Goal: Information Seeking & Learning: Find specific fact

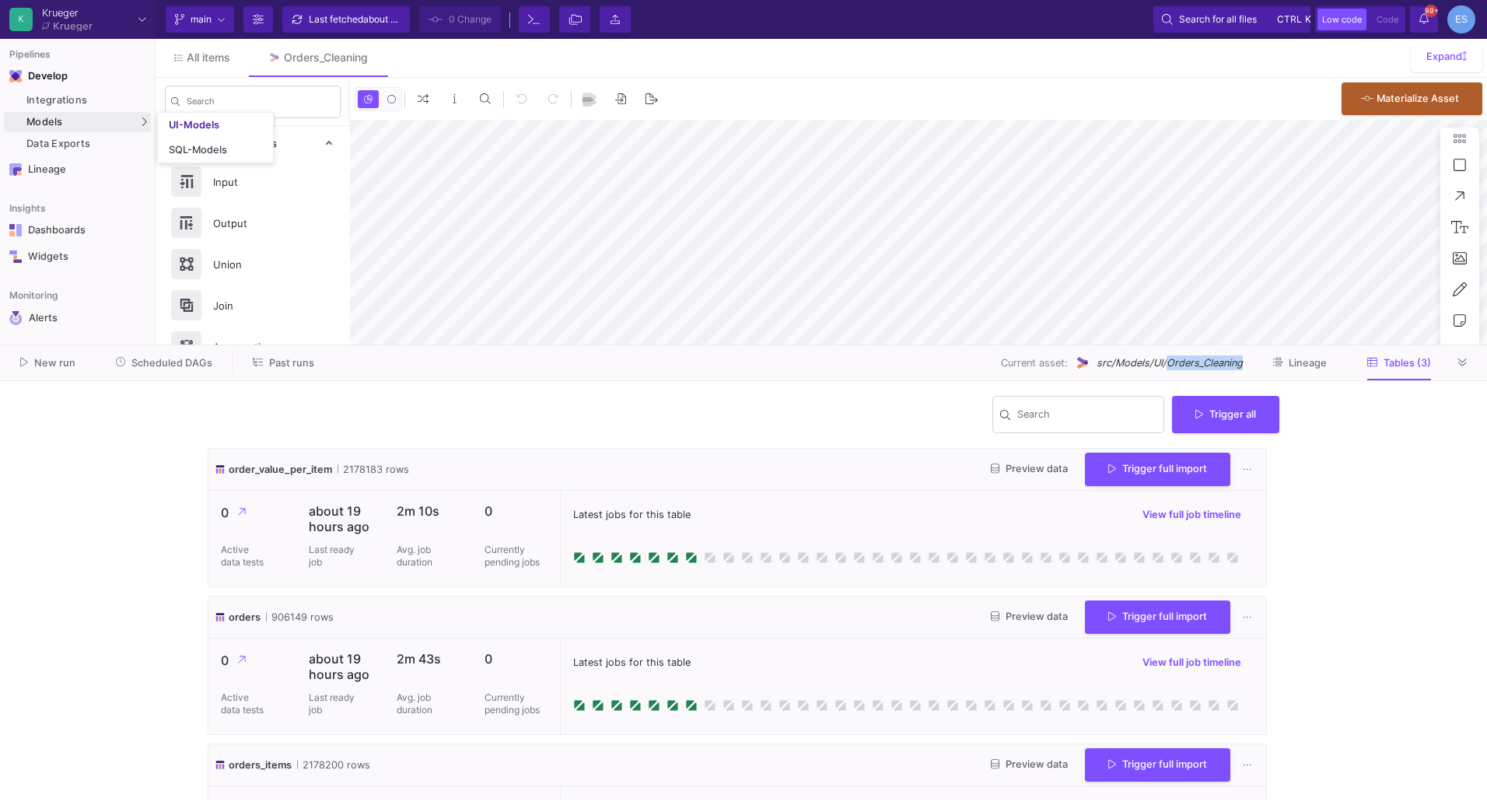
click at [53, 118] on span "Models" at bounding box center [44, 122] width 37 height 13
click at [199, 125] on div "UI-Models" at bounding box center [194, 125] width 50 height 13
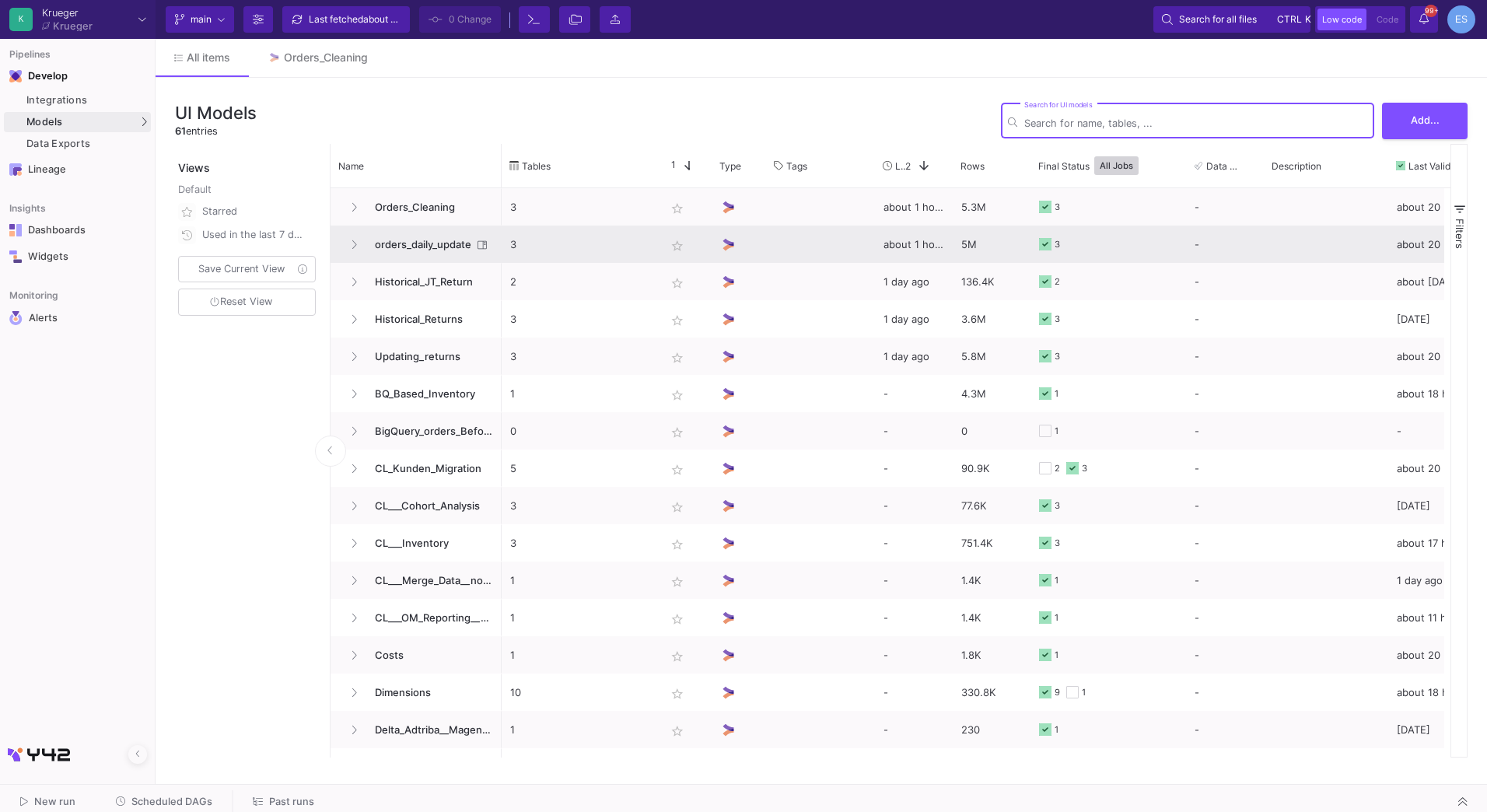
click at [414, 235] on span "orders_daily_update" at bounding box center [418, 244] width 107 height 37
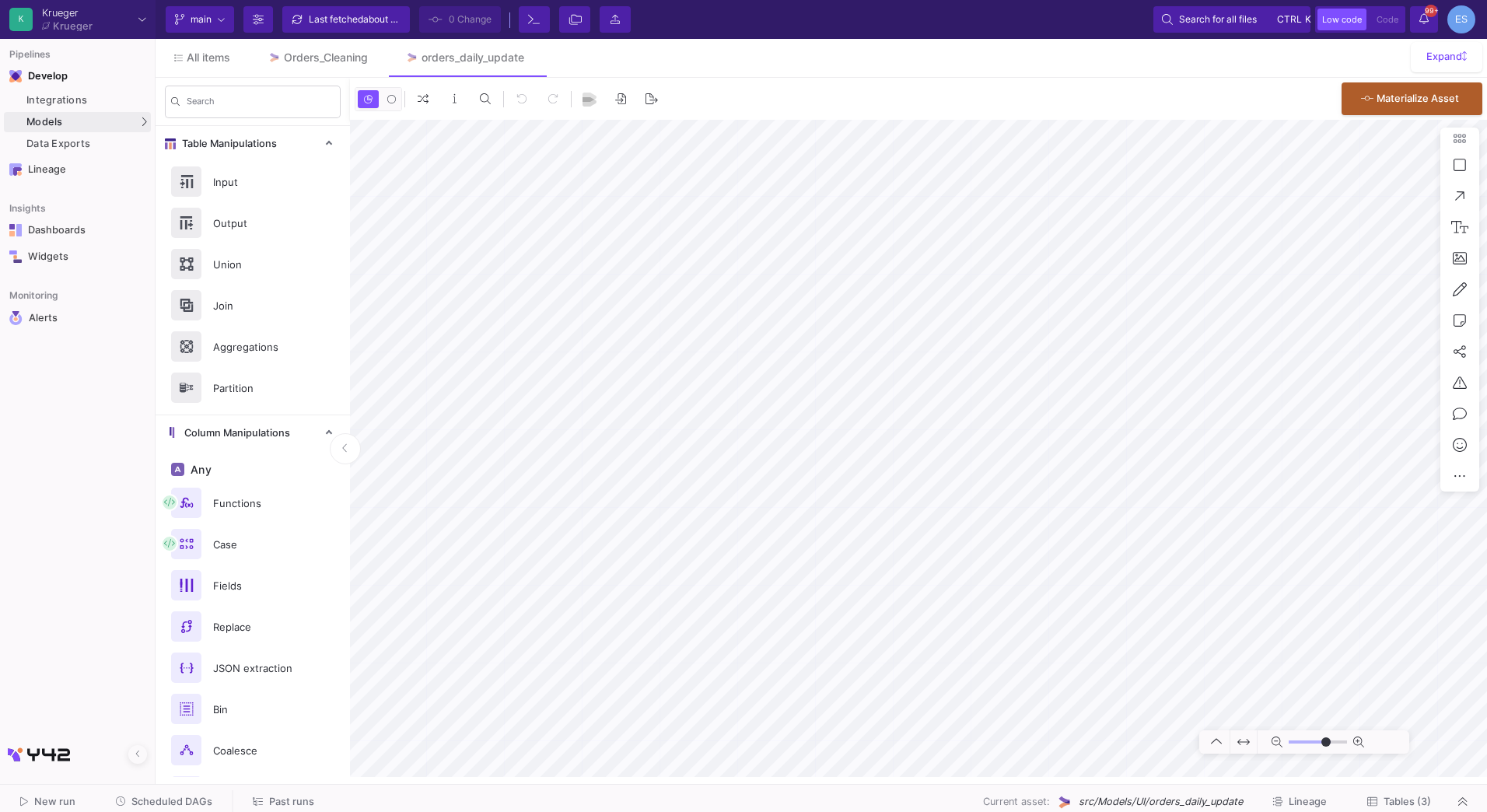
click at [1393, 803] on span "Tables (3)" at bounding box center [1408, 802] width 48 height 12
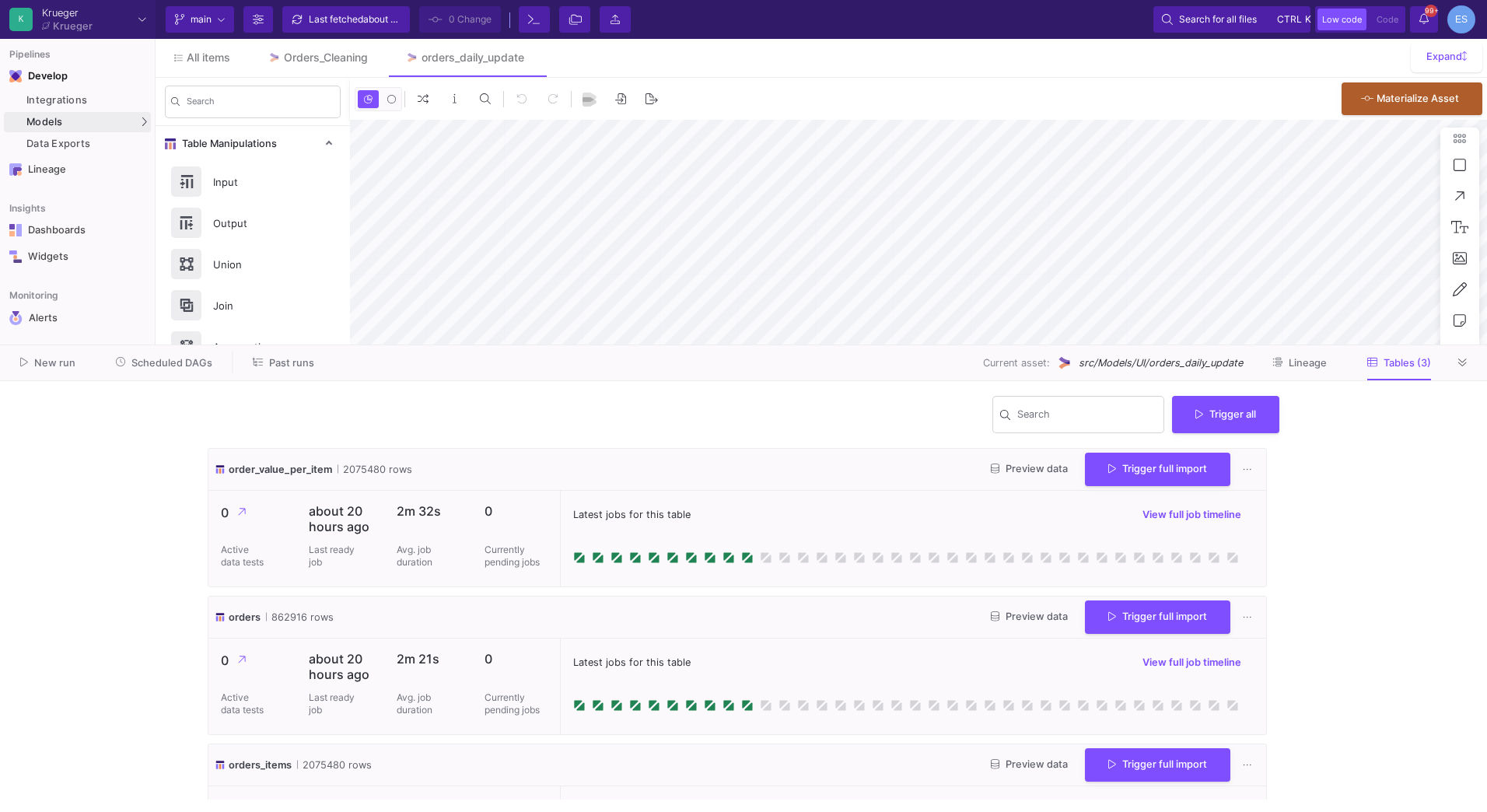
type input "-46"
click at [1196, 364] on span "src/Models/UI/orders_daily_update" at bounding box center [1160, 362] width 164 height 14
copy span "orders_daily_update"
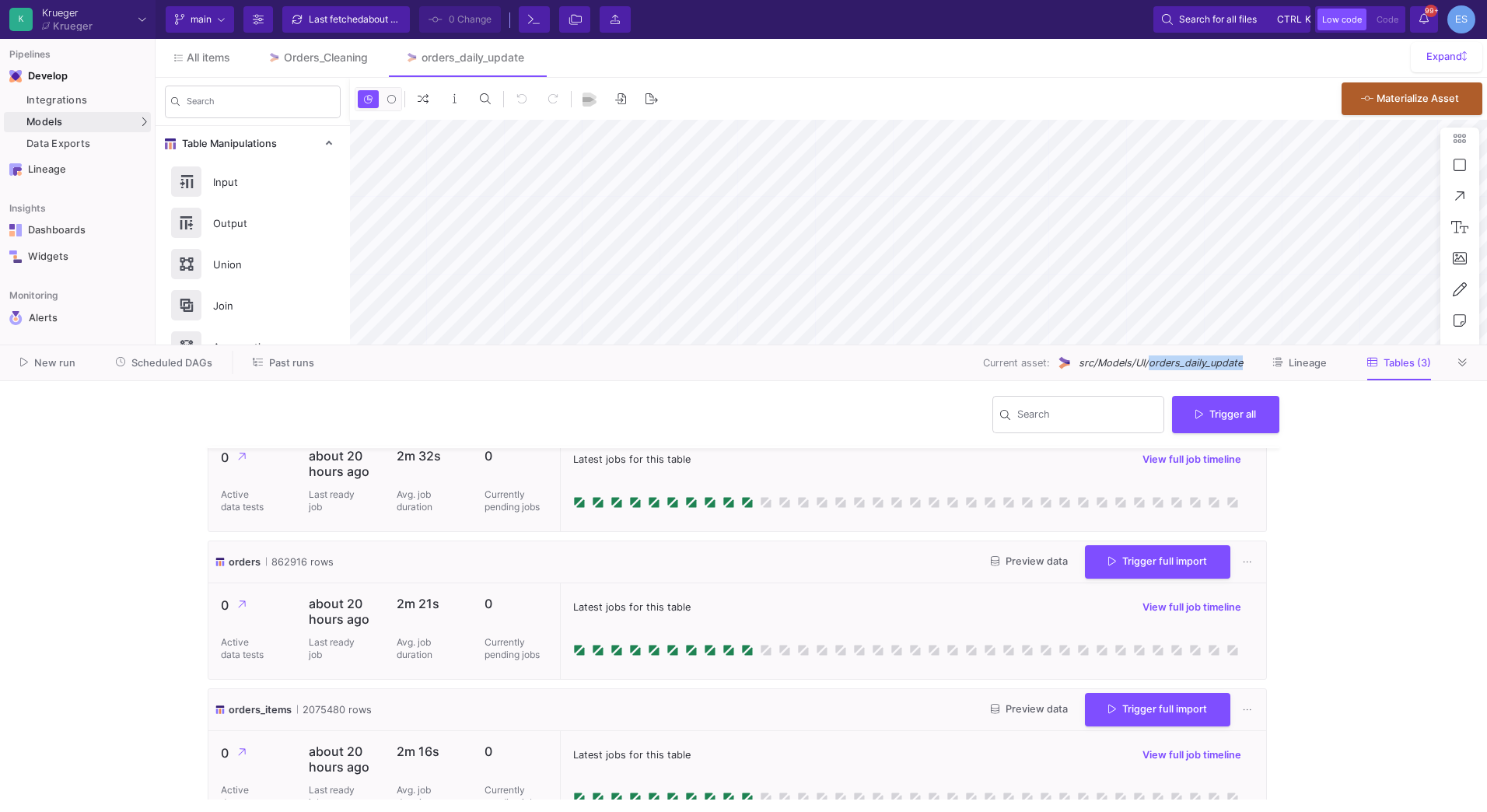
scroll to position [78, 0]
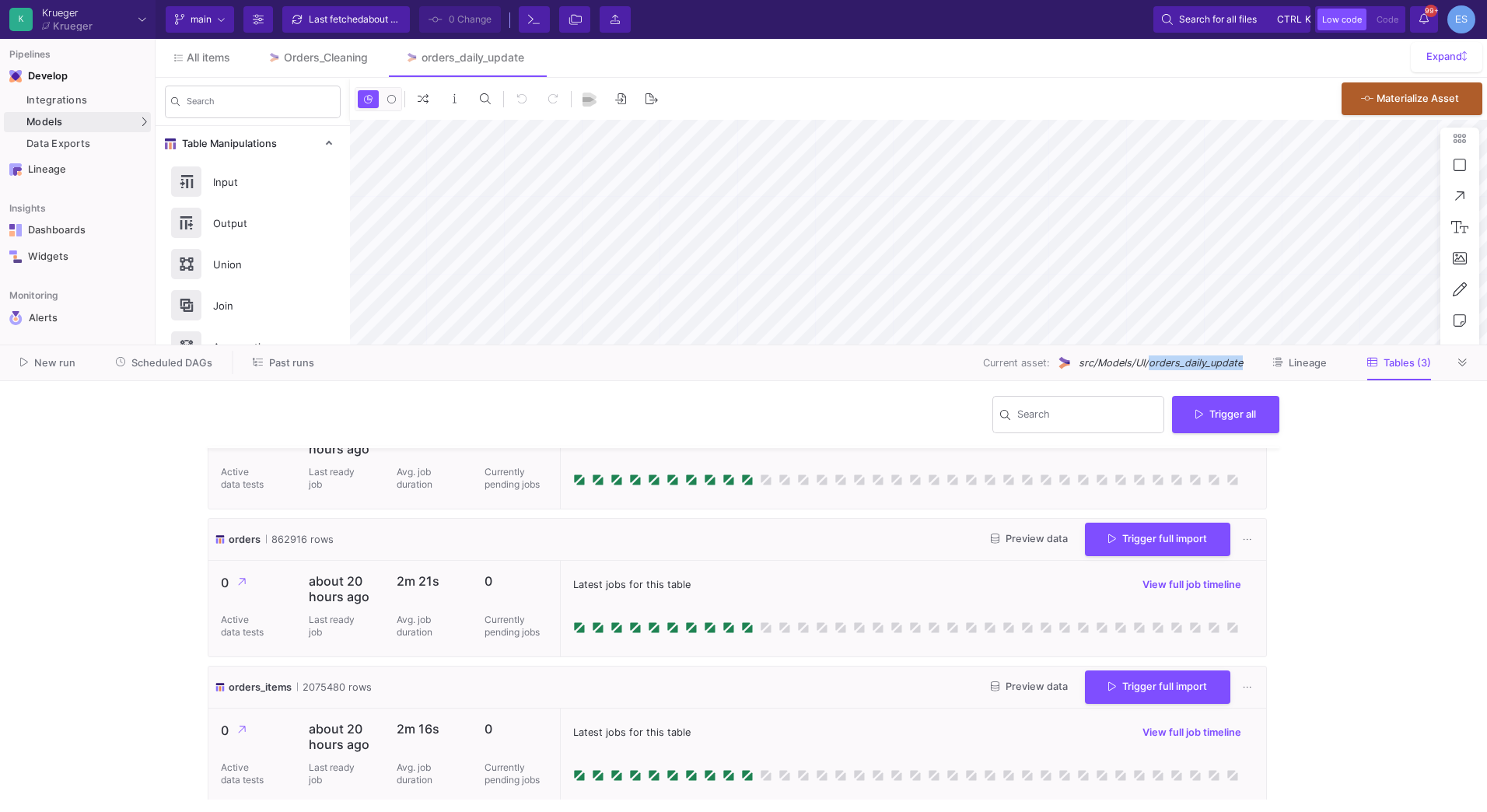
click at [1014, 682] on span "Preview data" at bounding box center [1029, 687] width 77 height 12
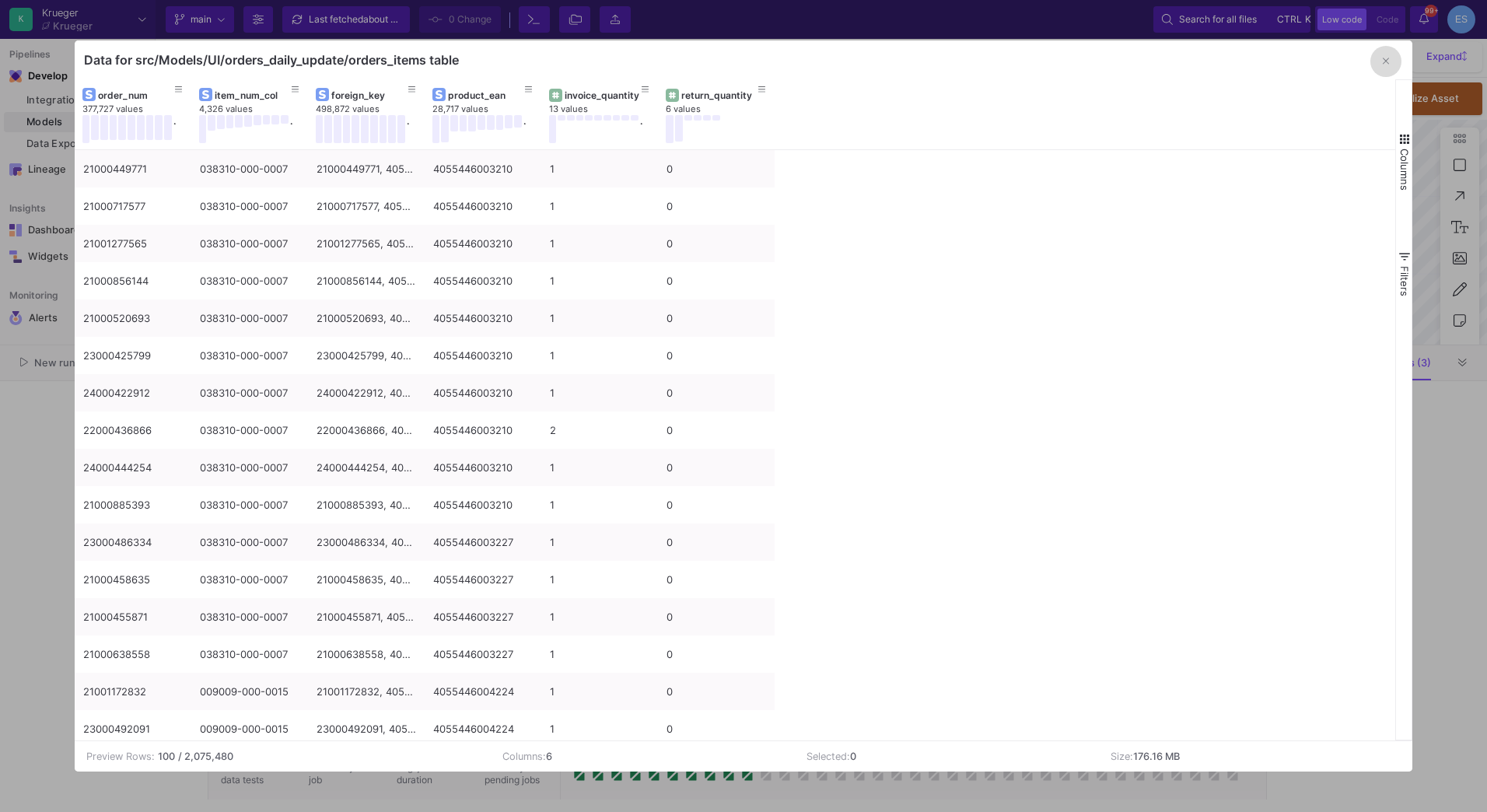
click at [1377, 65] on button "button" at bounding box center [1385, 61] width 31 height 31
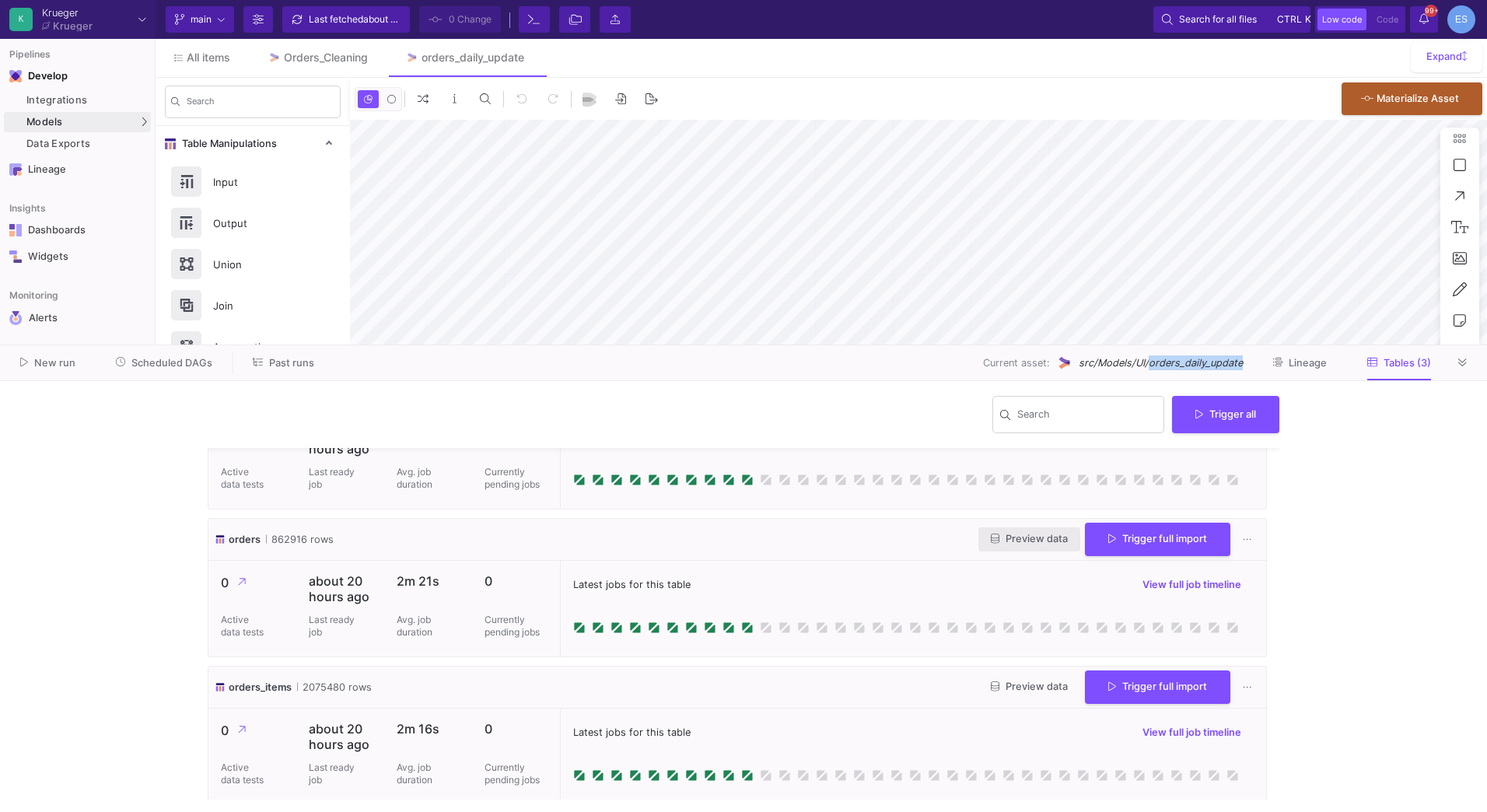
click at [1006, 530] on button "Preview data" at bounding box center [1029, 539] width 102 height 24
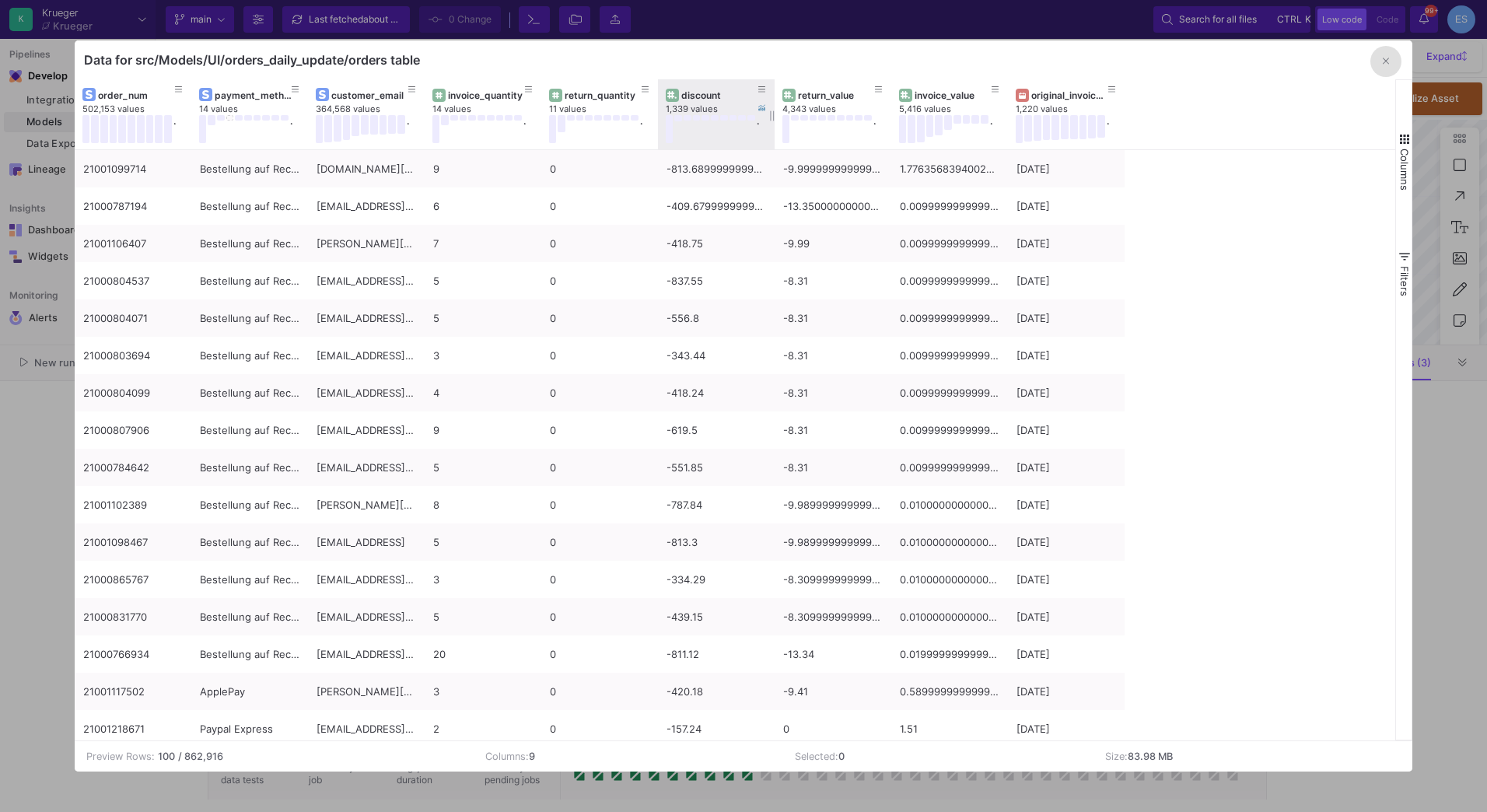
click at [699, 99] on div "discount" at bounding box center [720, 96] width 77 height 12
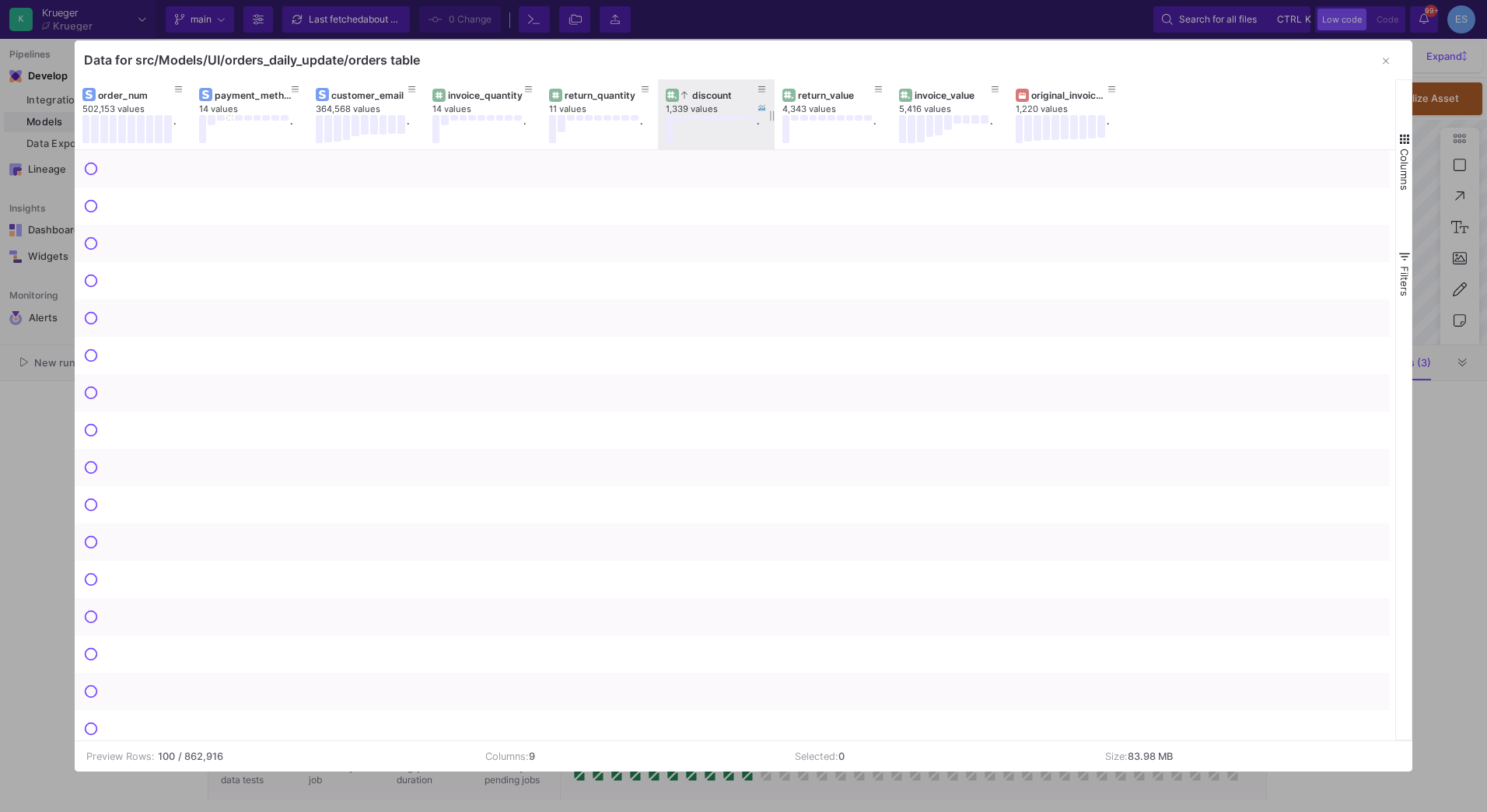
click at [699, 99] on div "discount" at bounding box center [720, 96] width 77 height 12
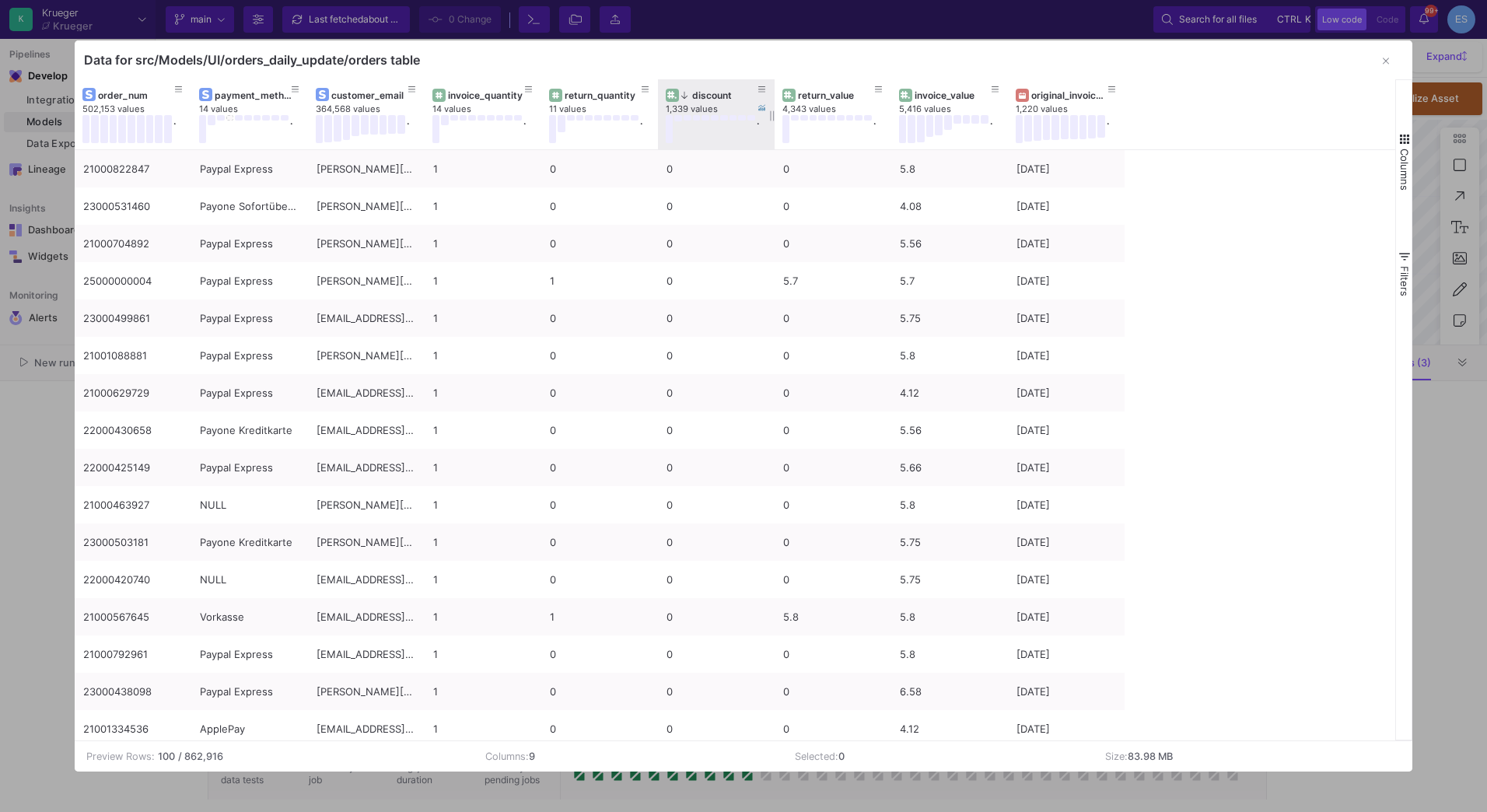
click at [699, 99] on div "discount" at bounding box center [720, 96] width 77 height 12
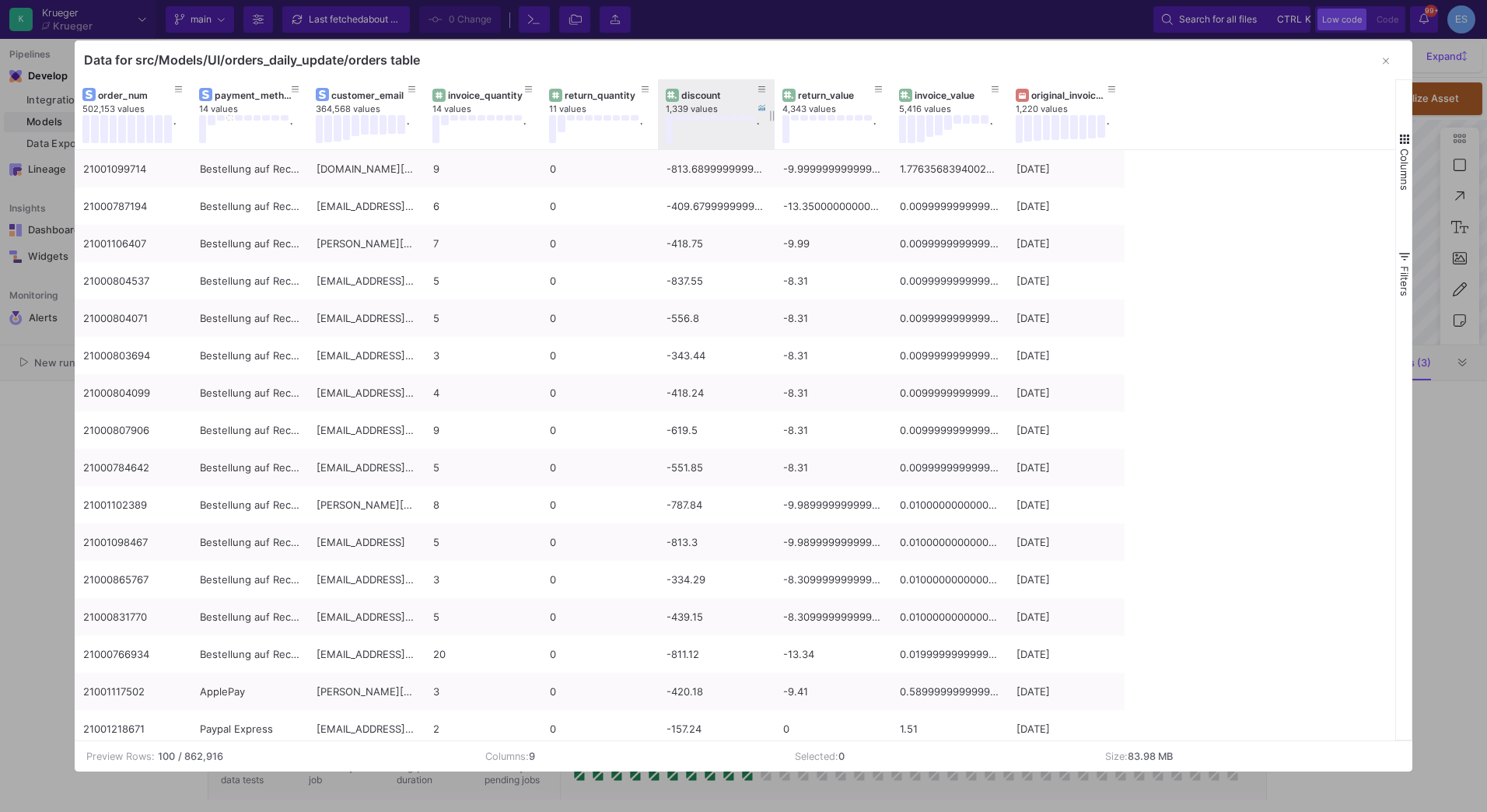
click at [699, 99] on div "discount" at bounding box center [720, 96] width 77 height 12
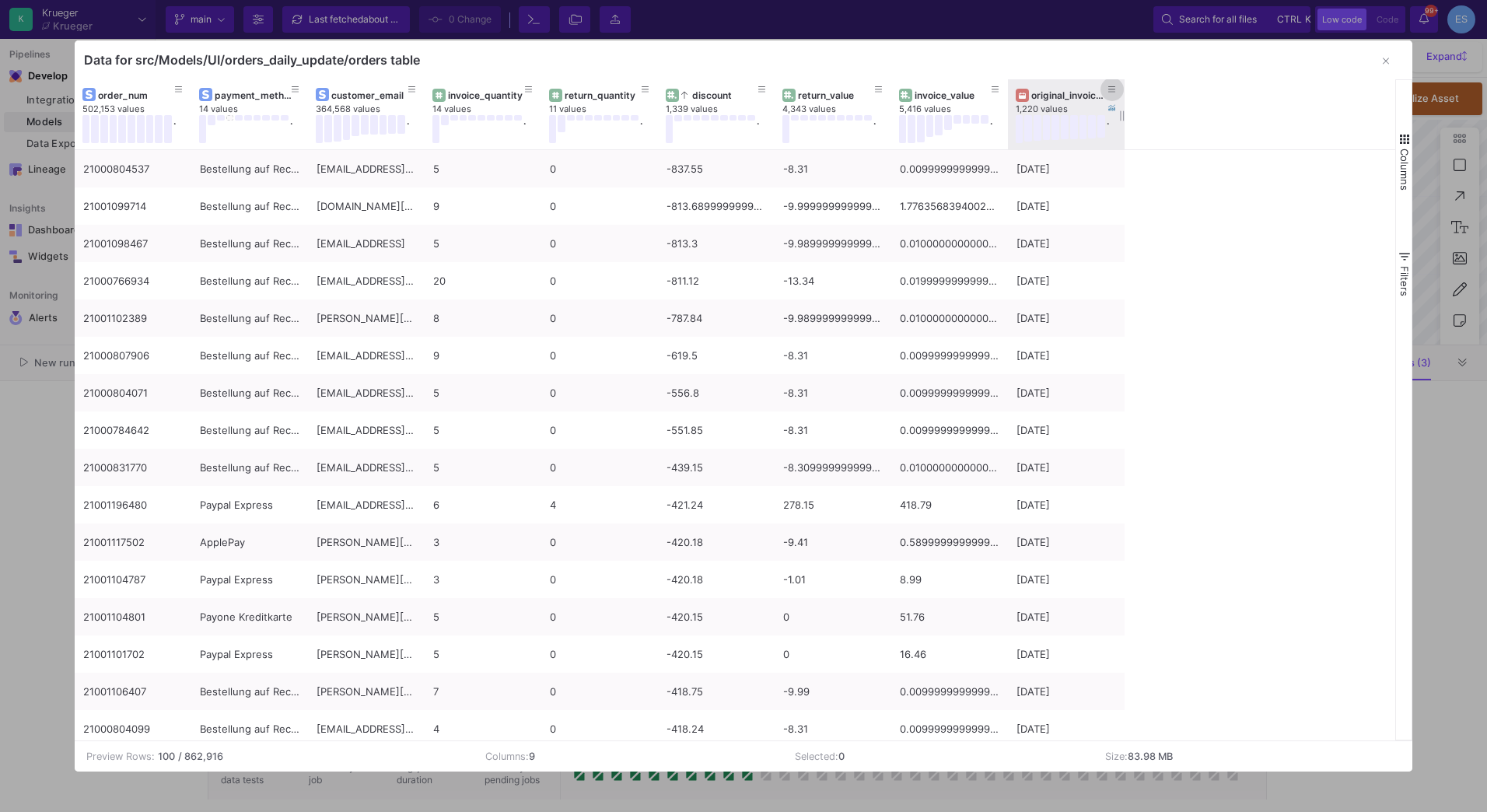
click at [1112, 86] on icon at bounding box center [1112, 90] width 8 height 9
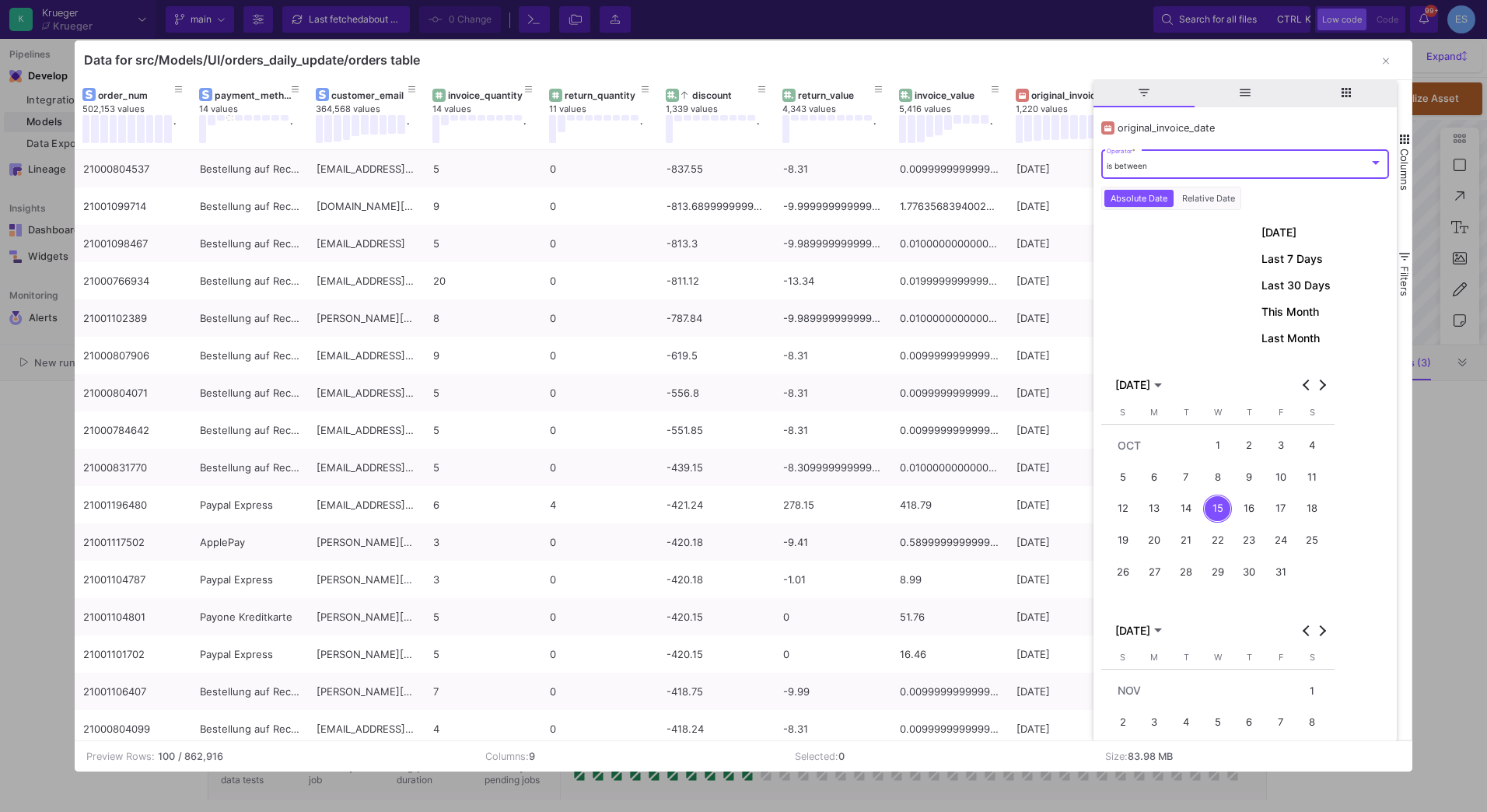
click at [1178, 171] on div "is between Operator *" at bounding box center [1245, 162] width 276 height 32
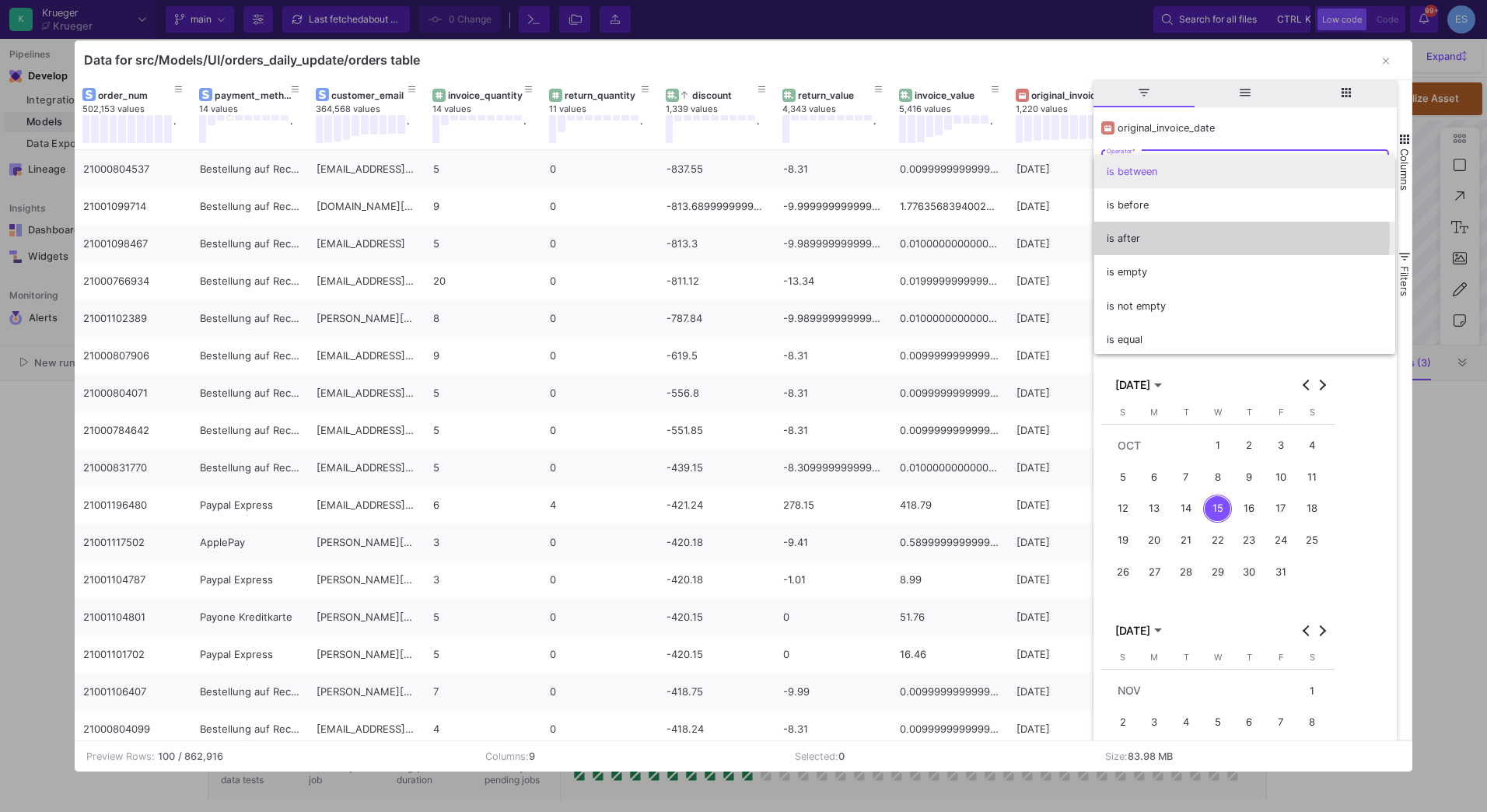
click at [1159, 236] on span "is after" at bounding box center [1245, 238] width 276 height 33
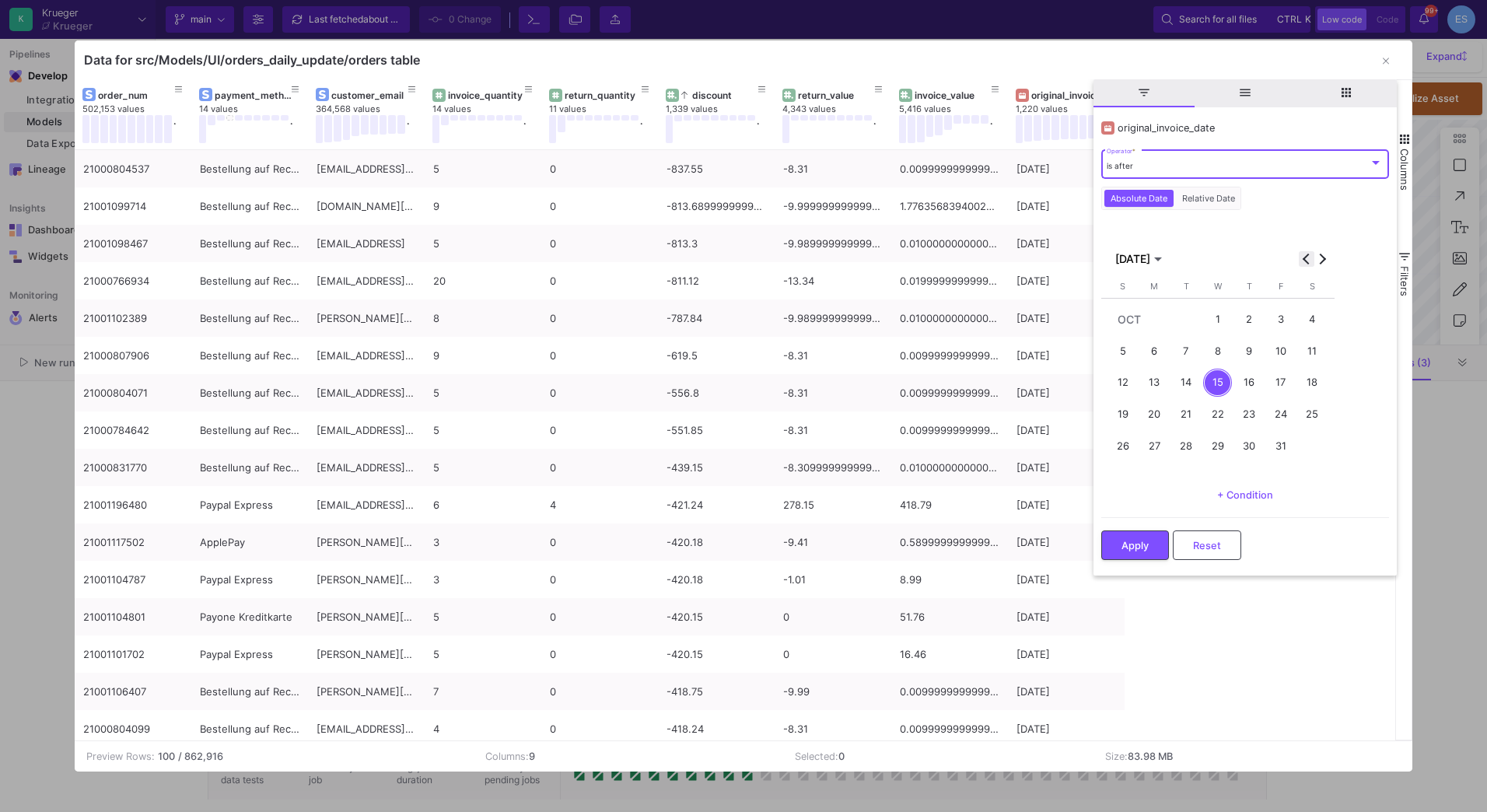
click at [1306, 264] on span "Previous month" at bounding box center [1306, 258] width 15 height 15
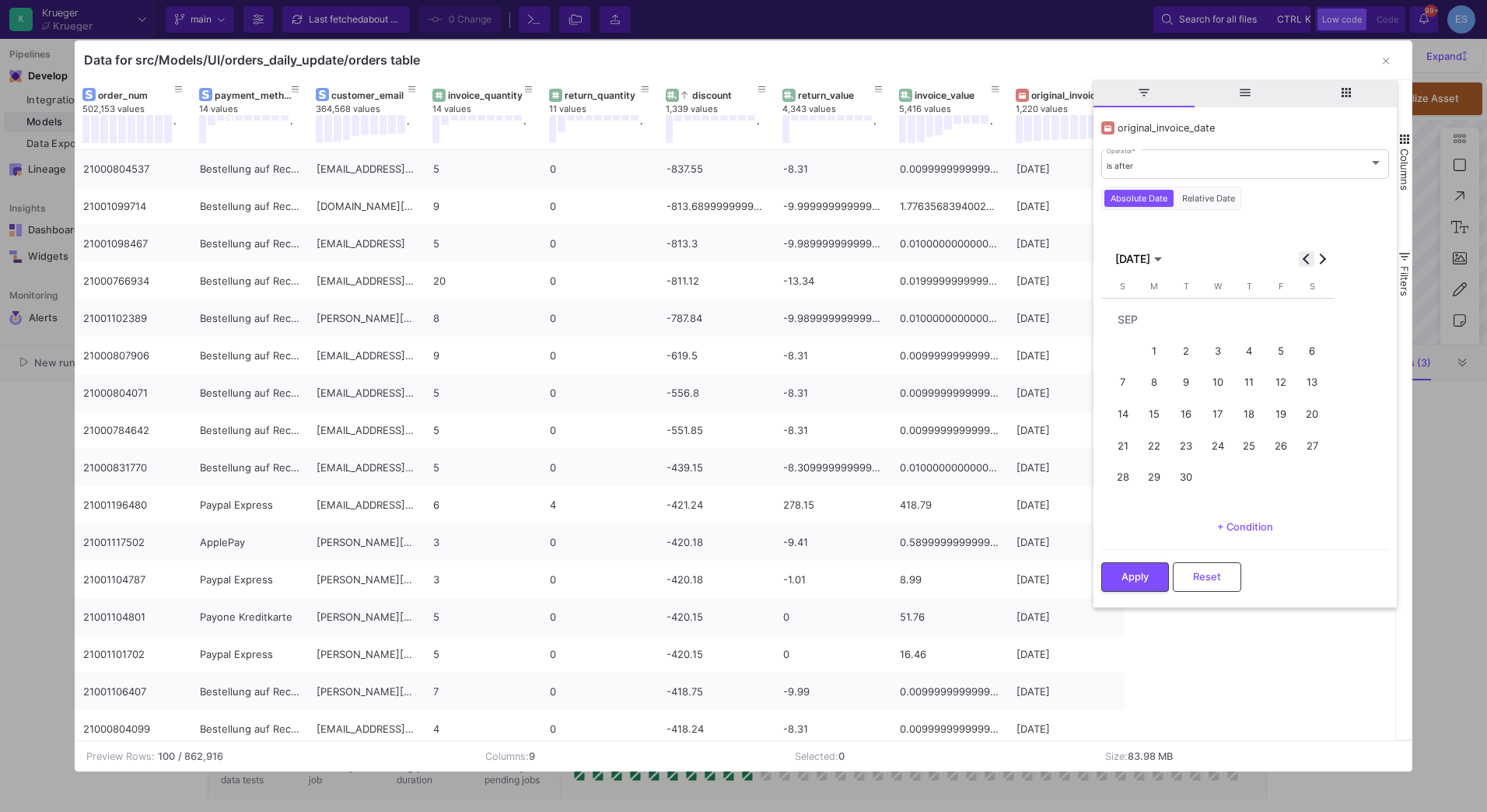
click at [1306, 264] on span "Previous month" at bounding box center [1306, 258] width 15 height 15
click at [1130, 352] on div "1" at bounding box center [1124, 351] width 29 height 29
click at [1147, 581] on span "Apply" at bounding box center [1136, 575] width 27 height 12
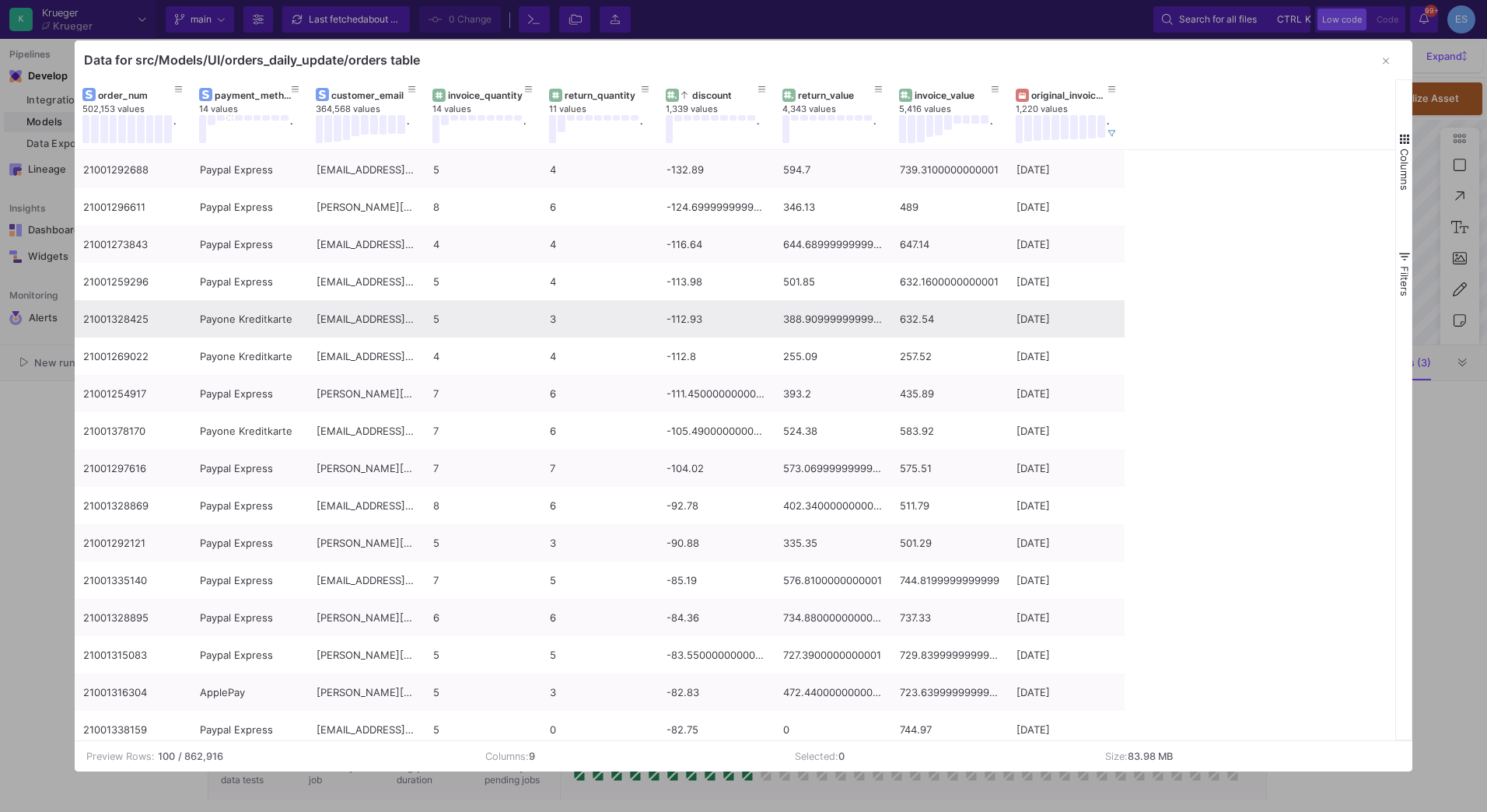
scroll to position [622, 0]
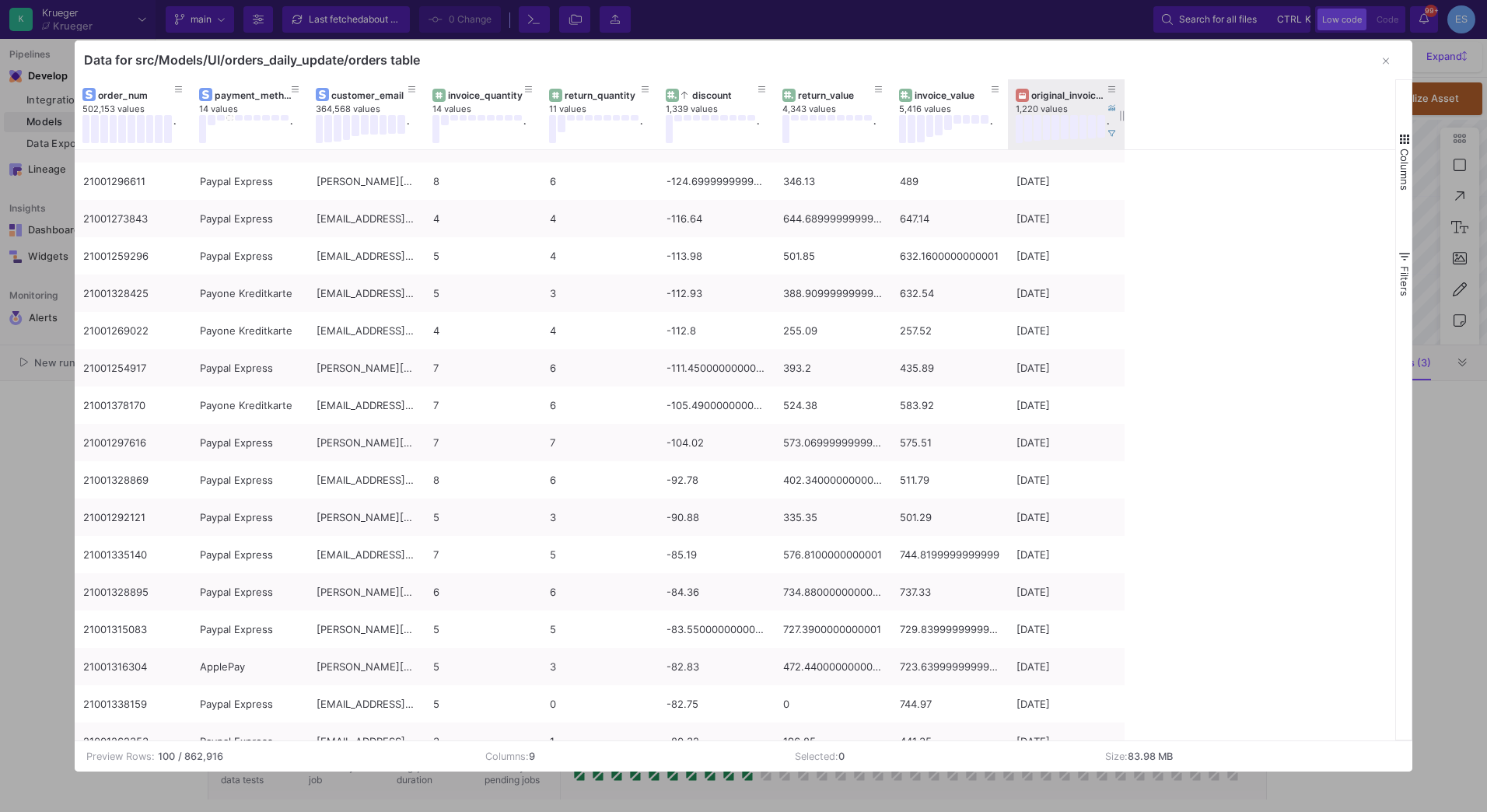
click at [1052, 95] on div "original_invoice_date" at bounding box center [1070, 96] width 77 height 12
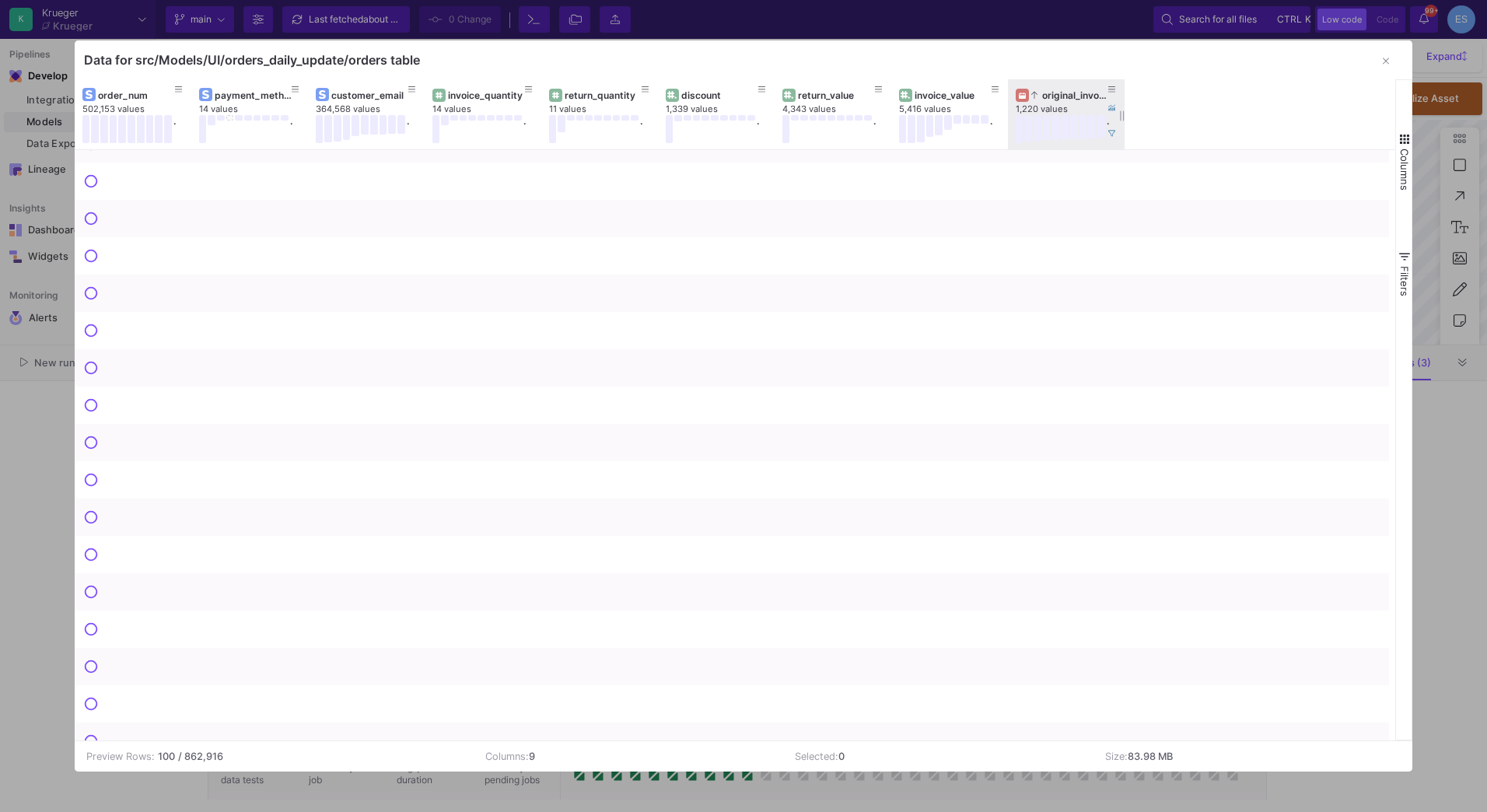
click at [1052, 95] on div "original_invoice_date" at bounding box center [1070, 96] width 77 height 12
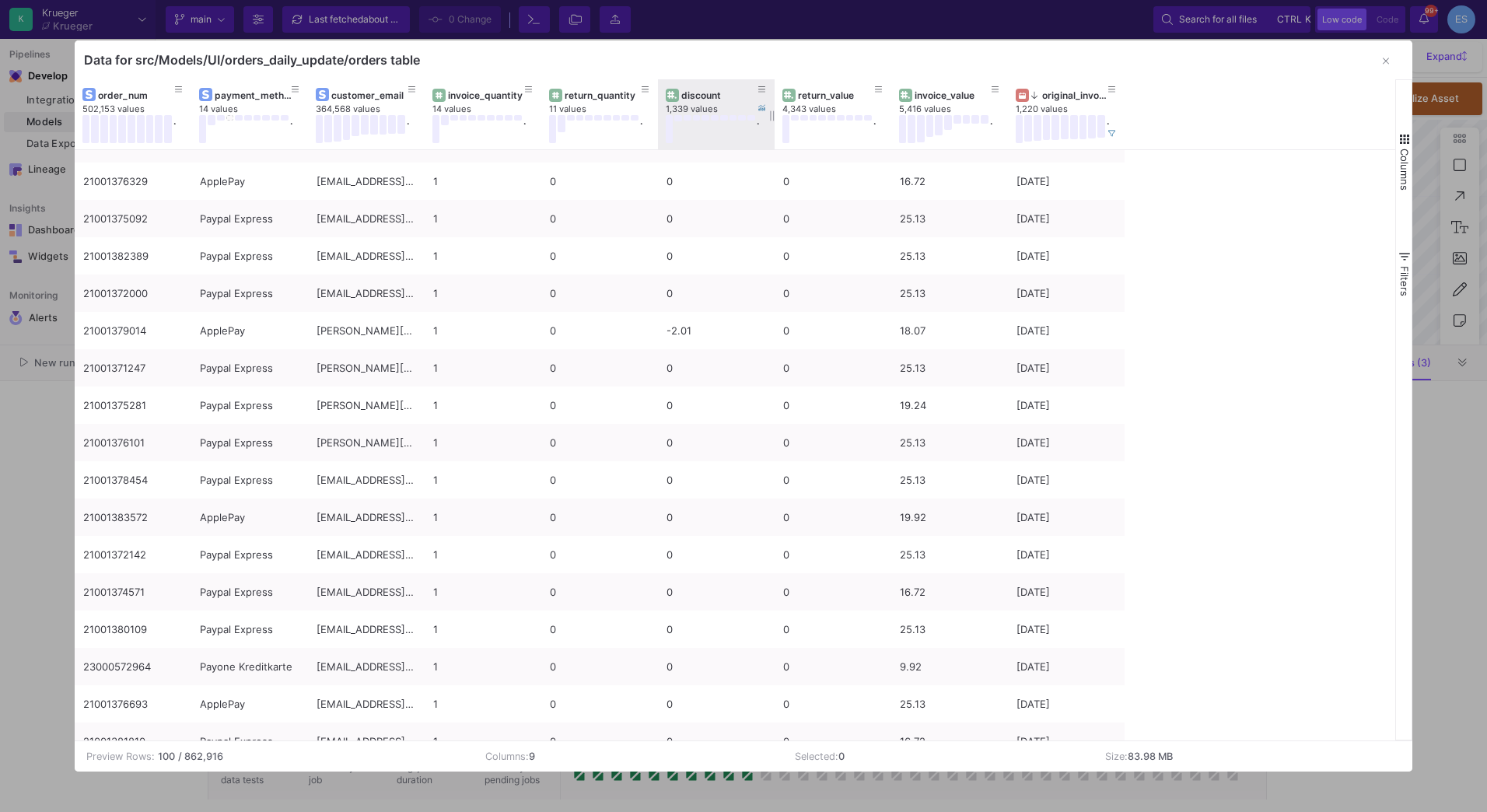
click at [698, 93] on div "discount" at bounding box center [720, 96] width 77 height 12
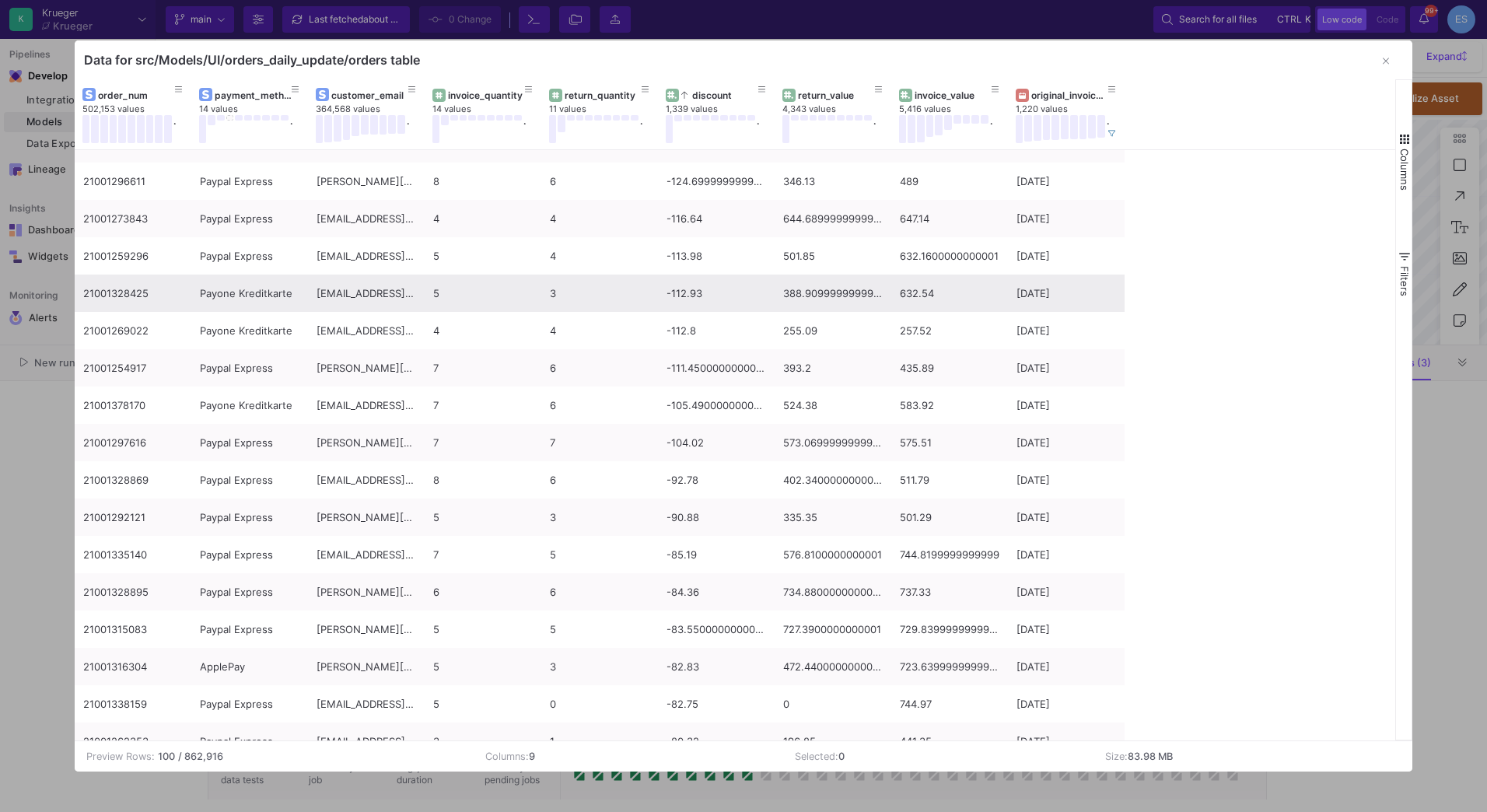
click at [133, 304] on div "21001328425" at bounding box center [133, 293] width 100 height 37
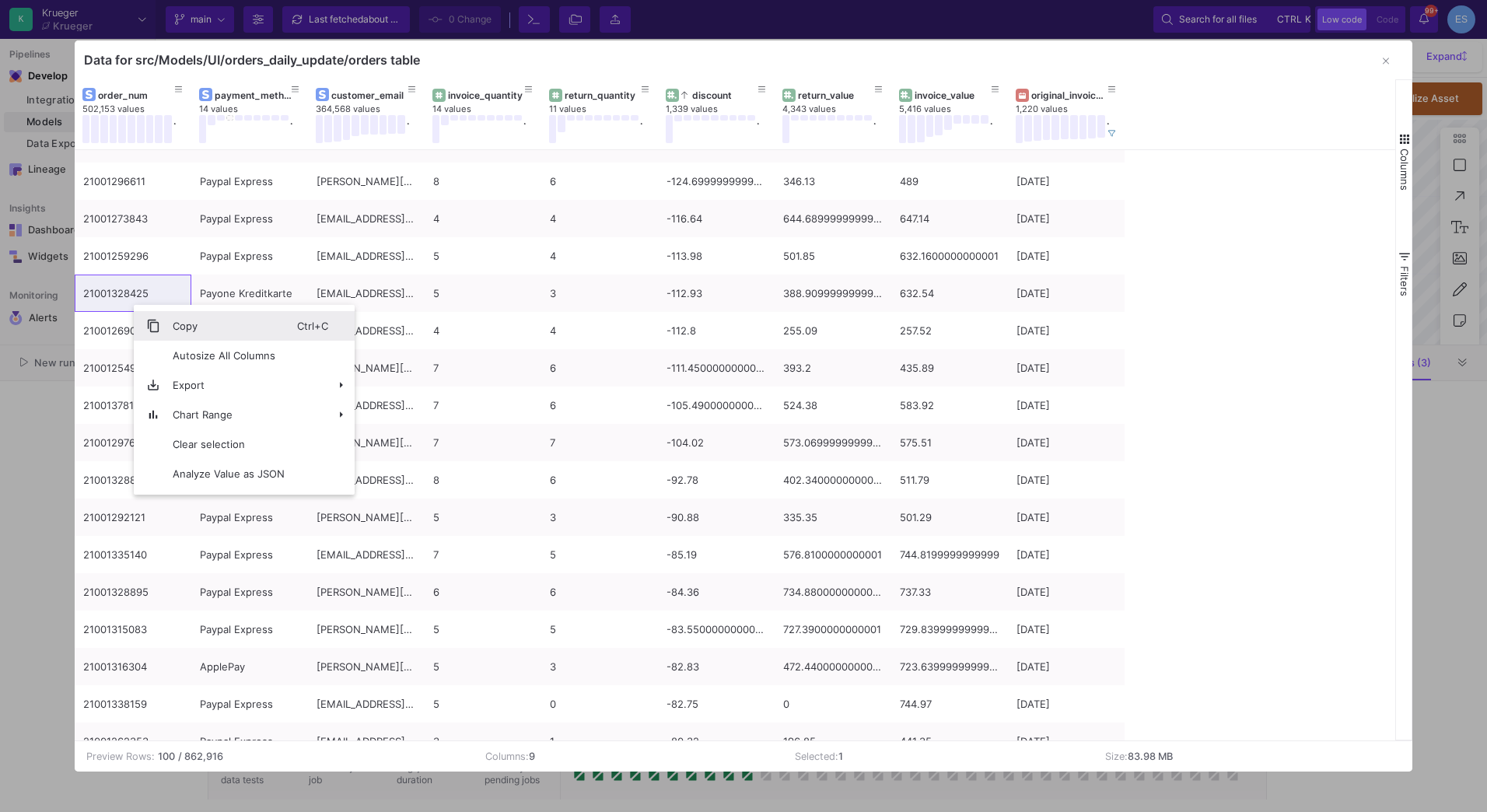
click at [165, 321] on span "Copy" at bounding box center [229, 326] width 137 height 30
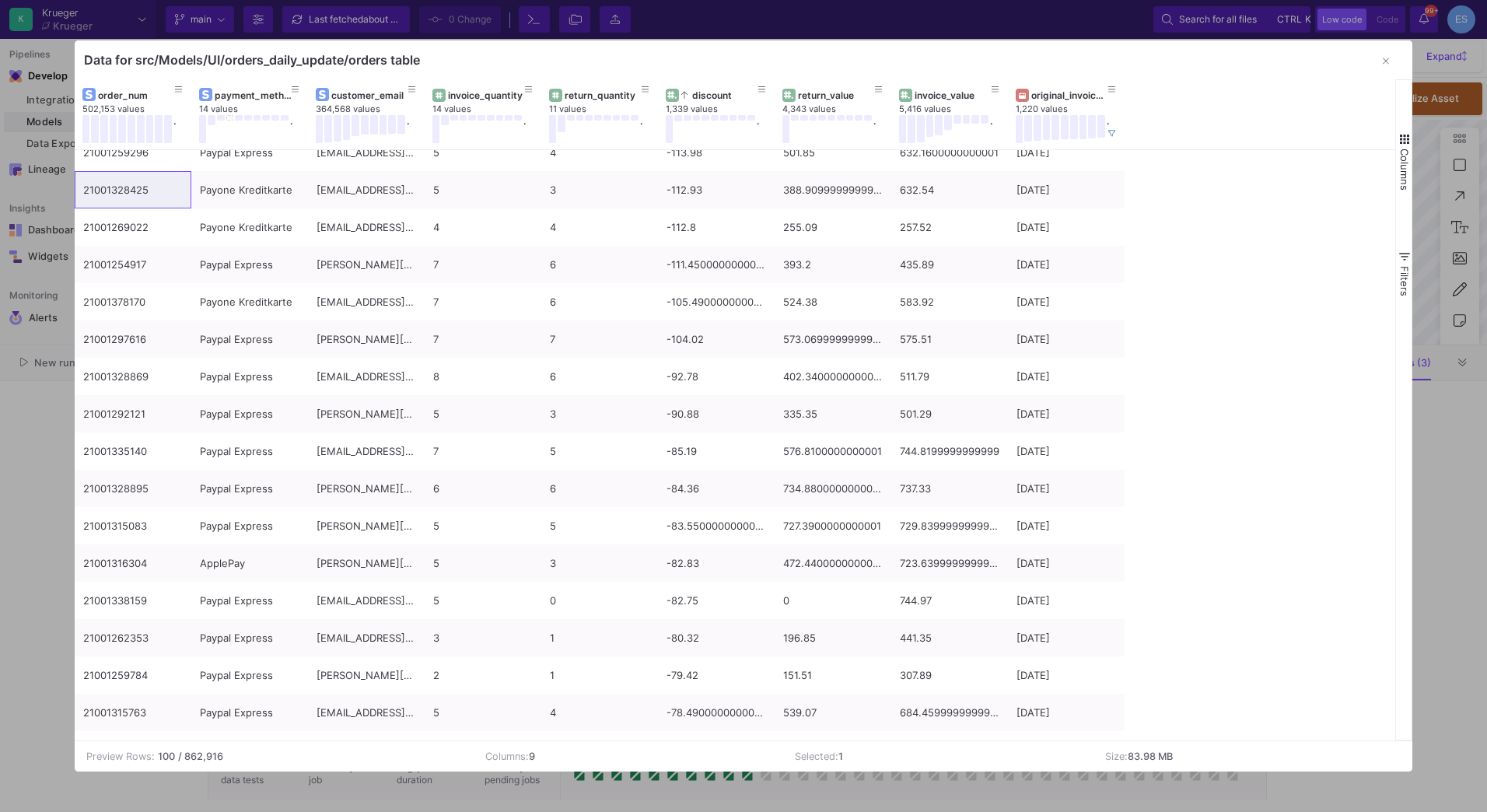
scroll to position [745, 0]
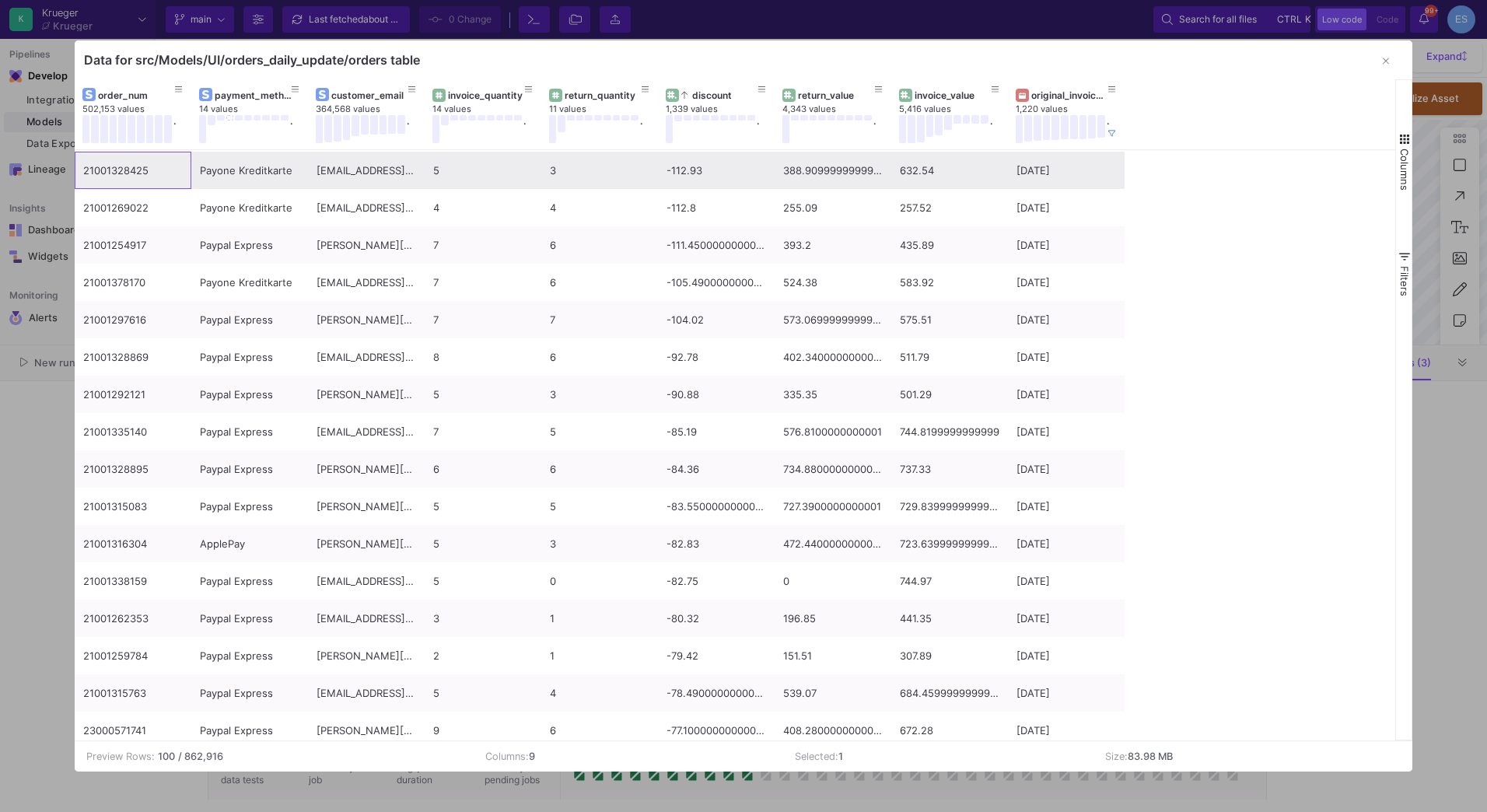
click at [125, 176] on div "21001328425" at bounding box center [133, 171] width 100 height 37
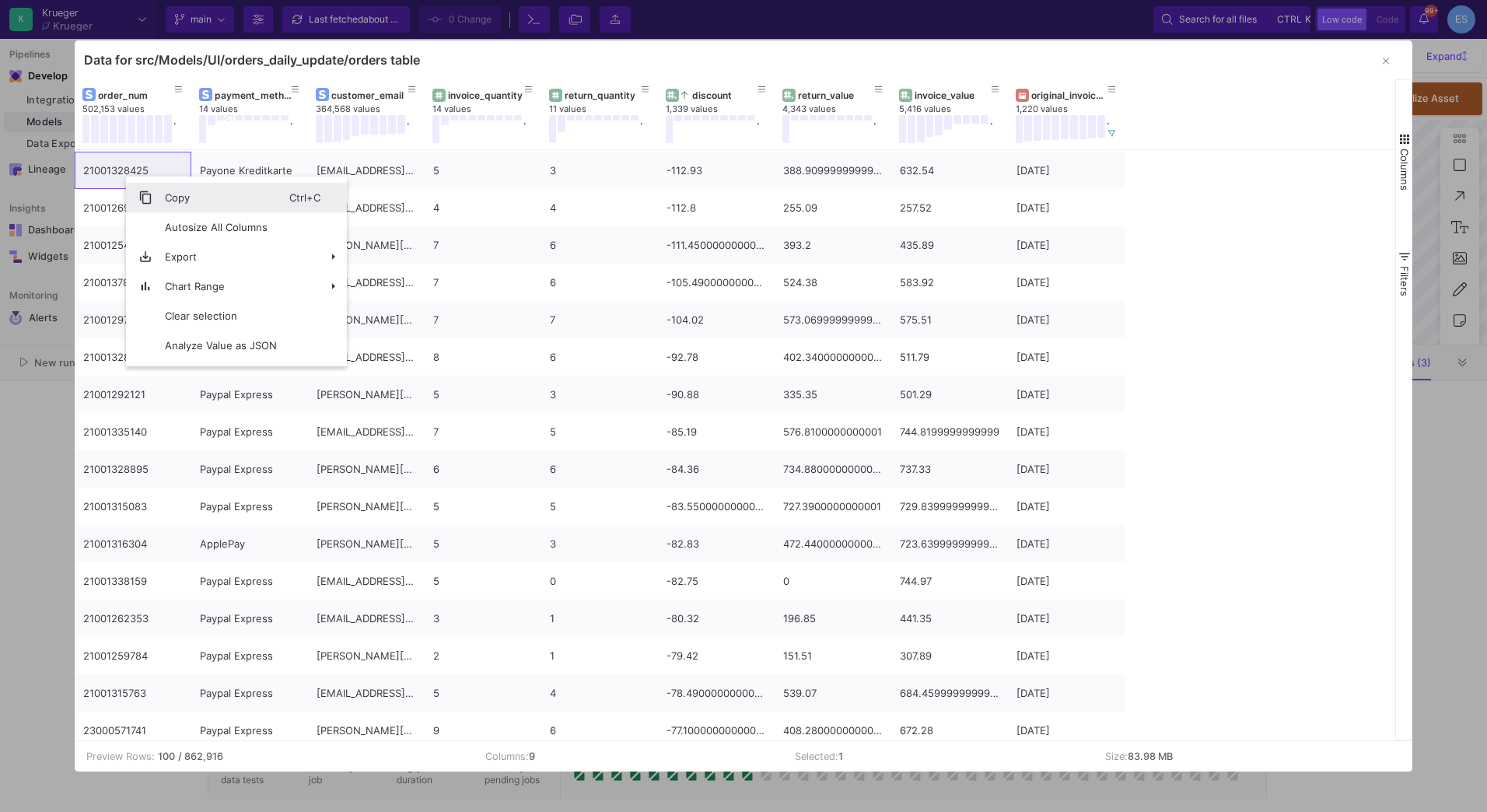
click at [159, 193] on span "Copy" at bounding box center [221, 197] width 137 height 30
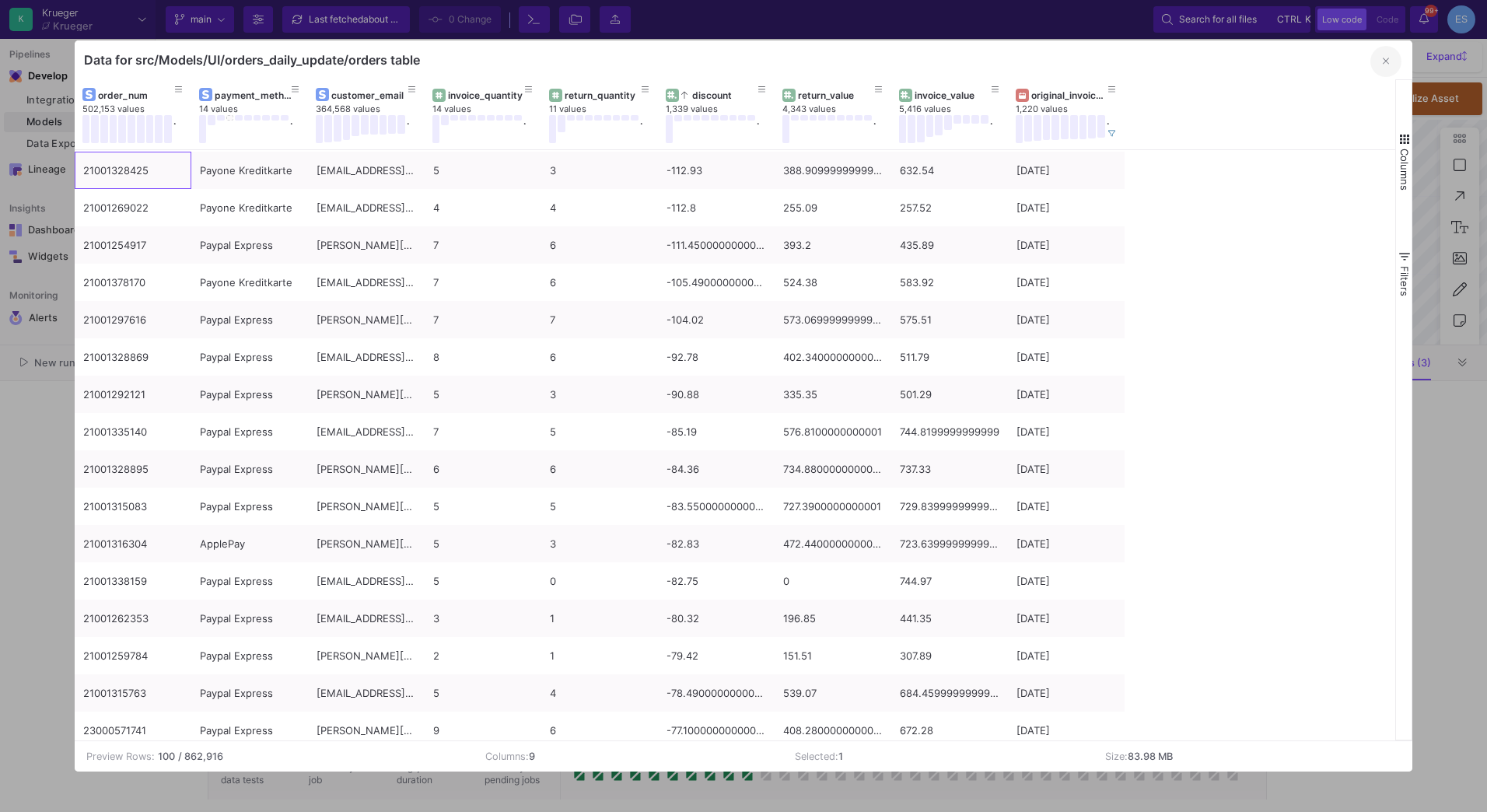
click at [1385, 63] on icon "button" at bounding box center [1385, 61] width 6 height 6
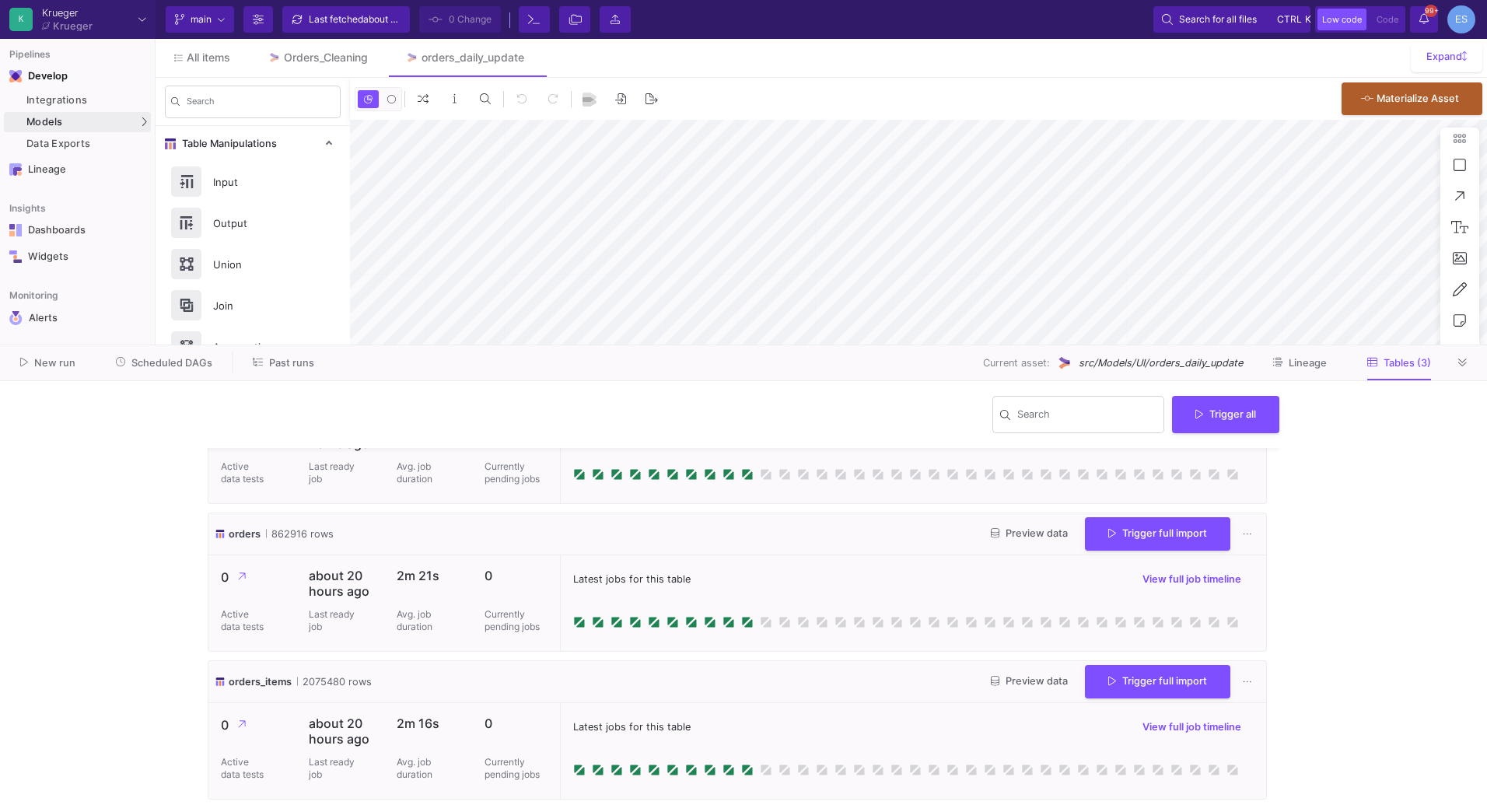
scroll to position [84, 0]
click at [1044, 682] on span "Preview data" at bounding box center [1029, 680] width 77 height 12
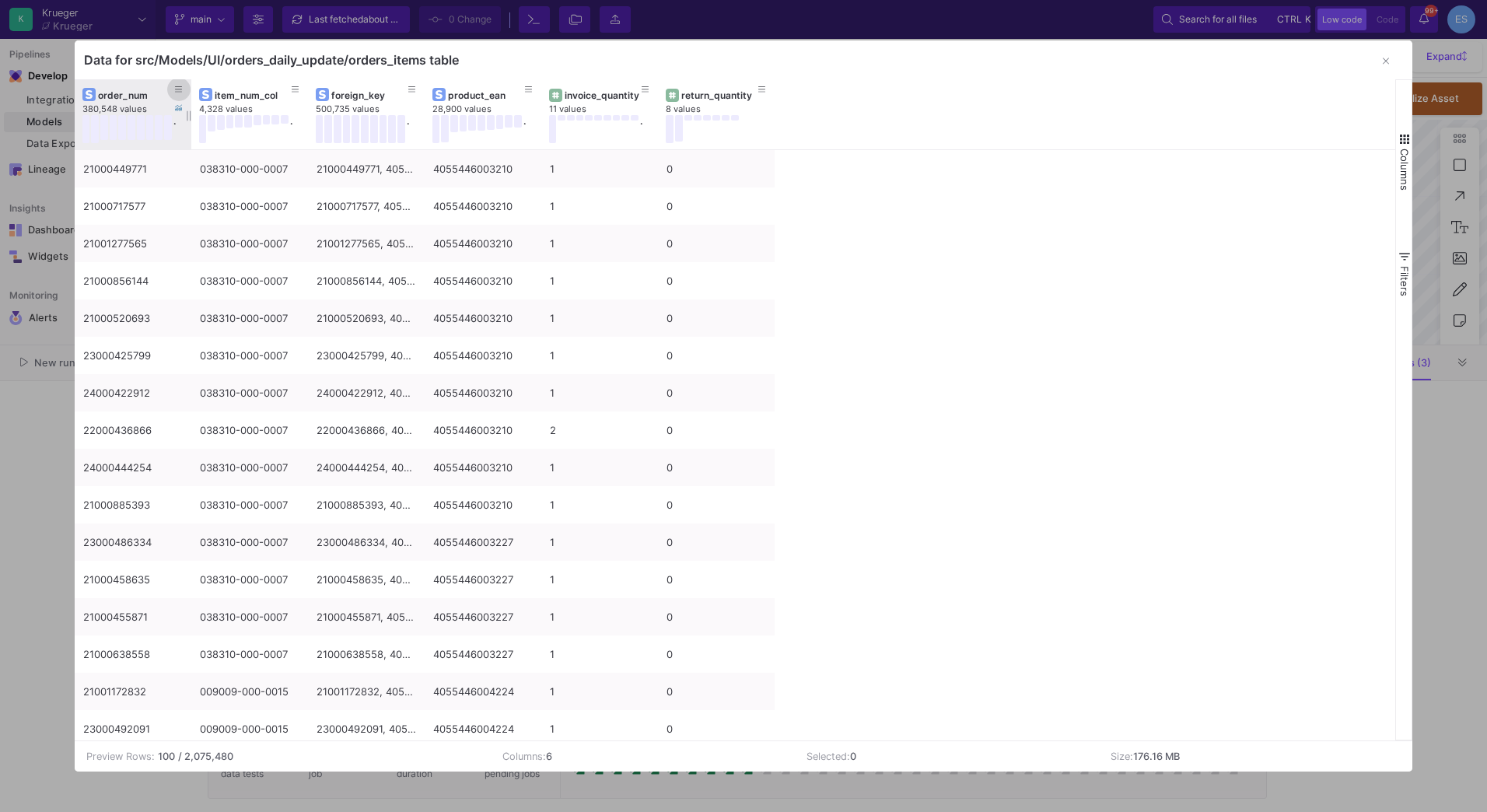
click at [184, 87] on button at bounding box center [178, 89] width 23 height 23
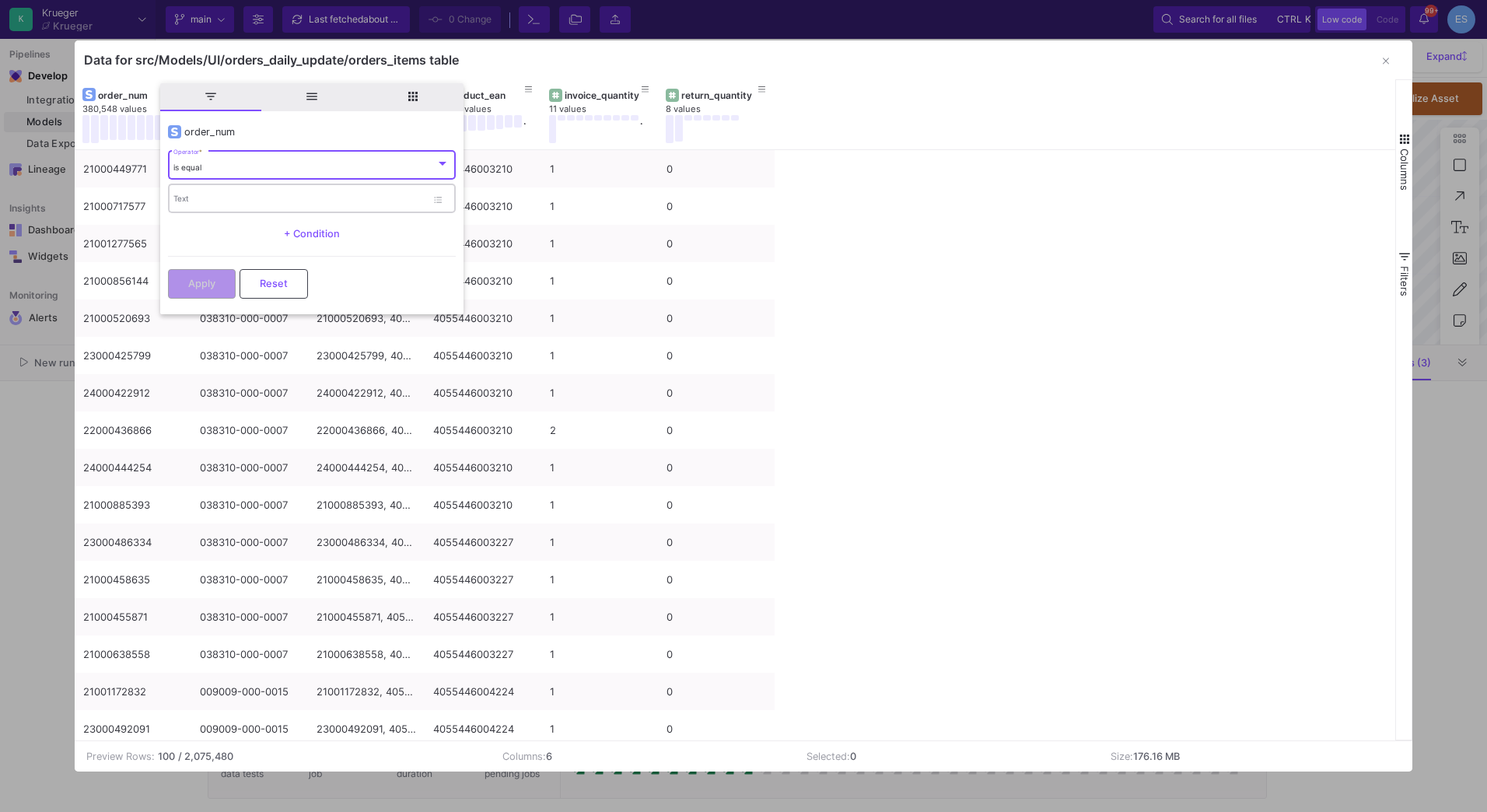
click at [231, 188] on div "Text" at bounding box center [299, 197] width 253 height 32
paste input "21001328425"
type input "21001328425"
click at [200, 281] on span "Apply" at bounding box center [202, 282] width 27 height 12
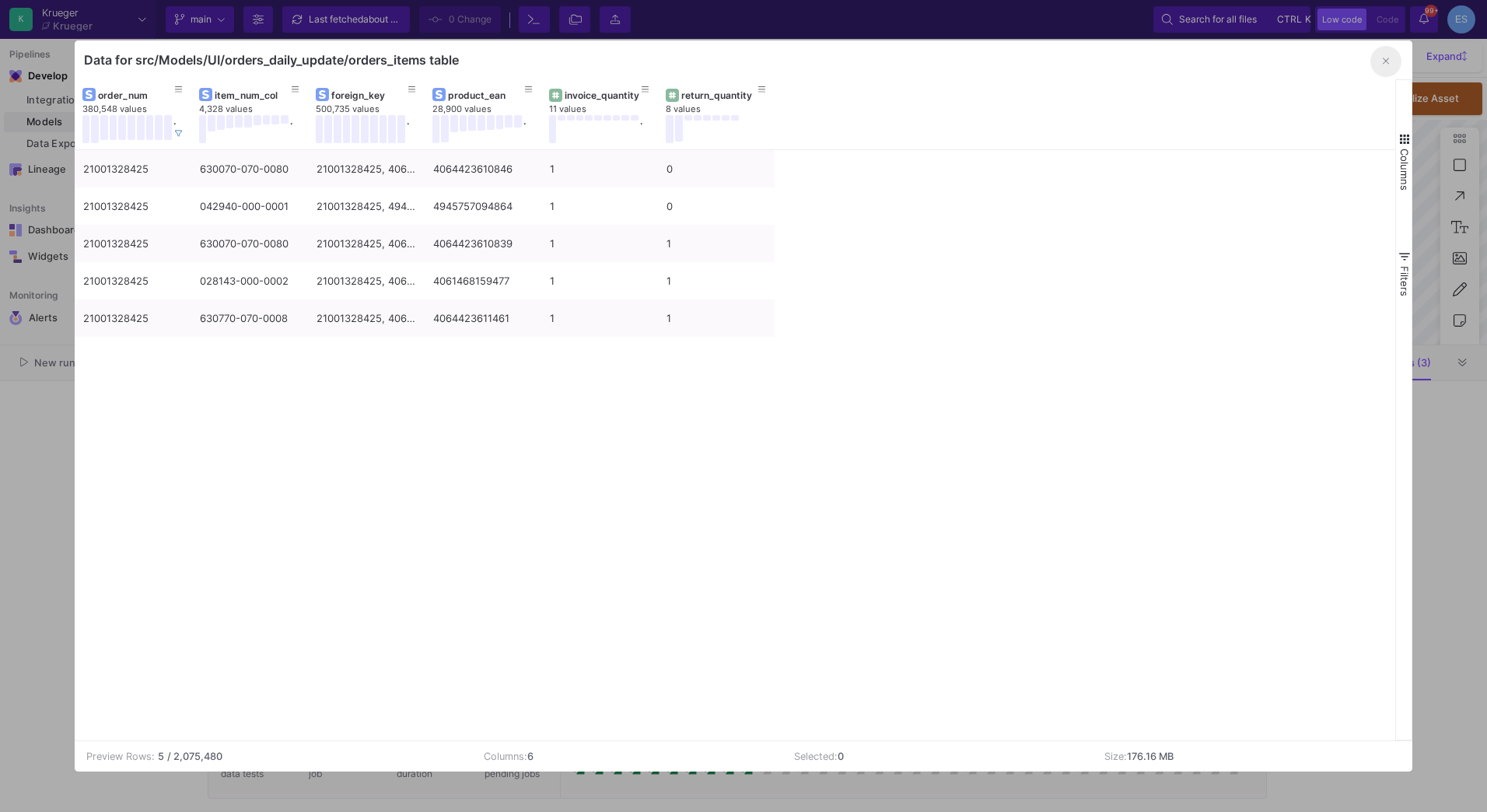
click at [1381, 66] on button "button" at bounding box center [1385, 61] width 31 height 31
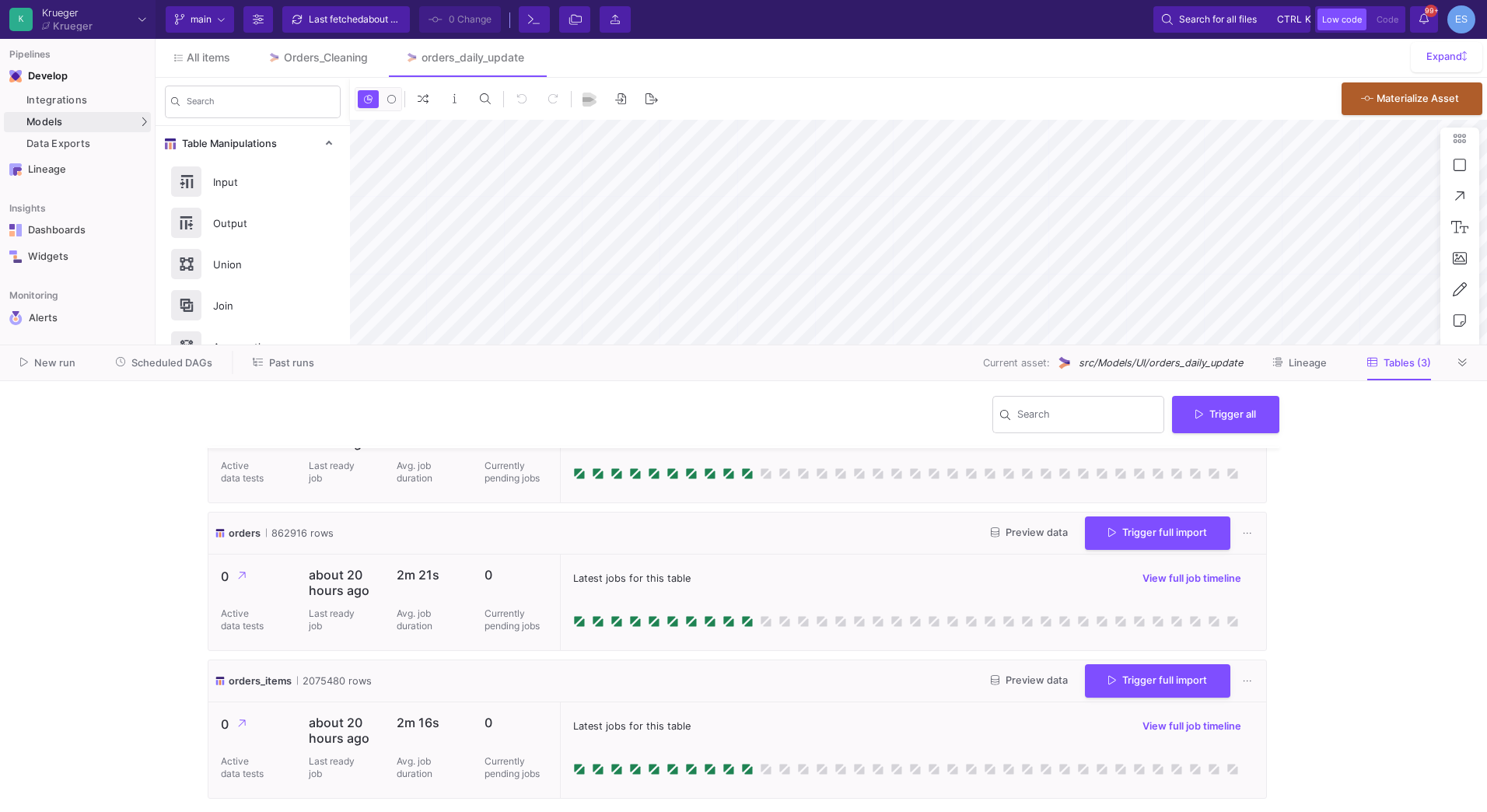
scroll to position [0, 0]
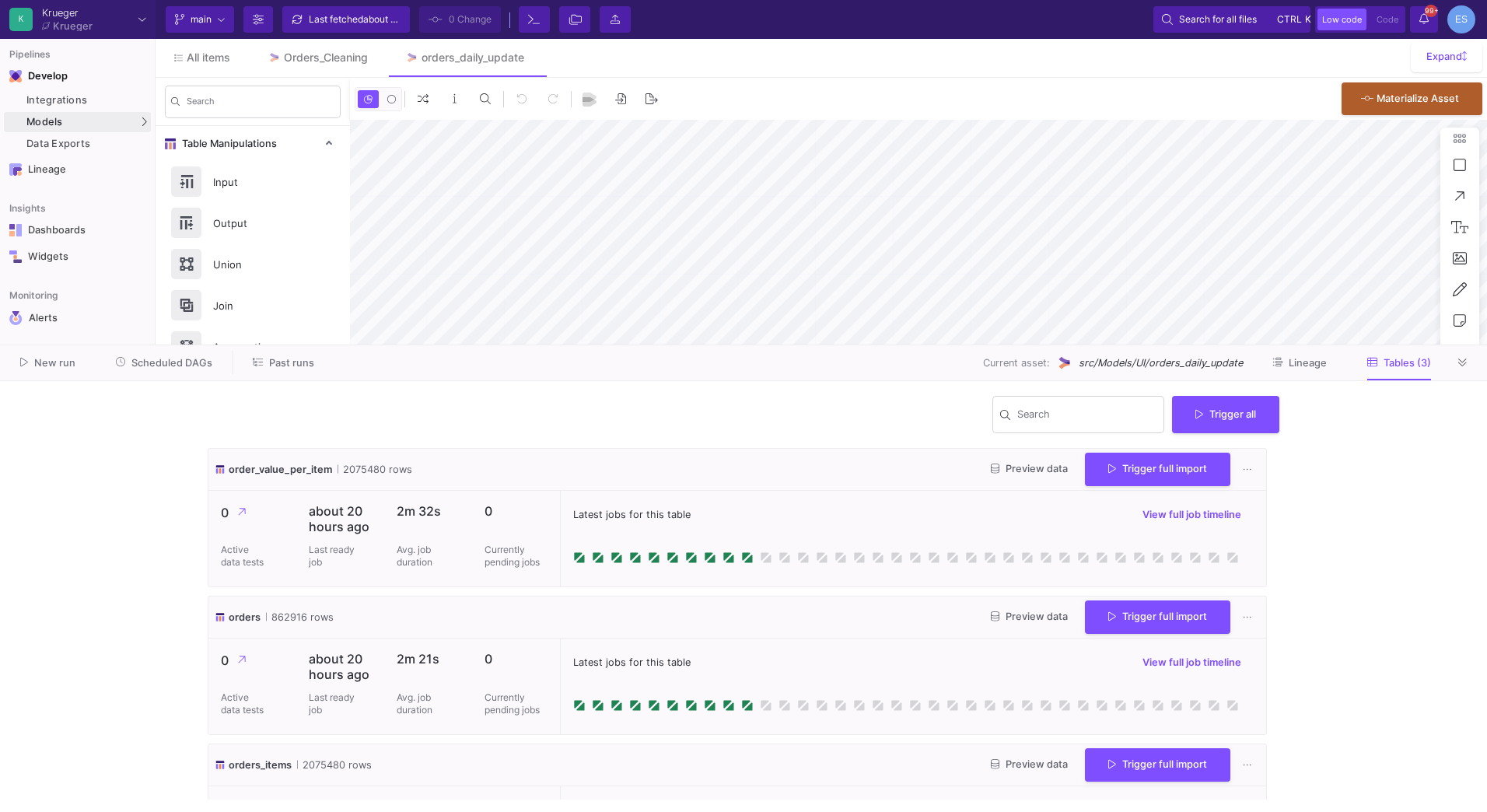
click at [1010, 457] on div "Preview data Trigger full import" at bounding box center [1119, 469] width 282 height 33
click at [1014, 467] on span "Preview data" at bounding box center [1029, 468] width 77 height 12
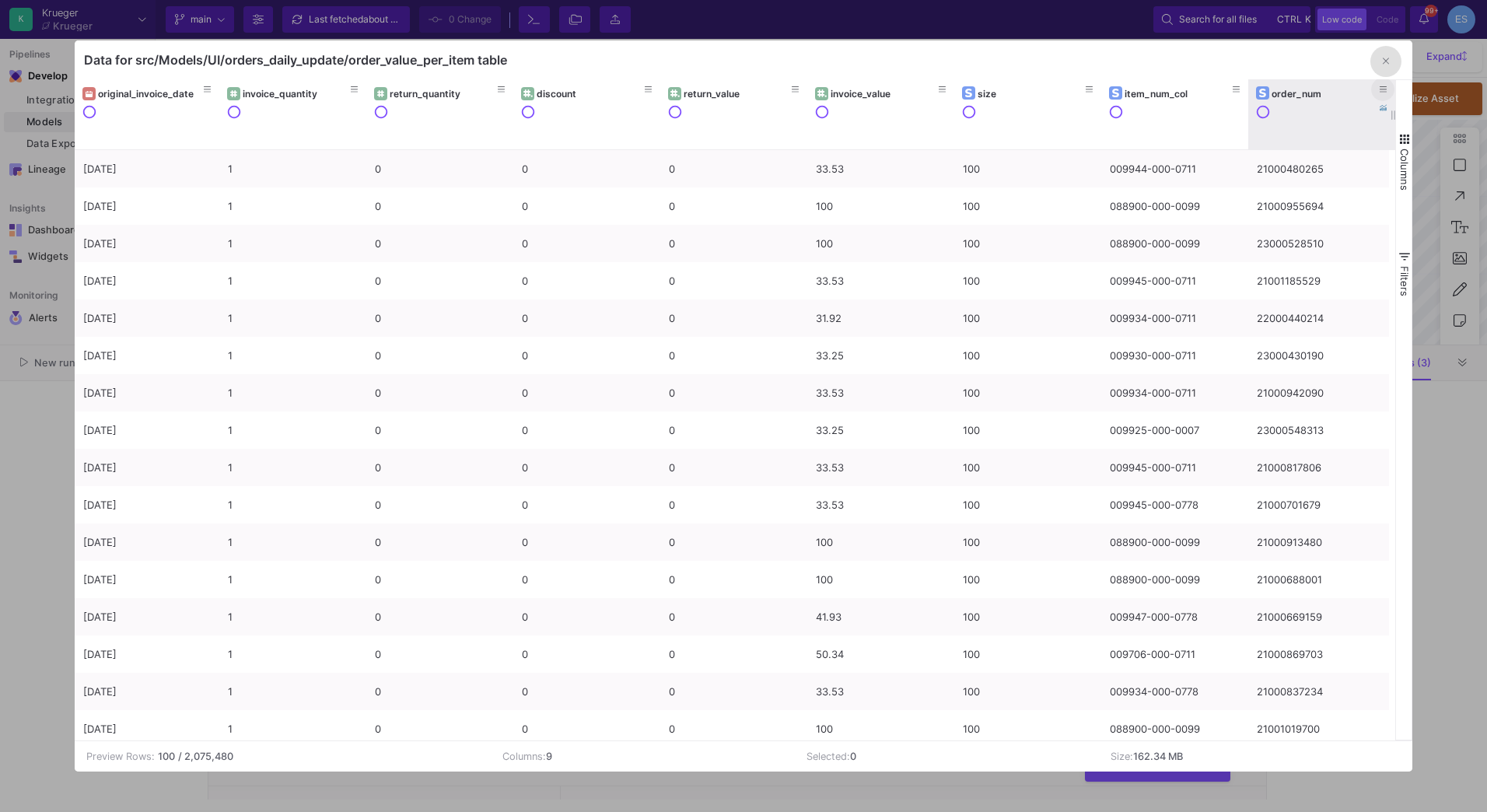
click at [1384, 92] on icon at bounding box center [1383, 90] width 8 height 9
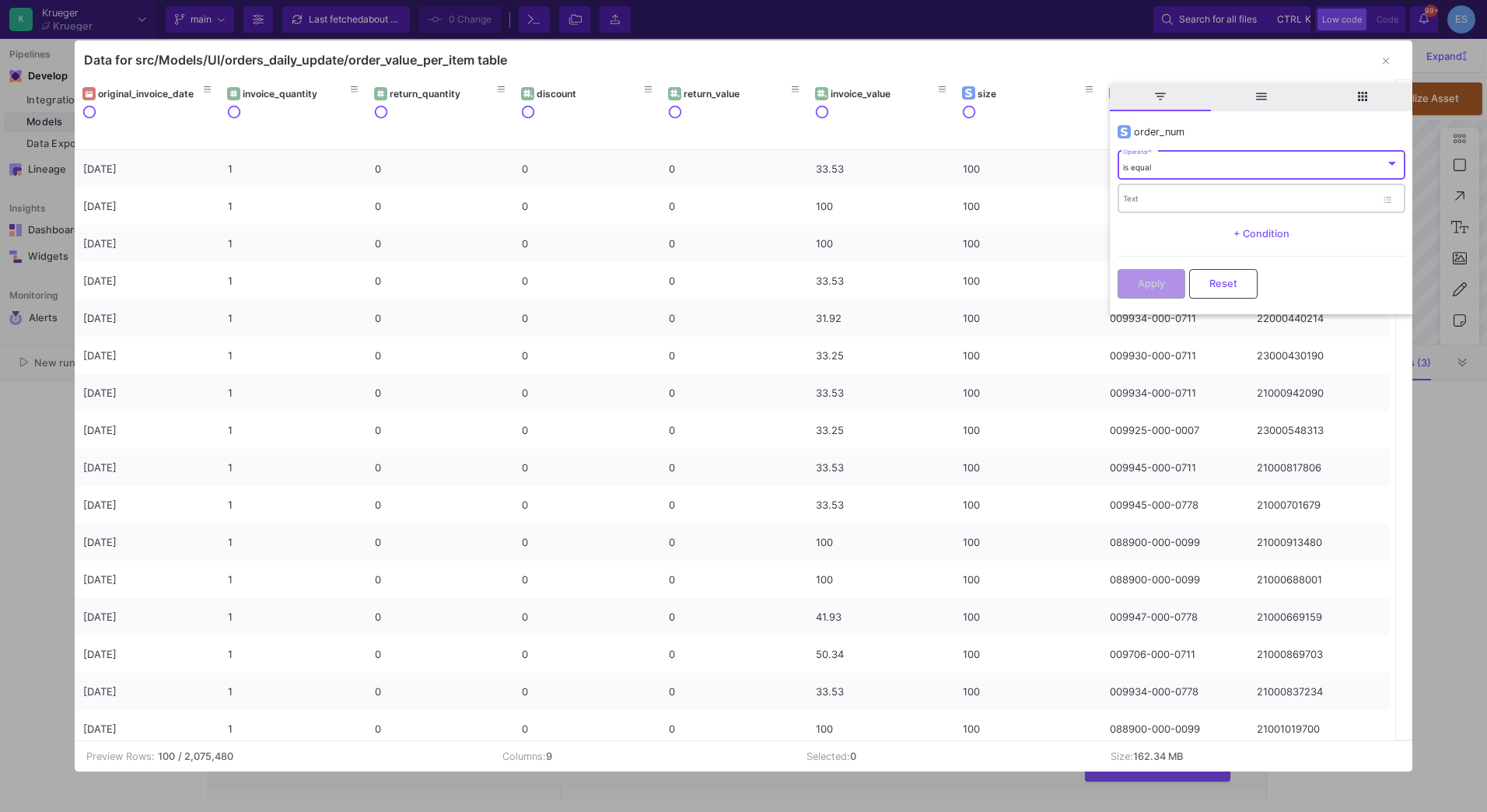
click at [1228, 197] on input "Text" at bounding box center [1249, 201] width 253 height 10
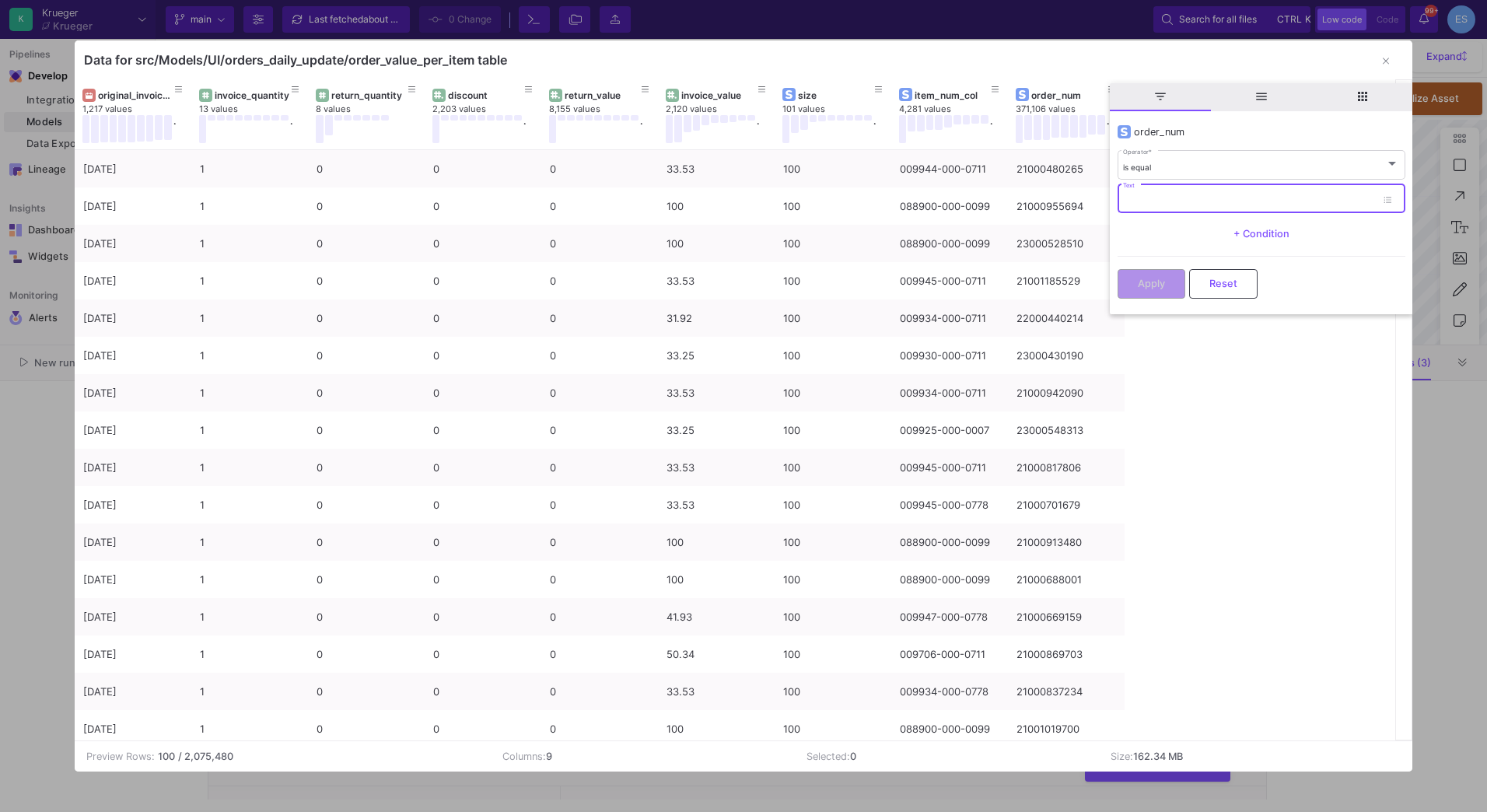
paste input "21001328425"
type input "21001328425"
click at [1175, 281] on button "Apply" at bounding box center [1151, 282] width 67 height 30
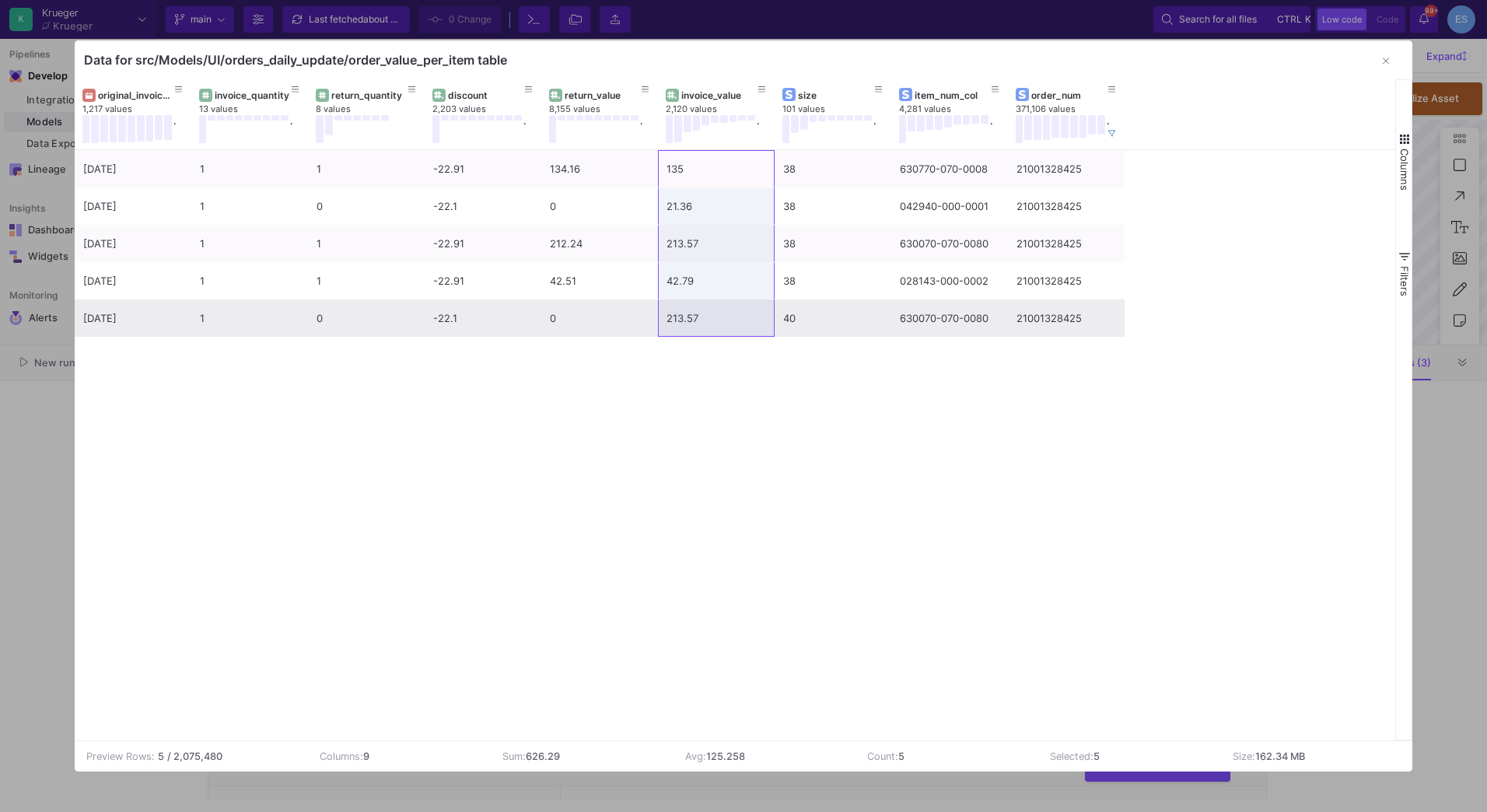
drag, startPoint x: 700, startPoint y: 165, endPoint x: 741, endPoint y: 320, distance: 160.3
click at [741, 320] on div "[DATE] 1 1 -22.91 134.16 135 38 630770-070-0008 21001328425 [DATE] 1 0 -22.1 0 …" at bounding box center [600, 243] width 1050 height 187
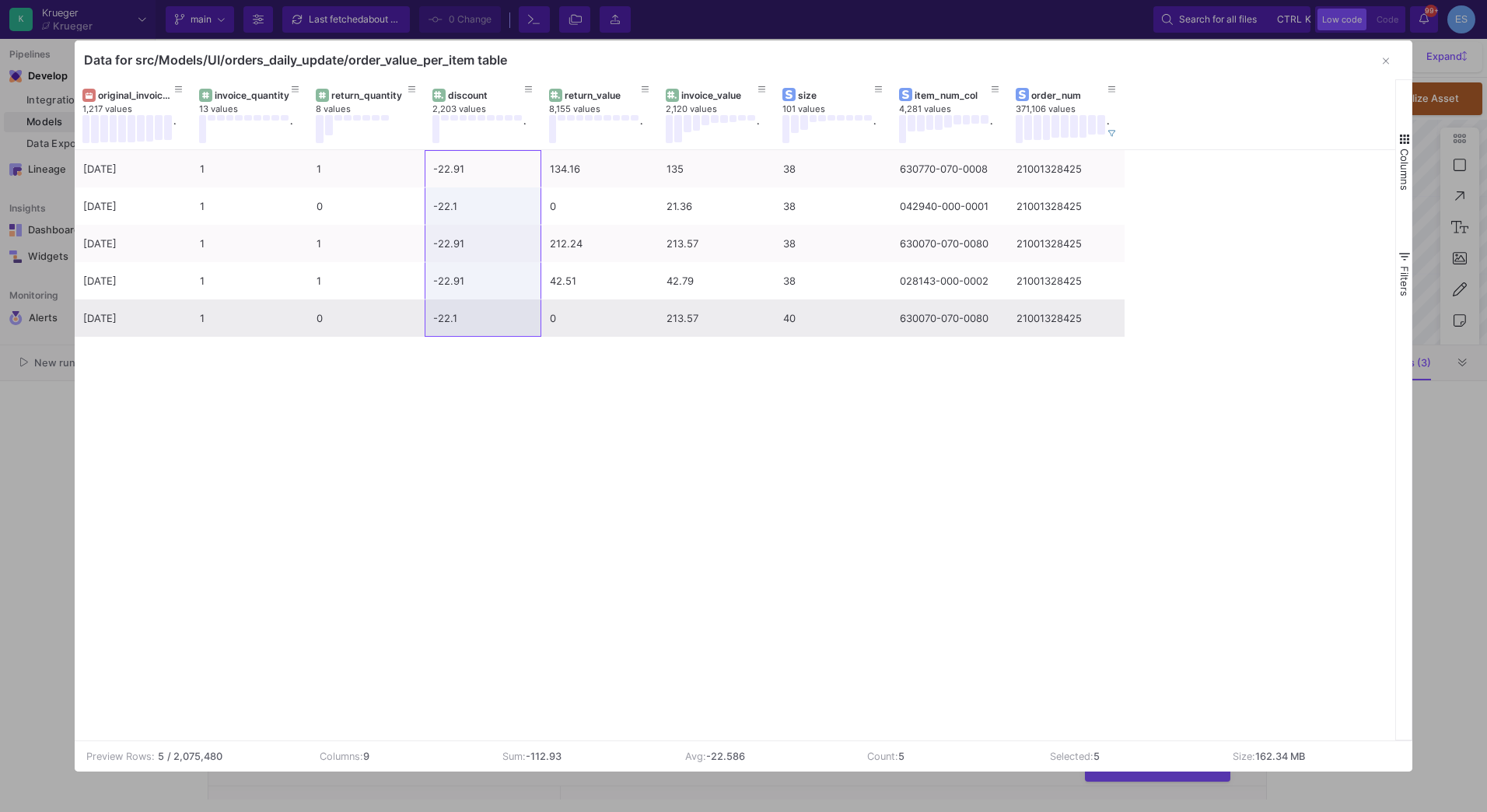
drag, startPoint x: 462, startPoint y: 177, endPoint x: 481, endPoint y: 310, distance: 134.4
click at [481, 310] on div "[DATE] 1 1 -22.91 134.16 135 38 630770-070-0008 21001328425 [DATE] 1 0 -22.1 0 …" at bounding box center [600, 243] width 1050 height 187
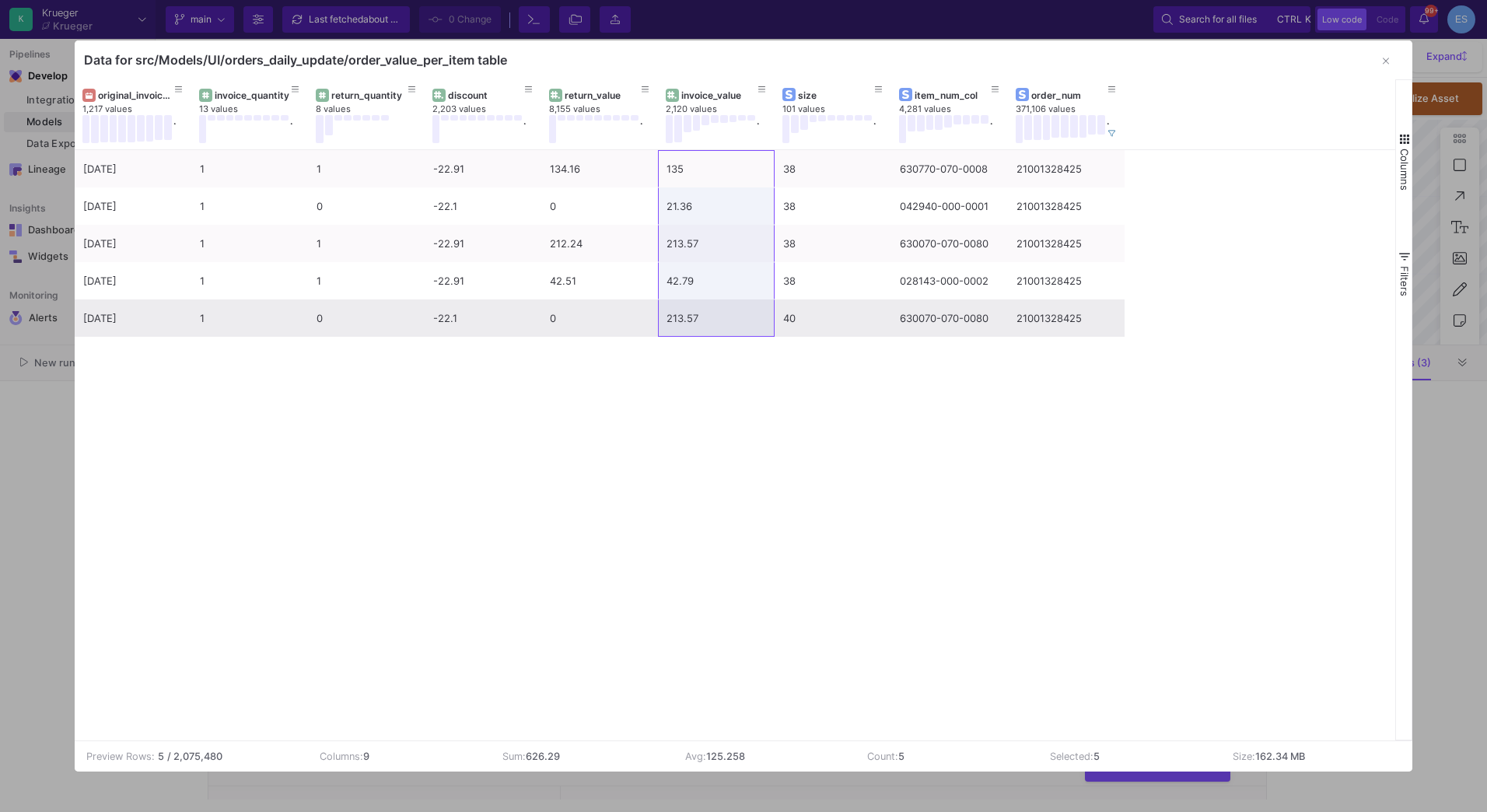
drag, startPoint x: 694, startPoint y: 163, endPoint x: 722, endPoint y: 318, distance: 157.5
click at [722, 318] on div "[DATE] 1 1 -22.91 134.16 135 38 630770-070-0008 21001328425 [DATE] 1 0 -22.1 0 …" at bounding box center [600, 243] width 1050 height 187
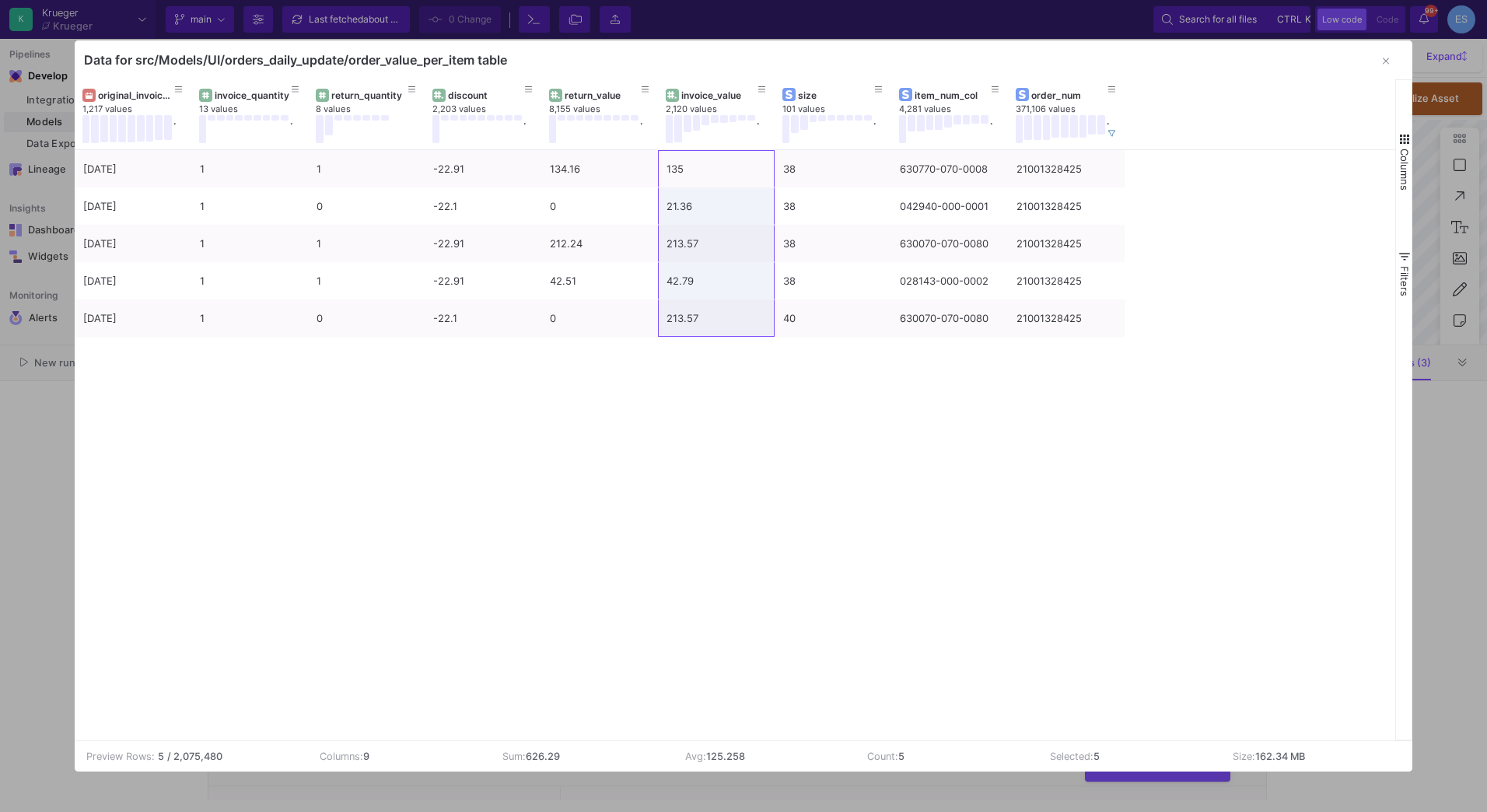
click at [799, 417] on div "[DATE] 1 1 -22.91 134.16 135 38 630770-070-0008 21001328425 [DATE] 1 0 -22.1 0 …" at bounding box center [735, 445] width 1321 height 590
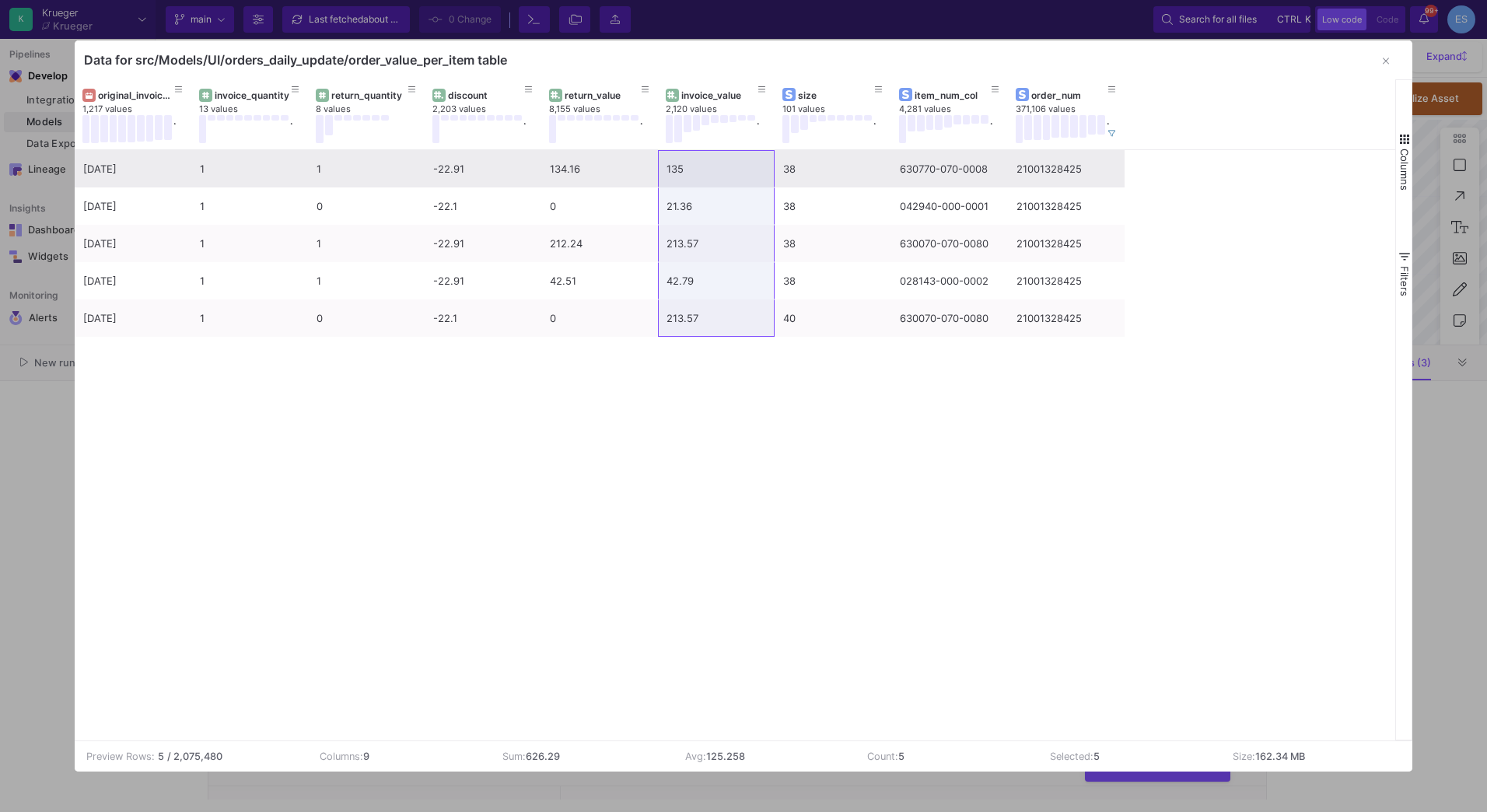
click at [968, 170] on div "630770-070-0008" at bounding box center [950, 169] width 100 height 37
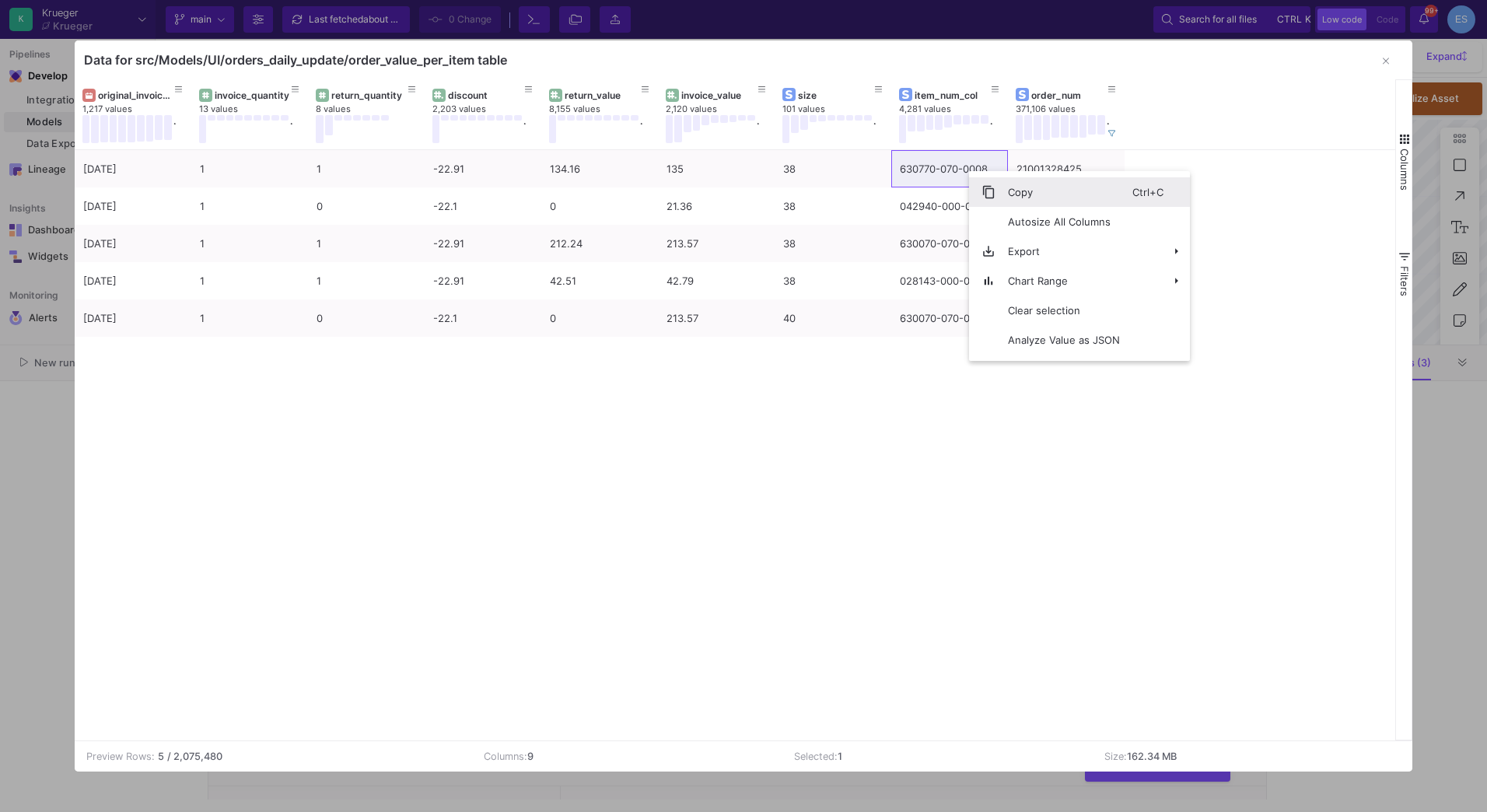
click at [999, 190] on span "Copy" at bounding box center [1064, 192] width 137 height 30
click at [974, 176] on span "Context Menu" at bounding box center [968, 184] width 26 height 30
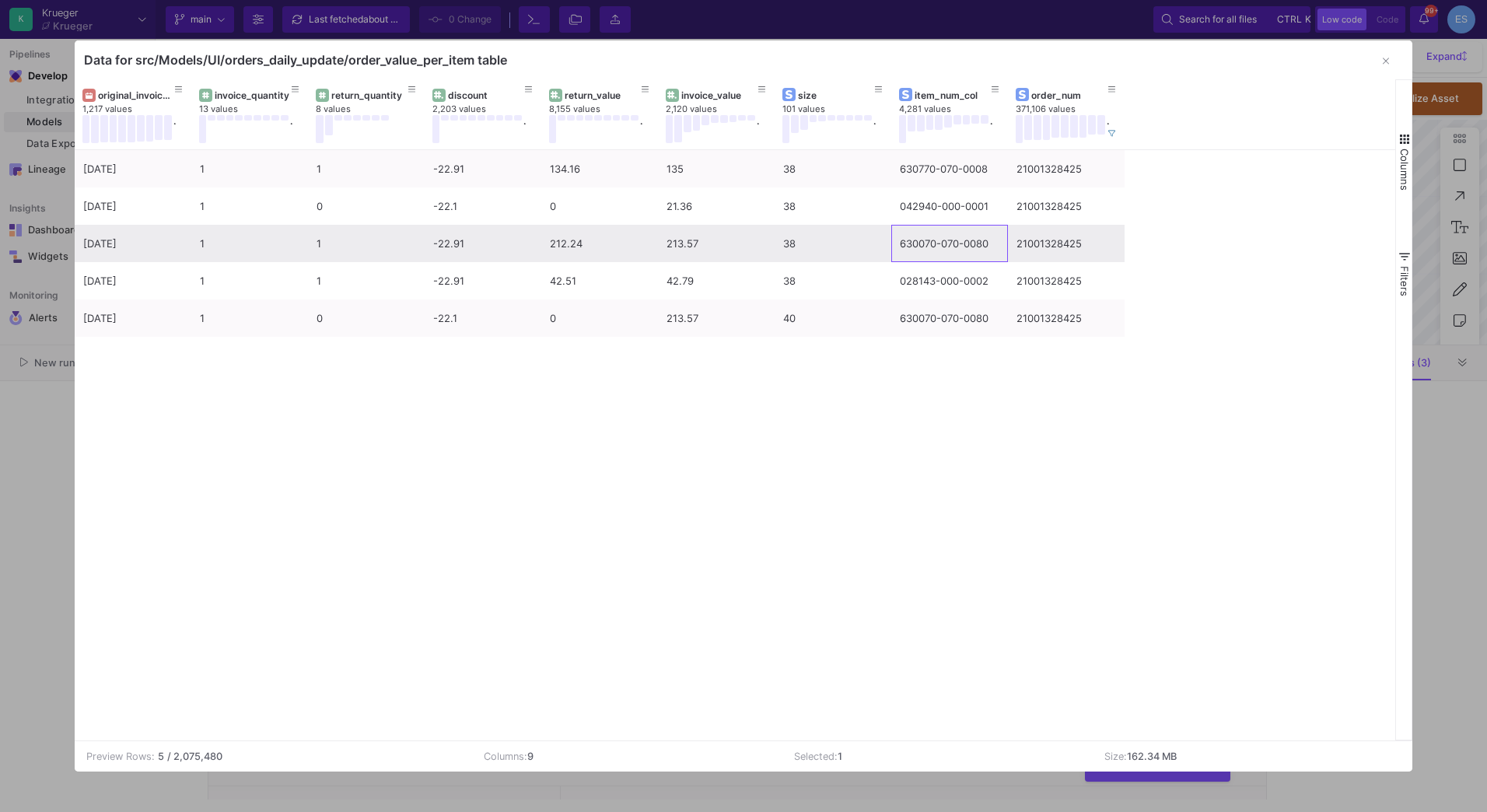
click at [967, 250] on div "630070-070-0080" at bounding box center [950, 243] width 100 height 37
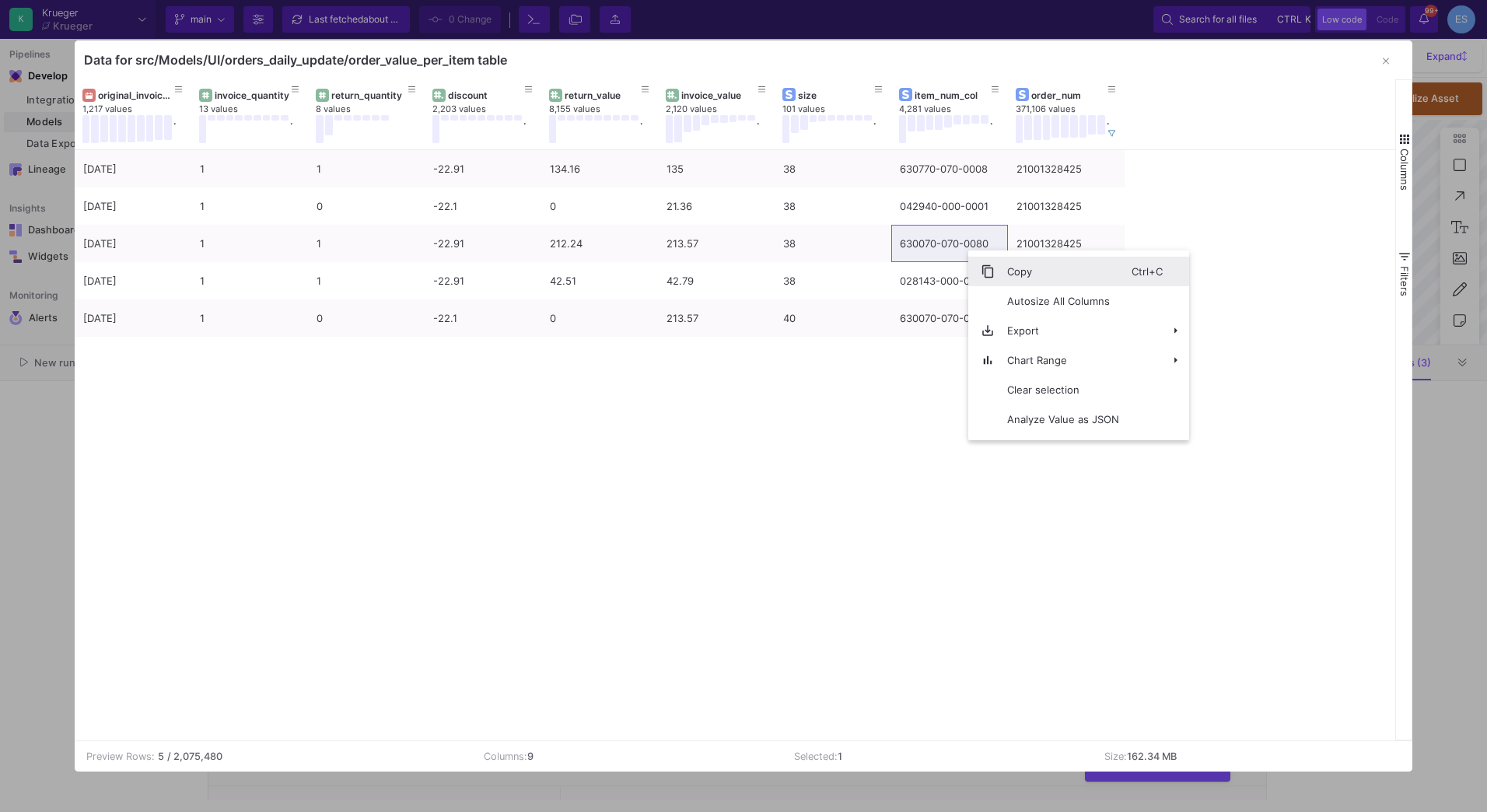
click at [989, 263] on span "Context Menu" at bounding box center [981, 271] width 26 height 30
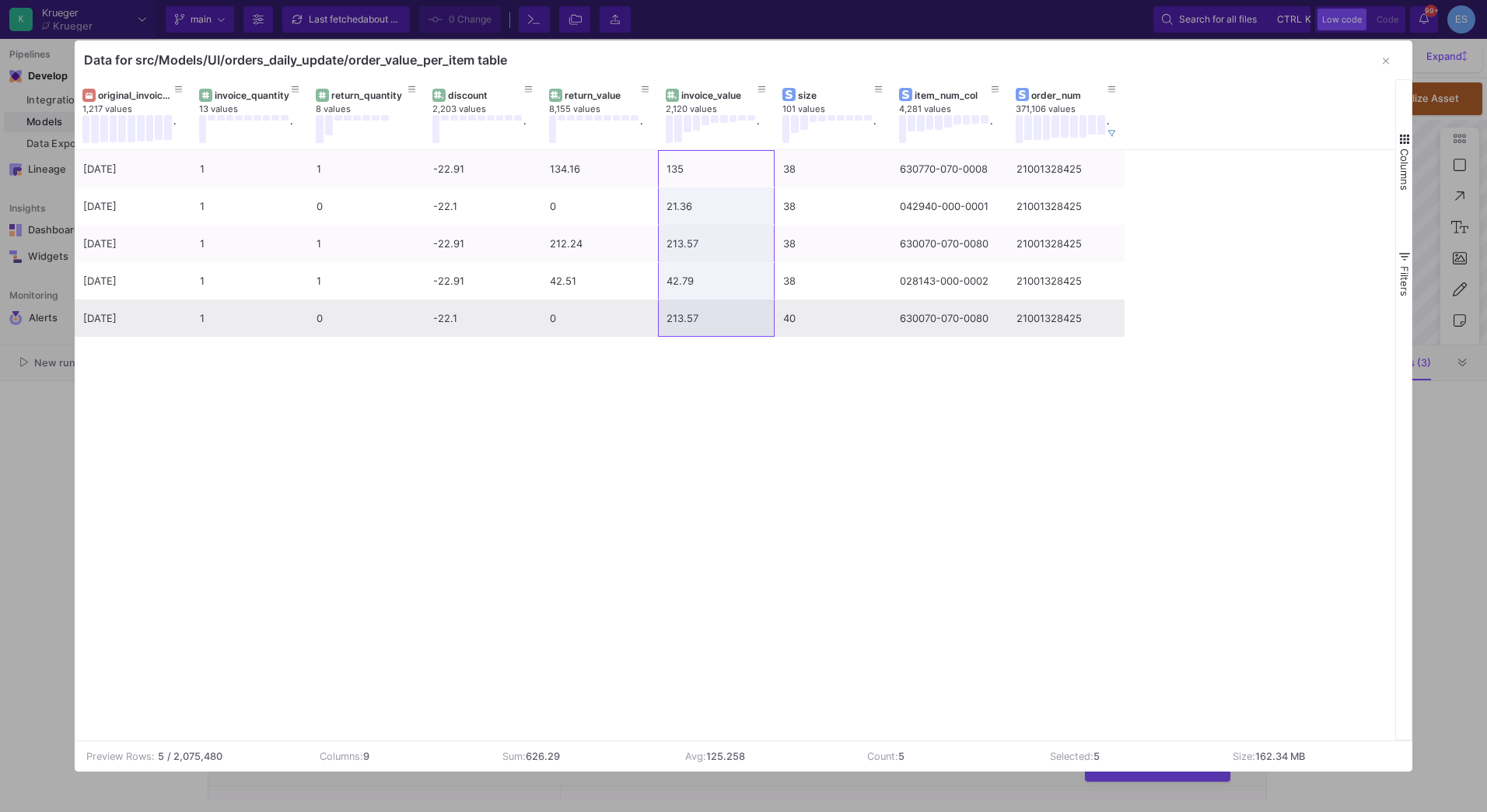
drag, startPoint x: 712, startPoint y: 165, endPoint x: 721, endPoint y: 315, distance: 150.3
click at [721, 315] on div "[DATE] 1 1 -22.91 134.16 135 38 630770-070-0008 21001328425 [DATE] 1 0 -22.1 0 …" at bounding box center [600, 243] width 1050 height 187
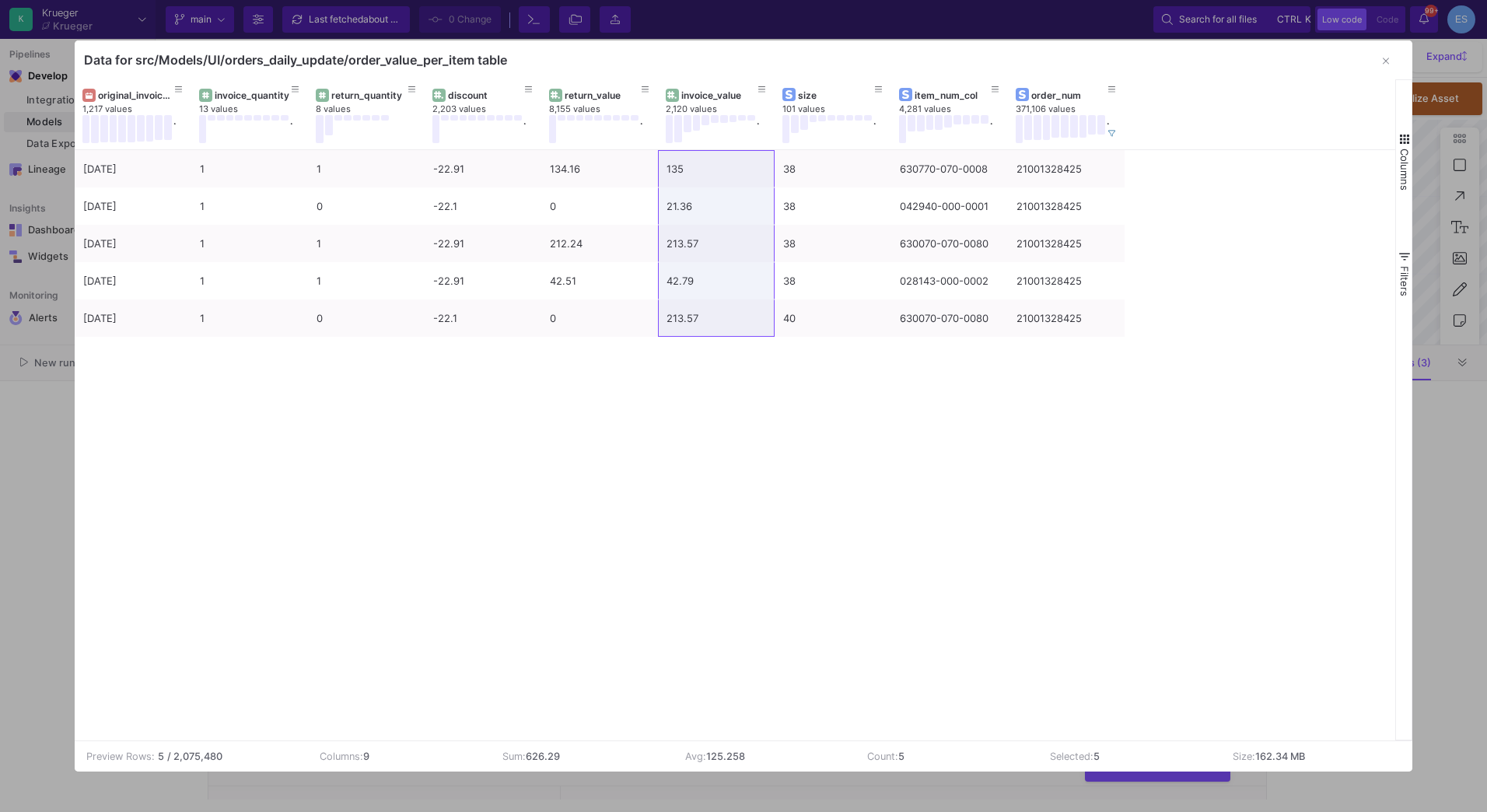
click at [576, 756] on td "Sum: 626.29" at bounding box center [582, 757] width 183 height 31
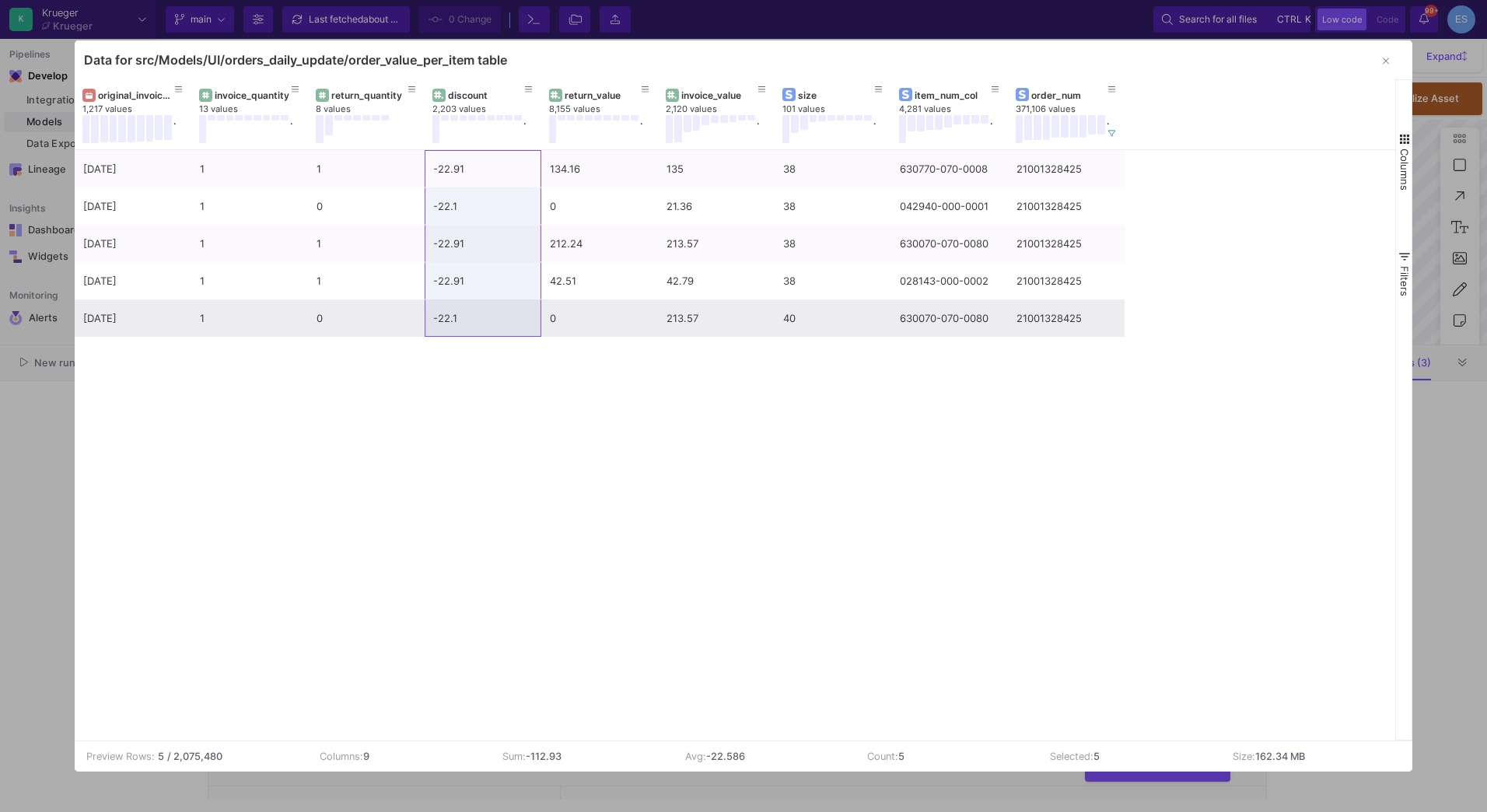
drag, startPoint x: 467, startPoint y: 170, endPoint x: 470, endPoint y: 324, distance: 154.0
click at [470, 324] on div "[DATE] 1 1 -22.91 134.16 135 38 630770-070-0008 21001328425 [DATE] 1 0 -22.1 0 …" at bounding box center [600, 243] width 1050 height 187
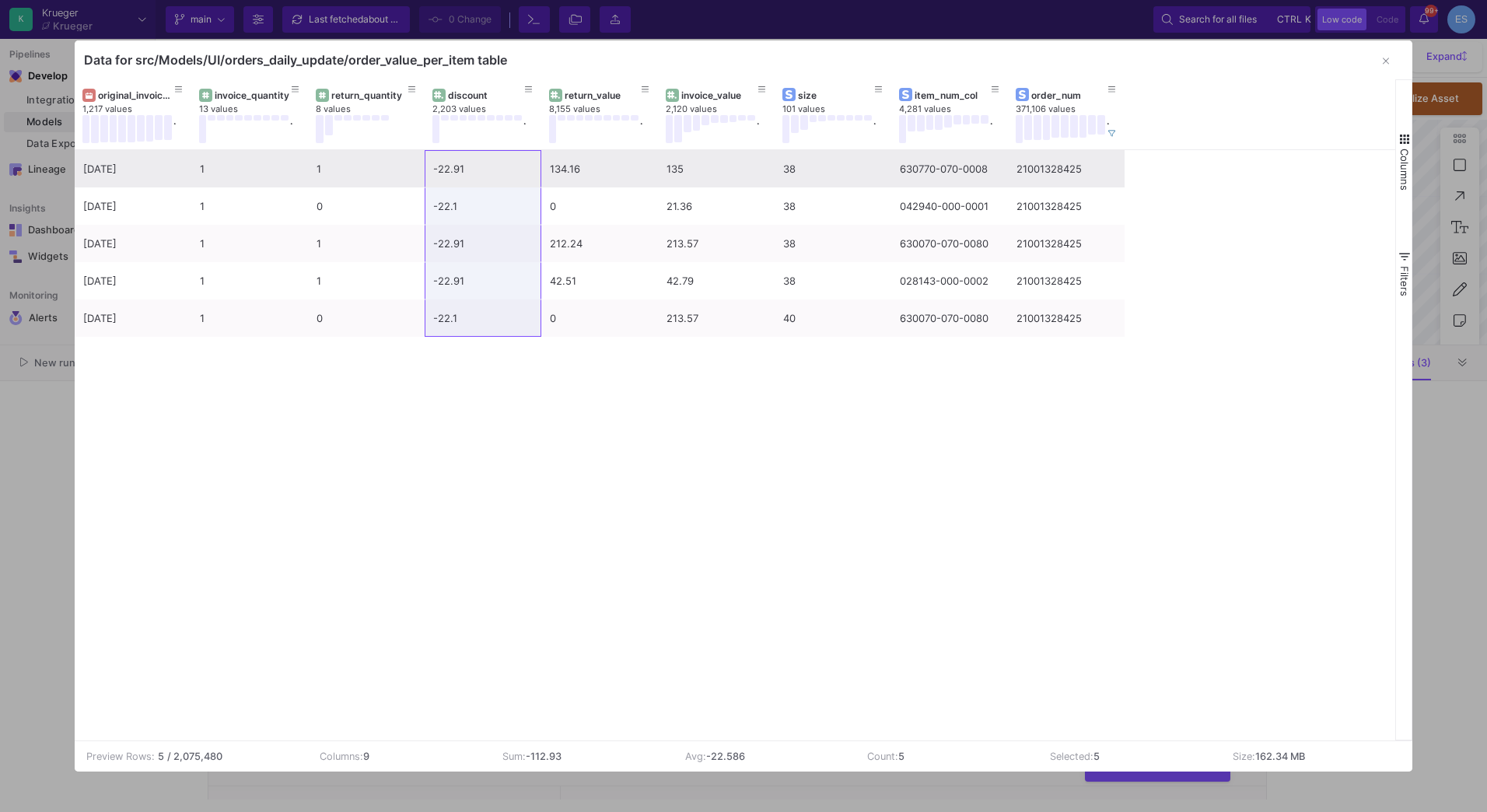
click at [495, 179] on div "-22.91" at bounding box center [483, 169] width 100 height 37
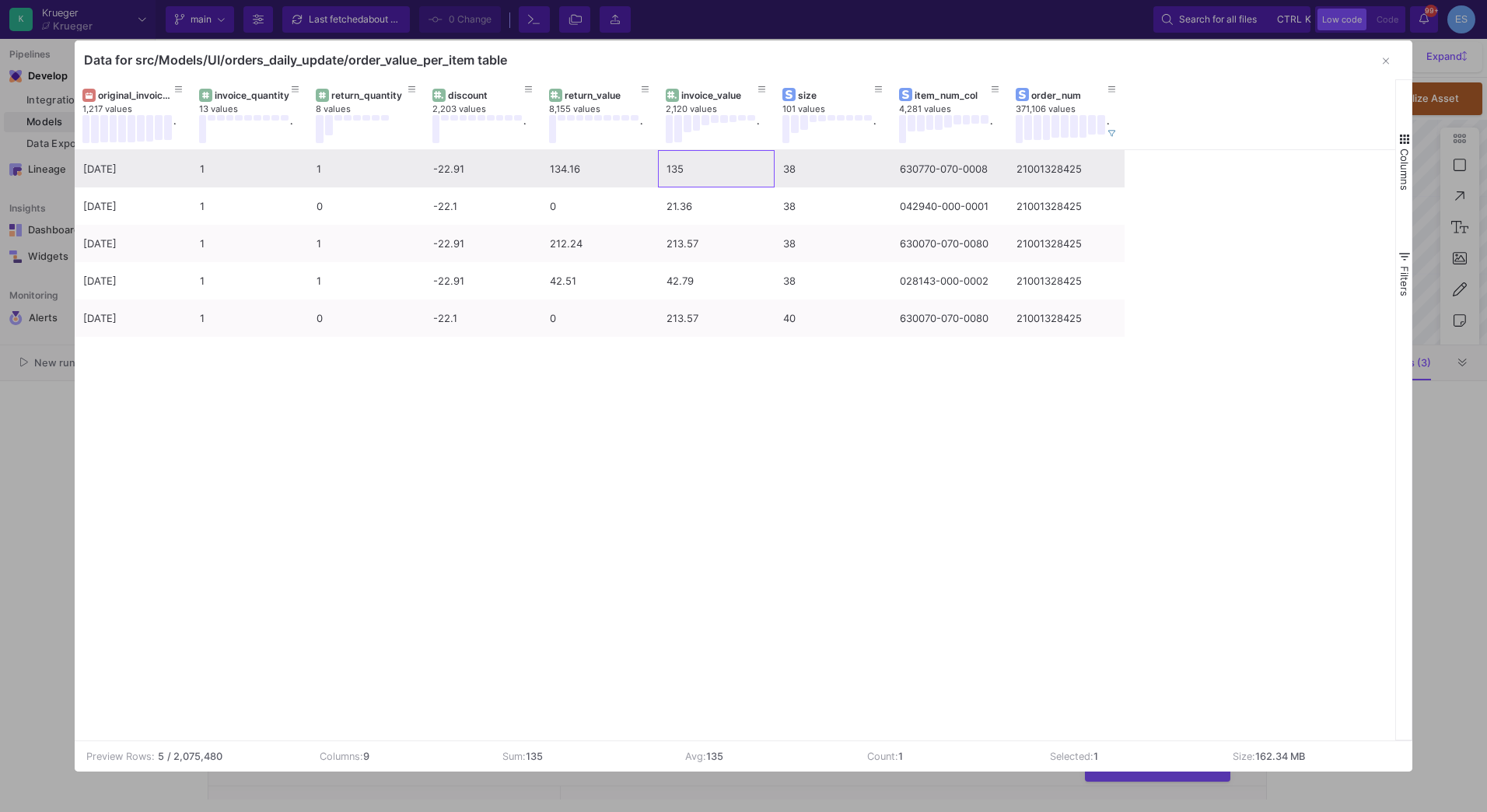
click at [718, 175] on div "135" at bounding box center [716, 169] width 100 height 37
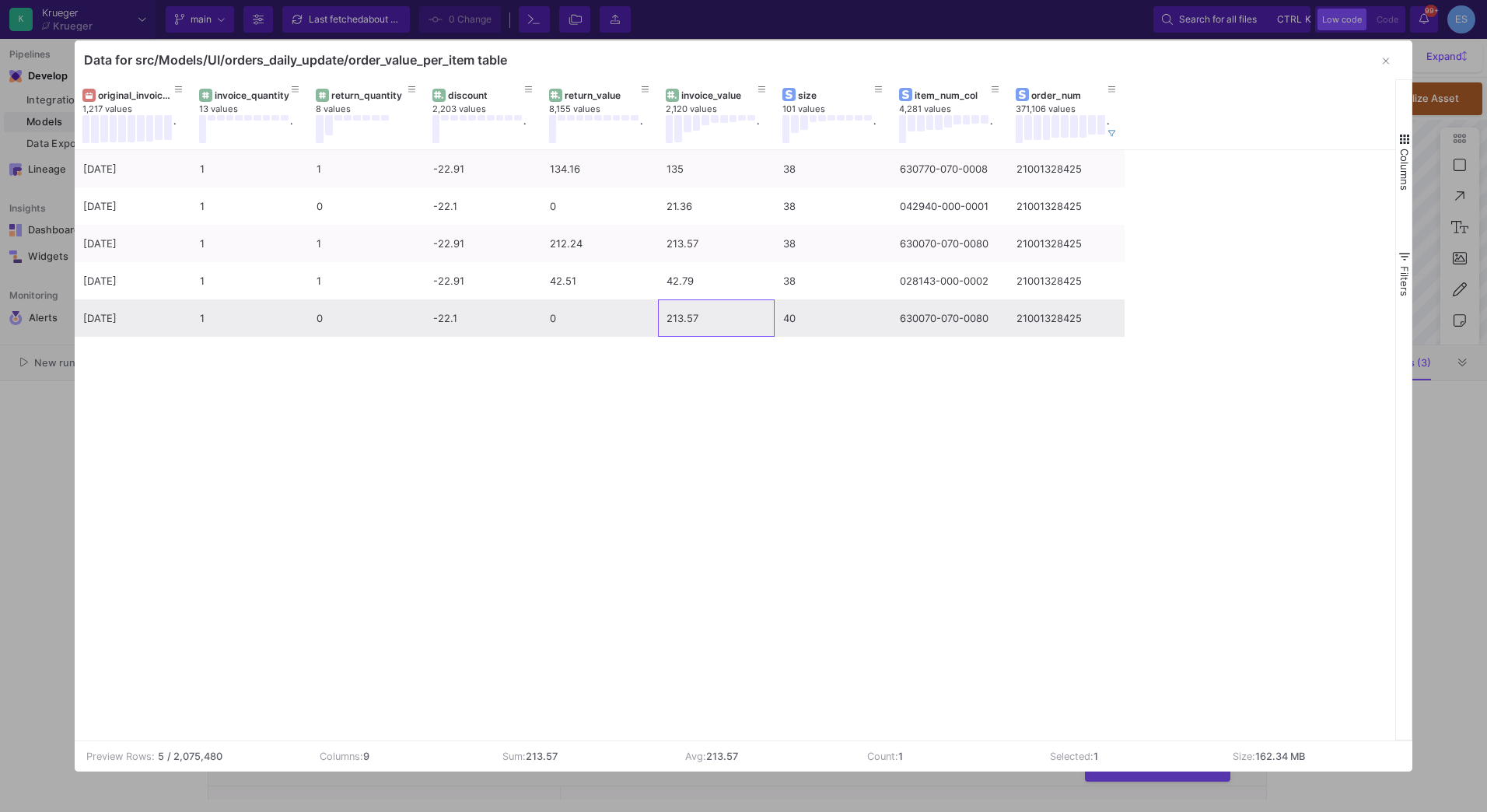
click at [681, 312] on div "213.57" at bounding box center [716, 318] width 100 height 37
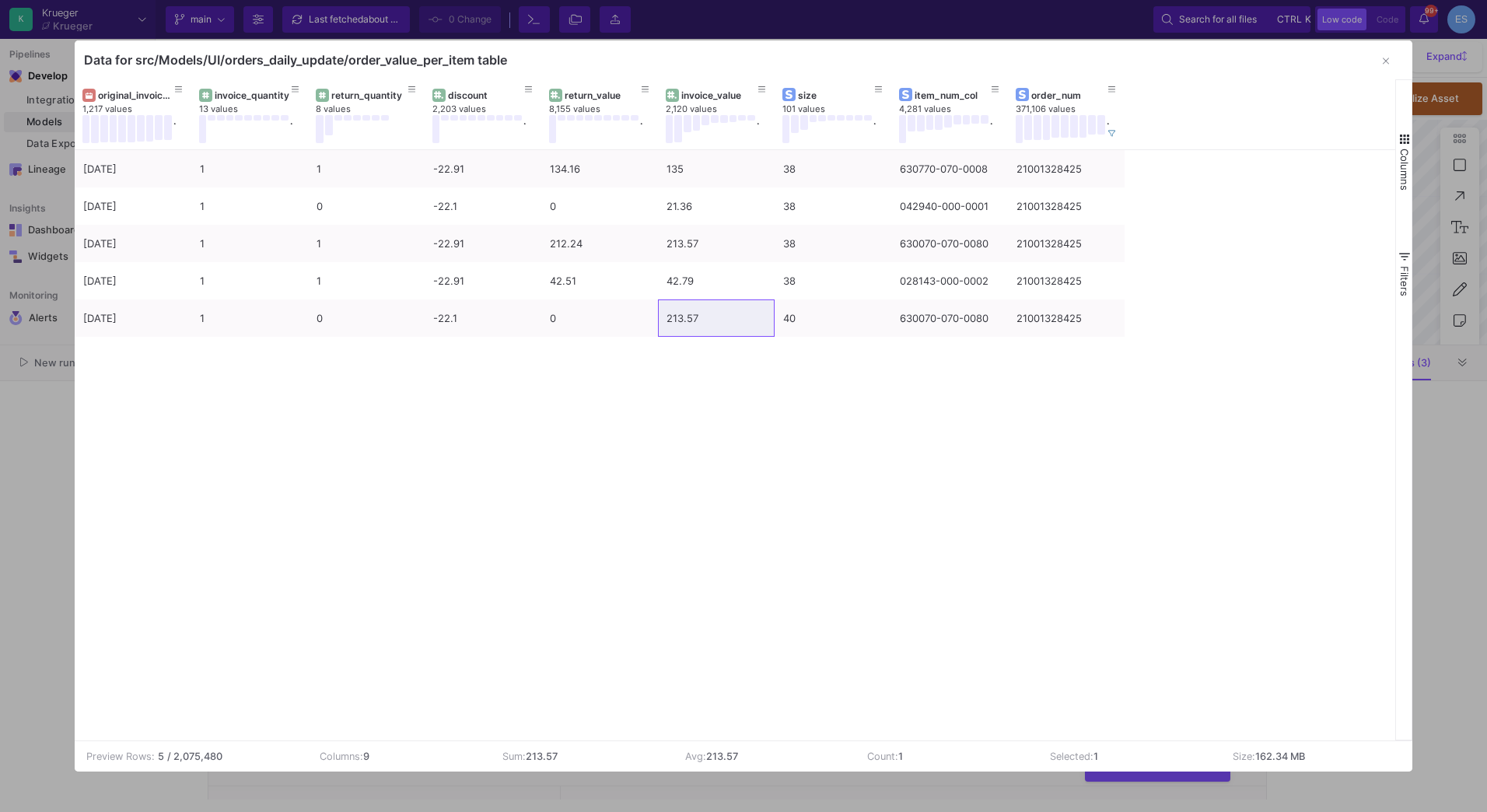
click at [963, 506] on div "[DATE] 1 1 -22.91 134.16 135 38 630770-070-0008 21001328425 [DATE] 1 0 -22.1 0 …" at bounding box center [735, 445] width 1321 height 590
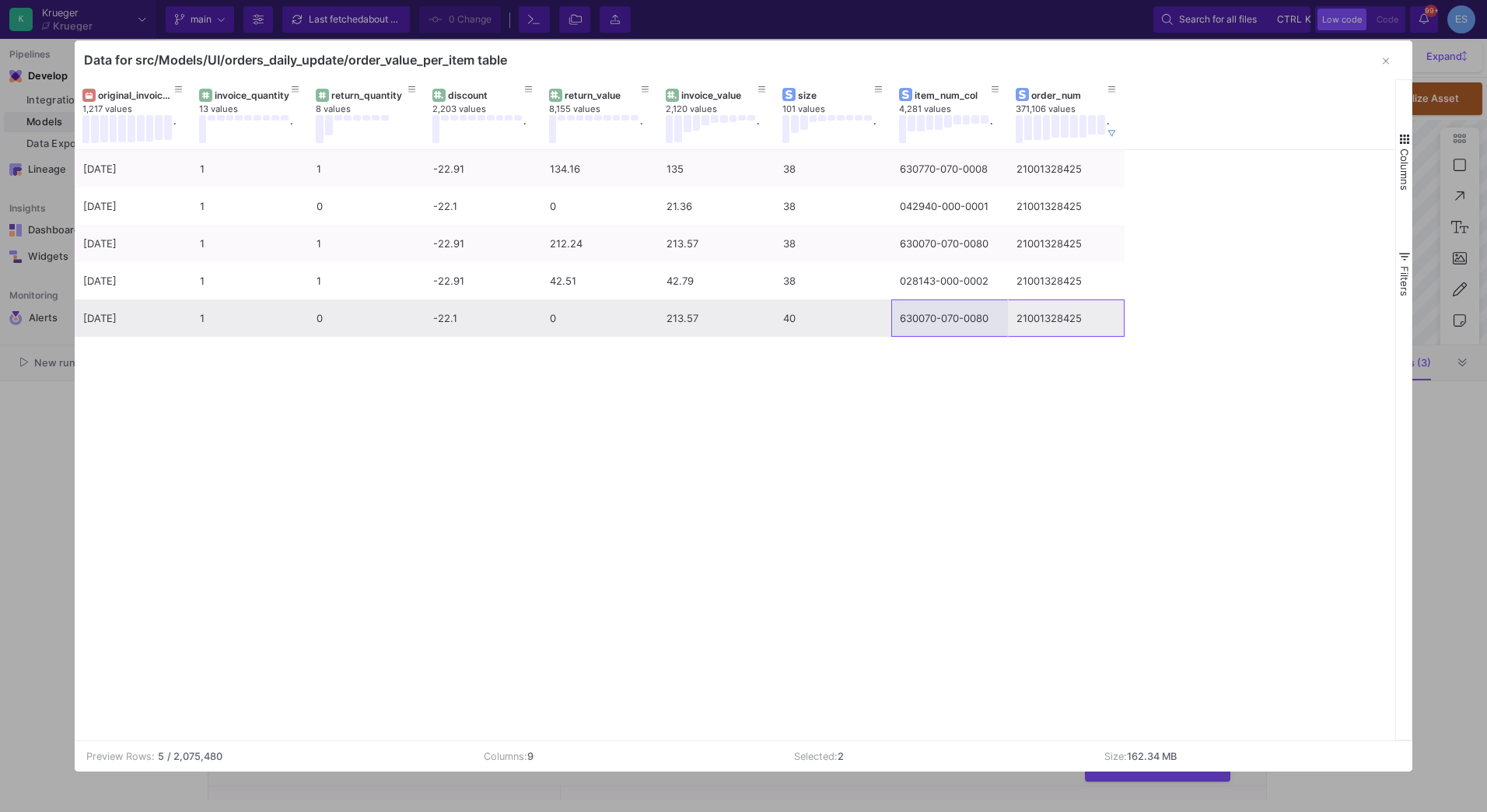
drag, startPoint x: 1087, startPoint y: 322, endPoint x: 915, endPoint y: 331, distance: 172.2
click at [915, 331] on div "[DATE] 1 0 -22.1 0 213.57 40 630070-070-0080 21001328425" at bounding box center [600, 318] width 1050 height 38
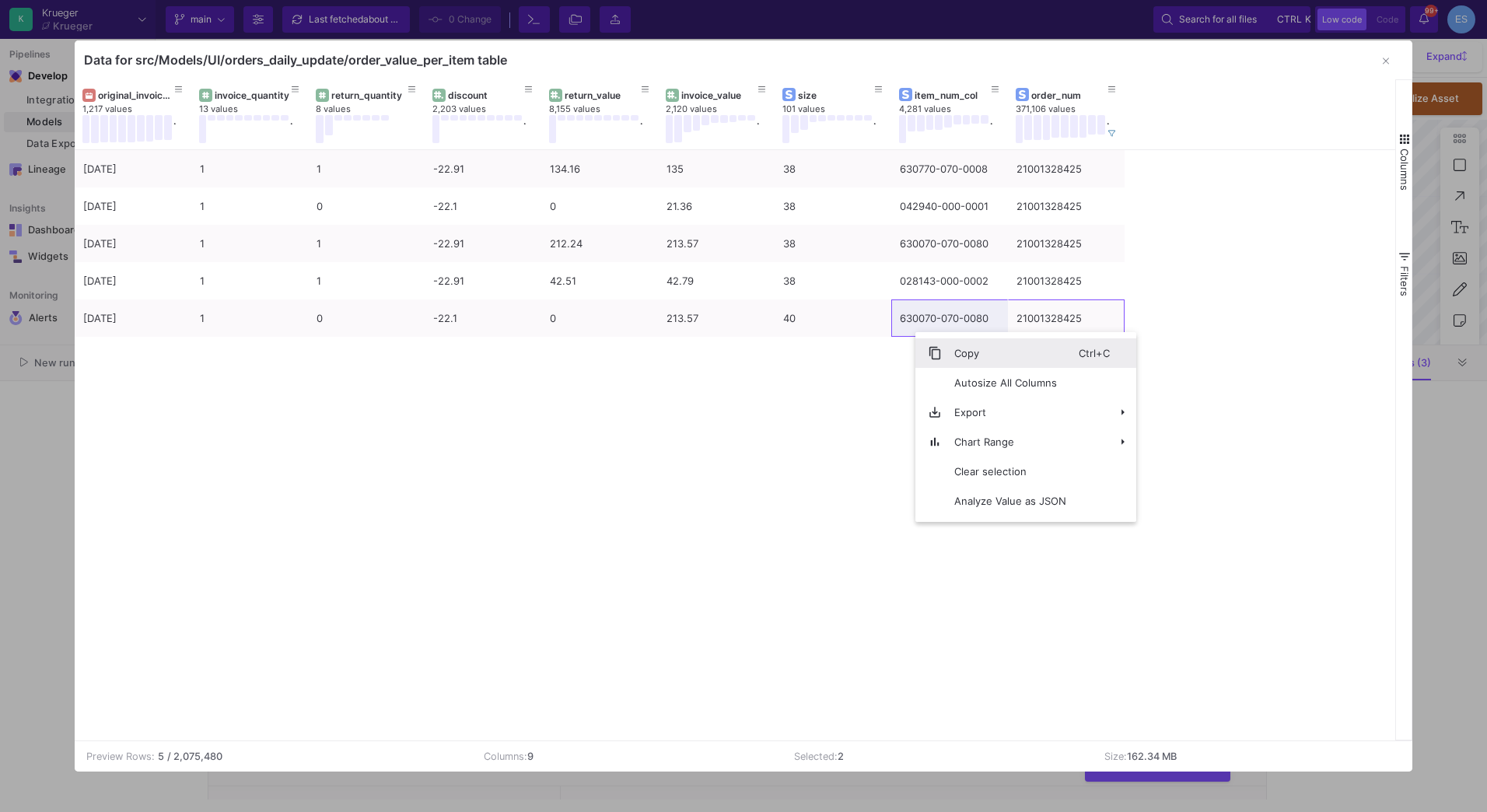
click at [966, 345] on span "Copy" at bounding box center [1010, 353] width 137 height 30
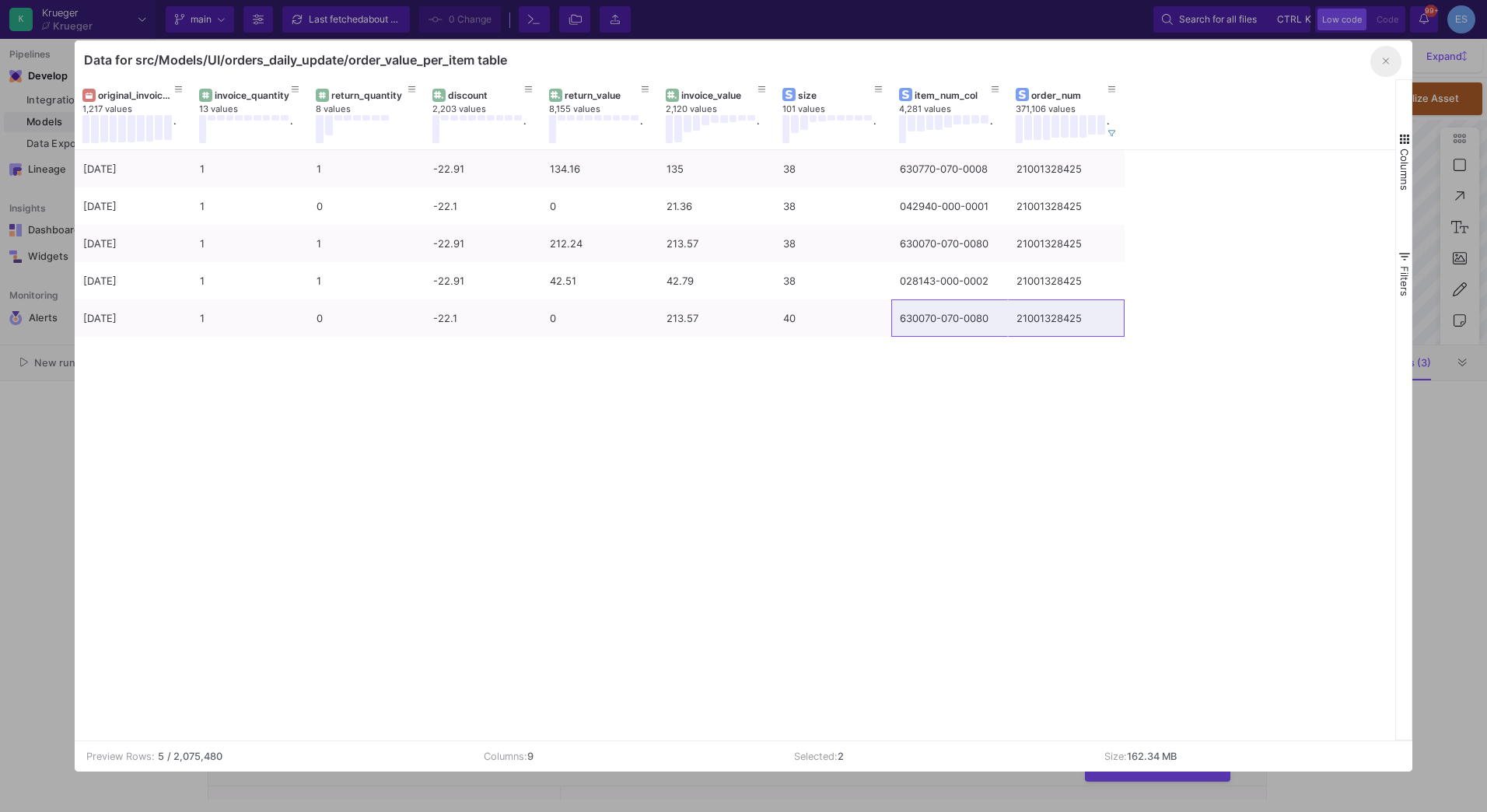
click at [1374, 69] on button "button" at bounding box center [1385, 61] width 31 height 31
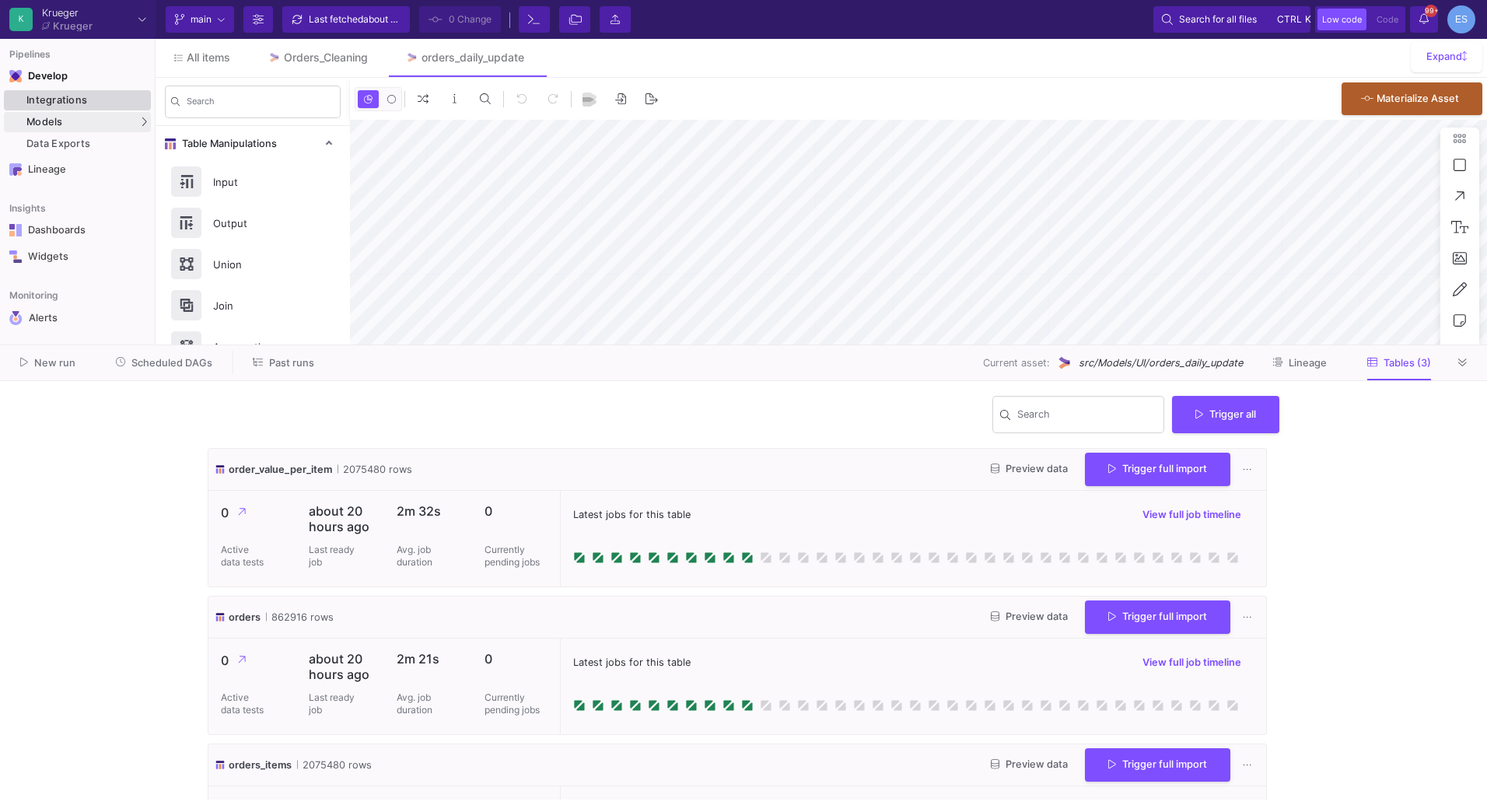
click at [87, 100] on div "Integrations" at bounding box center [86, 100] width 120 height 13
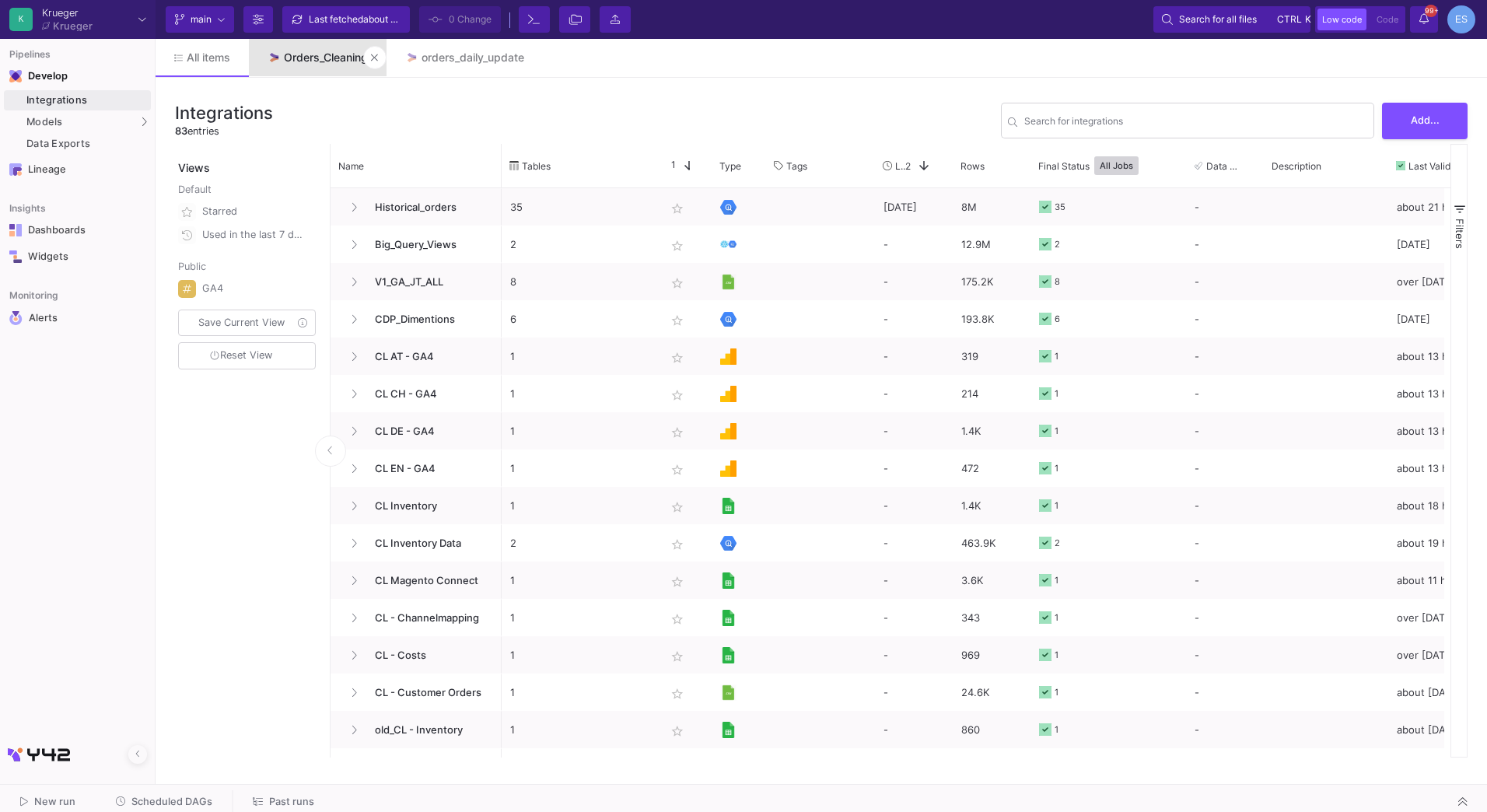
click at [334, 66] on link "Orders_Cleaning" at bounding box center [317, 58] width 137 height 38
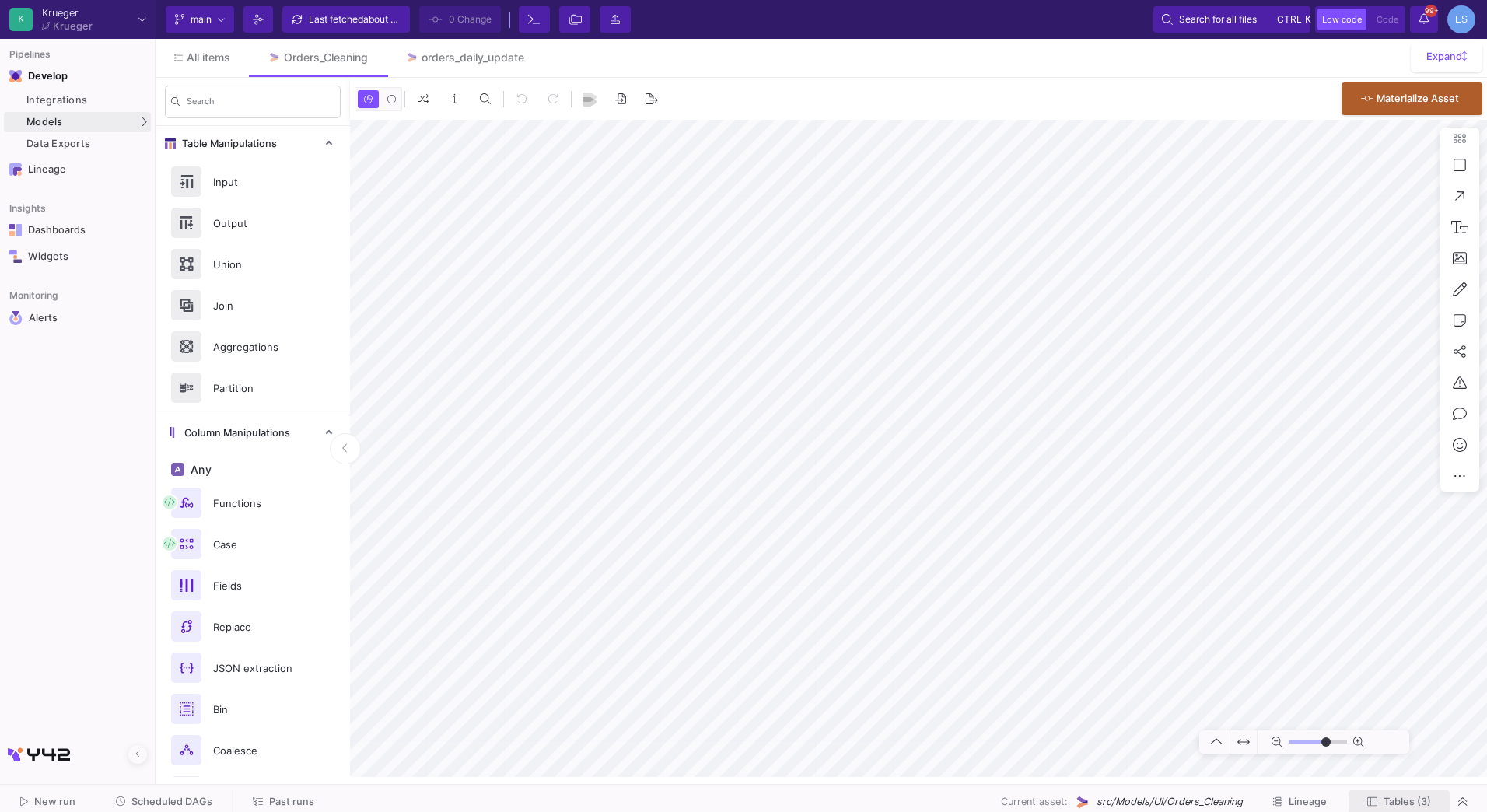
click at [1421, 800] on span "Tables (3)" at bounding box center [1408, 802] width 48 height 12
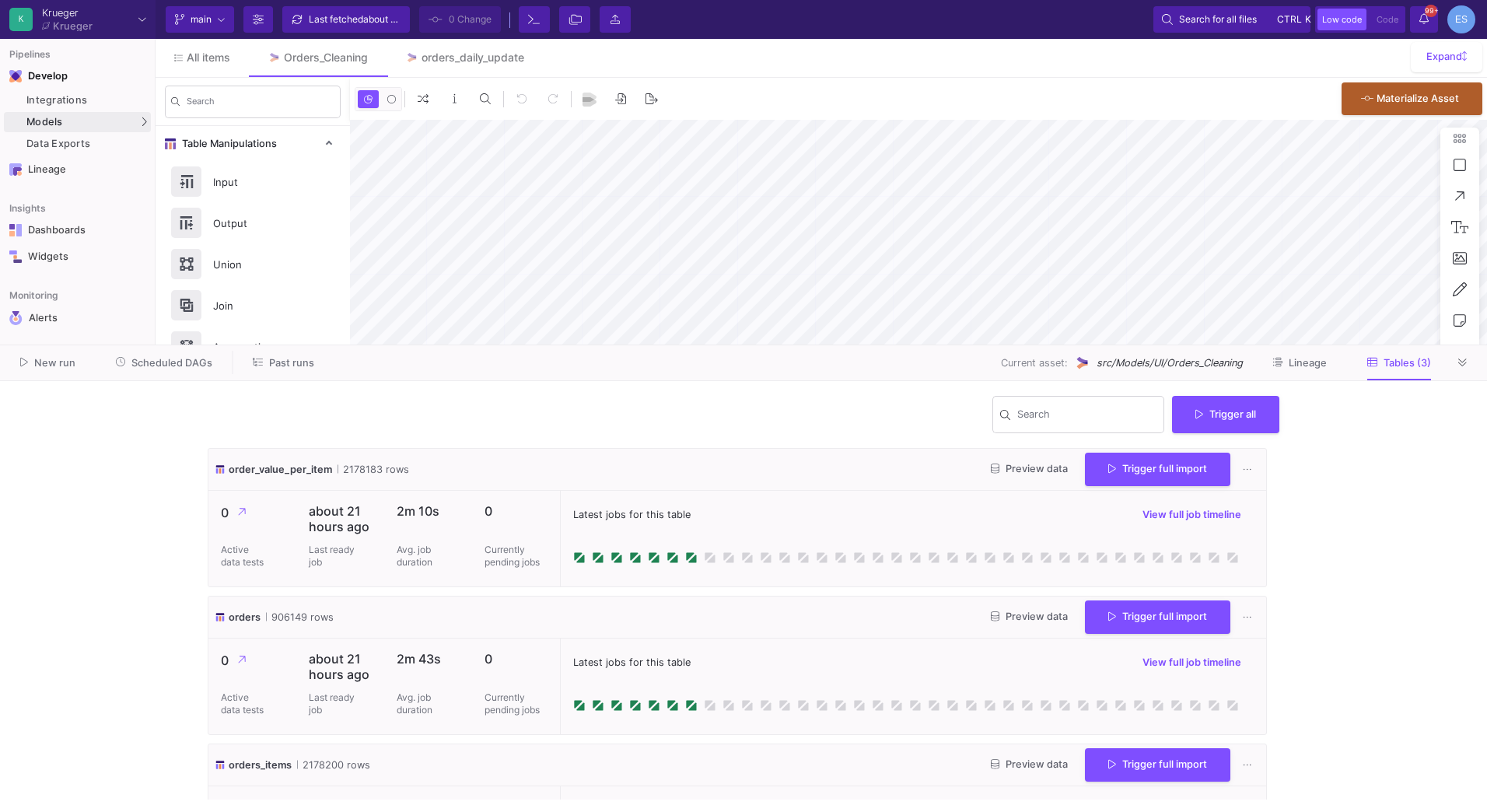
type input "-50"
click at [993, 467] on span "Preview data" at bounding box center [1029, 468] width 77 height 12
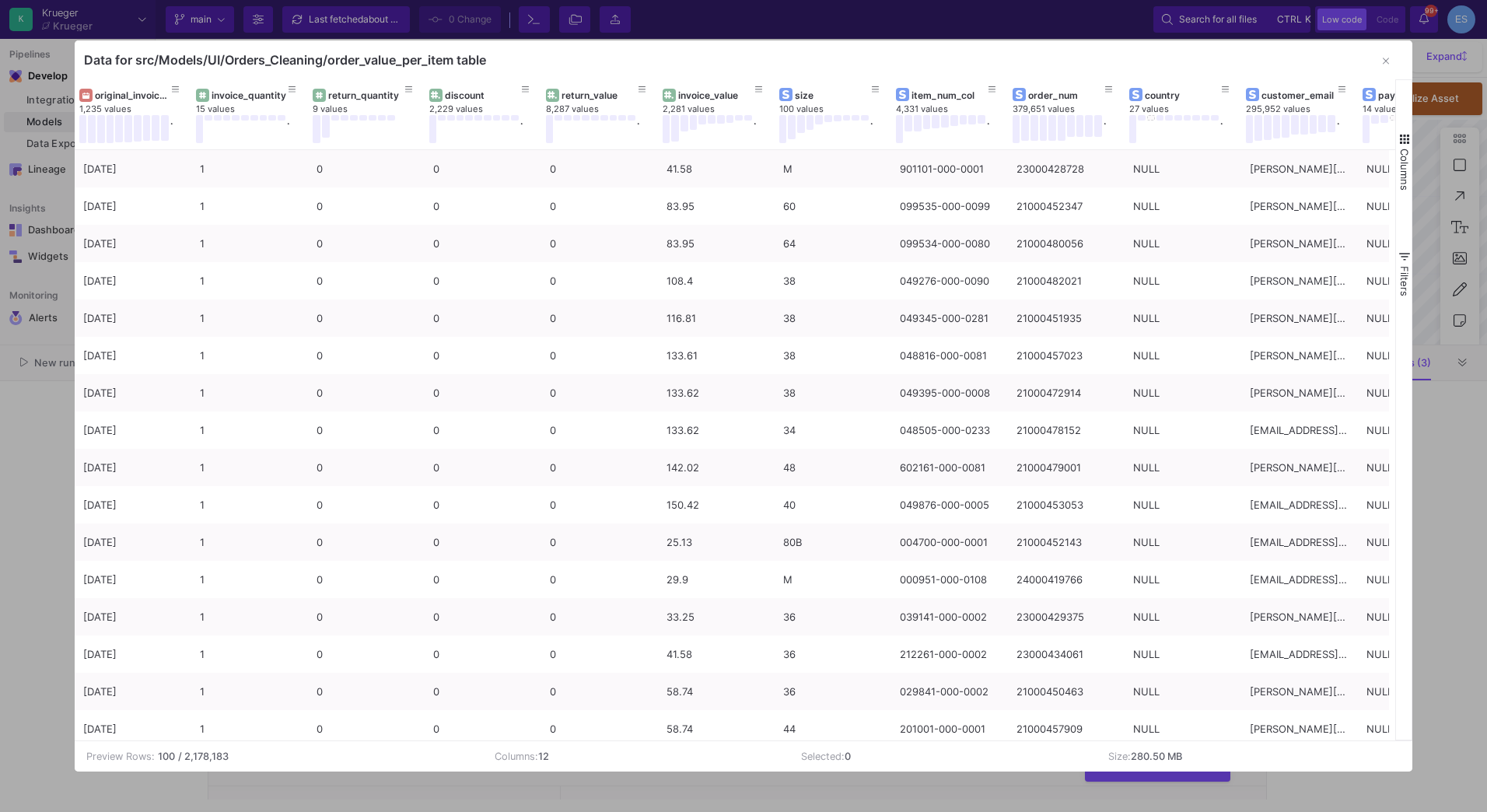
scroll to position [0, 84]
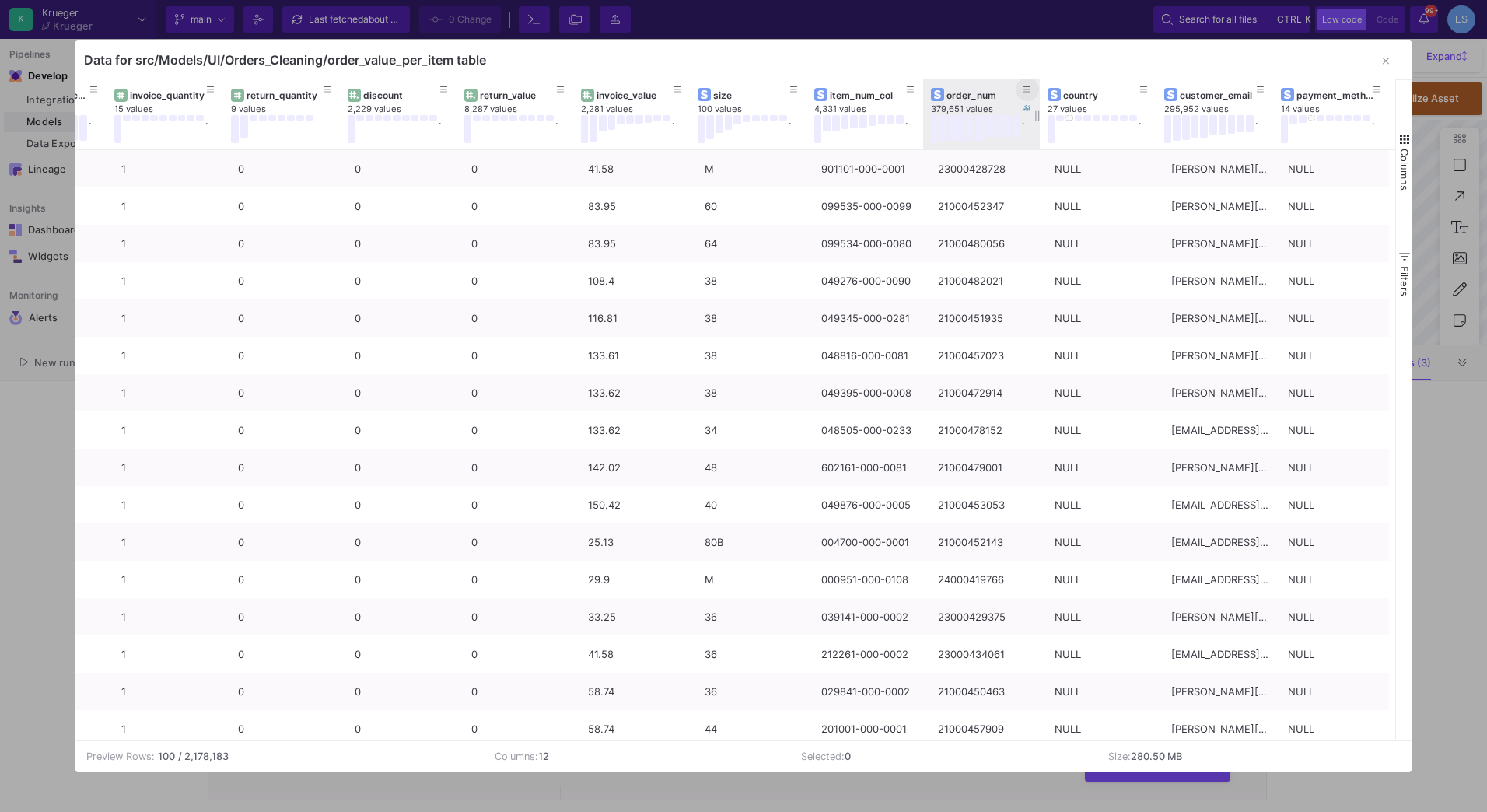
click at [1024, 87] on icon at bounding box center [1027, 89] width 8 height 6
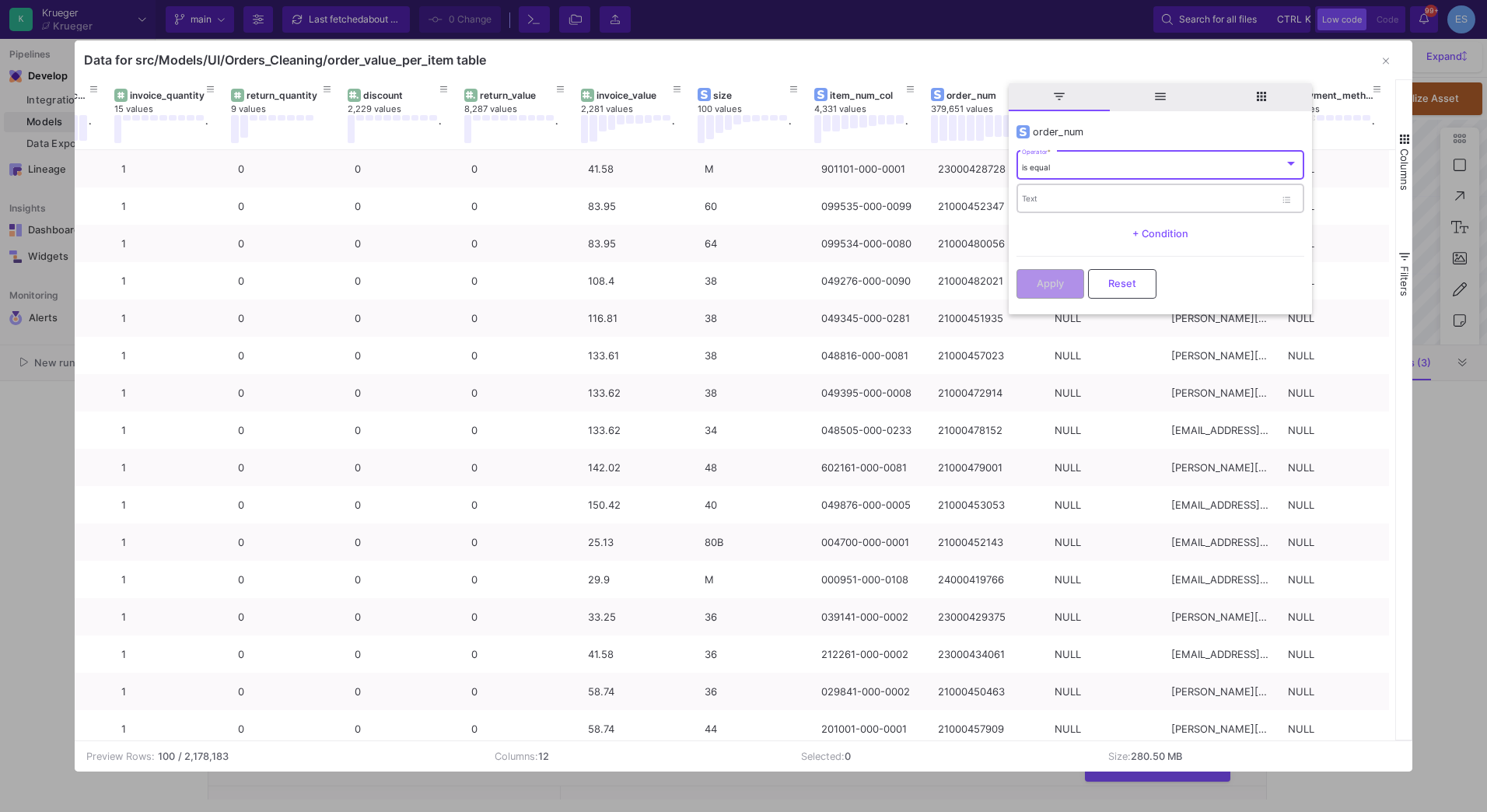
click at [1053, 197] on input "Text" at bounding box center [1148, 201] width 253 height 10
paste input "21001328425"
type input "21001328425"
click at [1064, 275] on button "Apply" at bounding box center [1050, 282] width 67 height 30
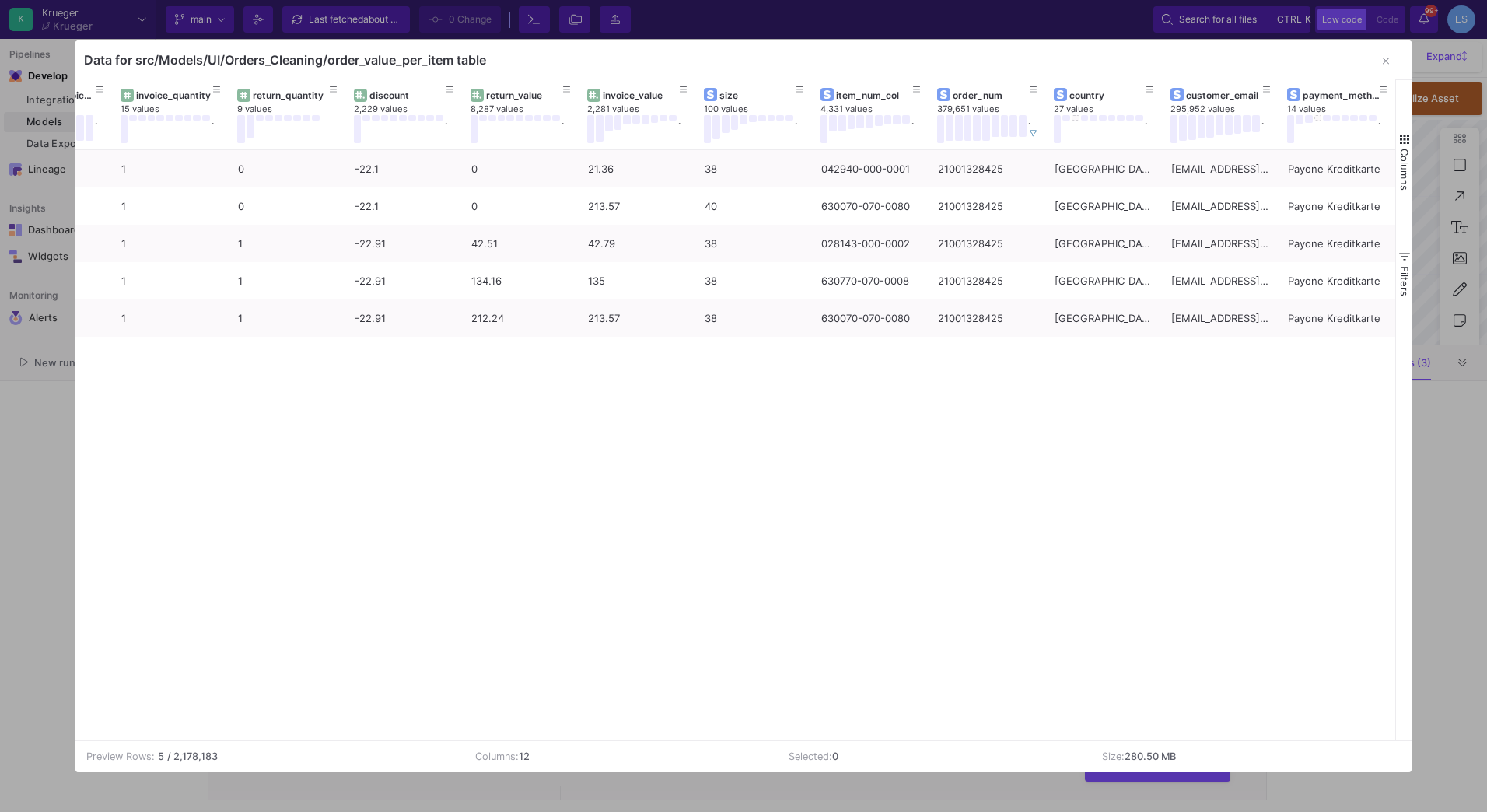
drag, startPoint x: 1380, startPoint y: 66, endPoint x: 966, endPoint y: 445, distance: 561.3
click at [907, 409] on div "Data for src/Models/UI/Orders_Cleaning/order_value_per_item table Drag here to …" at bounding box center [744, 405] width 1339 height 731
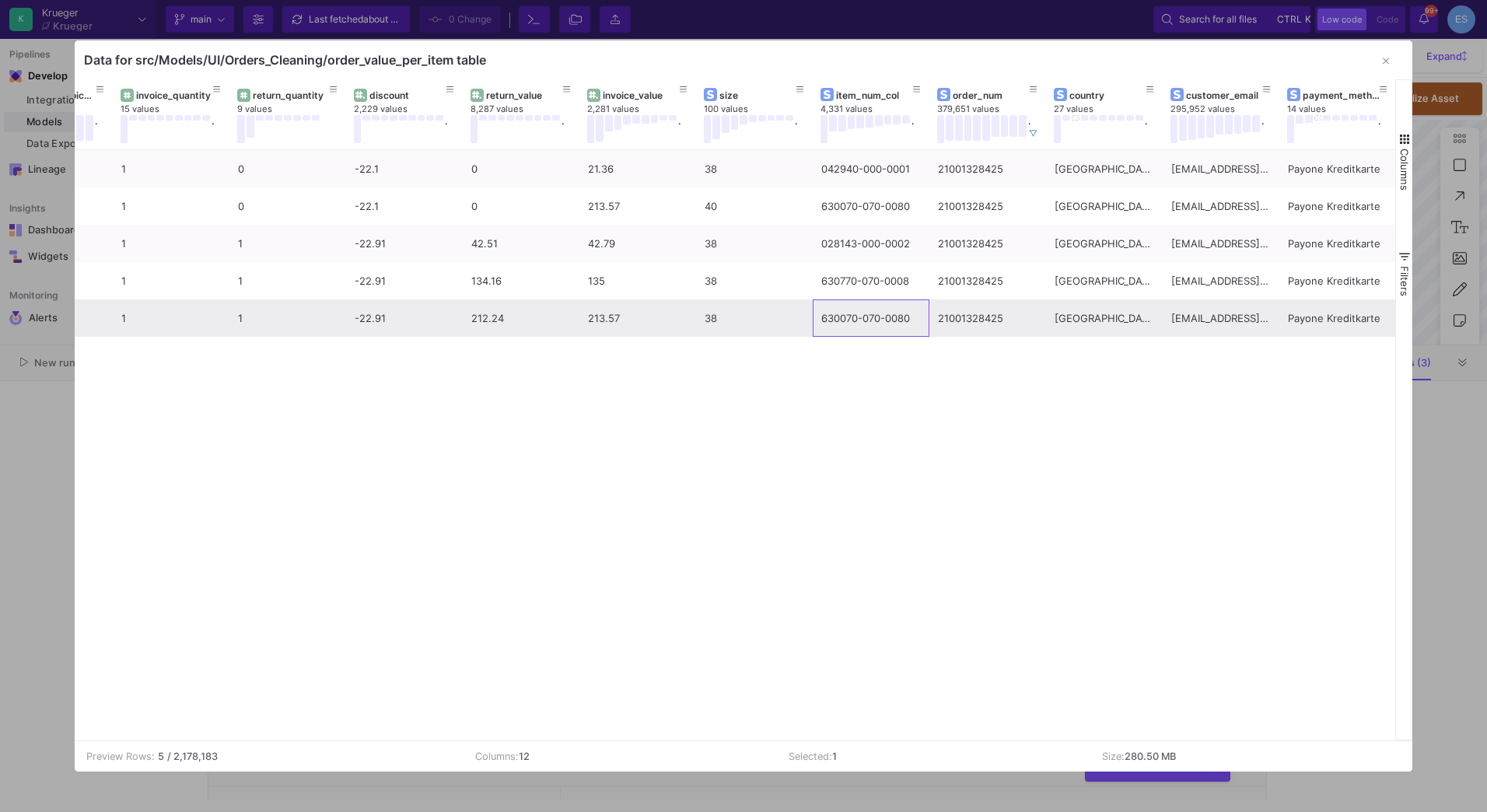
click at [897, 322] on div "630070-070-0080" at bounding box center [871, 318] width 100 height 37
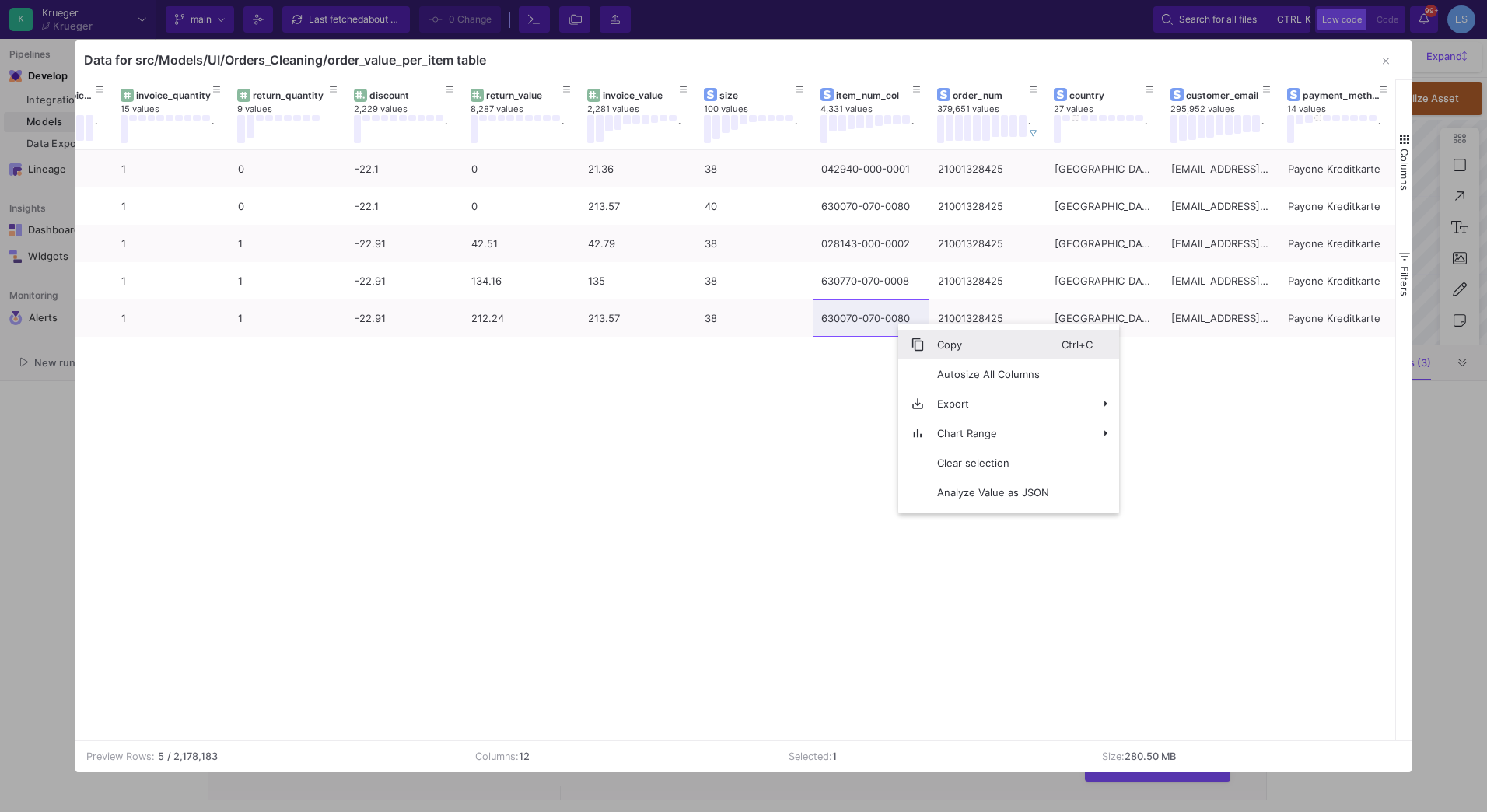
click at [920, 337] on span "Context Menu" at bounding box center [911, 345] width 26 height 30
click at [1383, 66] on icon "button" at bounding box center [1385, 61] width 6 height 10
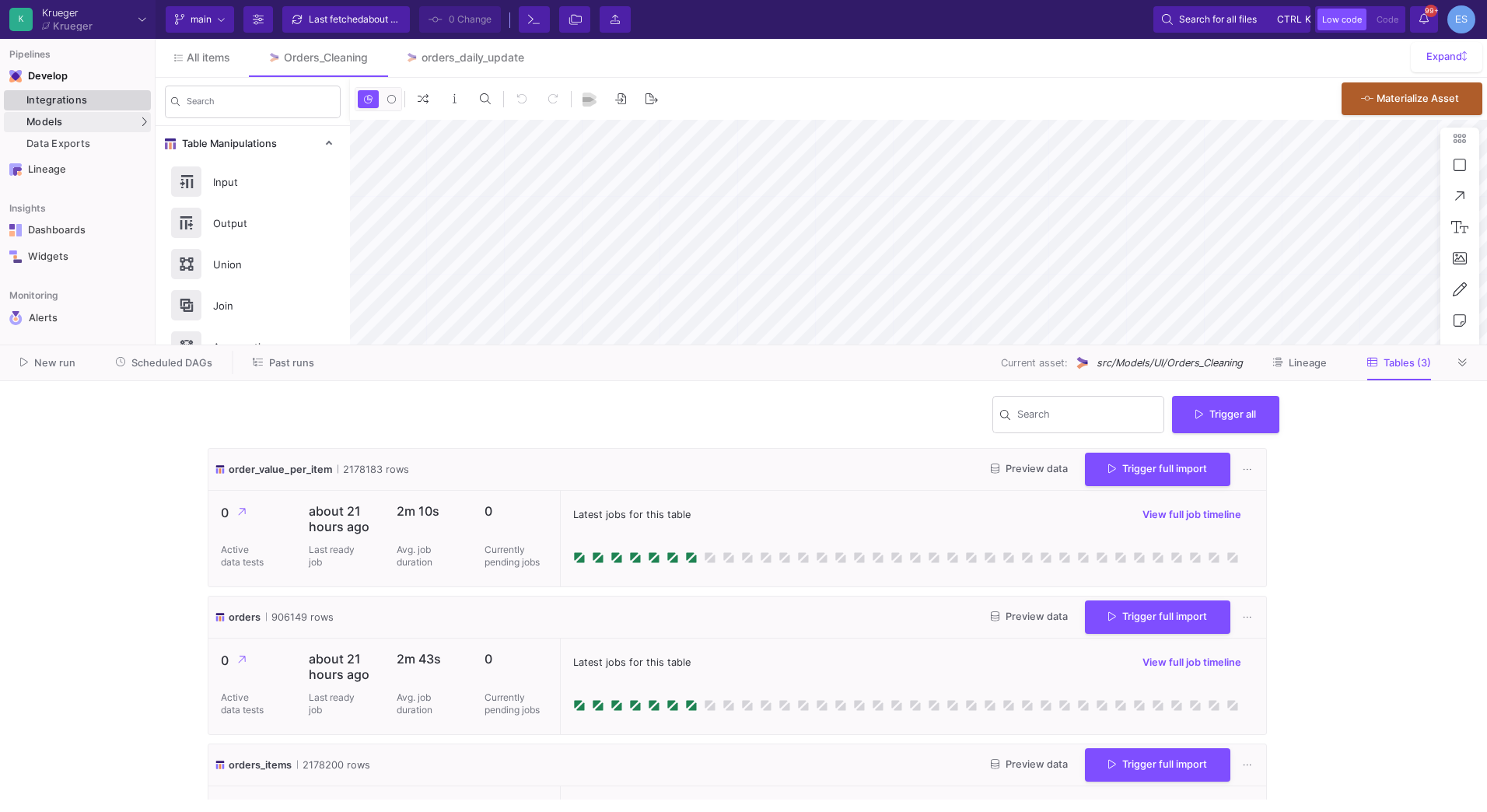
click at [34, 109] on link "Integrations" at bounding box center [78, 101] width 147 height 20
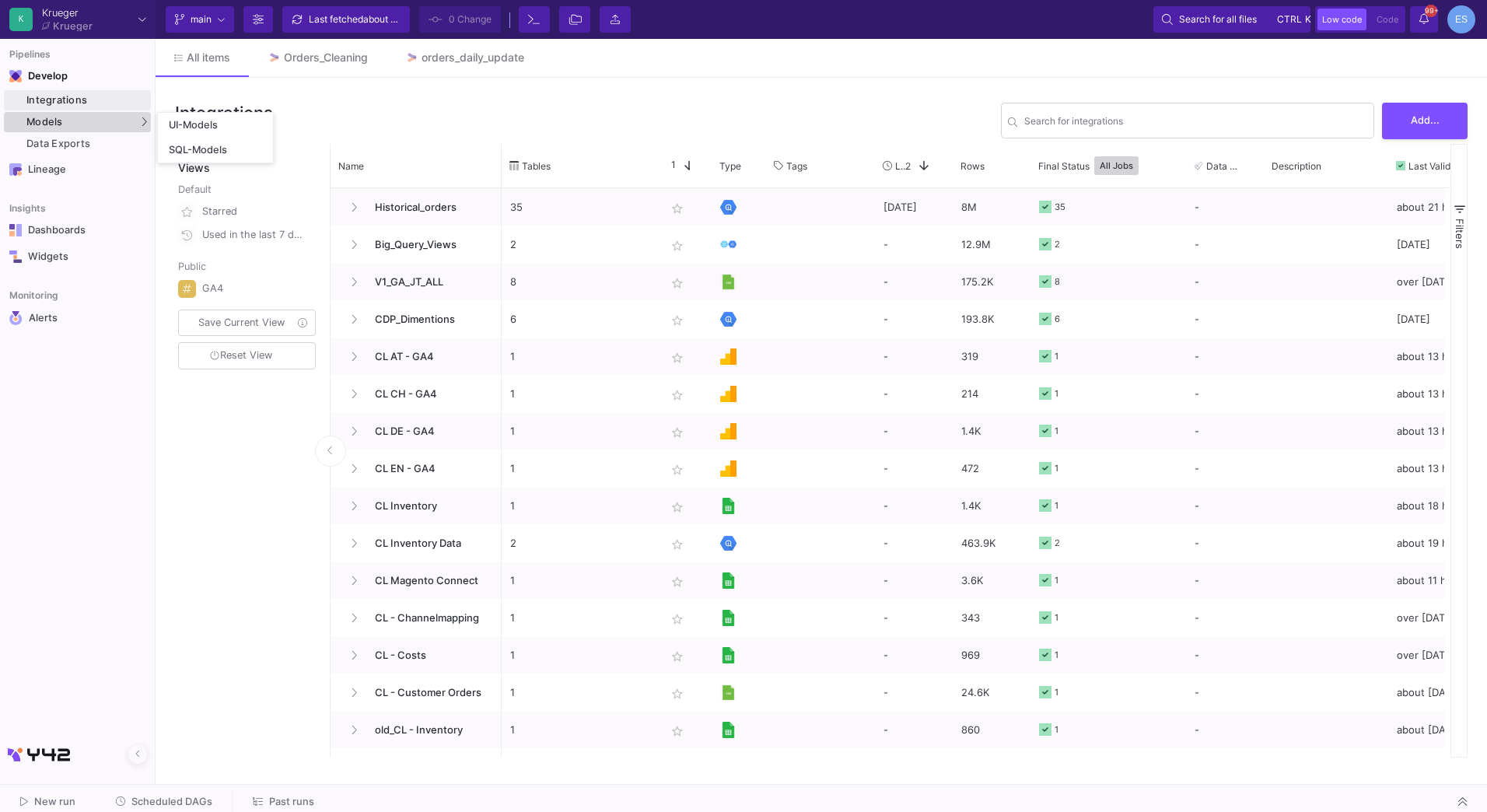
click at [39, 119] on span "Models" at bounding box center [44, 122] width 37 height 13
click at [115, 121] on div "Models" at bounding box center [78, 122] width 147 height 20
click at [178, 123] on div "UI-Models" at bounding box center [194, 125] width 50 height 13
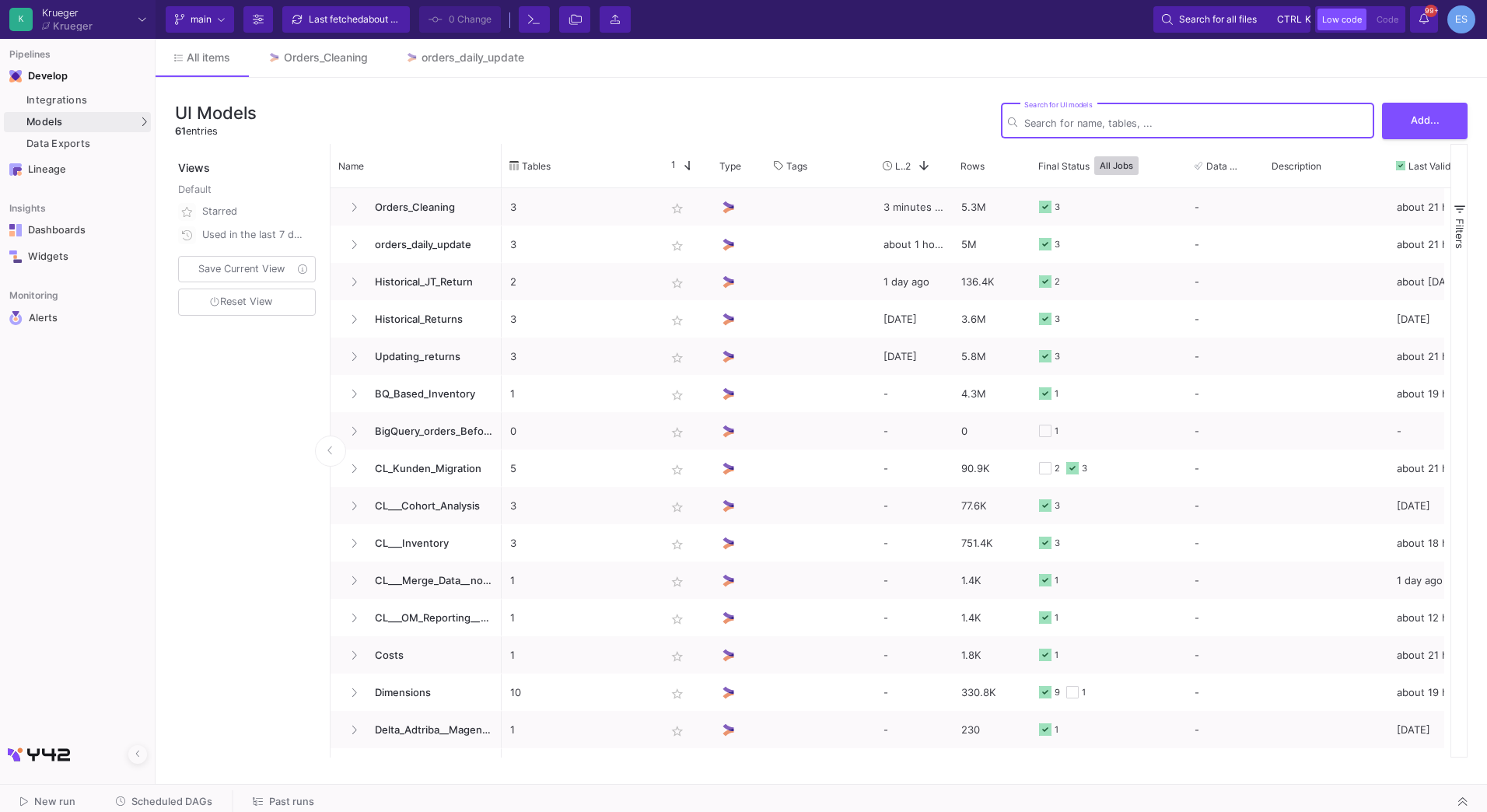
click at [1161, 115] on div "Search for UI models" at bounding box center [1196, 119] width 343 height 38
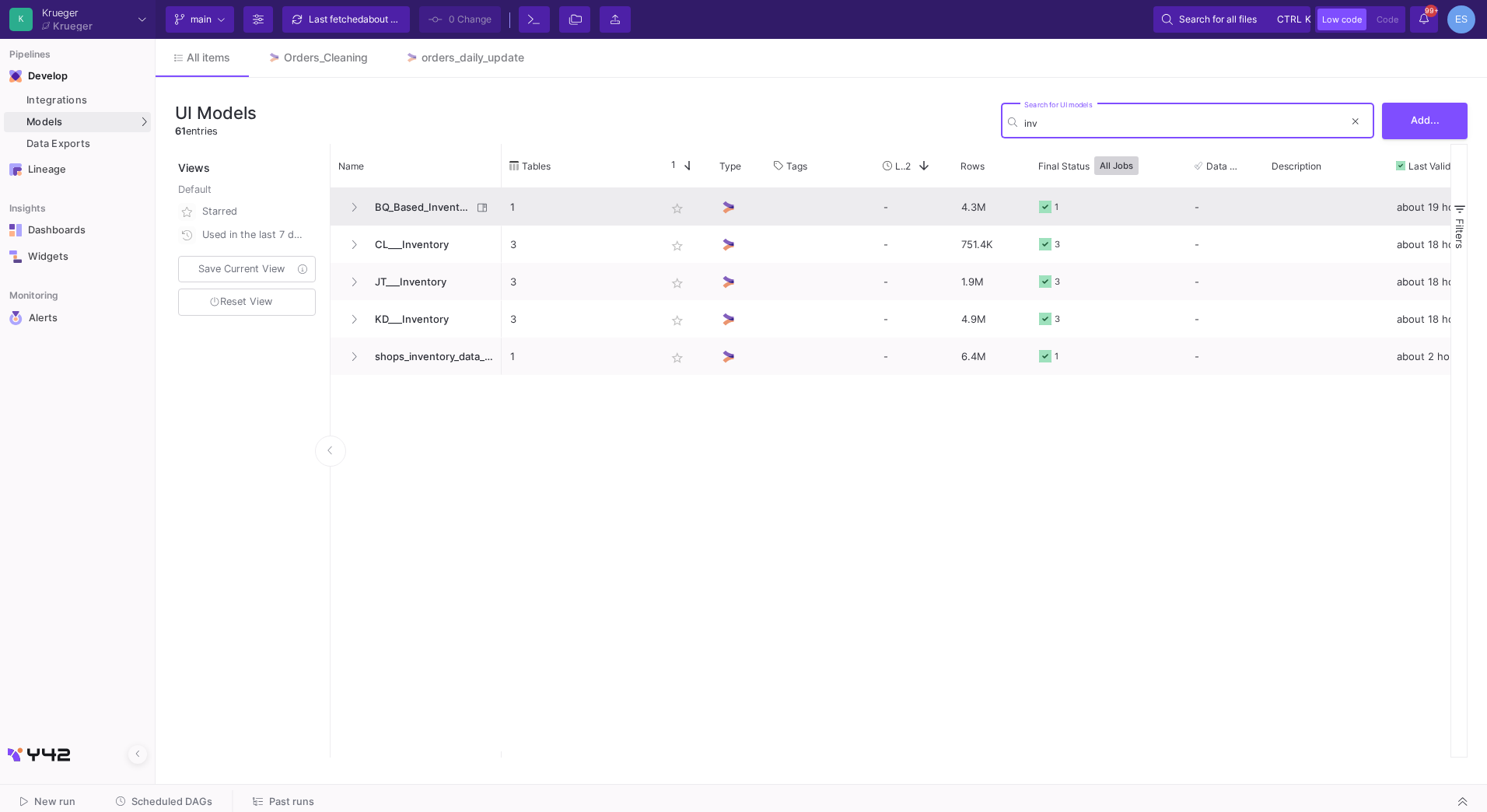
type input "inv"
click at [427, 200] on span "BQ_Based_Inventory" at bounding box center [418, 207] width 107 height 37
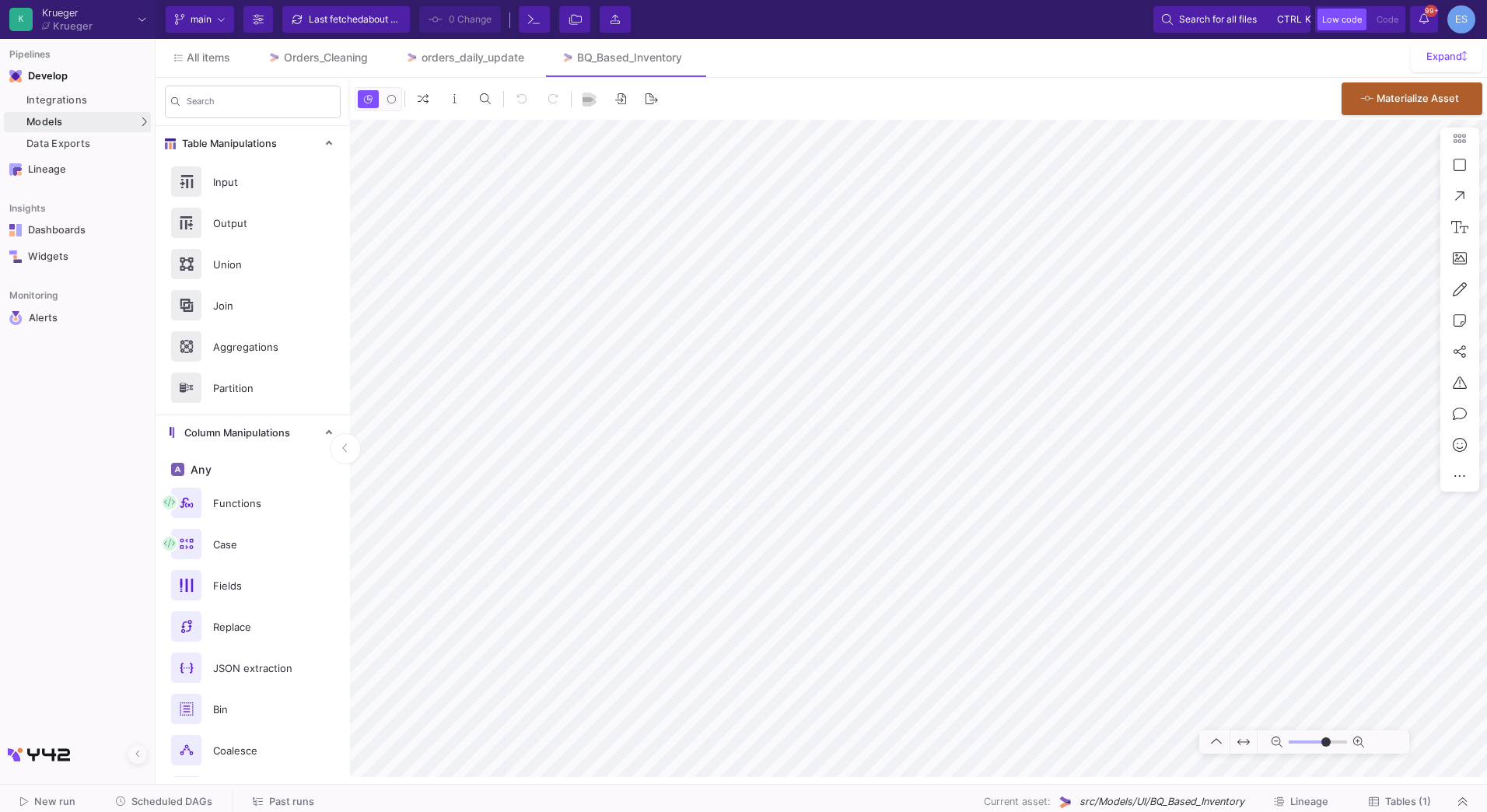
click at [1414, 802] on span "Tables (1)" at bounding box center [1409, 802] width 46 height 12
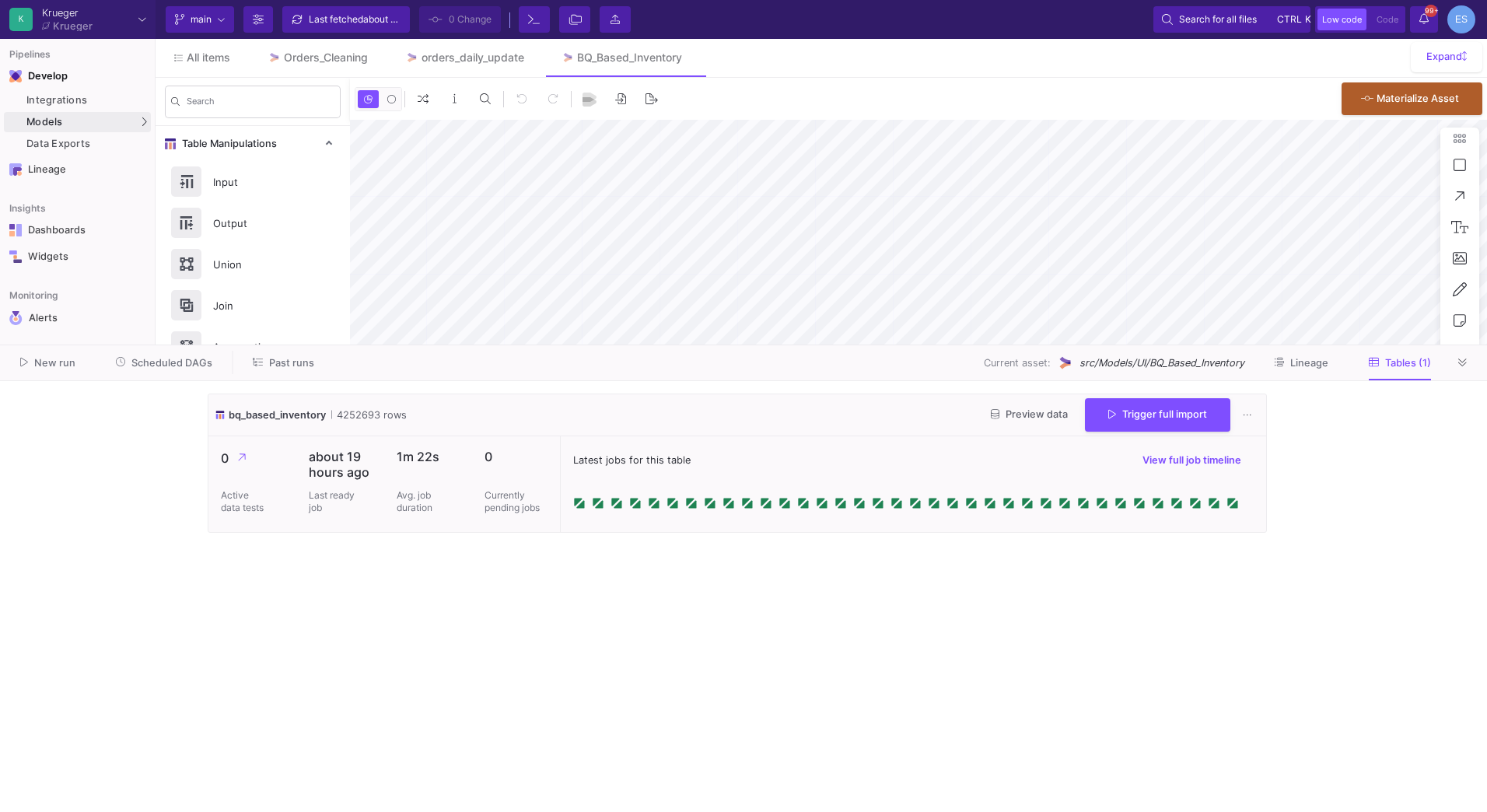
type input "-13"
click at [1040, 418] on span "Preview data" at bounding box center [1029, 415] width 77 height 12
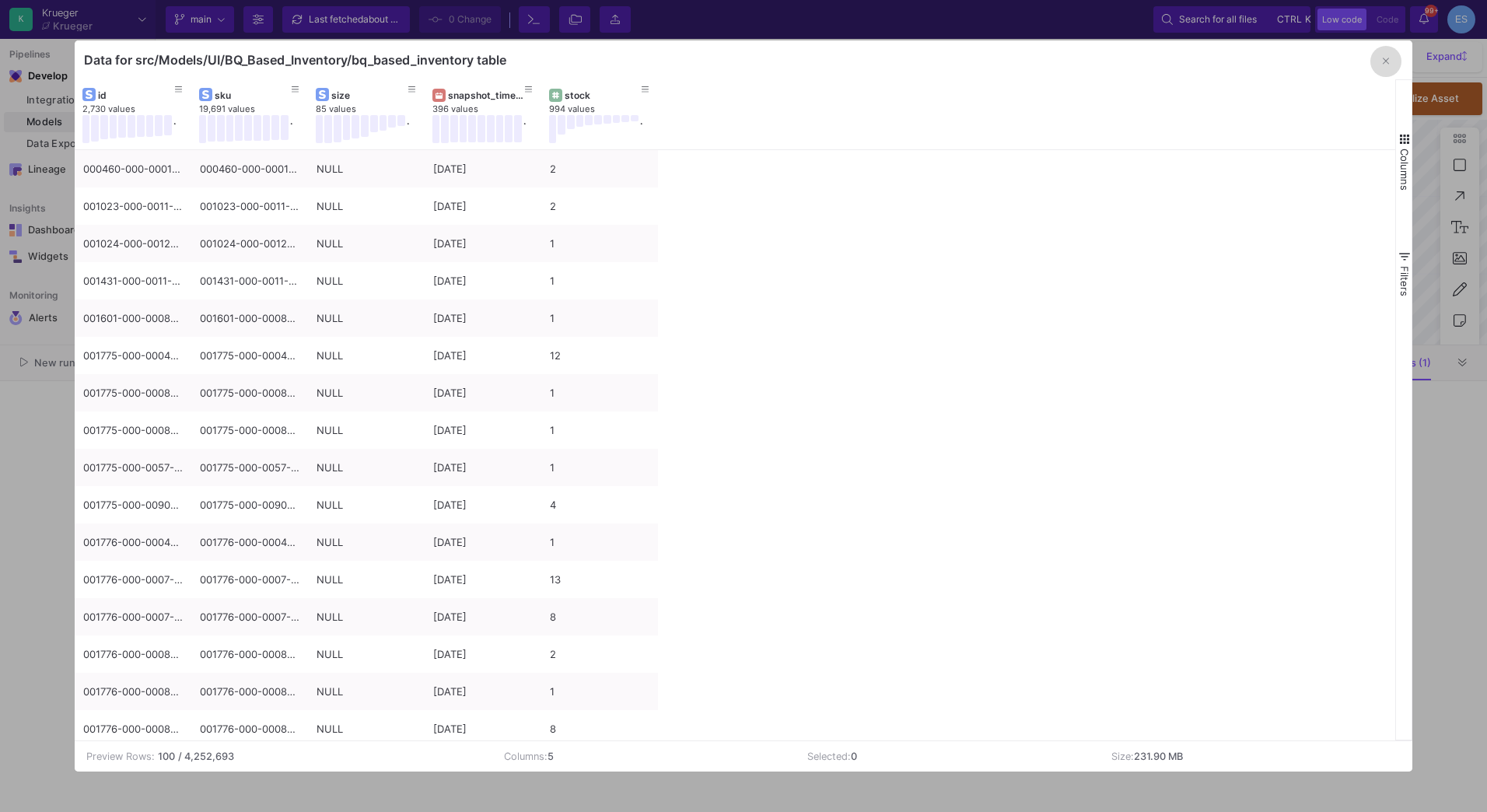
click at [1382, 63] on button "button" at bounding box center [1385, 61] width 31 height 31
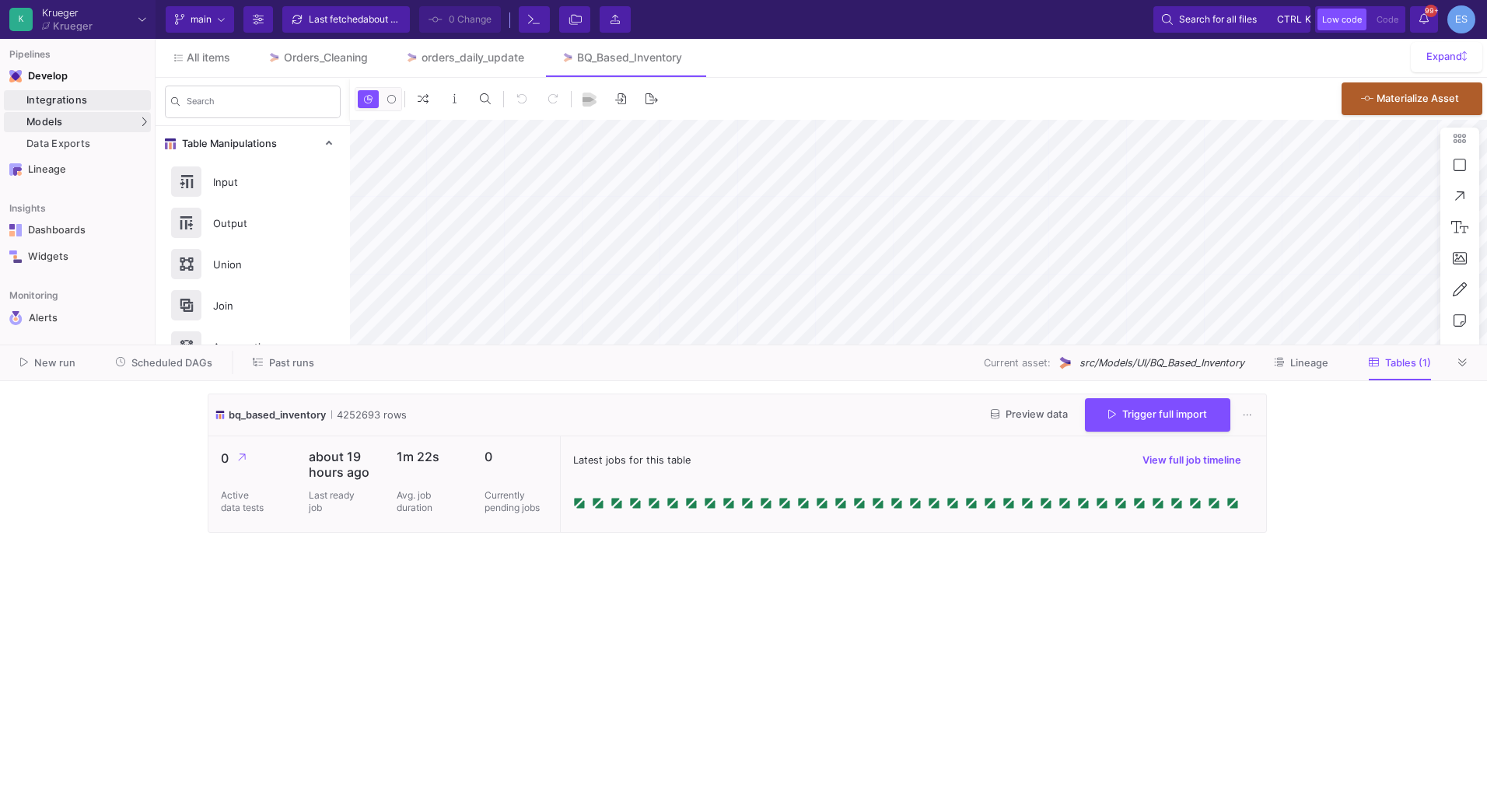
click at [46, 97] on div "Integrations" at bounding box center [86, 100] width 120 height 13
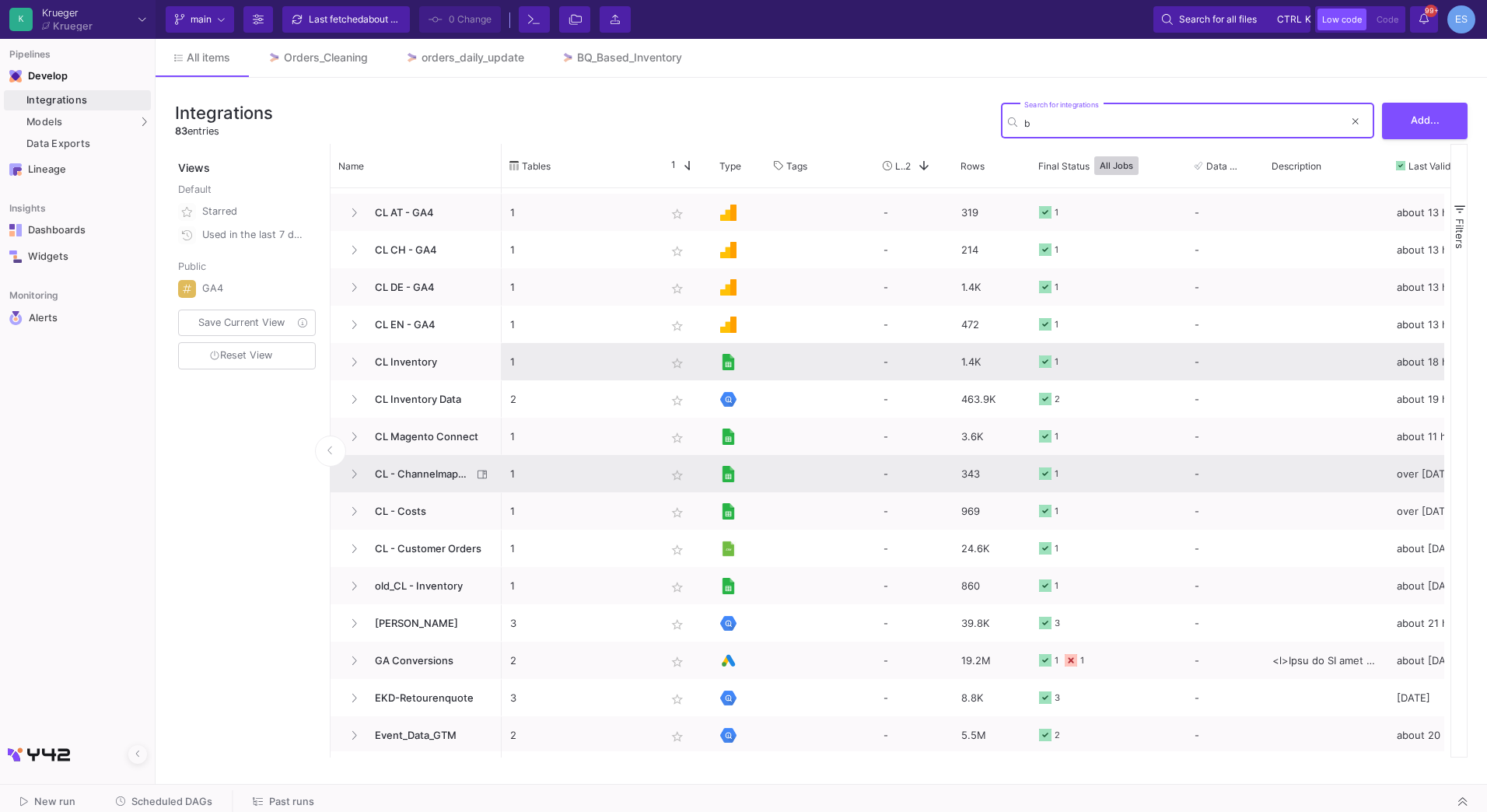
scroll to position [155, 0]
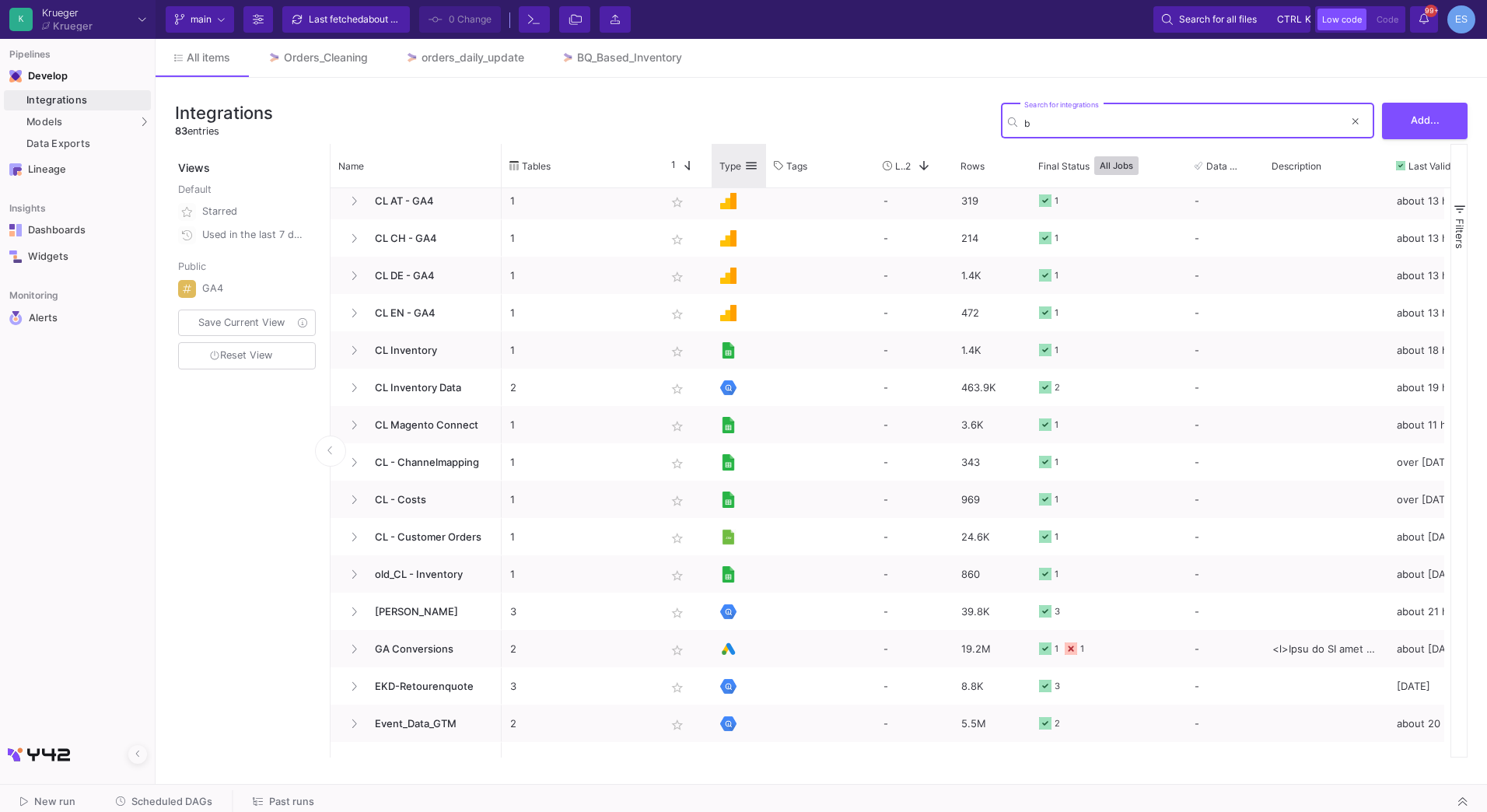
type input "b"
click at [752, 167] on span at bounding box center [751, 165] width 14 height 14
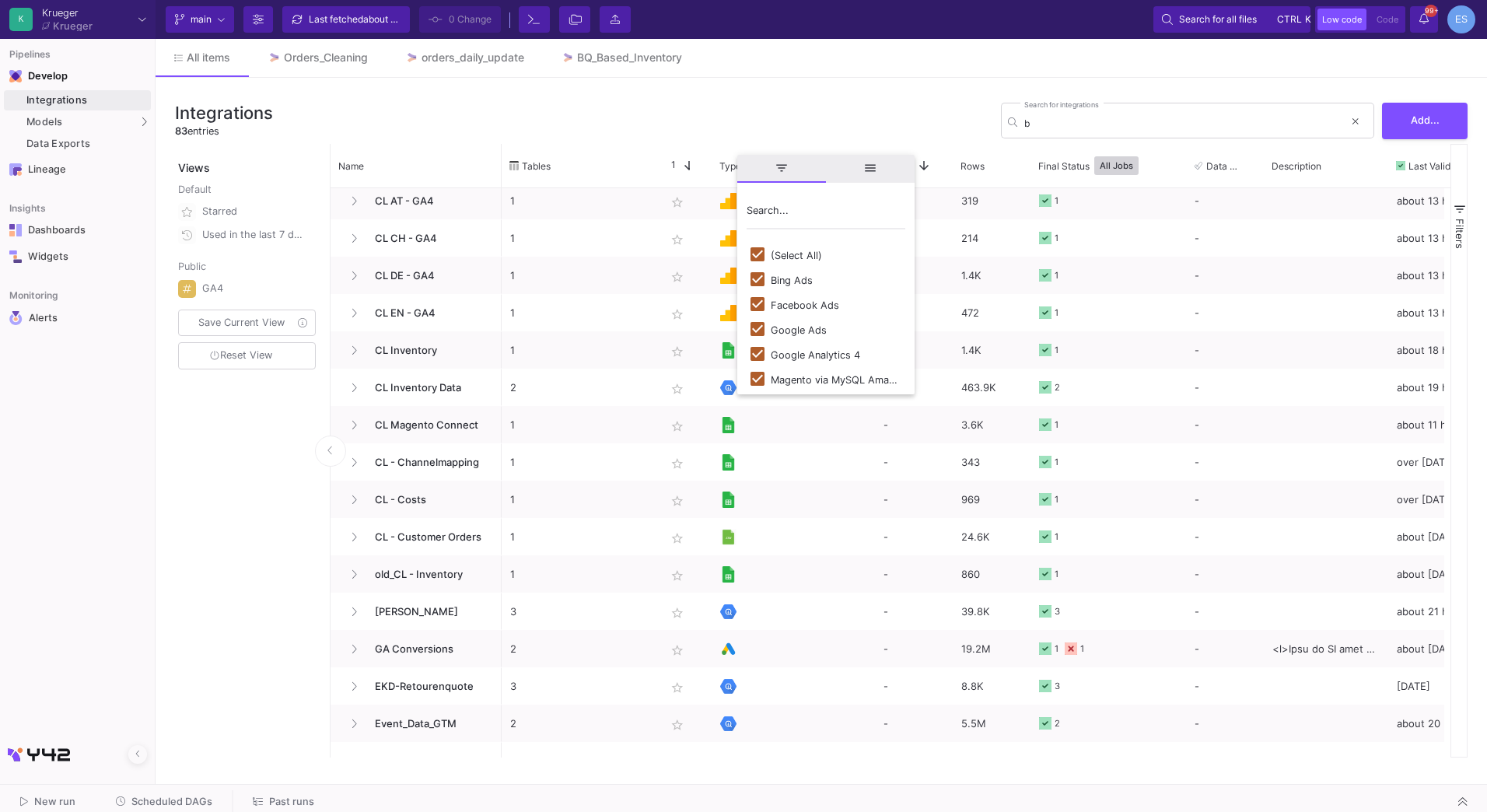
click at [799, 257] on div "(Select All)" at bounding box center [796, 256] width 51 height 12
checkbox input "false"
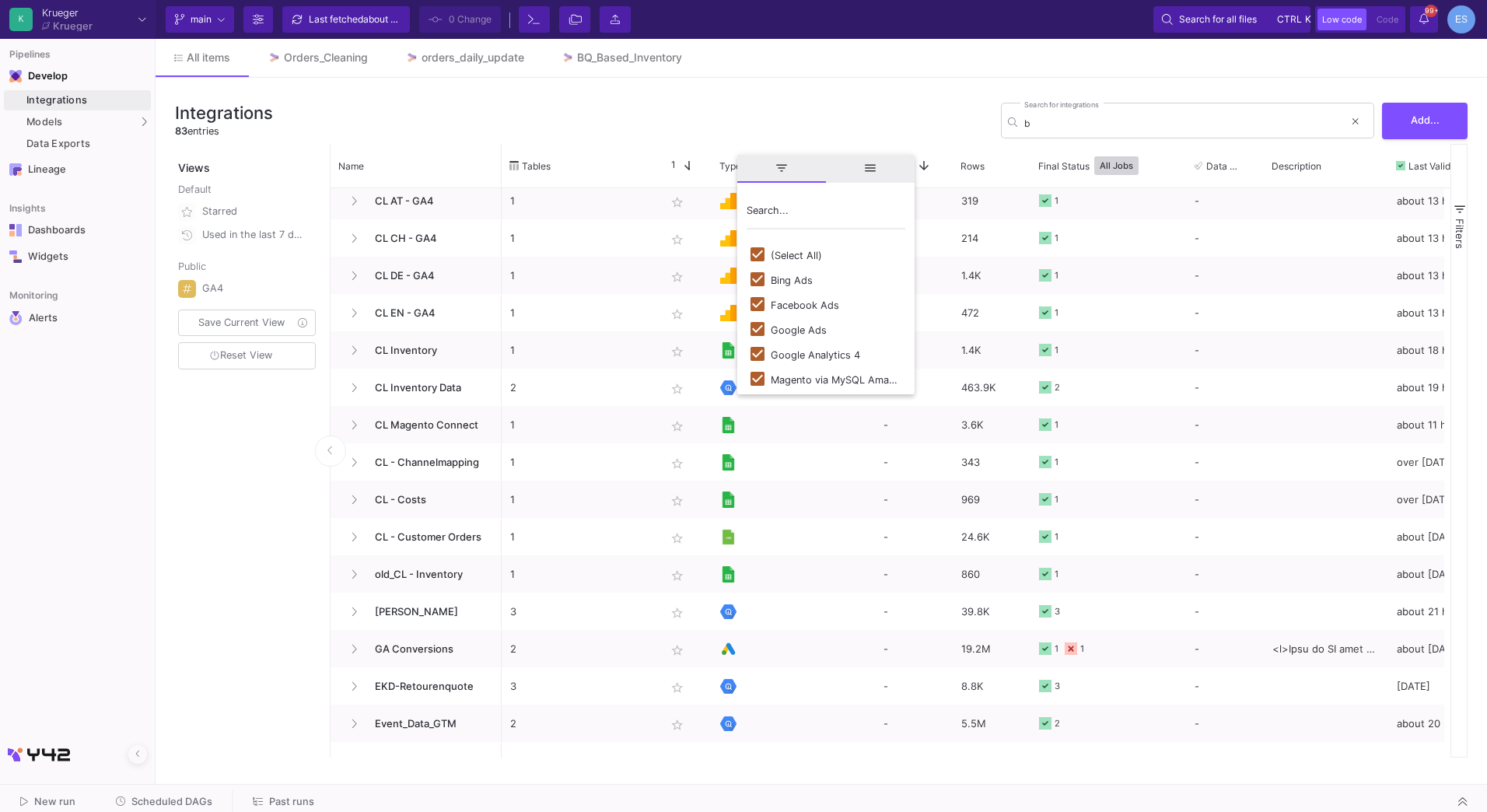
checkbox input "false"
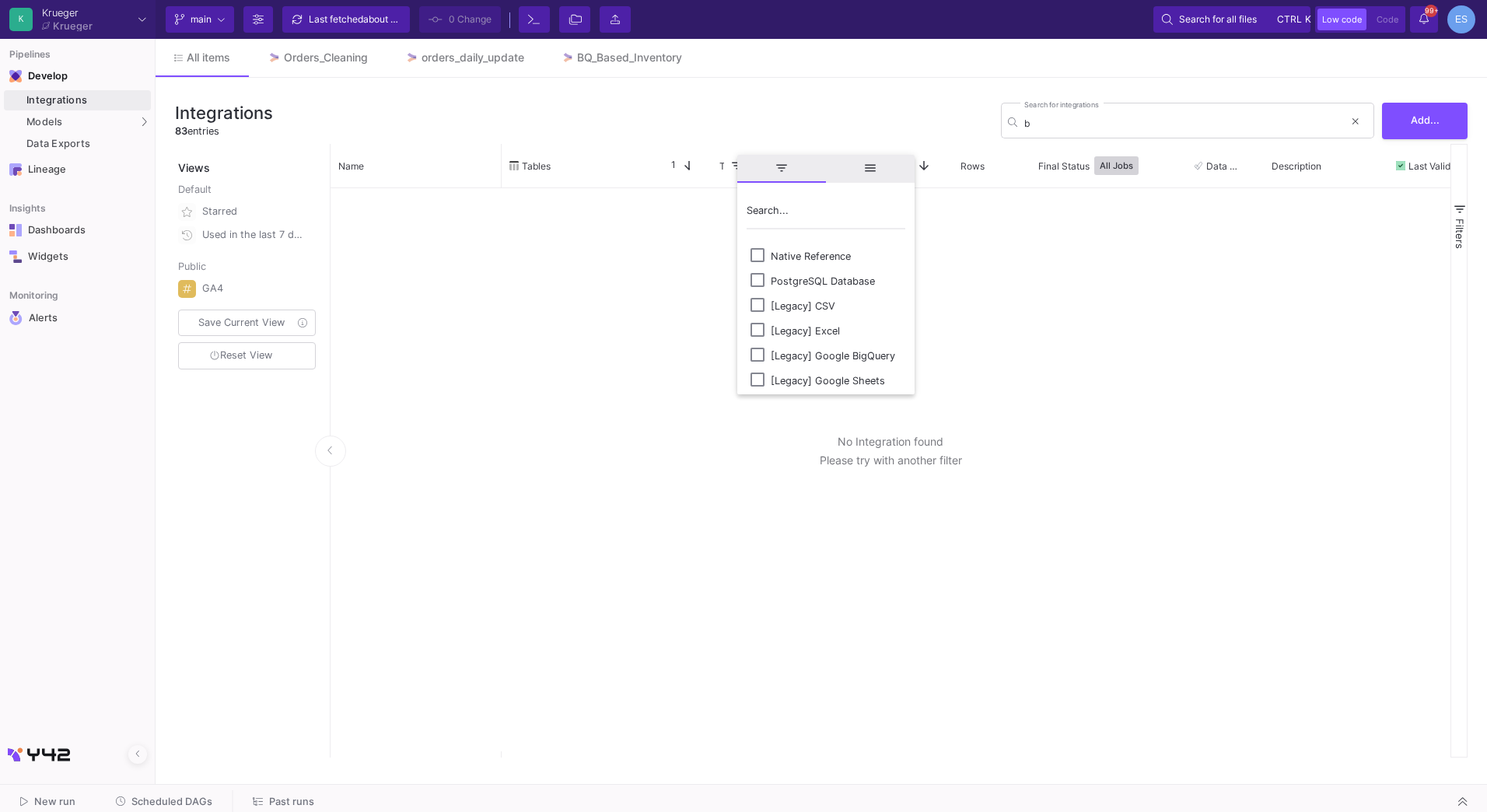
scroll to position [149, 0]
click at [864, 350] on div "[Legacy] Google BigQuery" at bounding box center [833, 355] width 125 height 12
checkbox input "true"
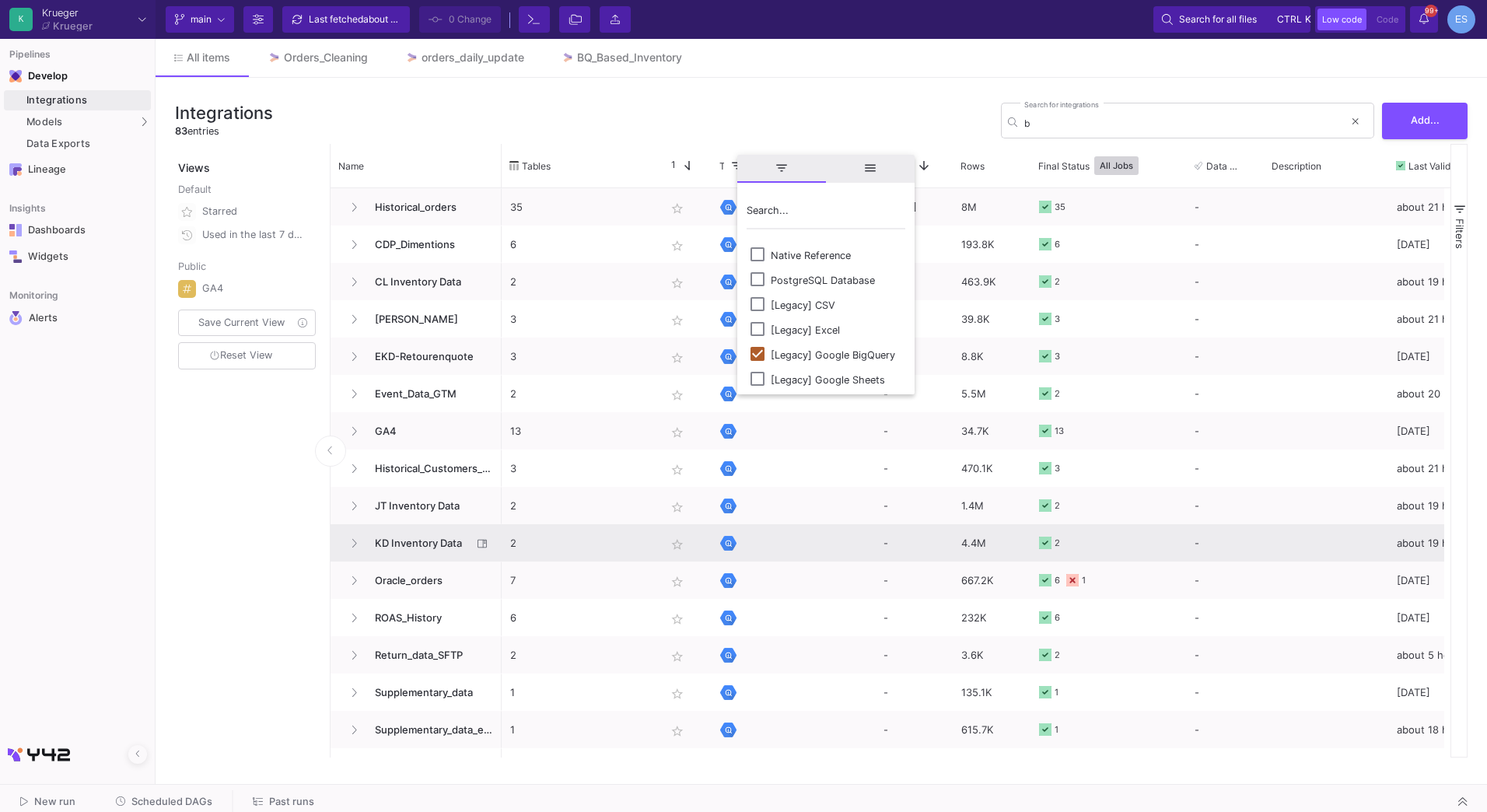
click at [420, 544] on span "KD Inventory Data" at bounding box center [418, 542] width 107 height 37
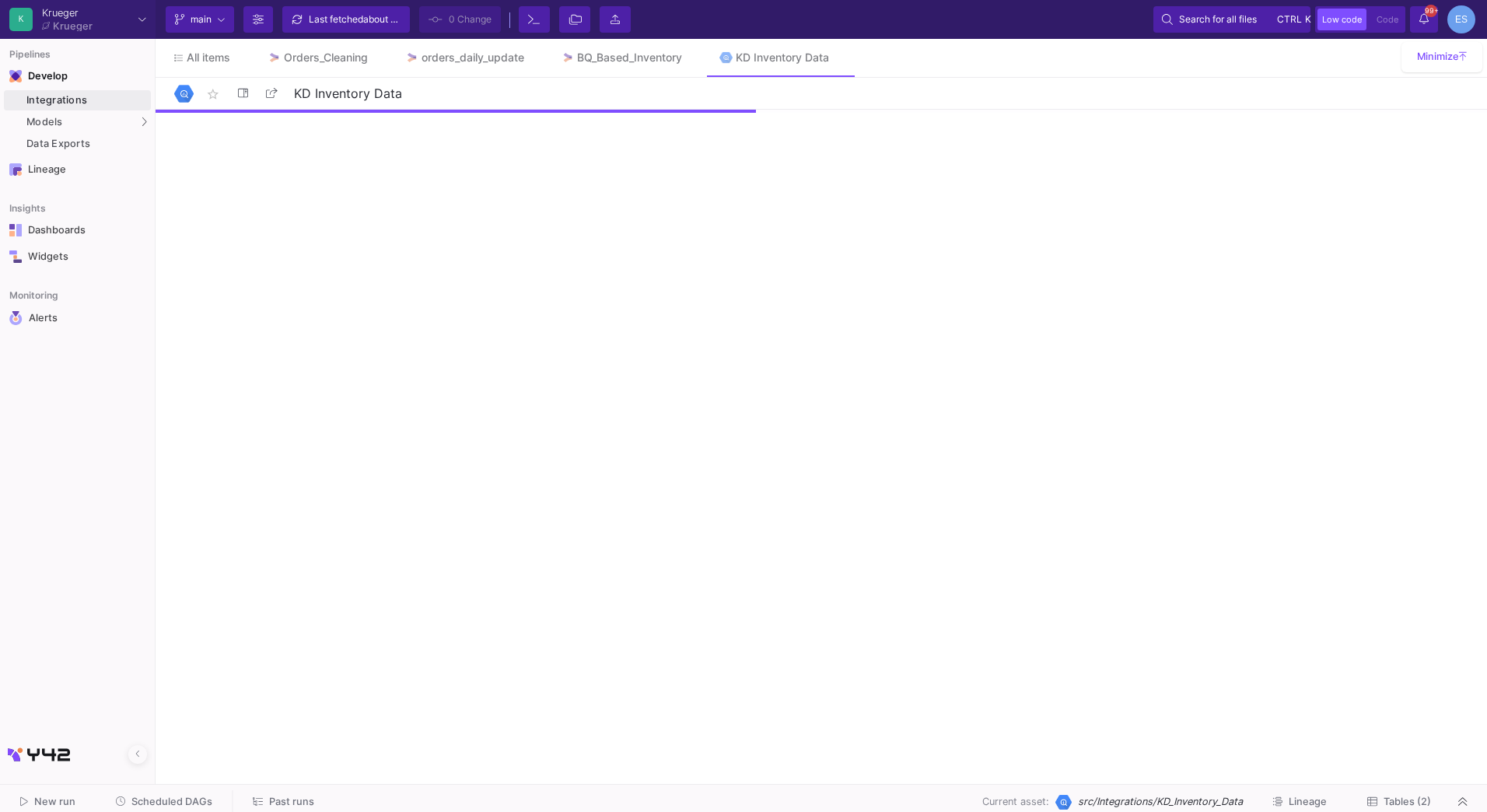
click at [1374, 804] on icon at bounding box center [1373, 802] width 10 height 10
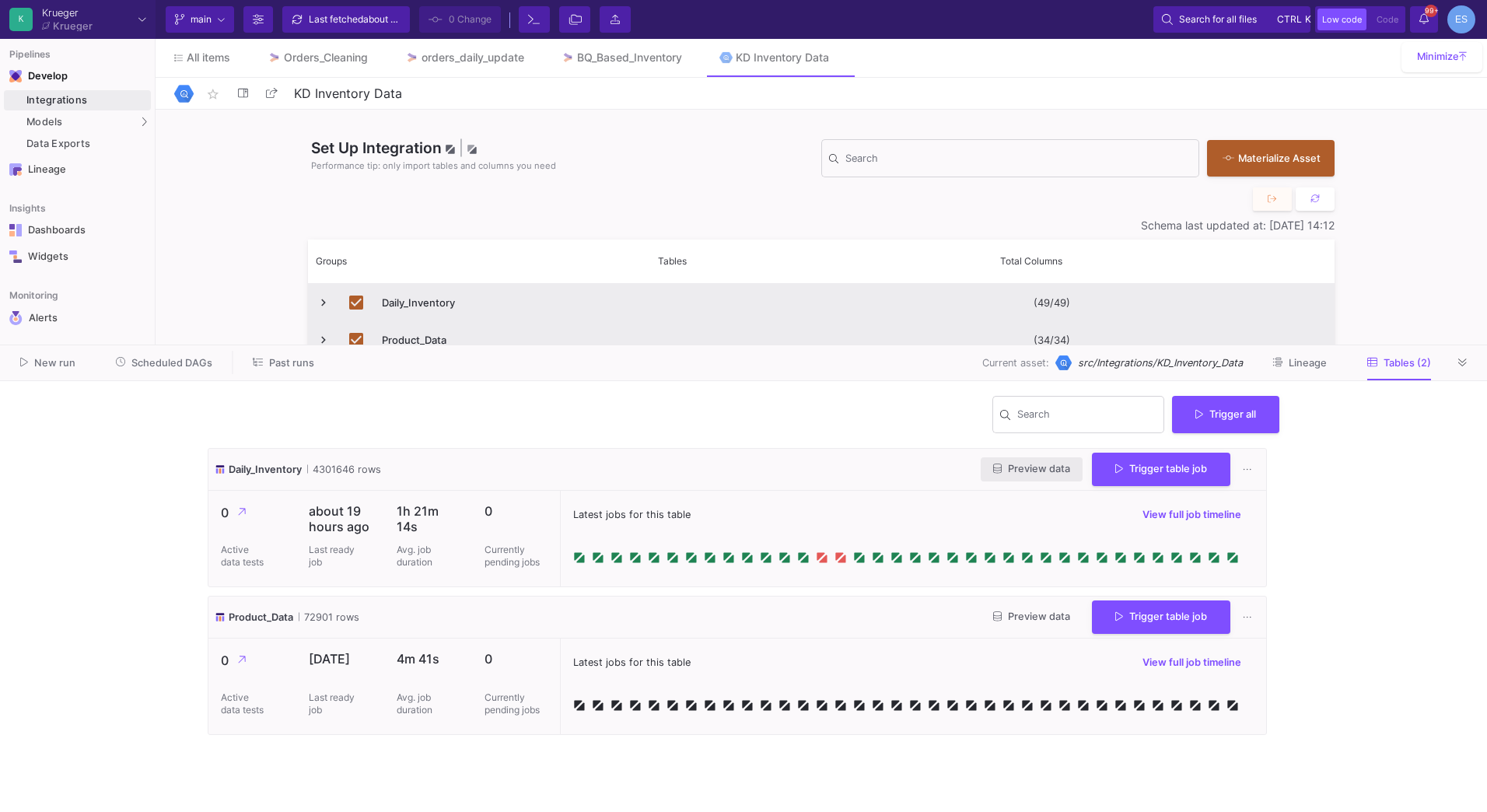
click at [1057, 469] on span "Preview data" at bounding box center [1031, 468] width 77 height 12
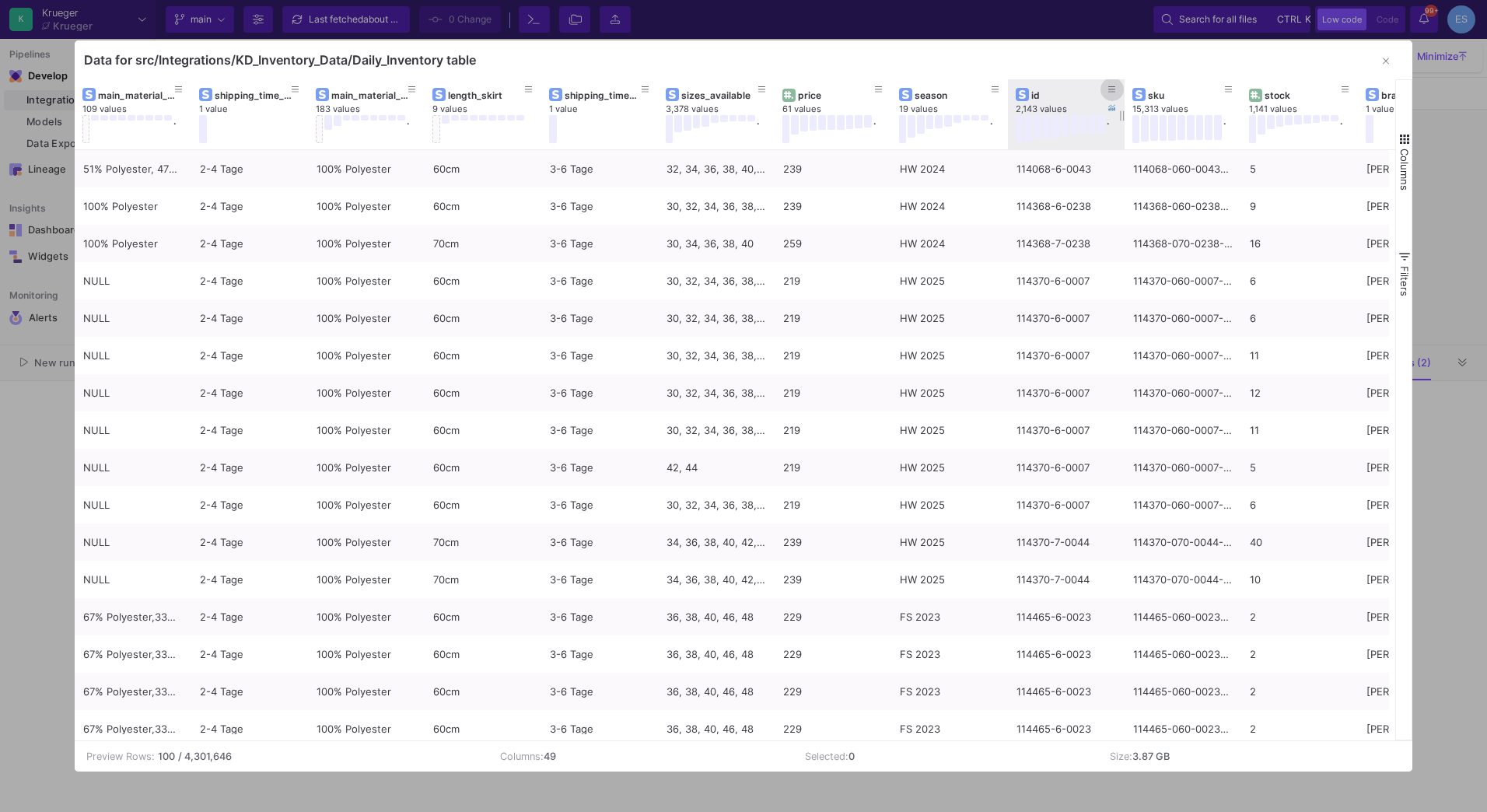
click at [1116, 90] on button at bounding box center [1112, 89] width 23 height 23
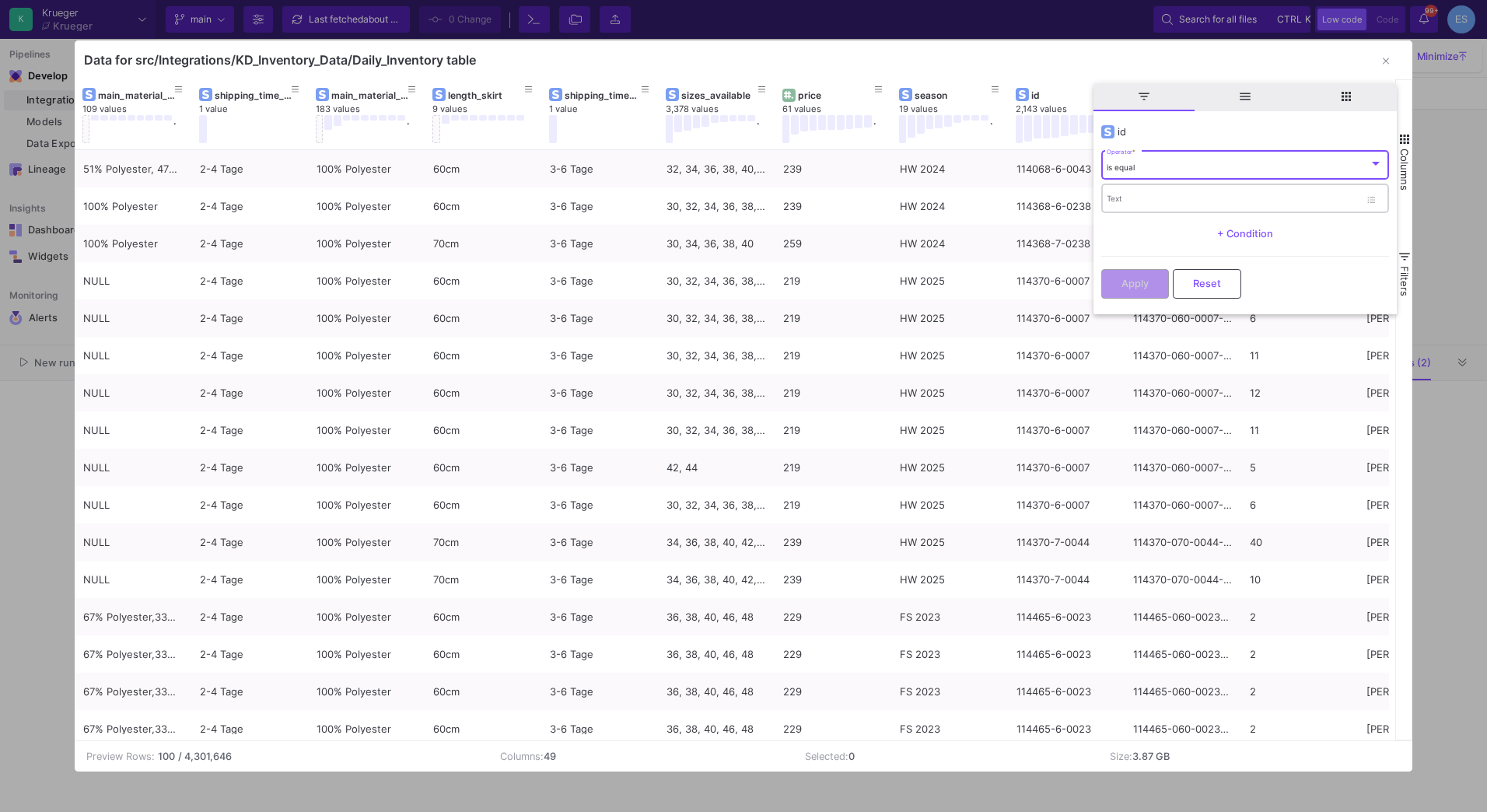
click at [1145, 198] on input "Text" at bounding box center [1233, 201] width 253 height 10
paste input "630070-070-0080"
click at [1146, 197] on input "630070-070-0080" at bounding box center [1233, 201] width 253 height 10
click at [1146, 198] on input "630070-70-0080" at bounding box center [1233, 201] width 253 height 10
type input "630070-7-0080"
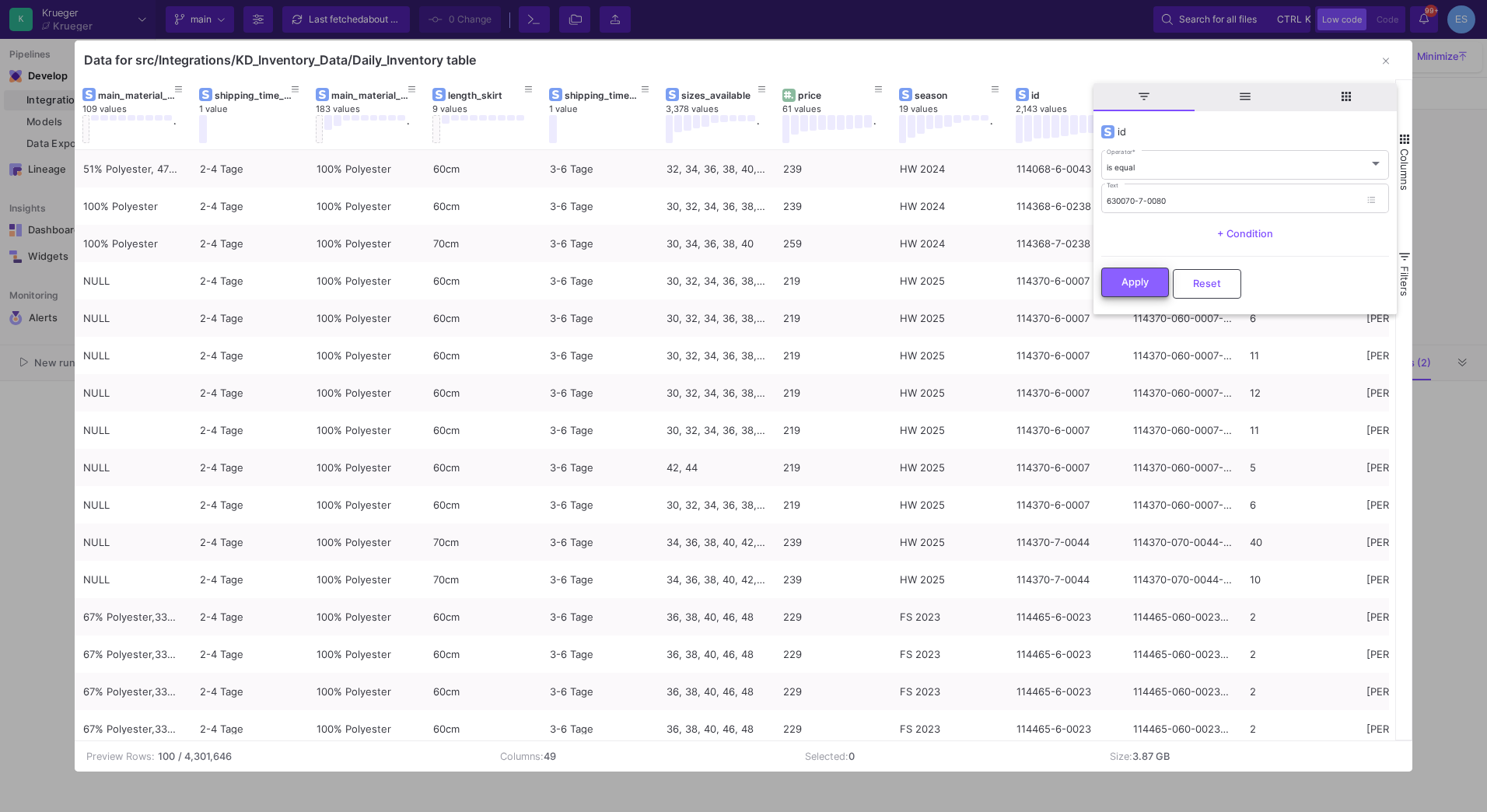
click at [1151, 275] on button "Apply" at bounding box center [1135, 282] width 67 height 30
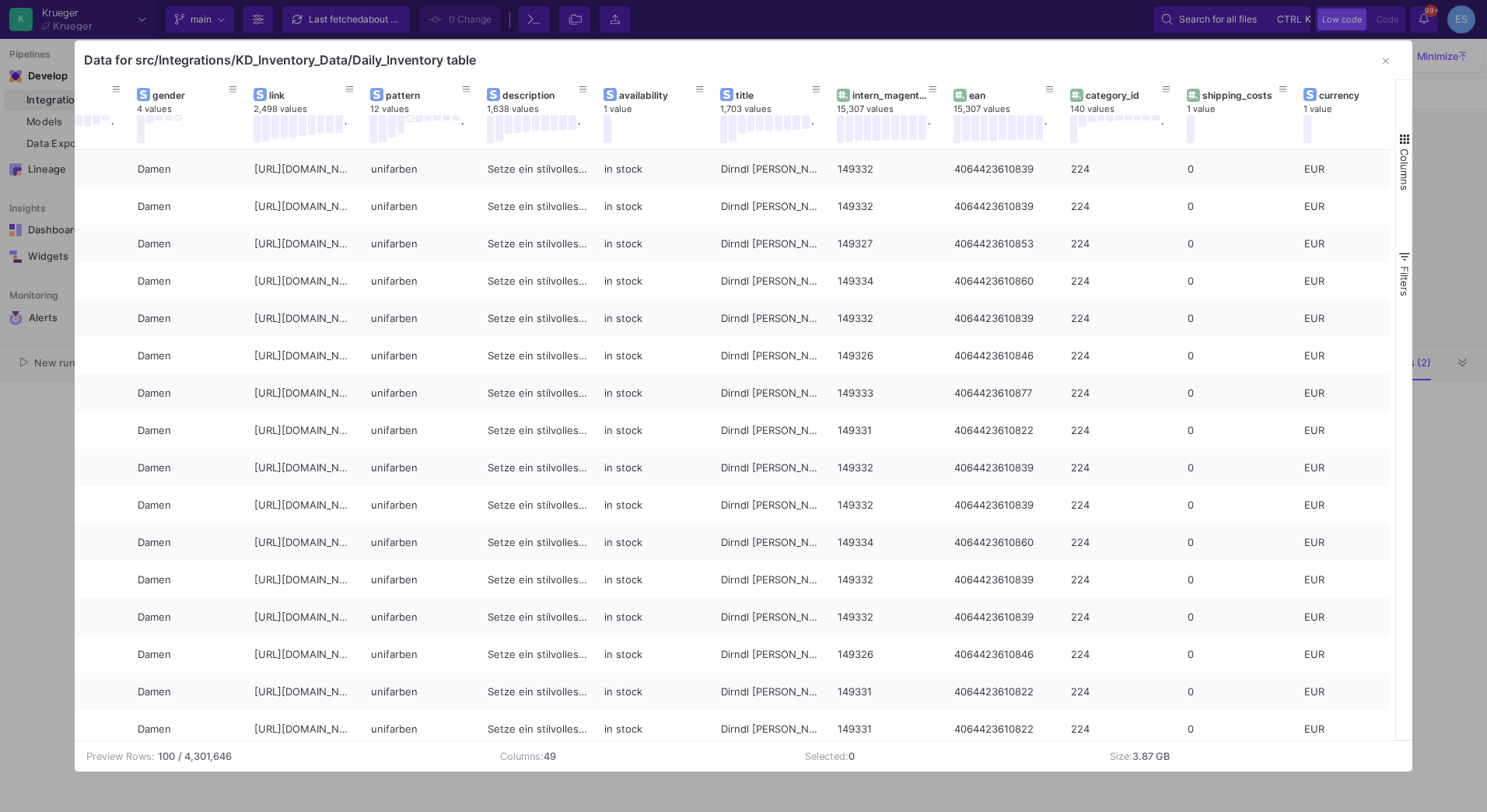
scroll to position [0, 3833]
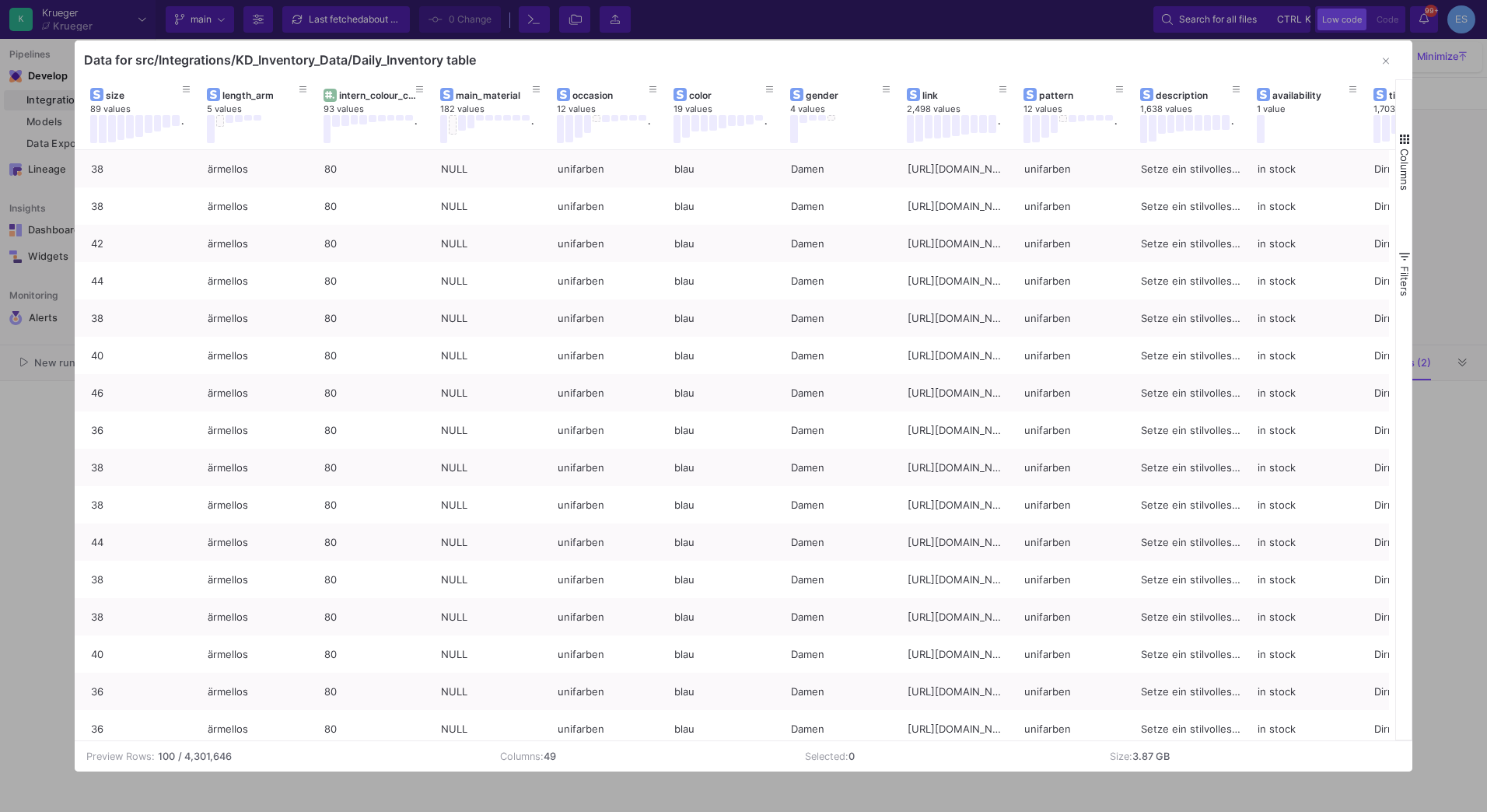
click at [1399, 143] on span "button" at bounding box center [1404, 139] width 14 height 14
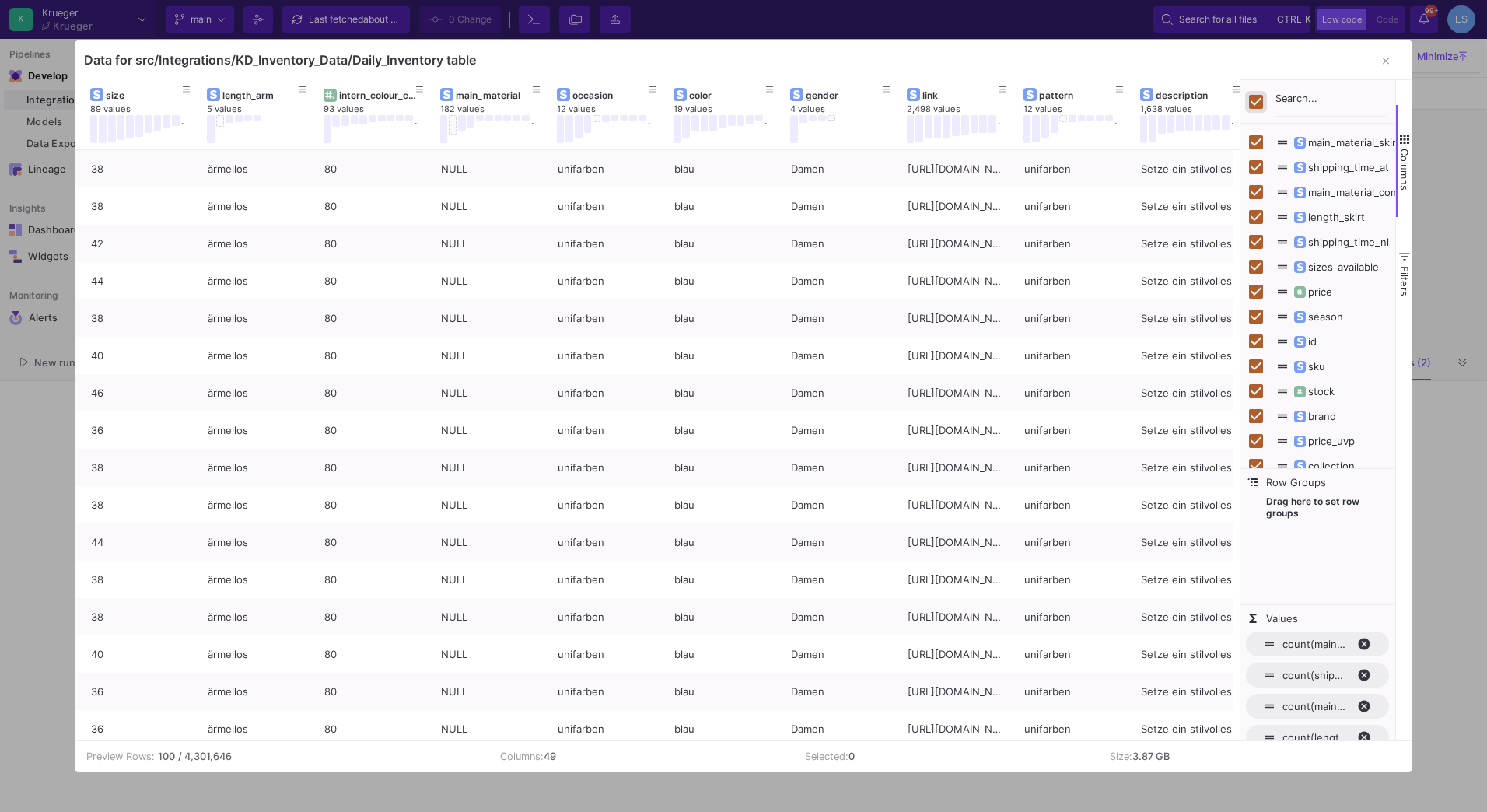
click at [1256, 102] on input "Toggle Select All Columns" at bounding box center [1256, 102] width 14 height 14
checkbox input "false"
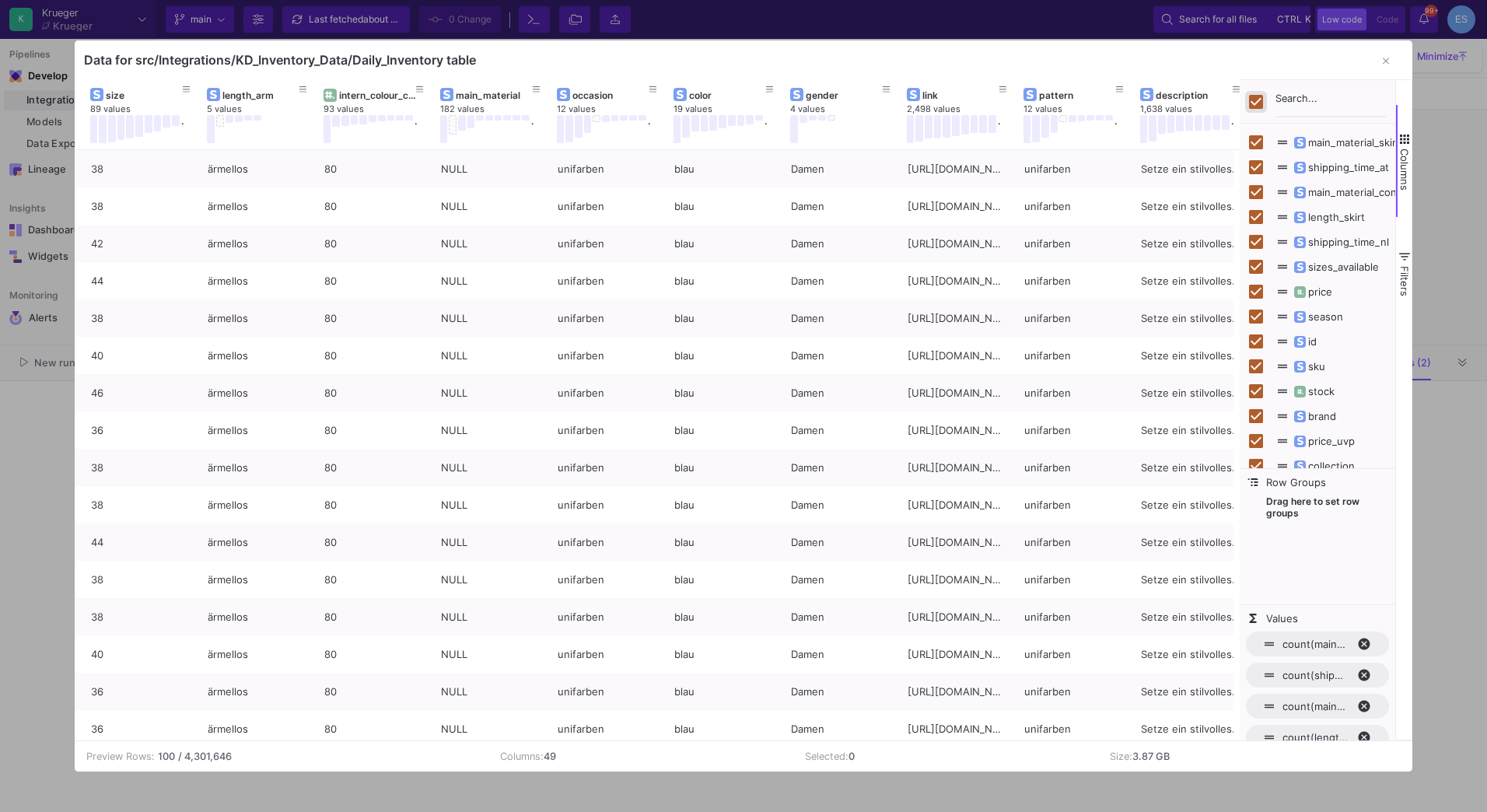
checkbox input "false"
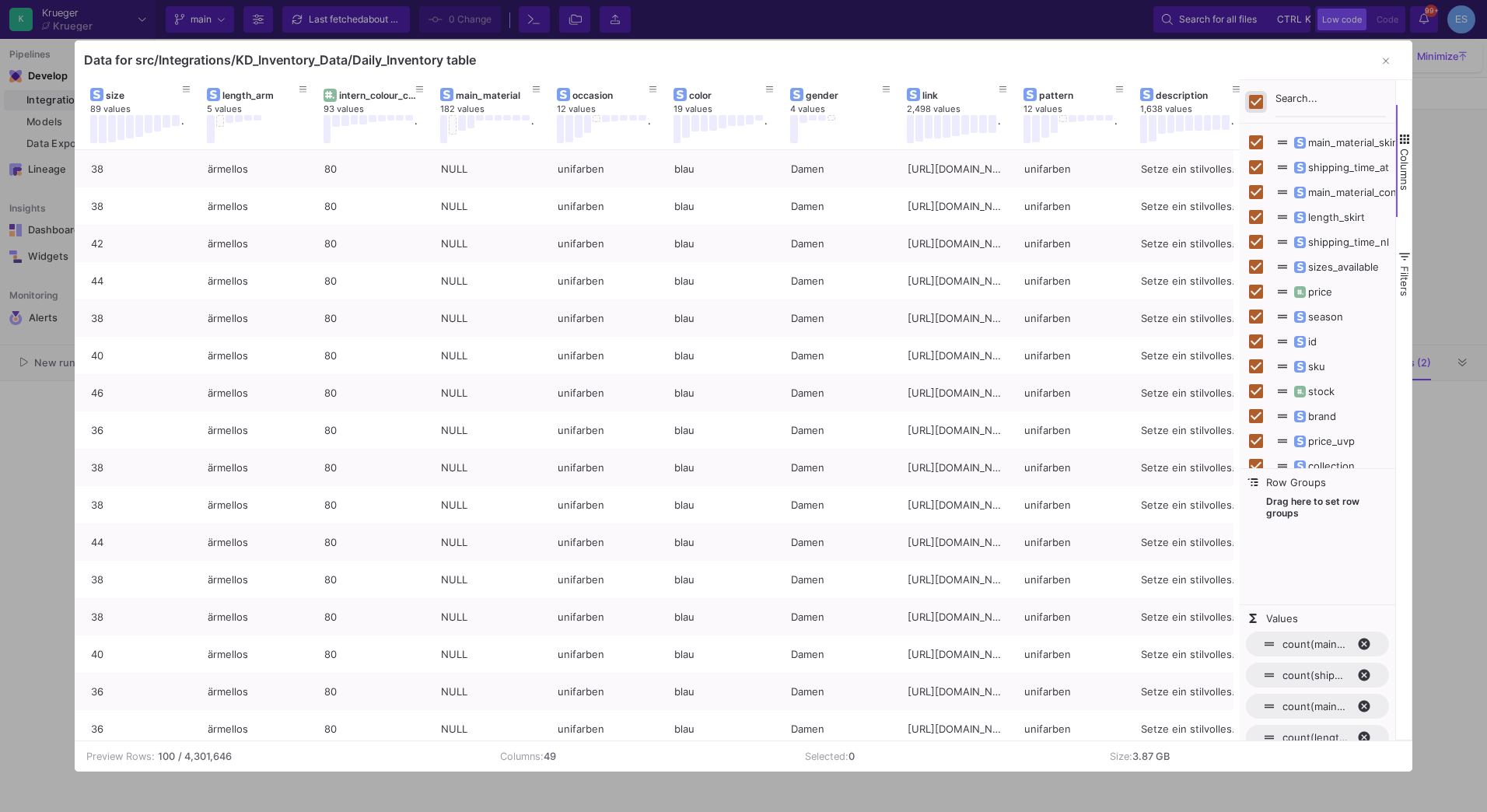
checkbox input "false"
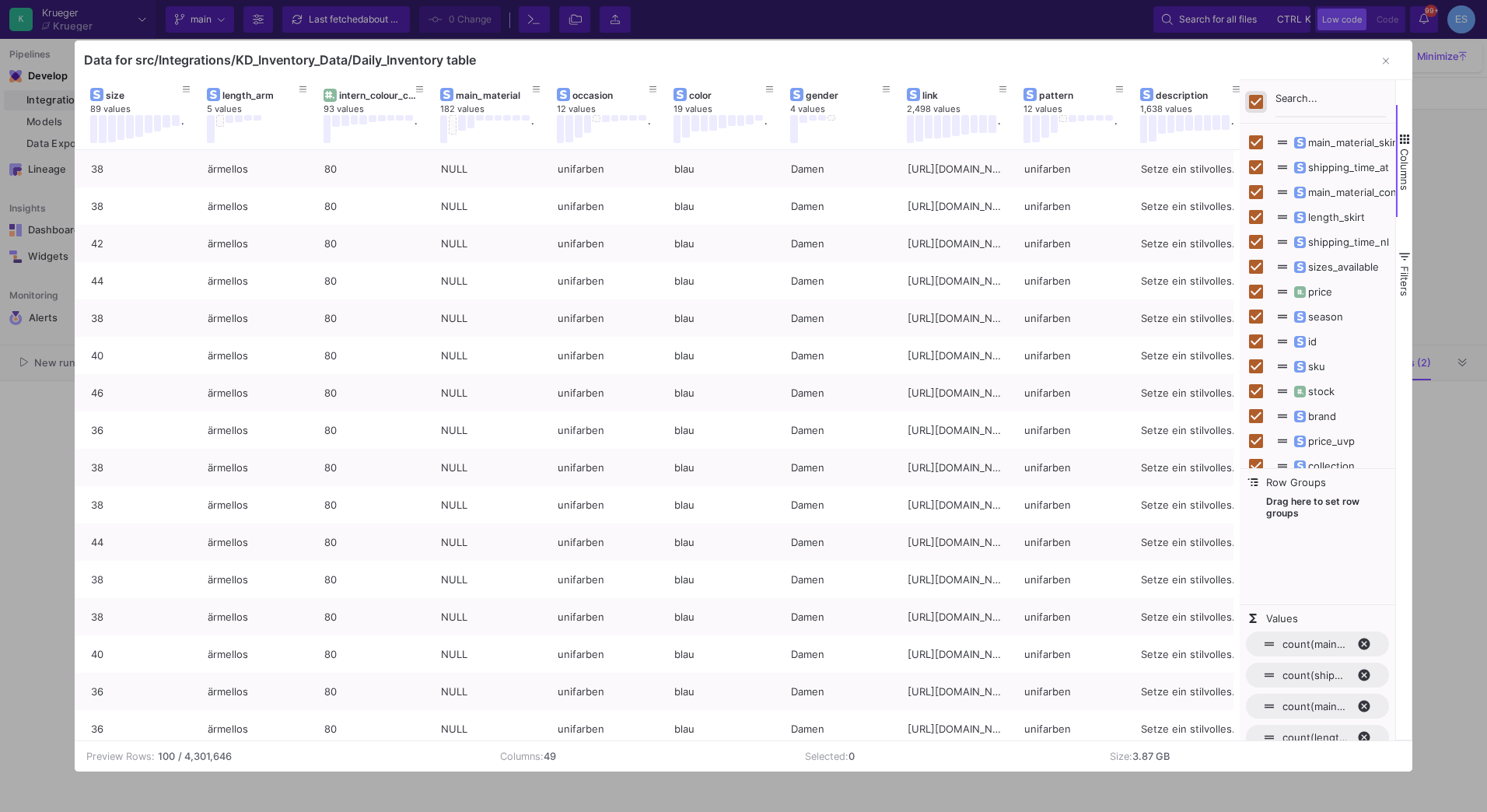
checkbox input "false"
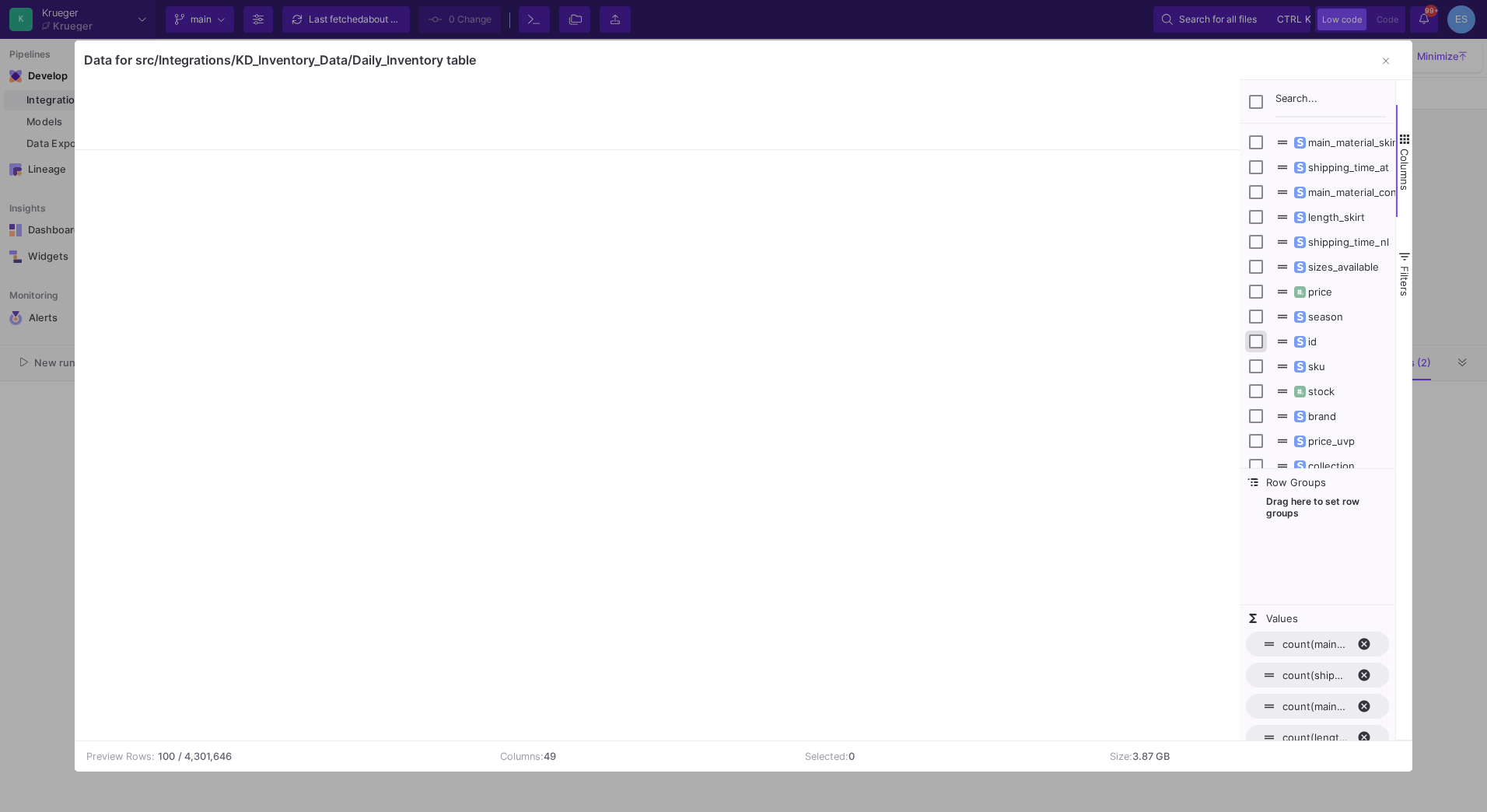
click at [1249, 348] on input "Press SPACE to toggle visibility (hidden)" at bounding box center [1256, 341] width 14 height 14
checkbox input "true"
checkbox input "false"
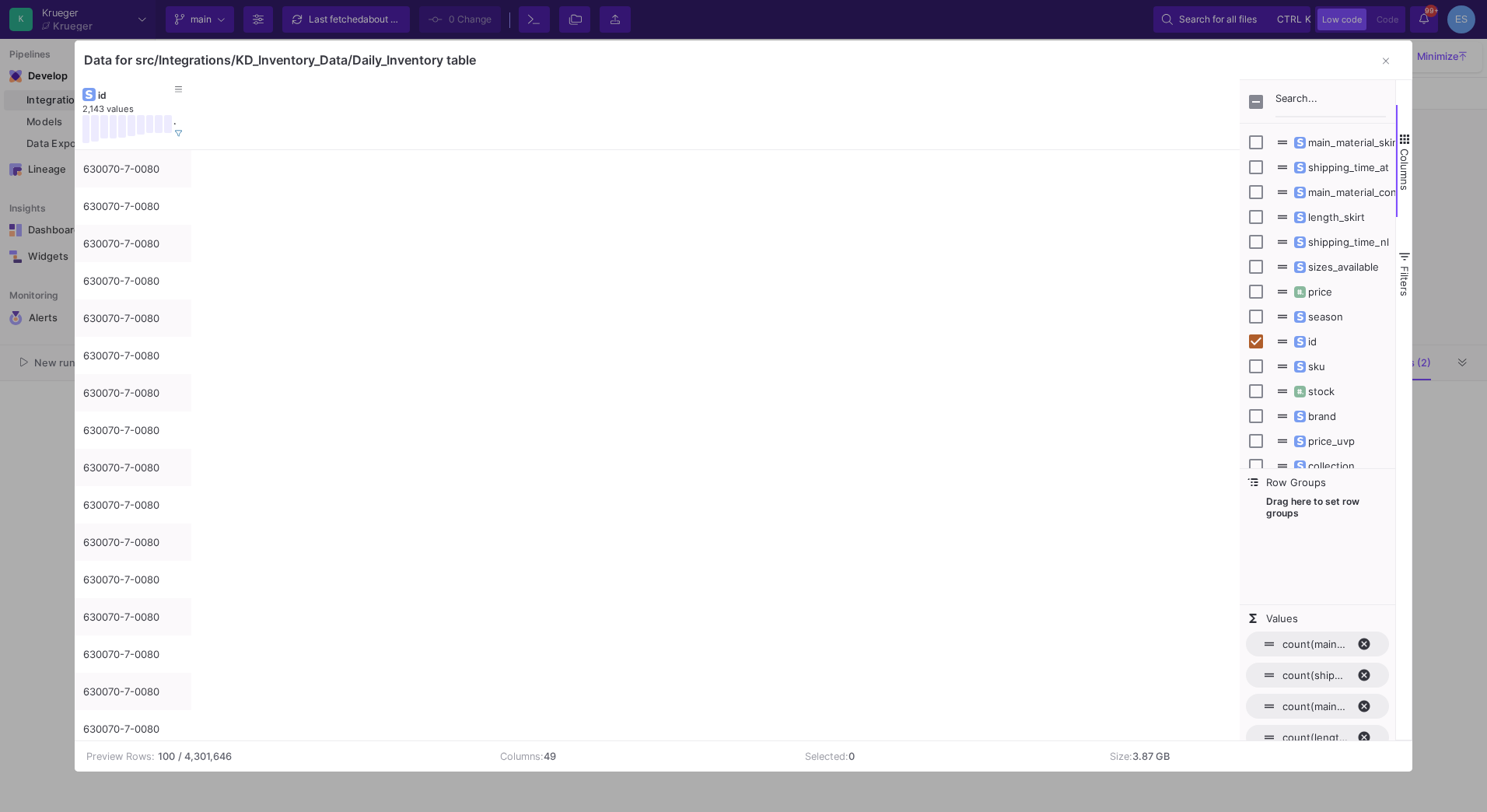
click at [1304, 284] on div "price" at bounding box center [1317, 291] width 137 height 25
click at [1258, 293] on input "Press SPACE to toggle visibility (hidden)" at bounding box center [1256, 292] width 14 height 14
checkbox input "true"
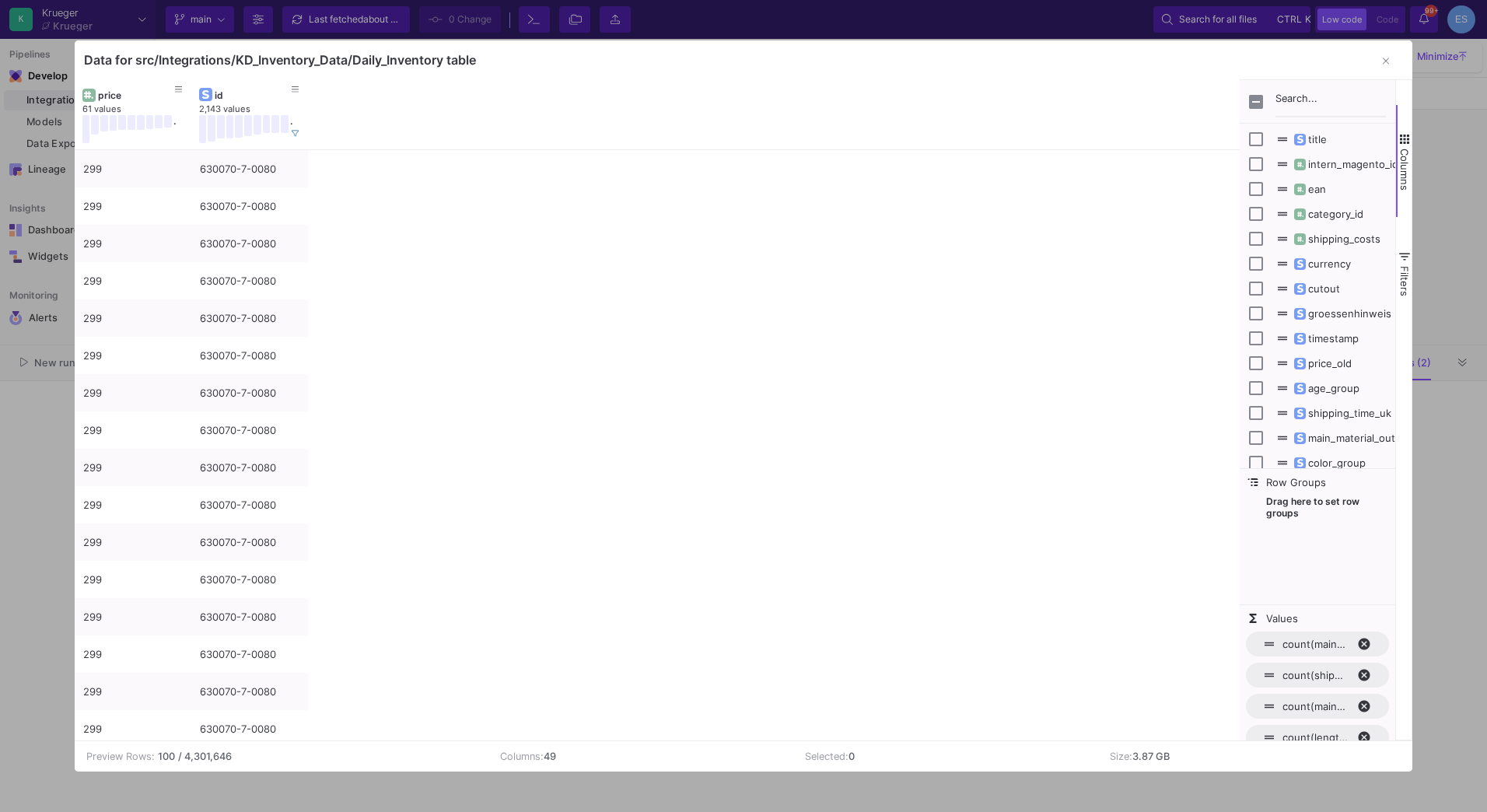
click at [1348, 339] on span "timestamp" at bounding box center [1325, 338] width 67 height 13
checkbox input "true"
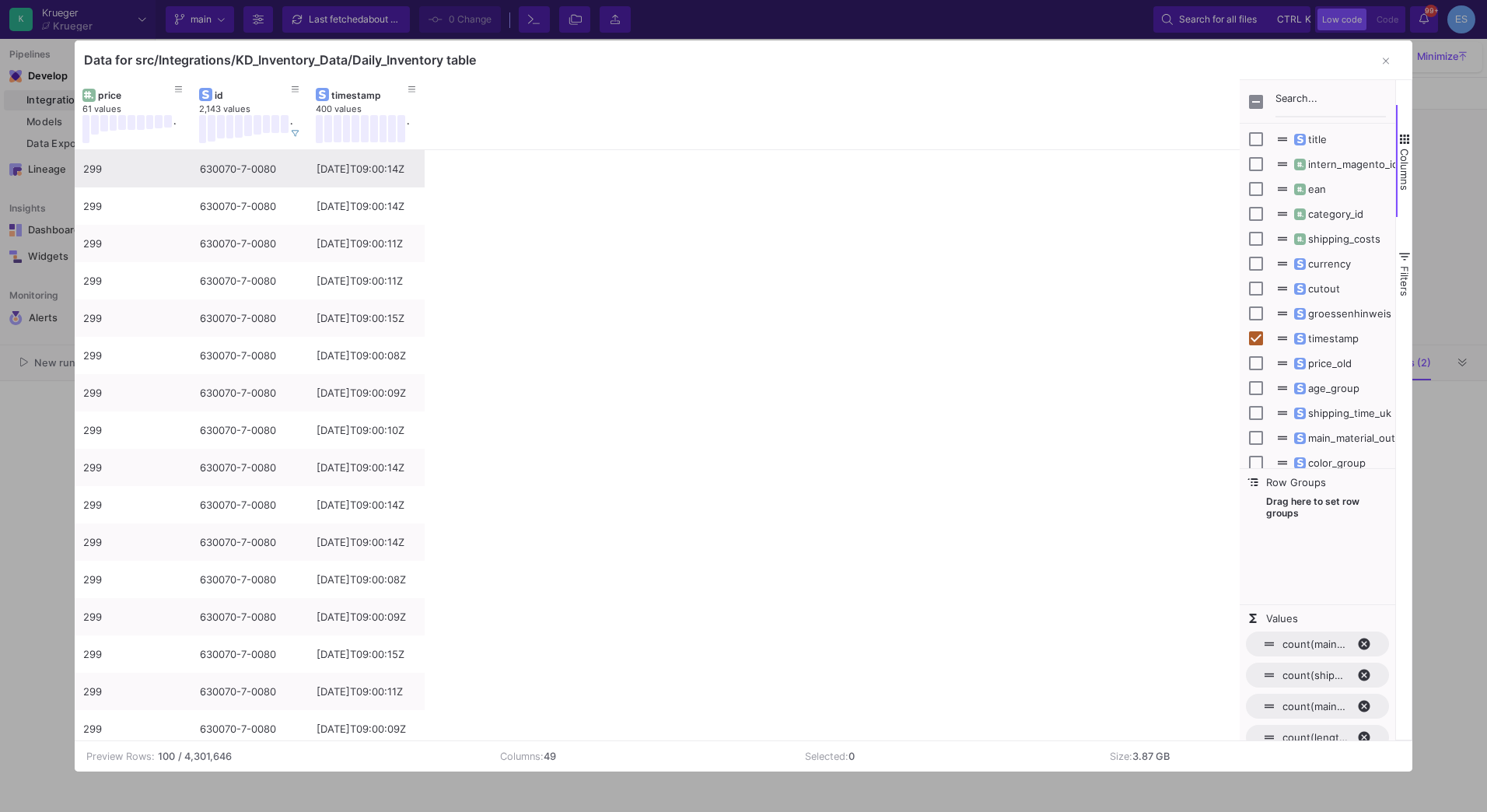
click at [332, 173] on div "[DATE]T09:00:14Z" at bounding box center [366, 169] width 100 height 37
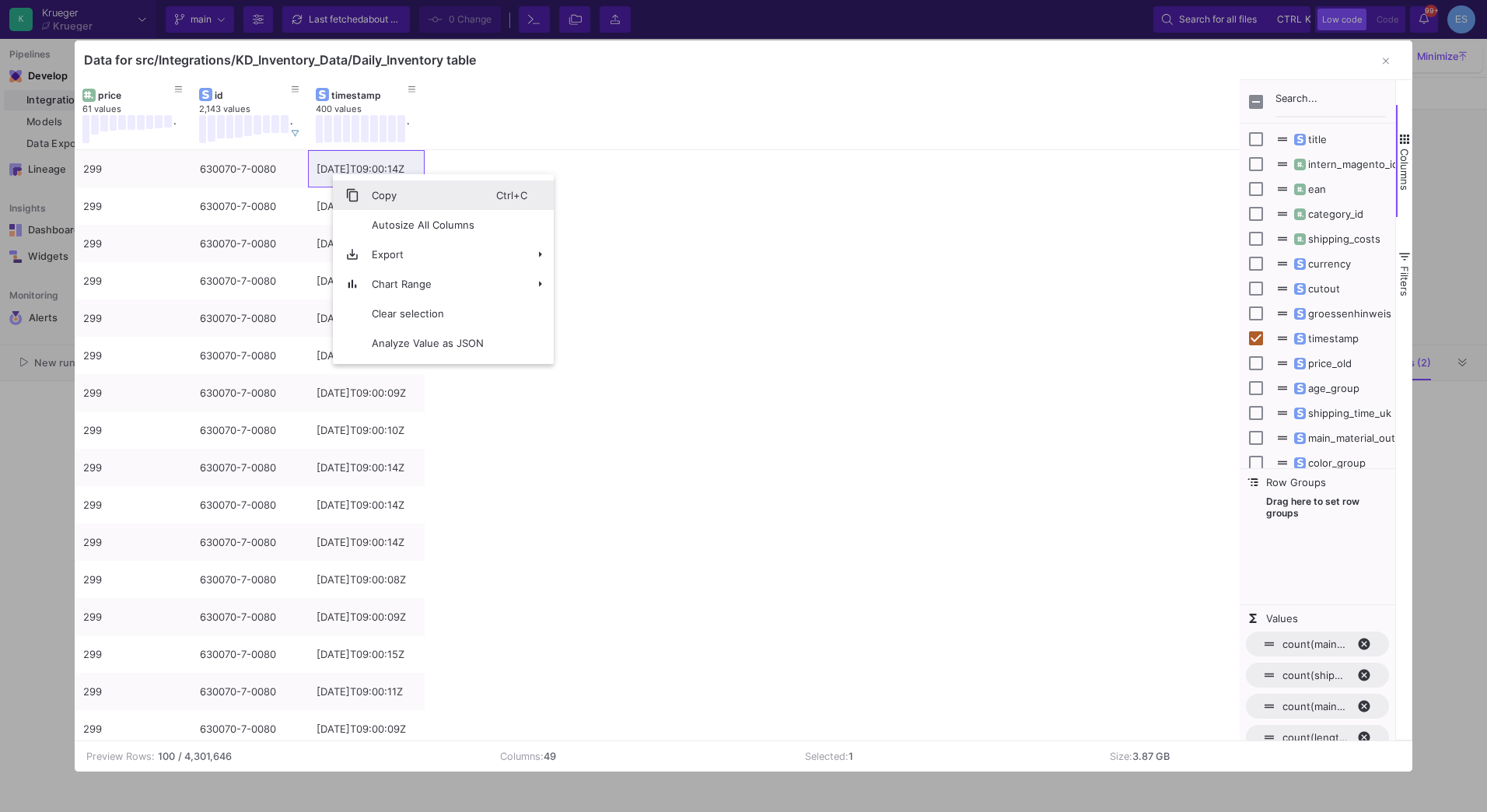
click at [372, 190] on span "Copy" at bounding box center [427, 195] width 137 height 30
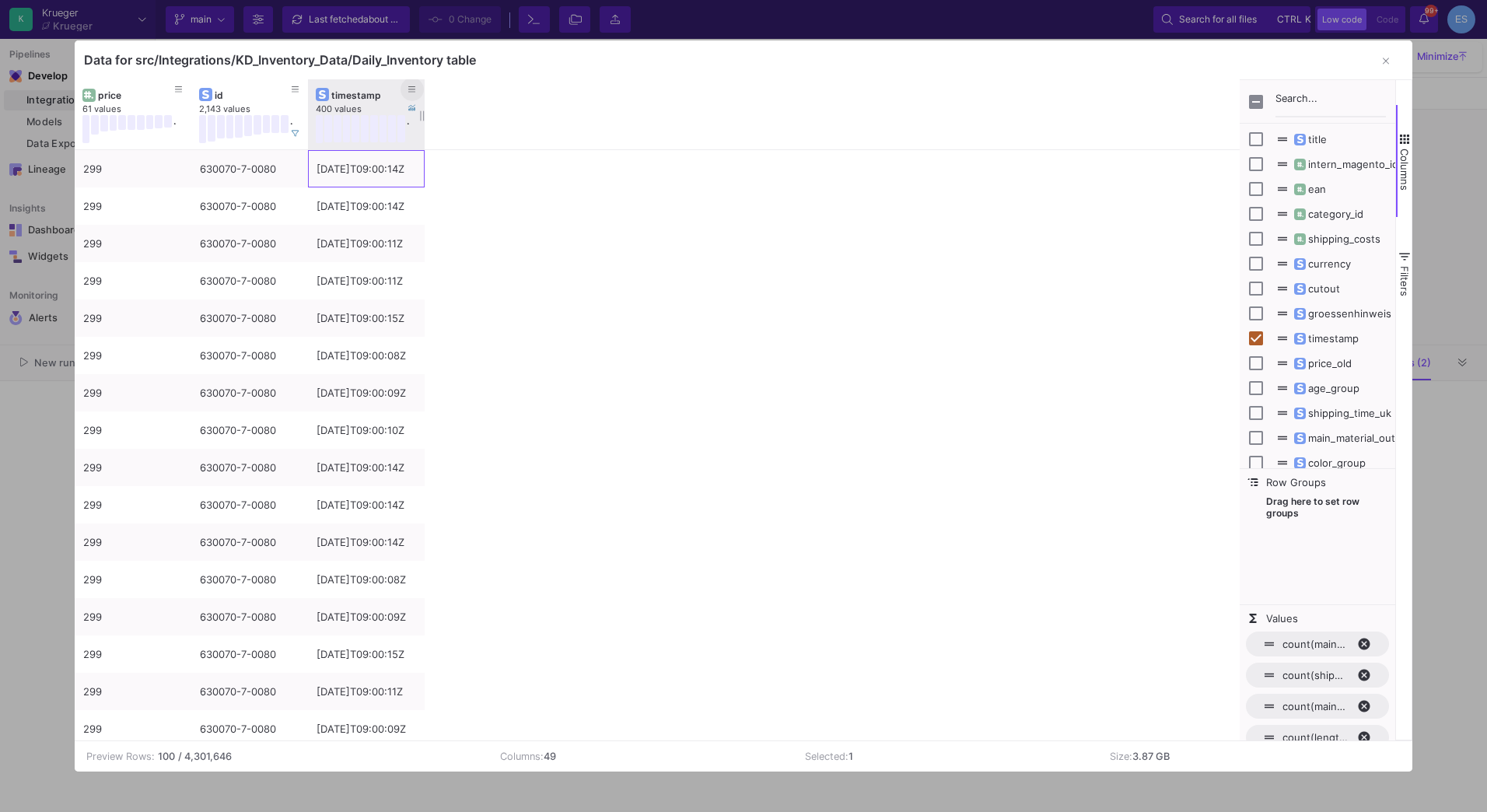
click at [410, 93] on icon at bounding box center [412, 90] width 8 height 9
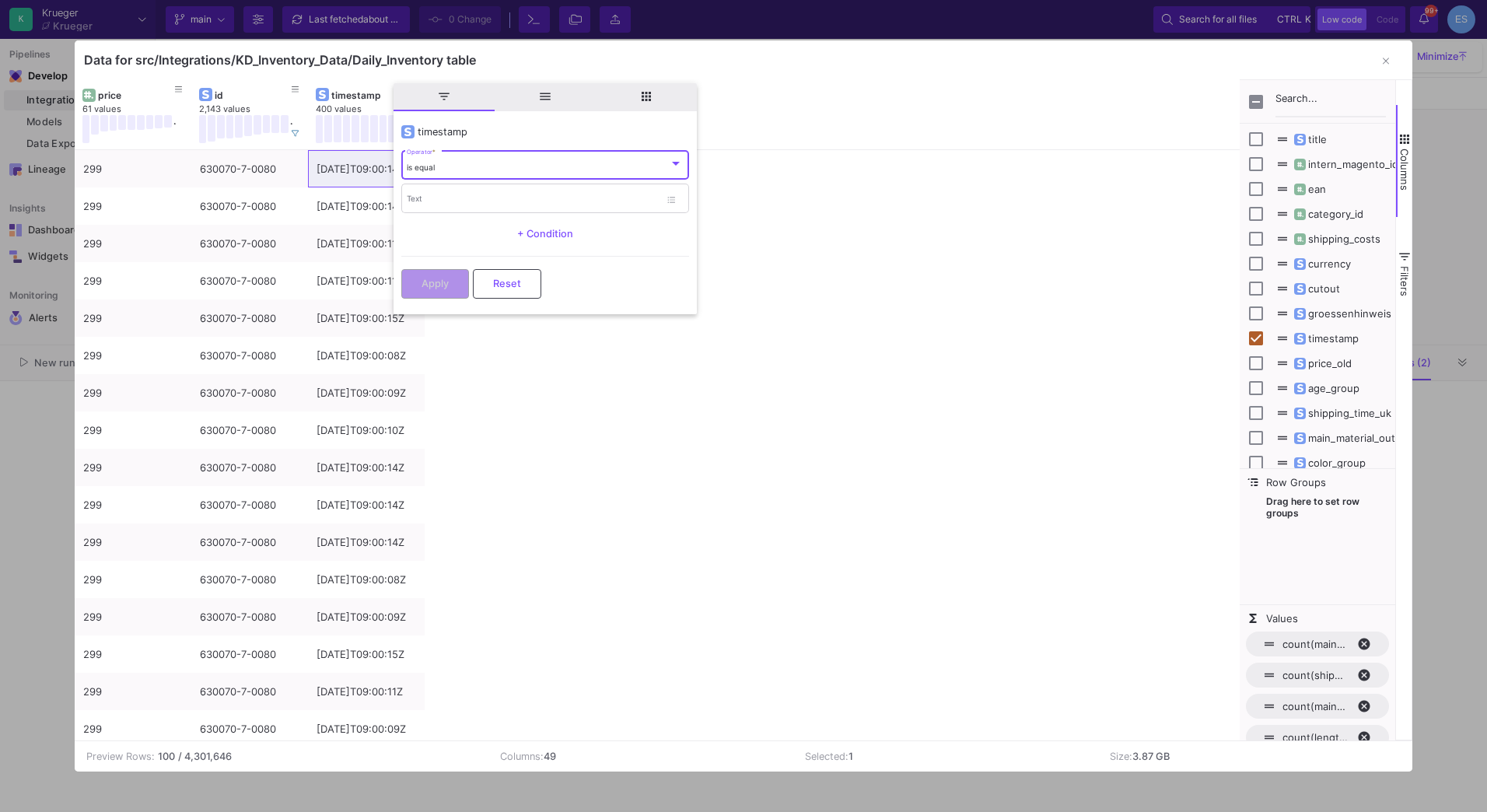
click at [455, 163] on div "is equal" at bounding box center [537, 168] width 262 height 10
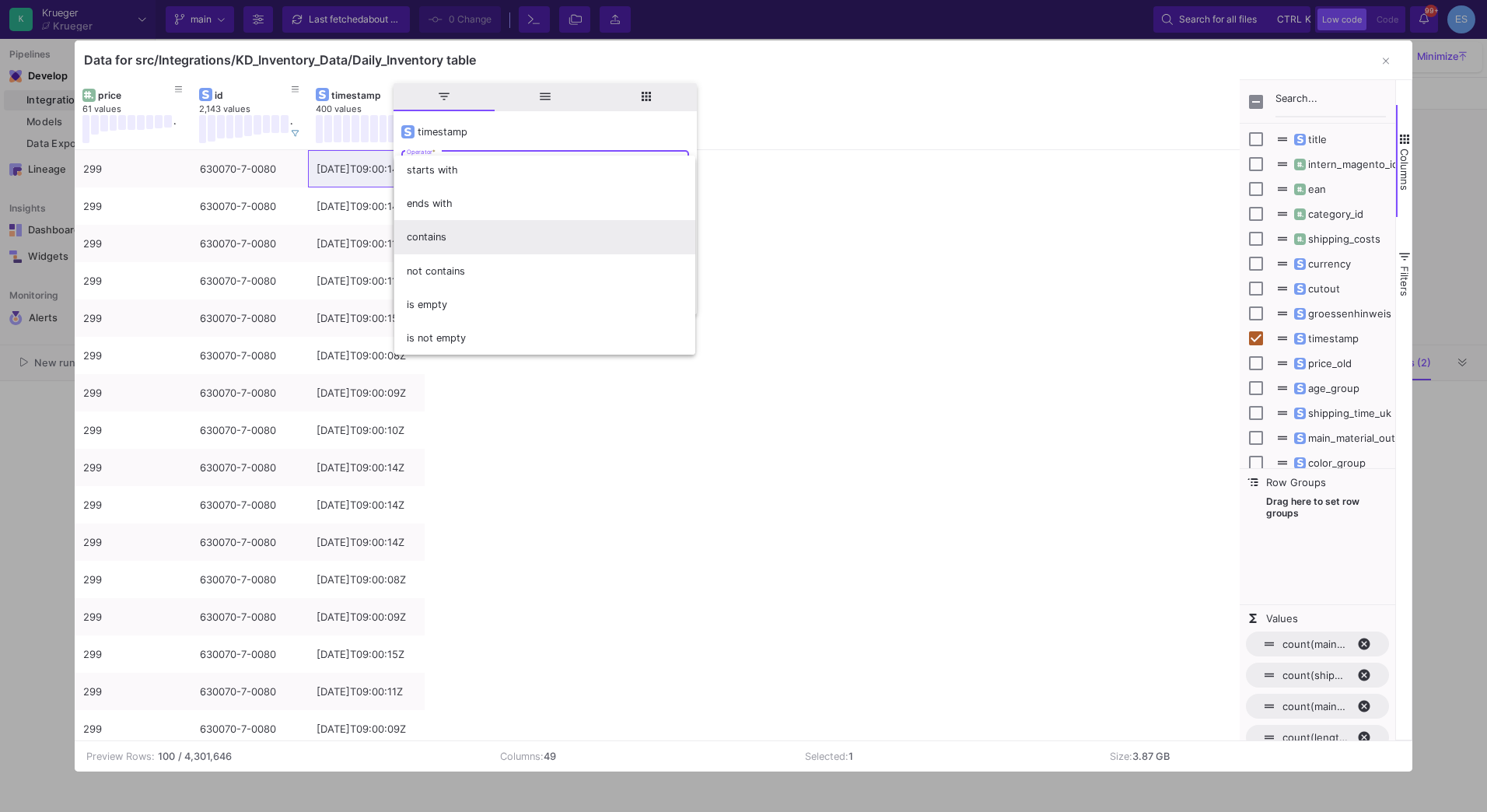
click at [457, 235] on span "contains" at bounding box center [545, 236] width 276 height 33
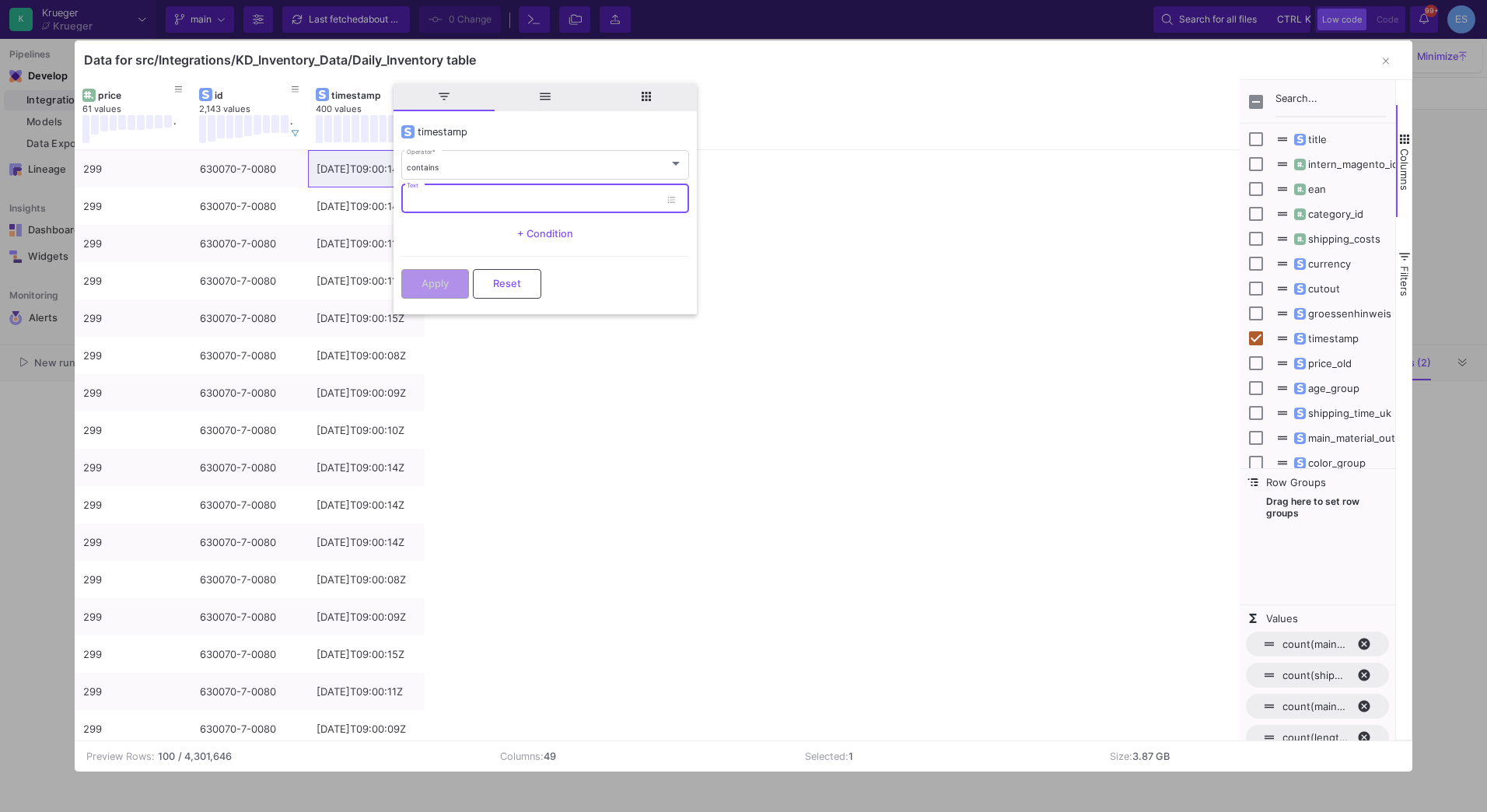
click at [456, 196] on input "Text" at bounding box center [533, 201] width 253 height 10
paste input "[DATE]T09:00:14Z"
drag, startPoint x: 514, startPoint y: 197, endPoint x: 451, endPoint y: 200, distance: 63.1
click at [451, 200] on input "[DATE]T09:00:14Z" at bounding box center [533, 201] width 253 height 10
click at [432, 201] on input "[DATE]" at bounding box center [533, 201] width 253 height 10
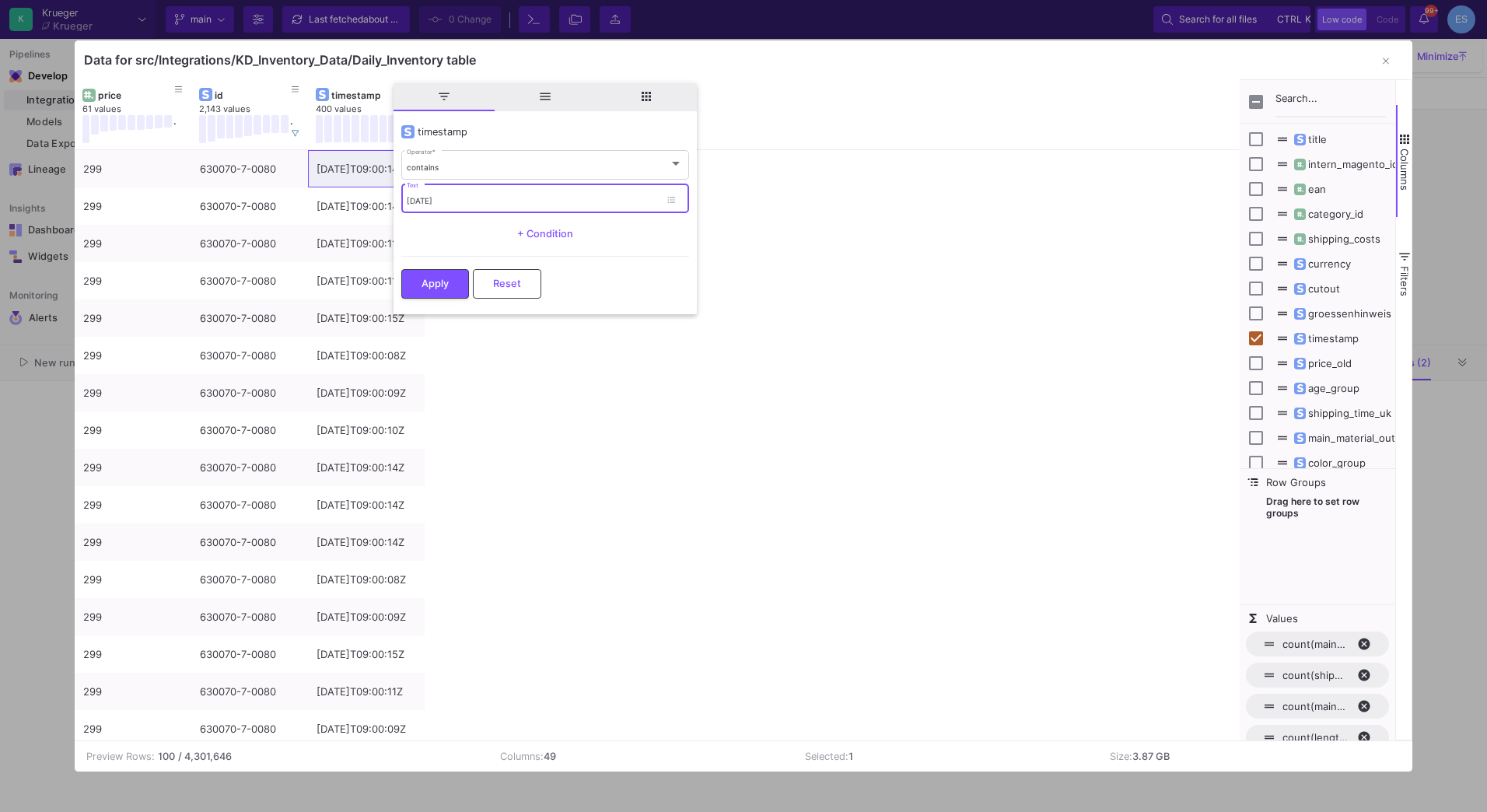
click at [434, 199] on input "[DATE]" at bounding box center [533, 201] width 253 height 10
drag, startPoint x: 469, startPoint y: 198, endPoint x: 444, endPoint y: 195, distance: 25.2
click at [444, 196] on input "[DATE]" at bounding box center [533, 201] width 253 height 10
type input "[DATE]"
click at [437, 274] on button "Apply" at bounding box center [434, 282] width 67 height 30
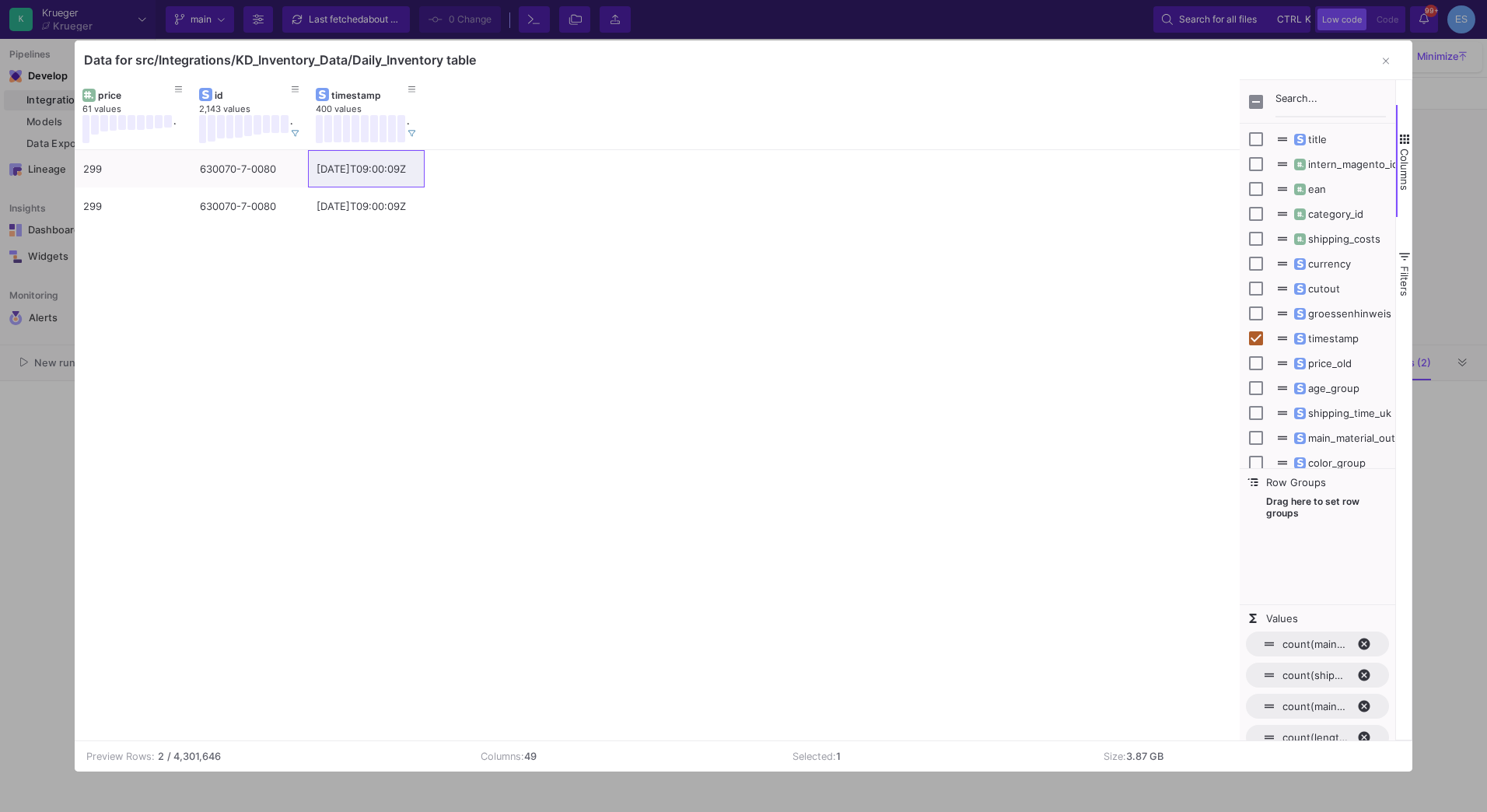
click at [856, 214] on div "299 630070-7-0080 [DATE]T09:00:09Z 299 630070-7-0080 [DATE]T09:00:09Z" at bounding box center [658, 445] width 1166 height 590
click at [1378, 61] on button "button" at bounding box center [1385, 61] width 31 height 31
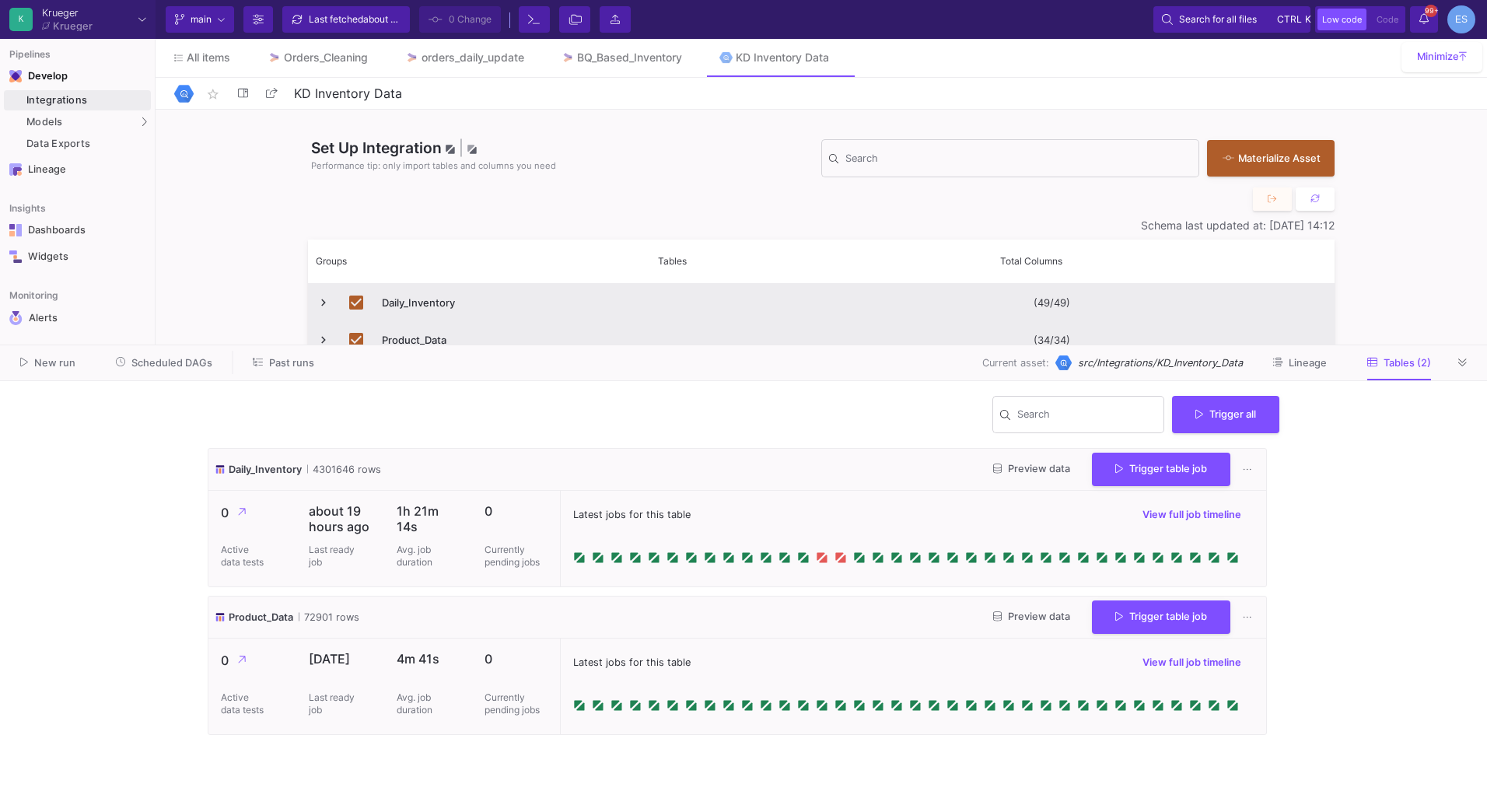
click at [115, 102] on div "Integrations" at bounding box center [86, 100] width 120 height 13
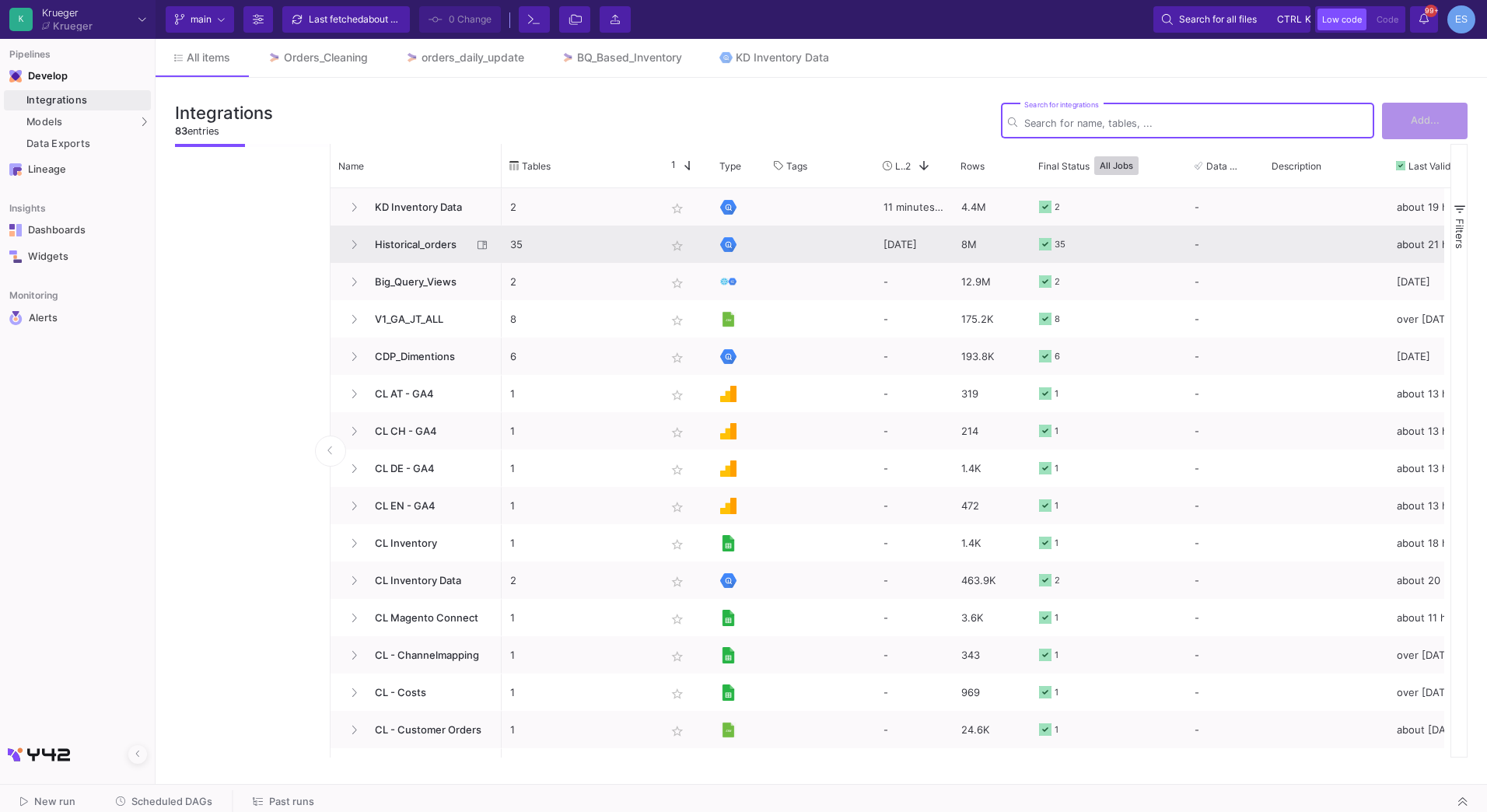
click at [424, 240] on span "Historical_orders" at bounding box center [418, 244] width 107 height 37
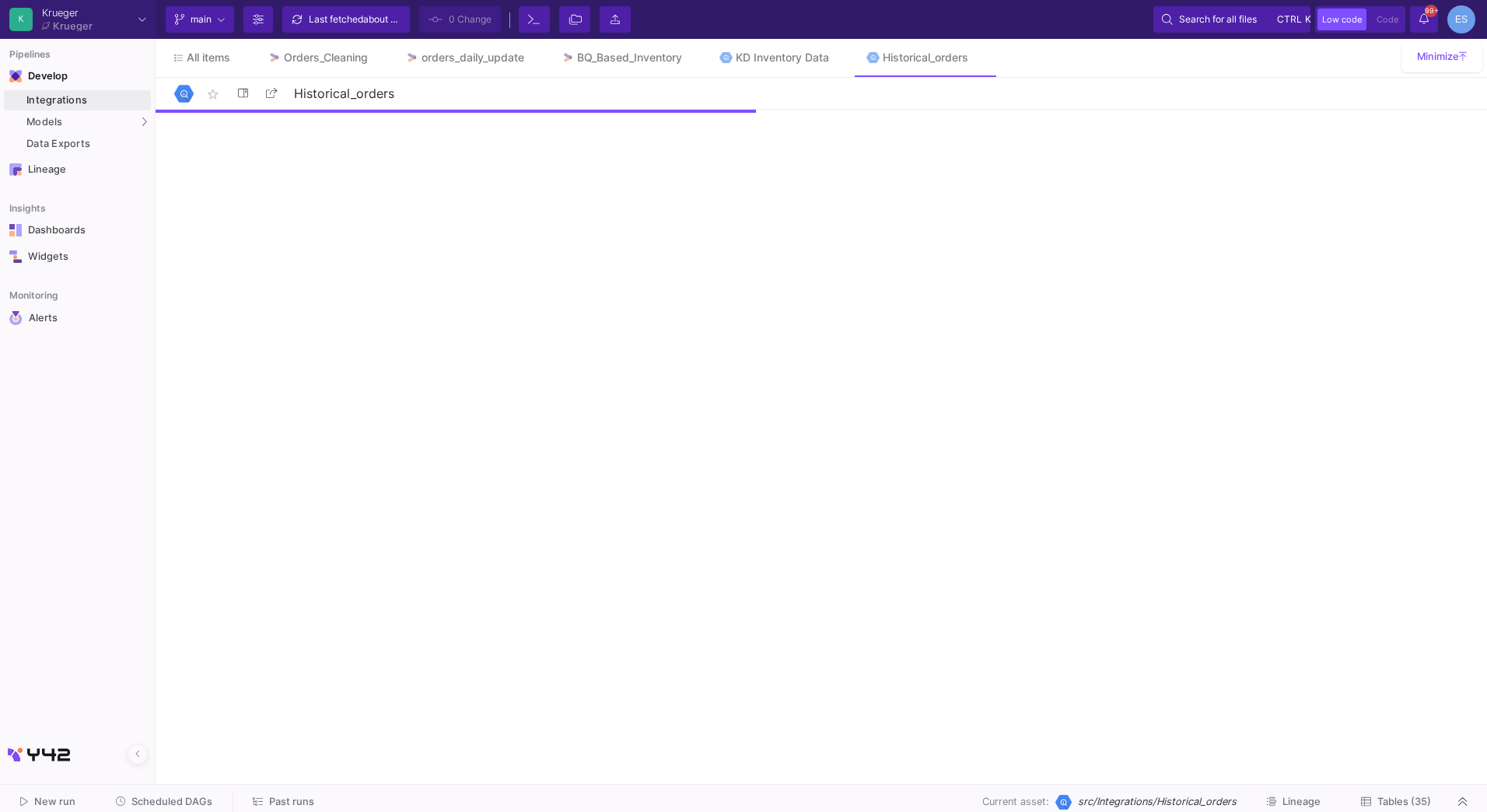
click at [1405, 802] on span "Tables (35)" at bounding box center [1404, 802] width 54 height 12
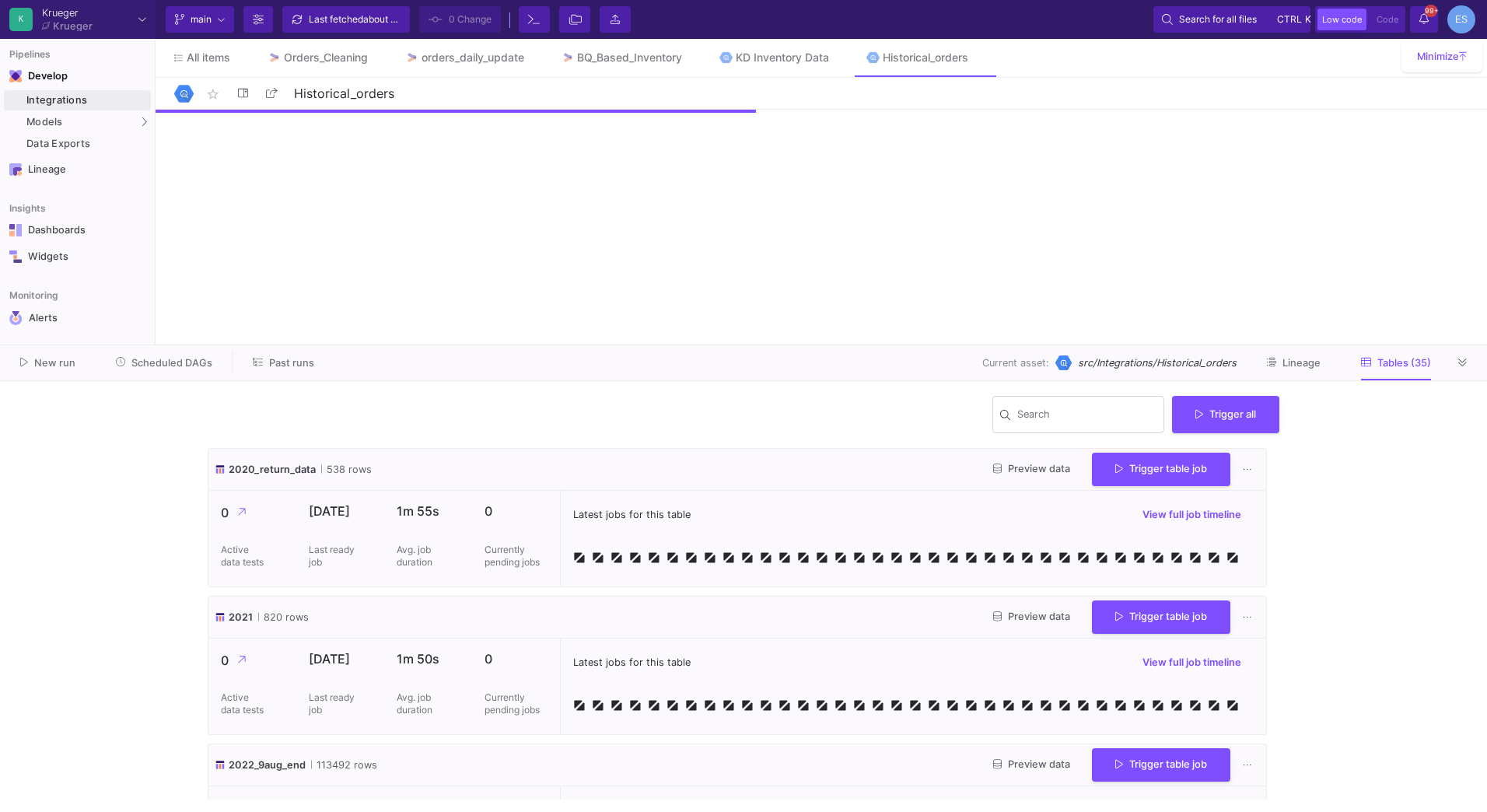
click at [1060, 440] on div "Search Trigger all" at bounding box center [743, 420] width 1072 height 55
click at [1059, 426] on div "Search" at bounding box center [1087, 413] width 140 height 40
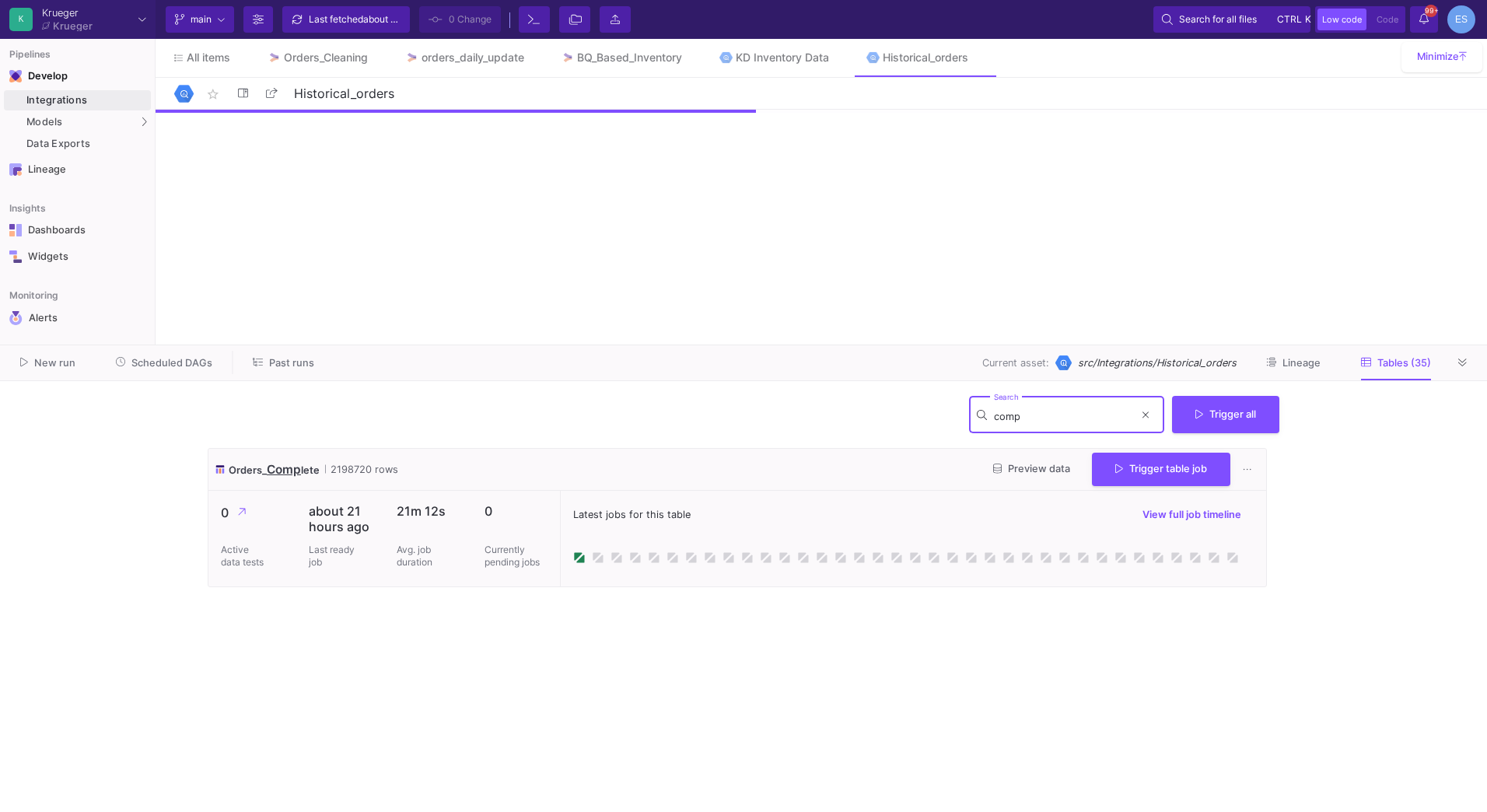
type input "comp"
click at [1048, 473] on span "Preview data" at bounding box center [1031, 468] width 77 height 12
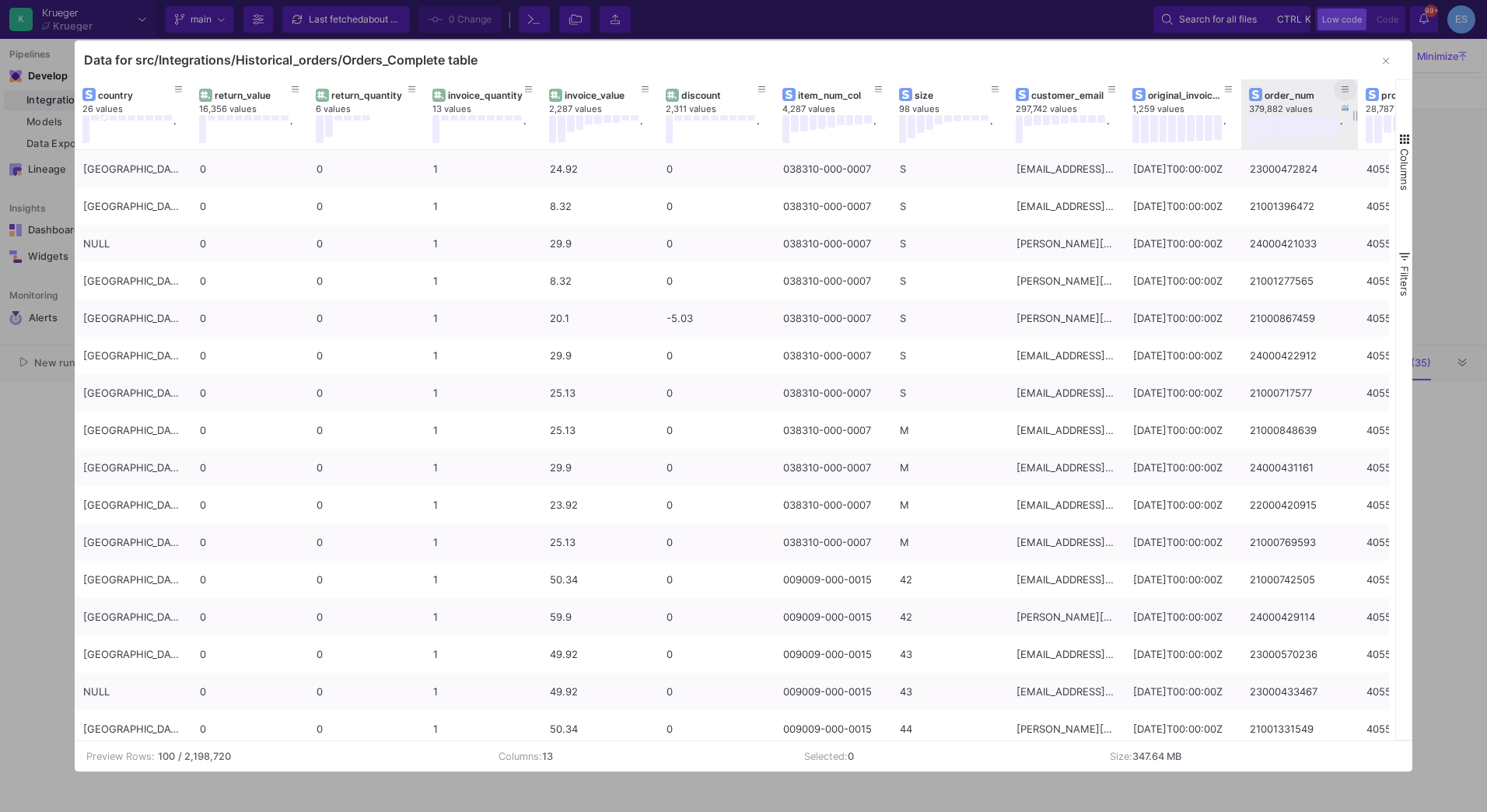
click at [1344, 90] on icon at bounding box center [1345, 90] width 8 height 9
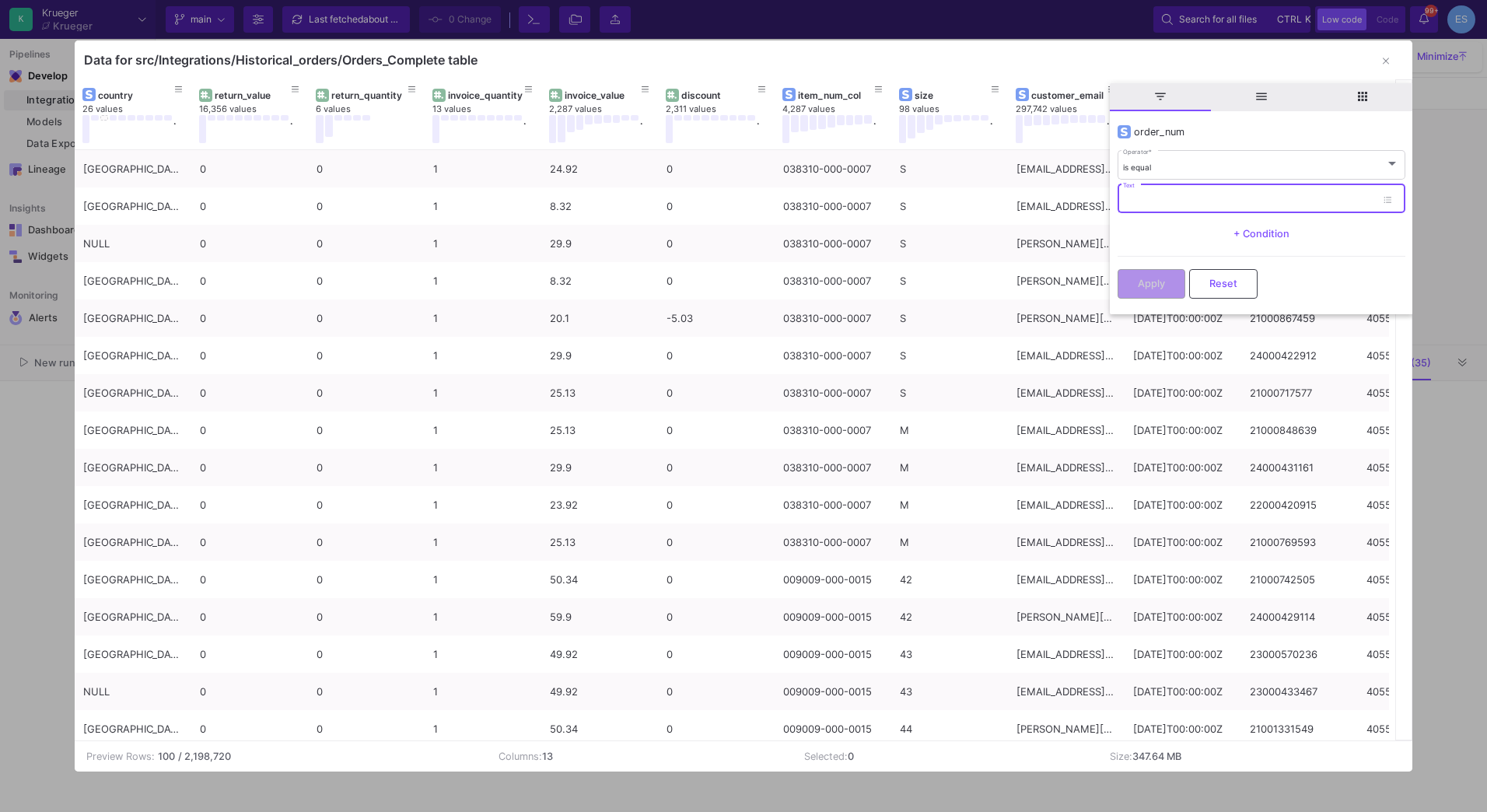
click at [1233, 204] on input "Text" at bounding box center [1249, 201] width 253 height 10
paste input "21001328425"
type input "21001328425"
click at [1179, 289] on button "Apply" at bounding box center [1151, 282] width 67 height 30
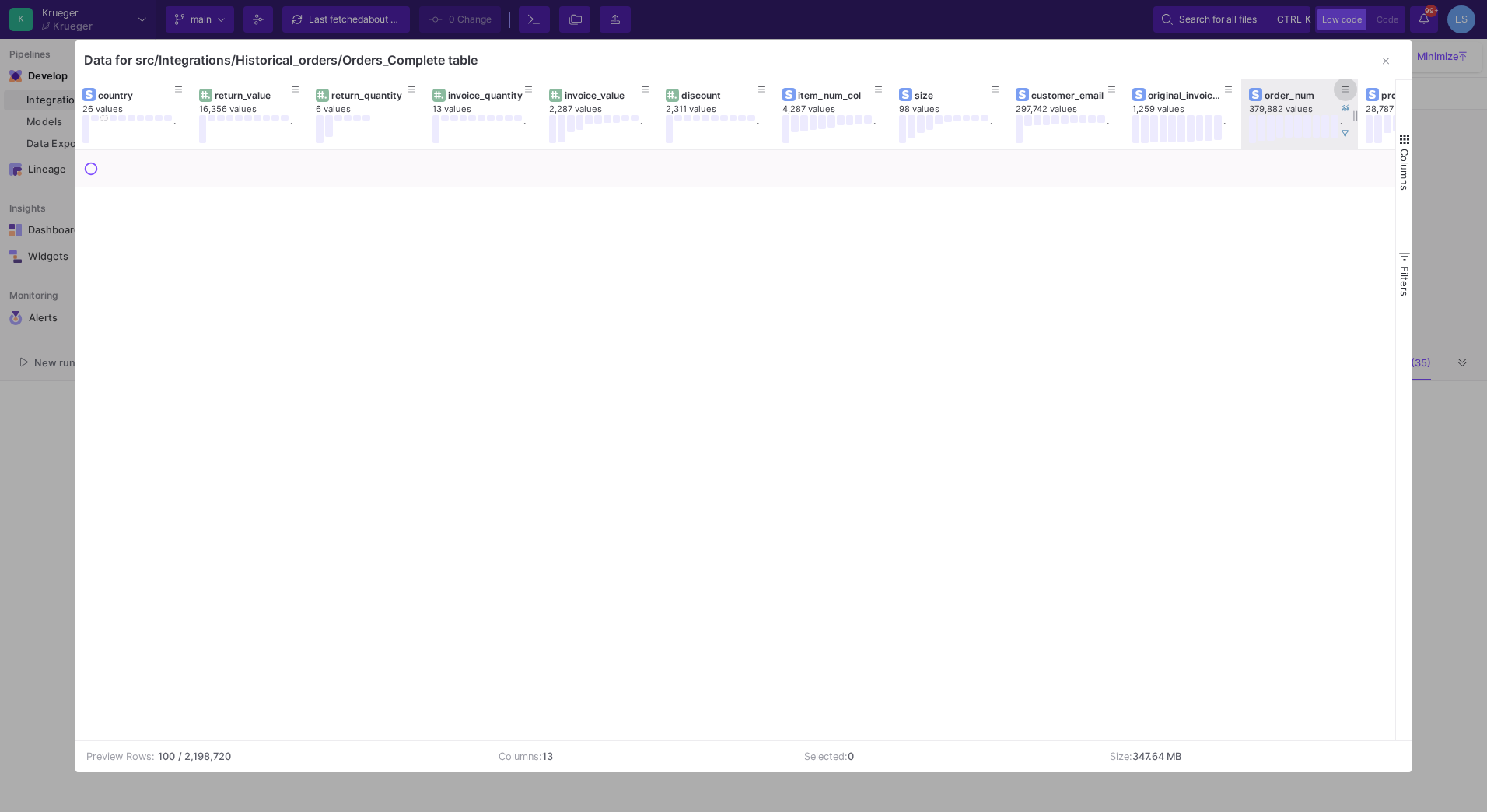
click at [1350, 90] on button at bounding box center [1345, 89] width 23 height 23
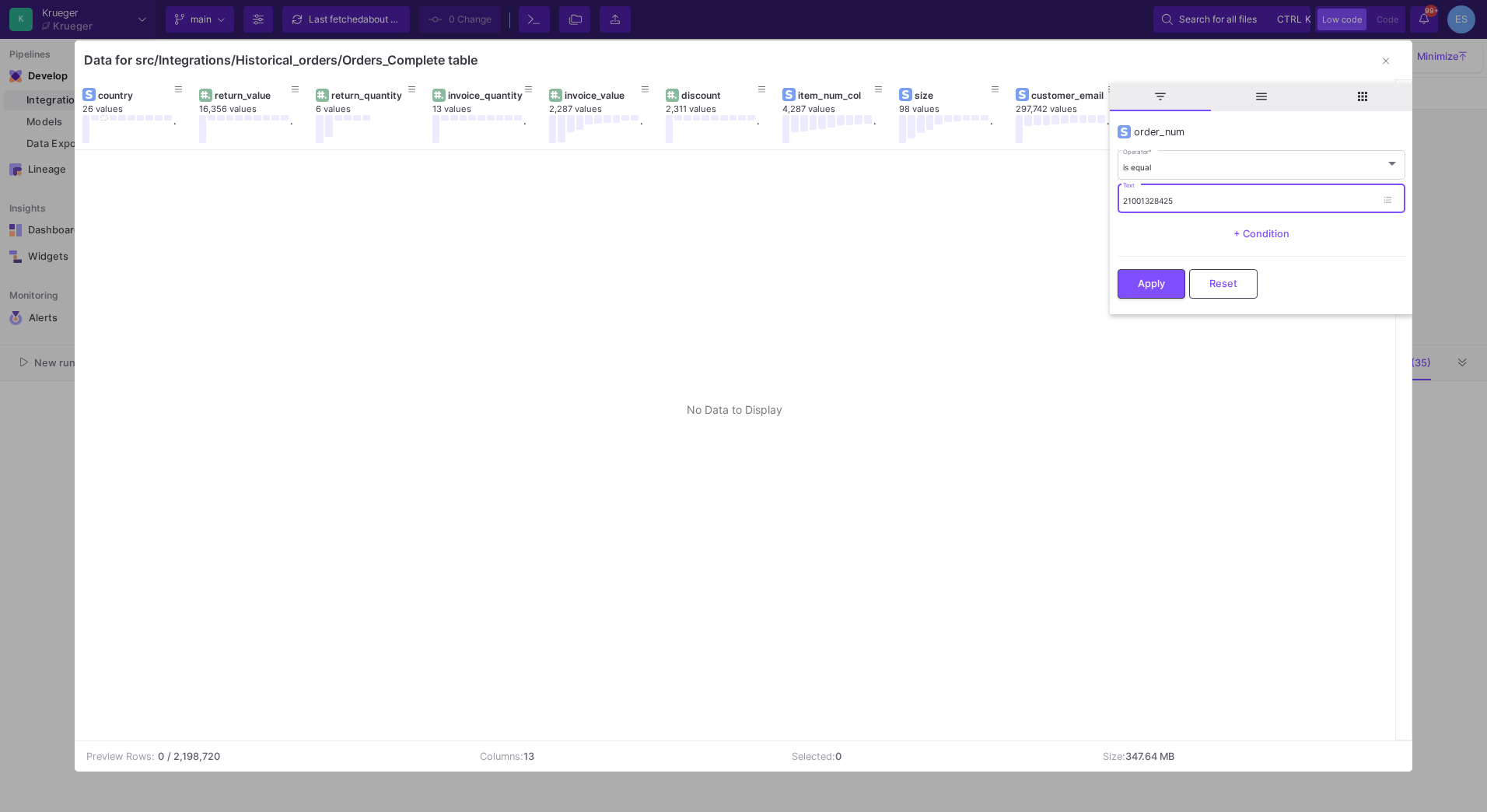
click at [1184, 198] on input "21001328425" at bounding box center [1249, 201] width 253 height 10
type input "21001328425"
click at [1135, 280] on button "Apply" at bounding box center [1151, 282] width 67 height 30
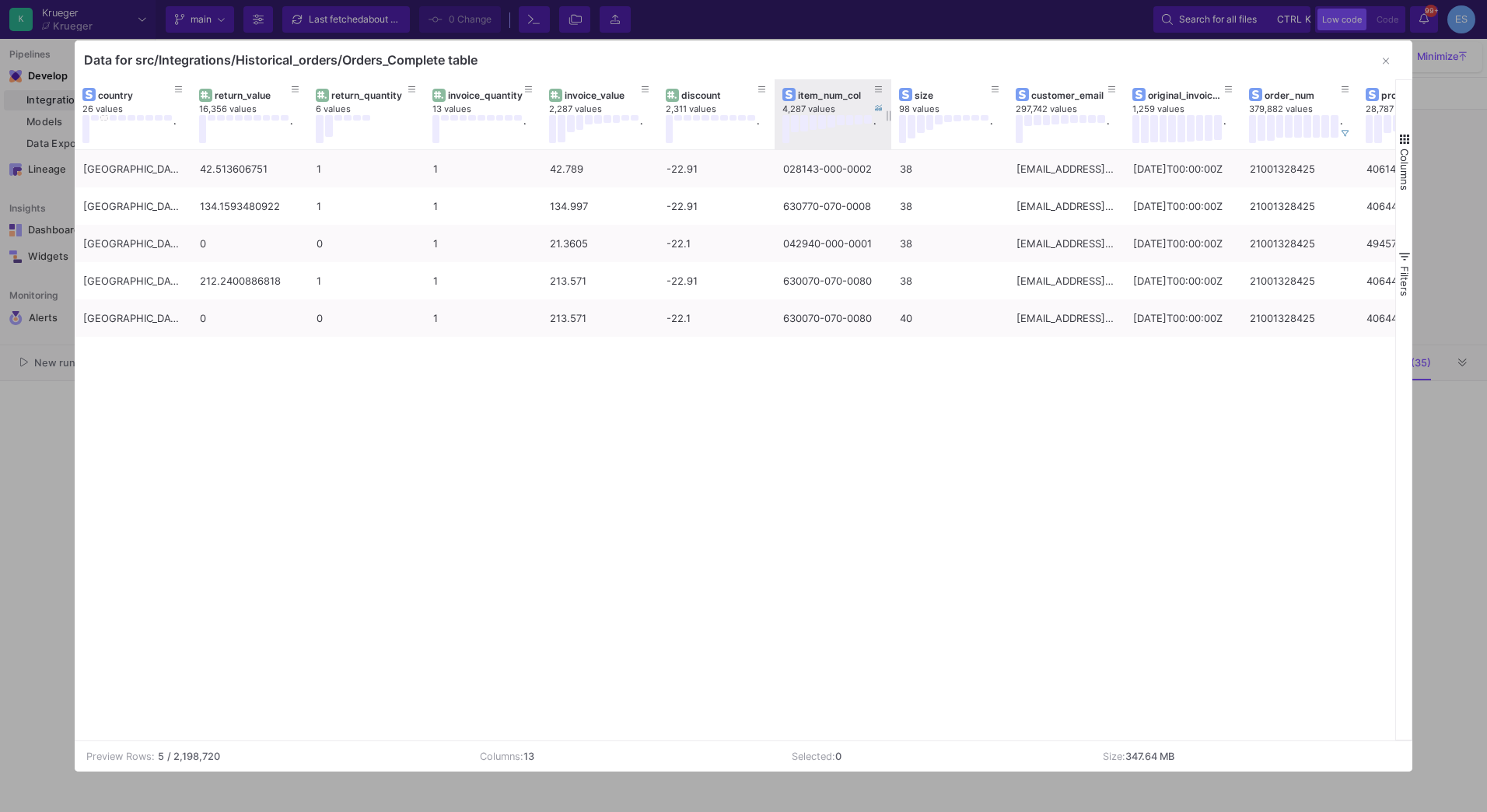
click at [823, 92] on div "item_num_col" at bounding box center [836, 96] width 77 height 12
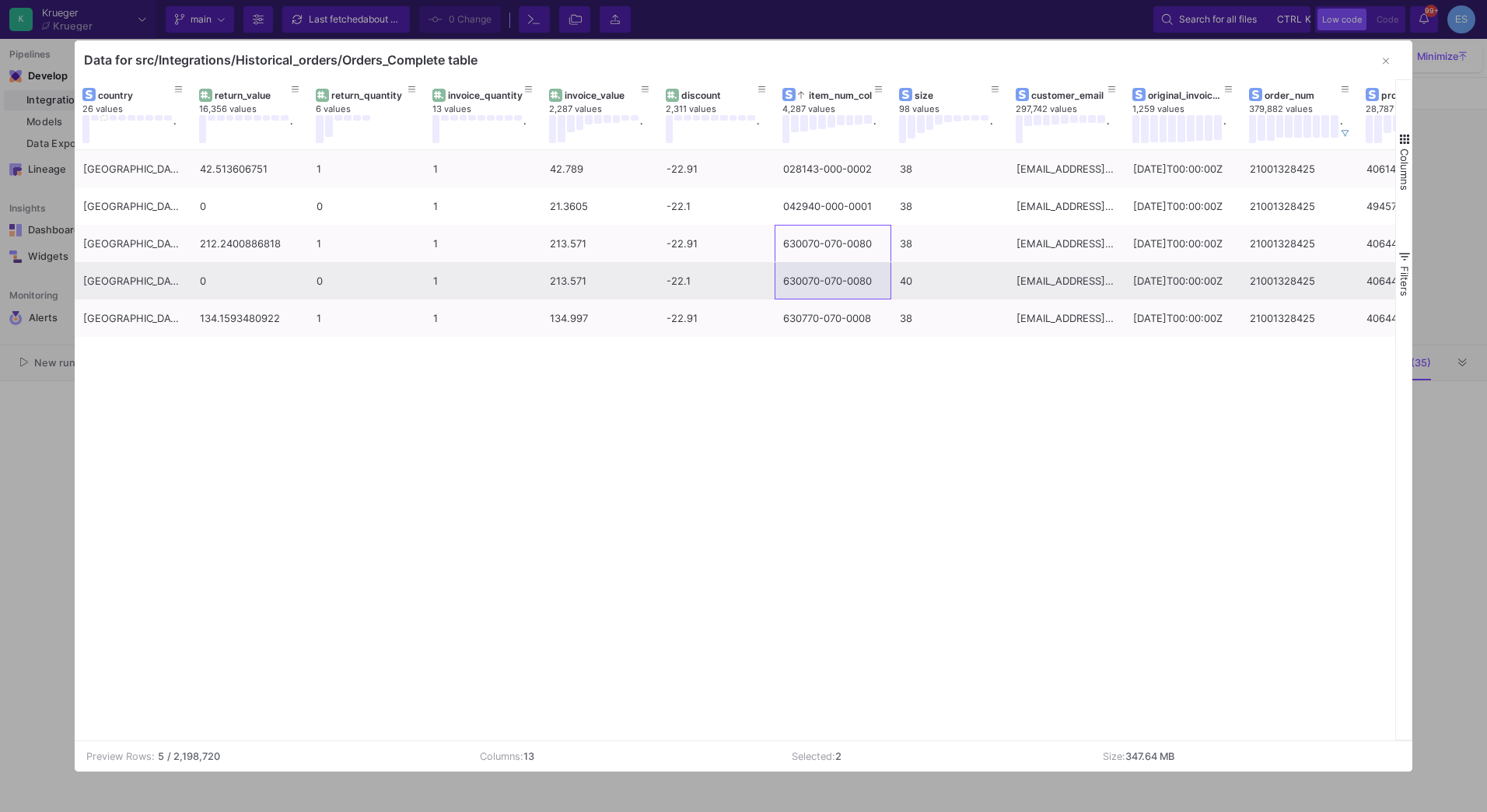
drag, startPoint x: 836, startPoint y: 257, endPoint x: 839, endPoint y: 278, distance: 21.2
click at [839, 278] on div "[GEOGRAPHIC_DATA] 42.513606751 1 1 42.789 -22.91 028143-000-0002 38 [EMAIL_ADDR…" at bounding box center [834, 243] width 1517 height 187
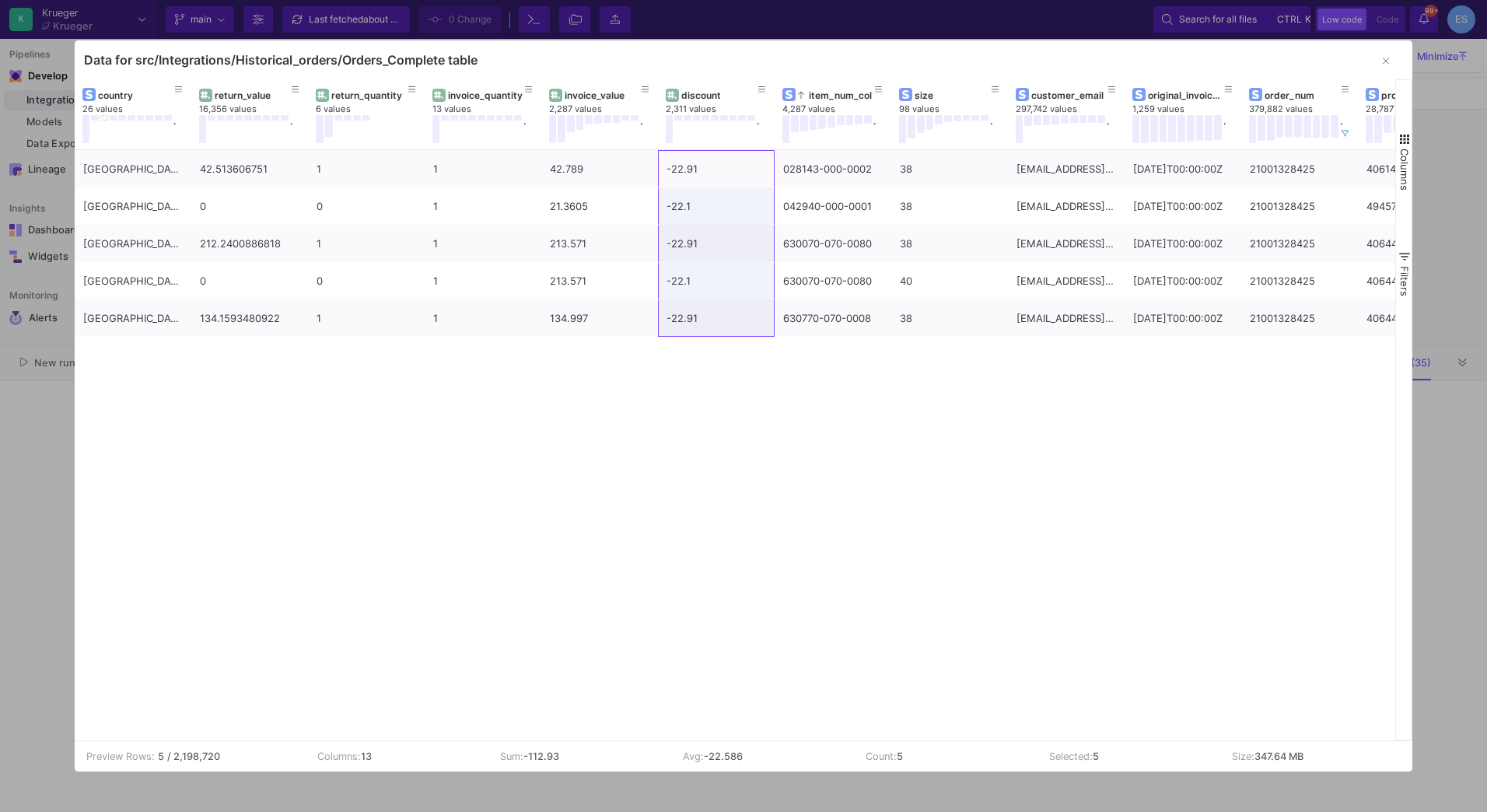
drag, startPoint x: 684, startPoint y: 164, endPoint x: 686, endPoint y: 345, distance: 181.0
click at [686, 345] on div "[GEOGRAPHIC_DATA] 42.513606751 1 1 42.789 -22.91 028143-000-0002 38 [EMAIL_ADDR…" at bounding box center [735, 445] width 1321 height 590
click at [787, 474] on div "[GEOGRAPHIC_DATA] 42.513606751 1 1 42.789 -22.91 028143-000-0002 38 [EMAIL_ADDR…" at bounding box center [735, 445] width 1321 height 590
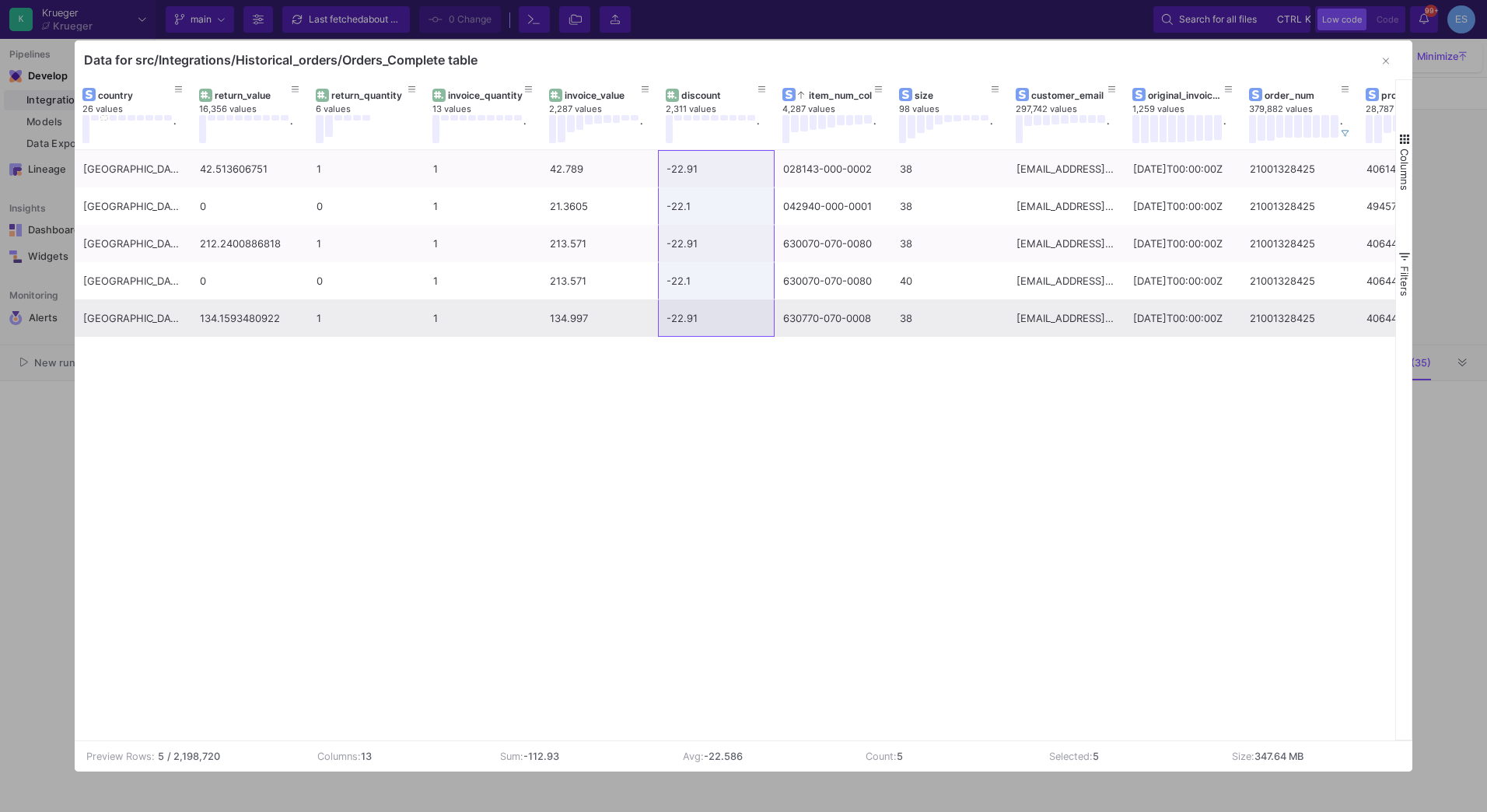
click at [710, 330] on div "-22.91" at bounding box center [716, 318] width 100 height 37
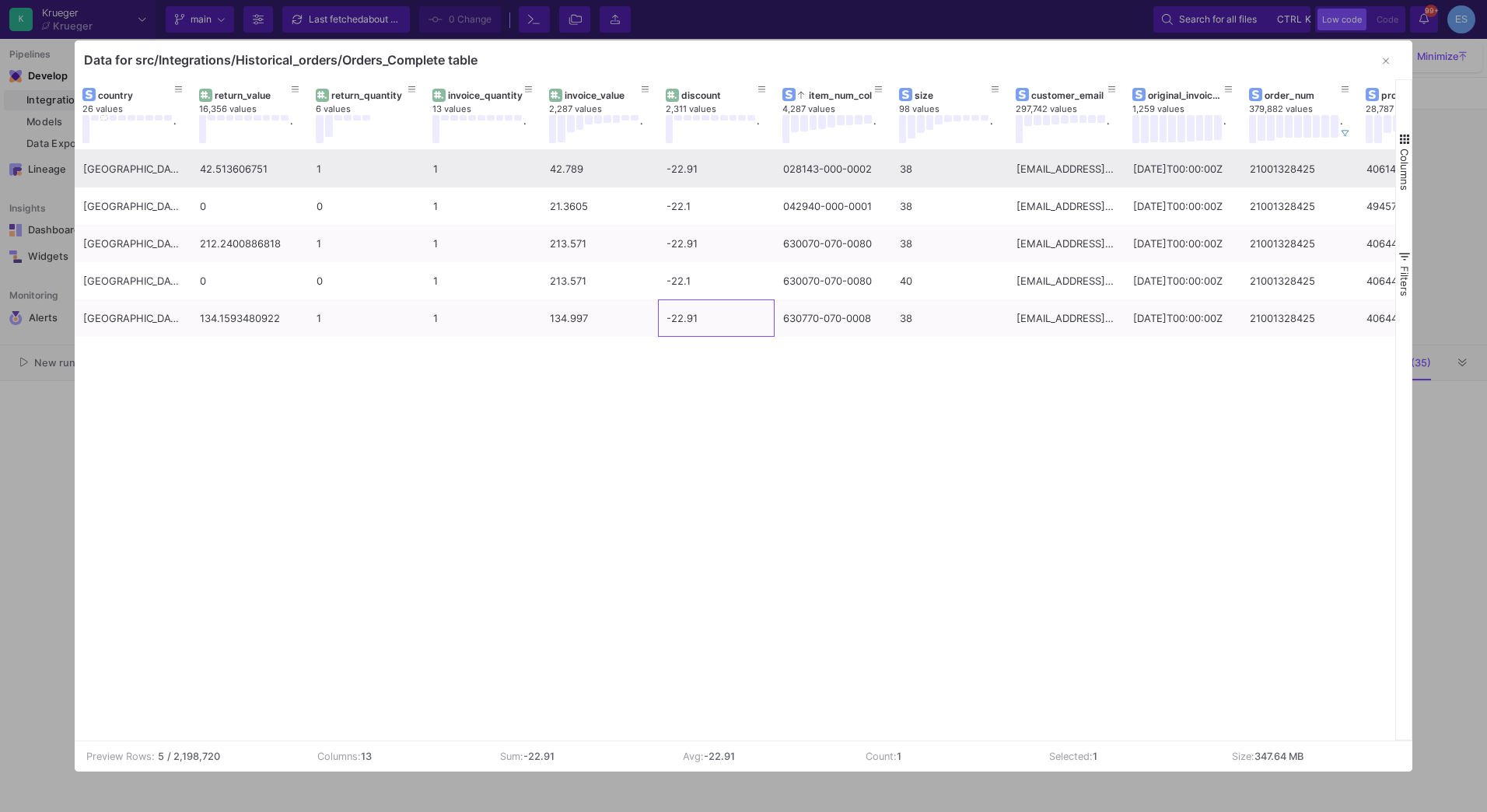
click at [717, 177] on div "-22.91" at bounding box center [716, 169] width 100 height 37
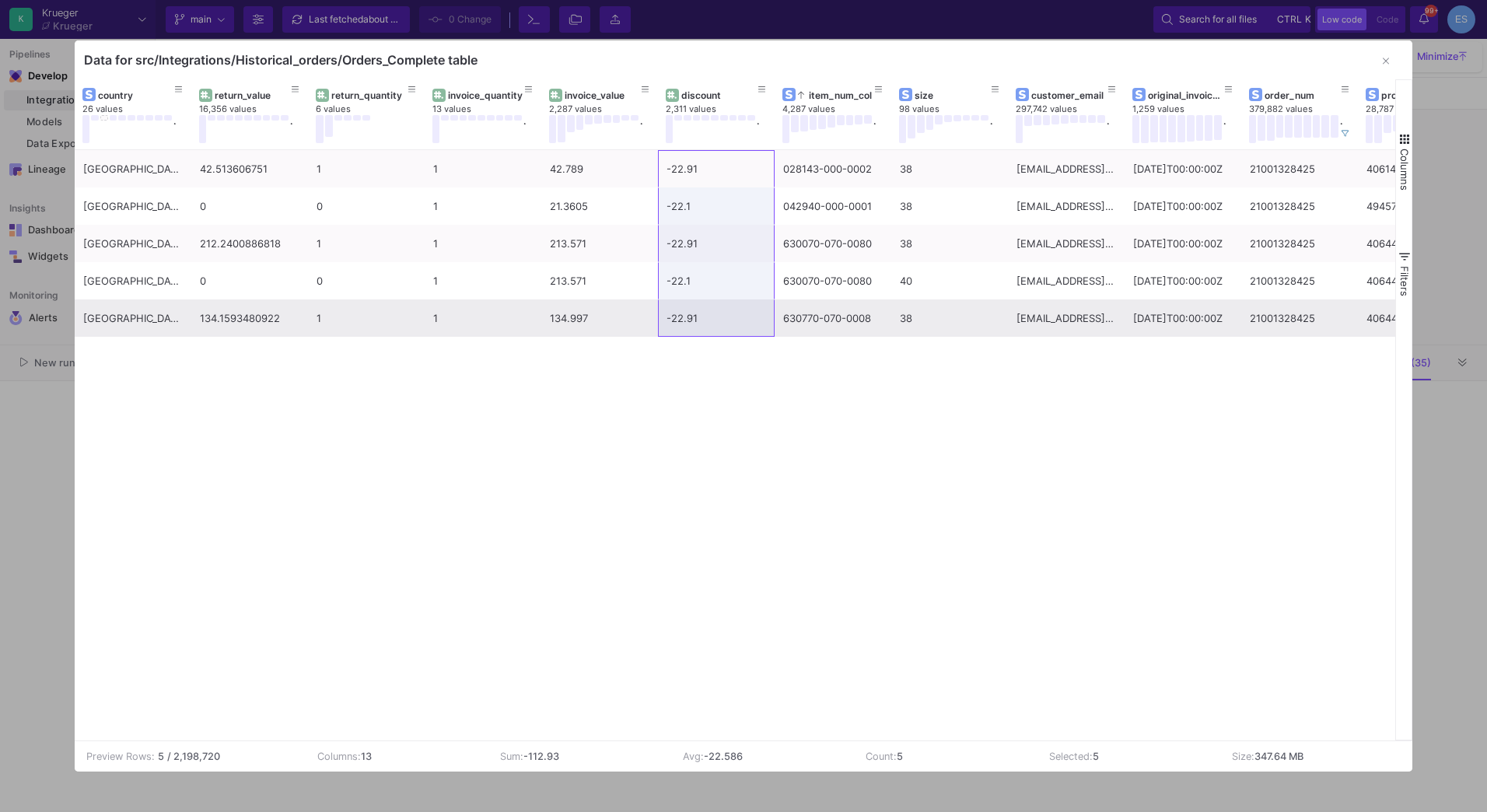
drag, startPoint x: 717, startPoint y: 177, endPoint x: 686, endPoint y: 334, distance: 160.0
click at [686, 334] on div "[GEOGRAPHIC_DATA] 42.513606751 1 1 42.789 -22.91 028143-000-0002 38 [EMAIL_ADDR…" at bounding box center [834, 243] width 1517 height 187
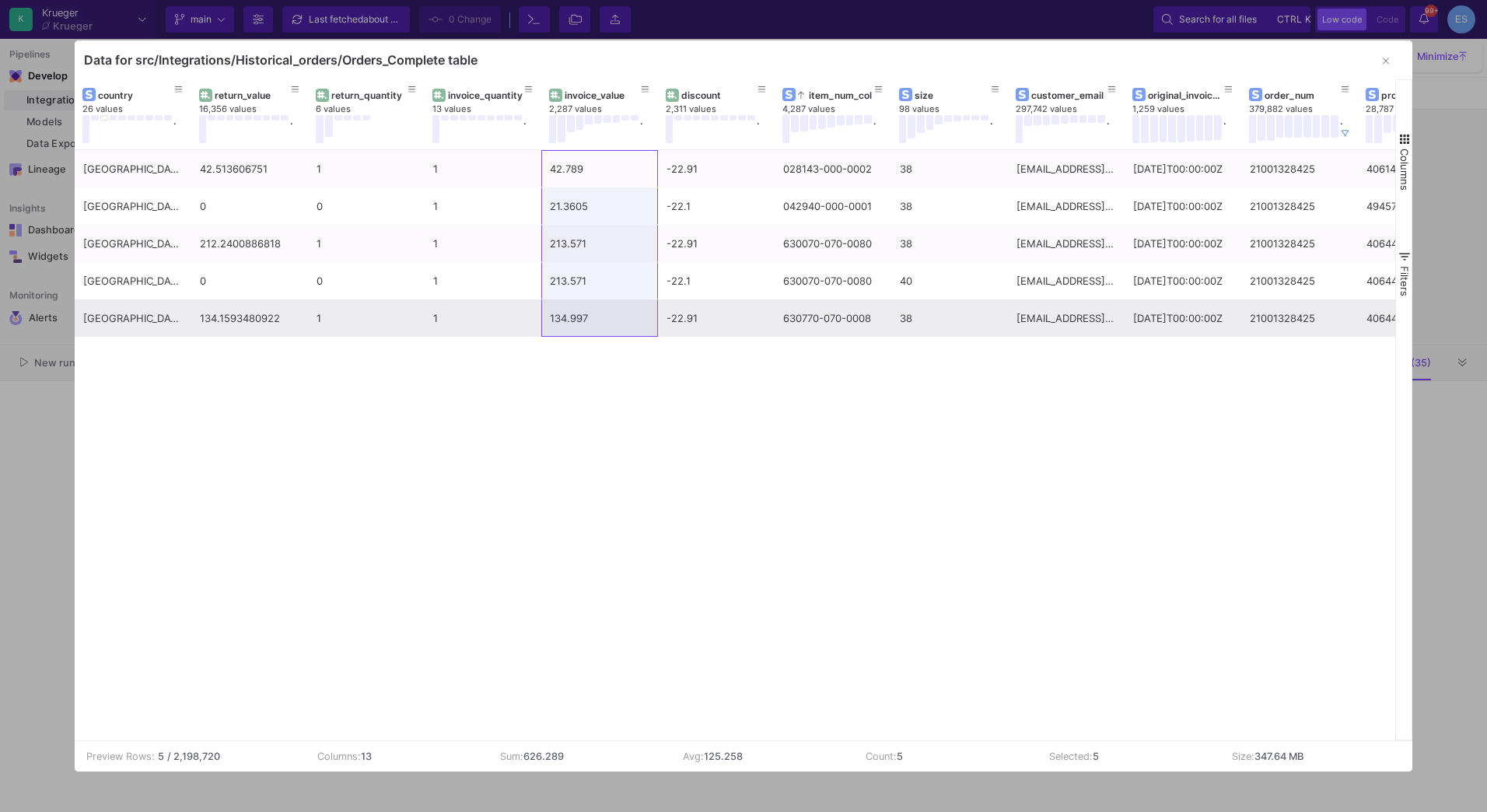
drag, startPoint x: 595, startPoint y: 167, endPoint x: 584, endPoint y: 312, distance: 145.4
click at [584, 312] on div "[GEOGRAPHIC_DATA] 42.513606751 1 1 42.789 -22.91 028143-000-0002 38 [EMAIL_ADDR…" at bounding box center [834, 243] width 1517 height 187
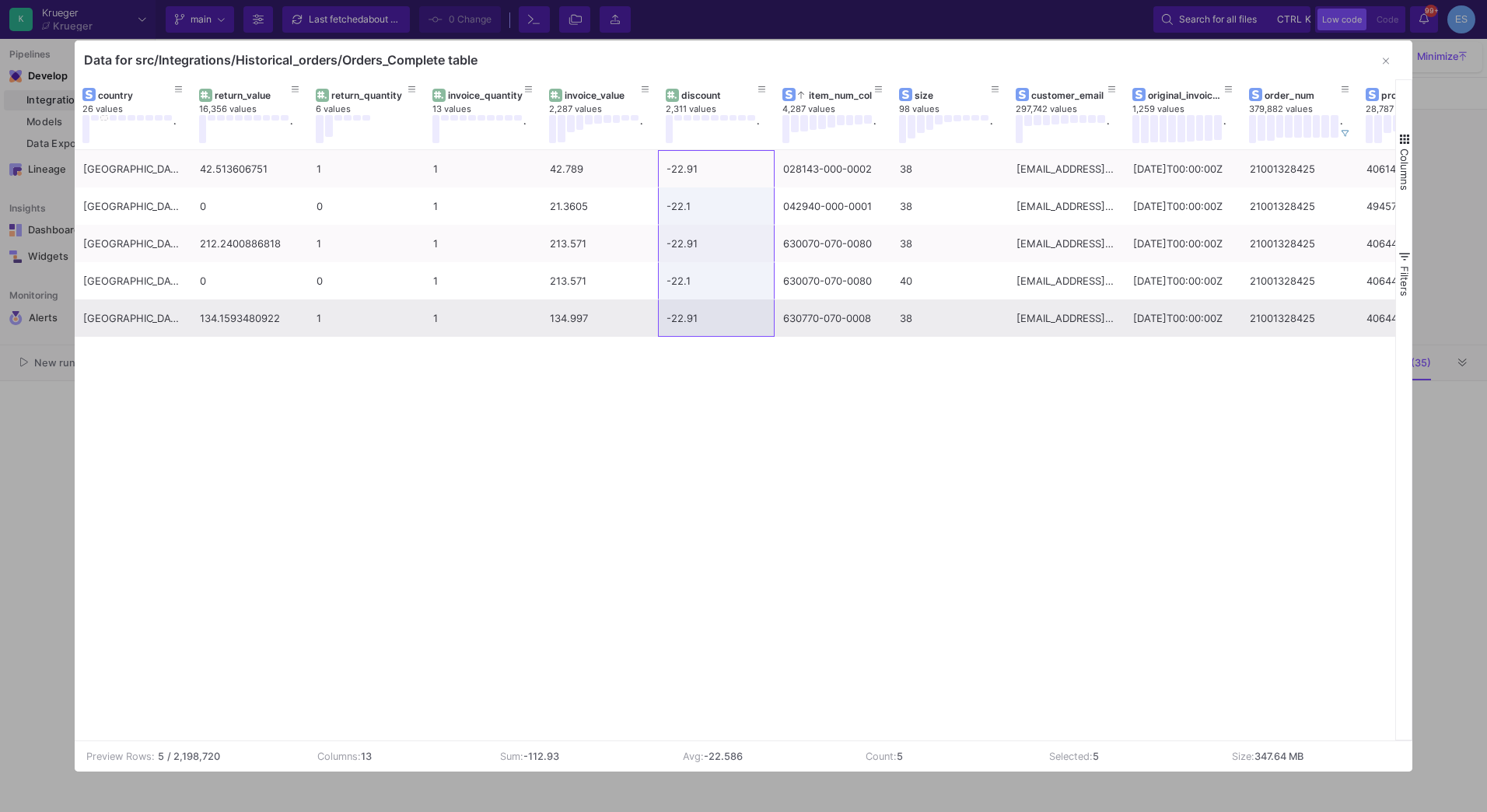
drag, startPoint x: 718, startPoint y: 176, endPoint x: 717, endPoint y: 322, distance: 146.0
click at [717, 322] on div "[GEOGRAPHIC_DATA] 42.513606751 1 1 42.789 -22.91 028143-000-0002 38 [EMAIL_ADDR…" at bounding box center [834, 243] width 1517 height 187
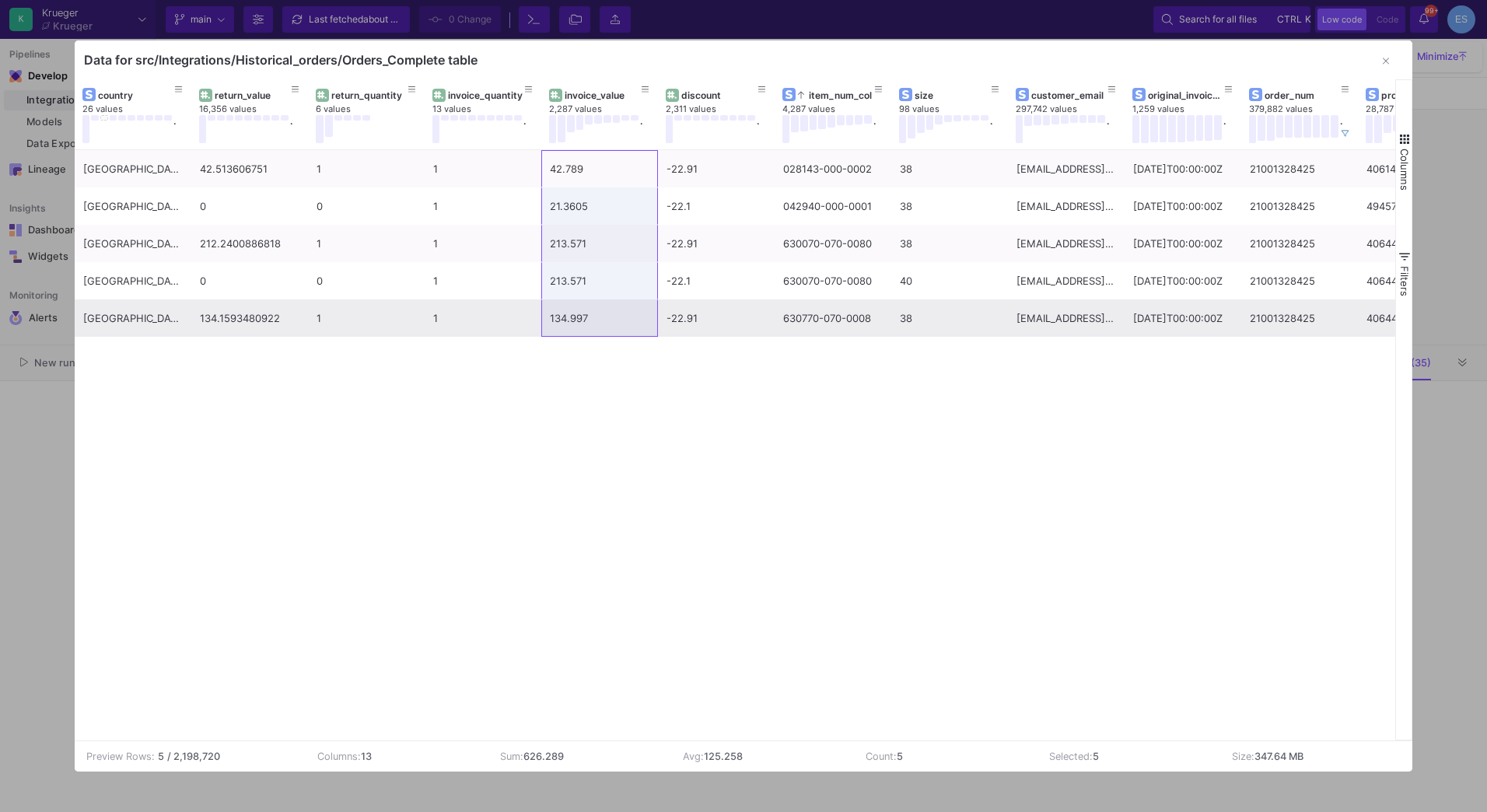
drag, startPoint x: 594, startPoint y: 169, endPoint x: 586, endPoint y: 328, distance: 159.2
click at [586, 328] on div "[GEOGRAPHIC_DATA] 42.513606751 1 1 42.789 -22.91 028143-000-0002 38 [EMAIL_ADDR…" at bounding box center [834, 243] width 1517 height 187
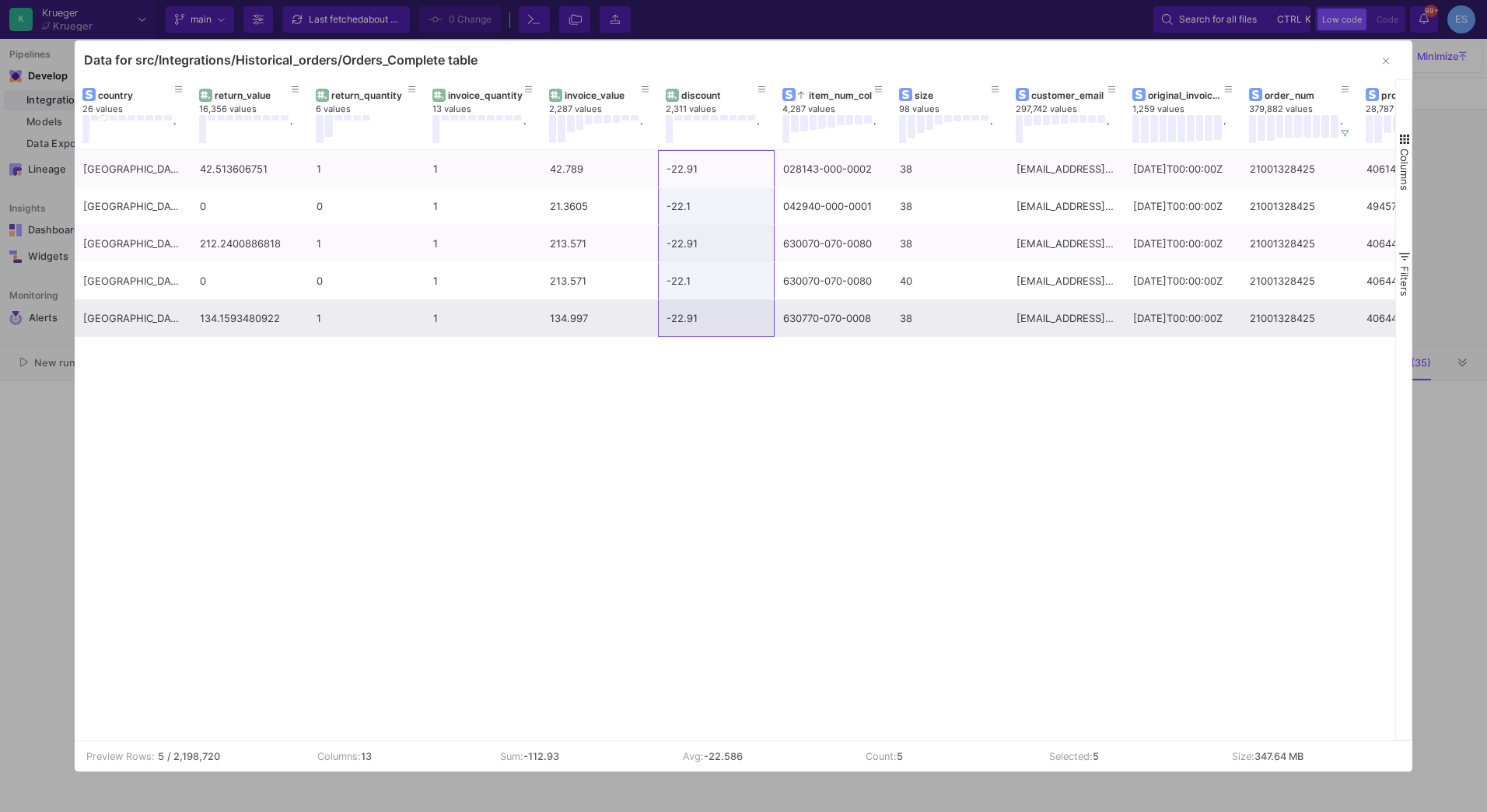
drag, startPoint x: 689, startPoint y: 165, endPoint x: 698, endPoint y: 308, distance: 143.3
click at [698, 308] on div "[GEOGRAPHIC_DATA] 42.513606751 1 1 42.789 -22.91 028143-000-0002 38 [EMAIL_ADDR…" at bounding box center [834, 243] width 1517 height 187
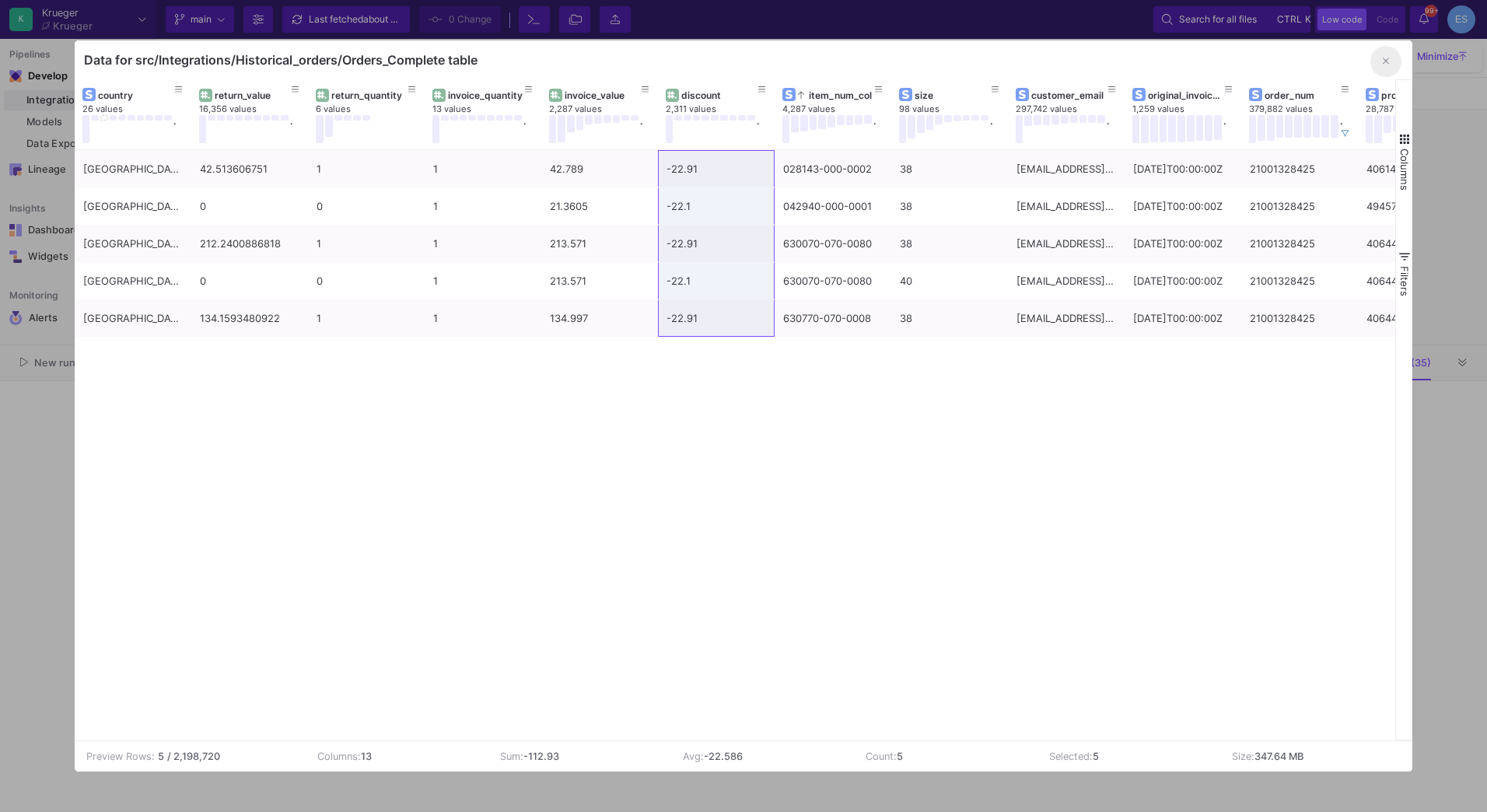
click at [1388, 57] on icon "button" at bounding box center [1385, 61] width 6 height 10
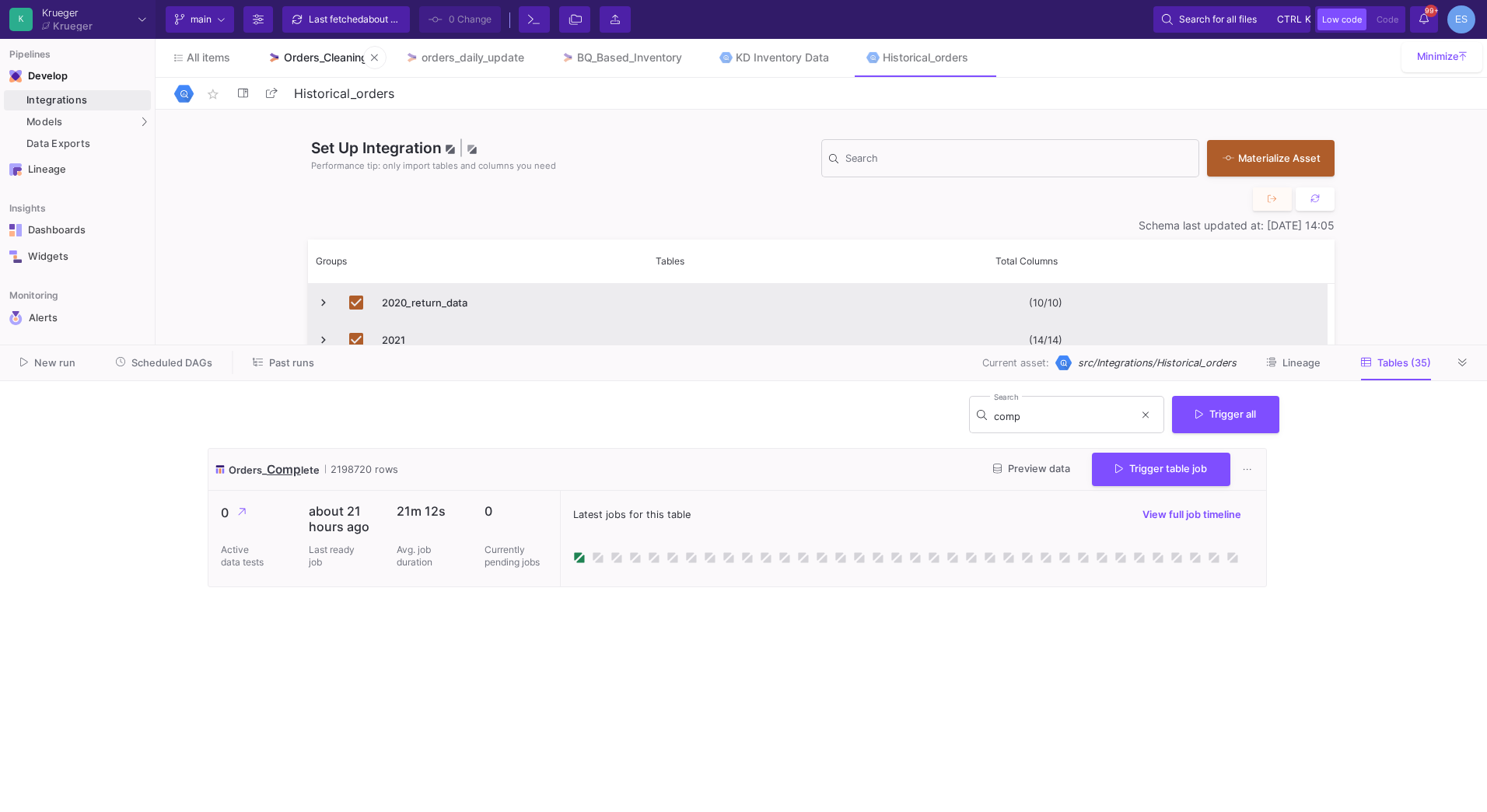
click at [286, 64] on link "Orders_Cleaning" at bounding box center [317, 58] width 137 height 38
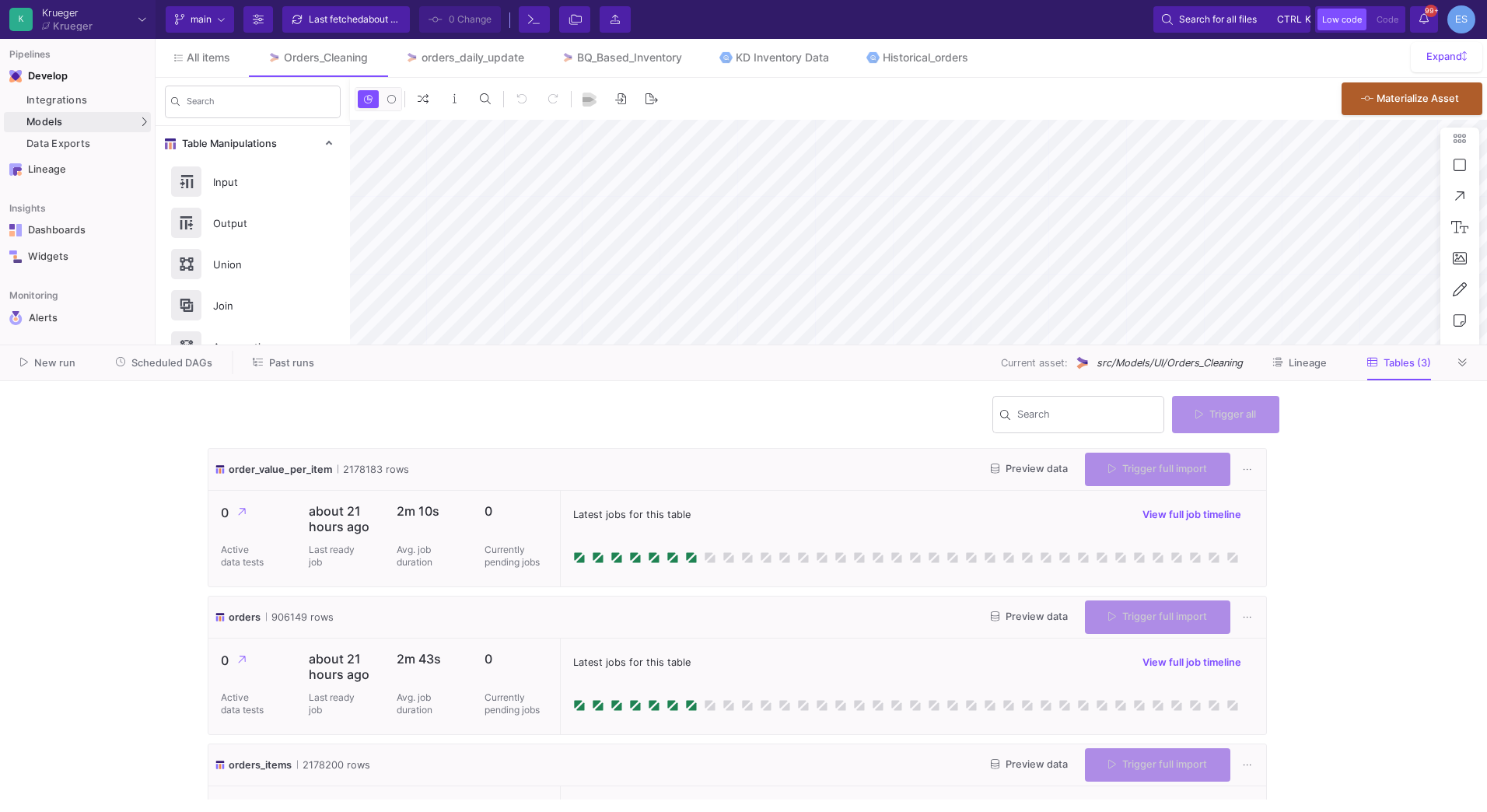
click at [1007, 626] on button "Preview data" at bounding box center [1029, 617] width 102 height 24
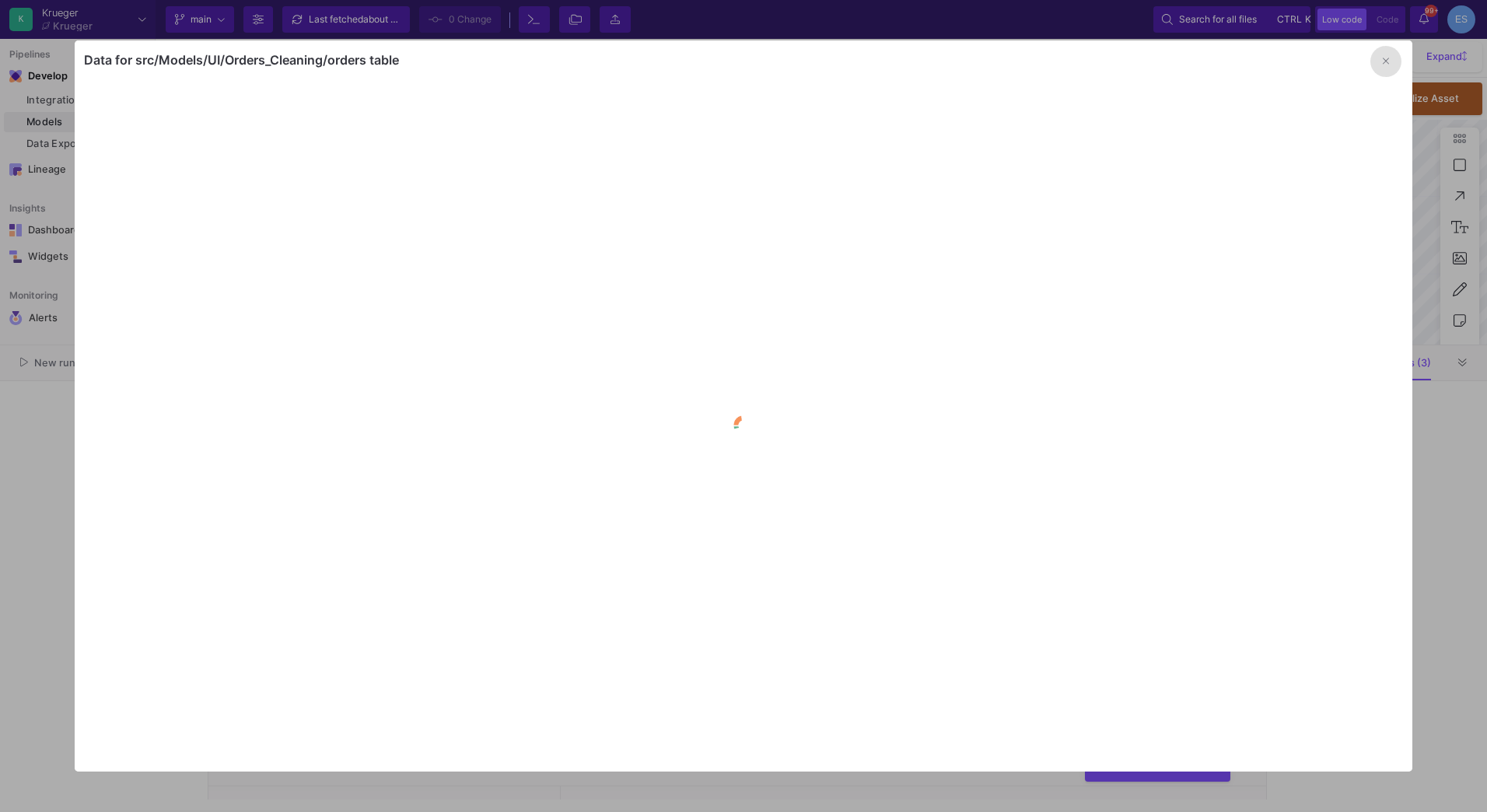
type input "-50"
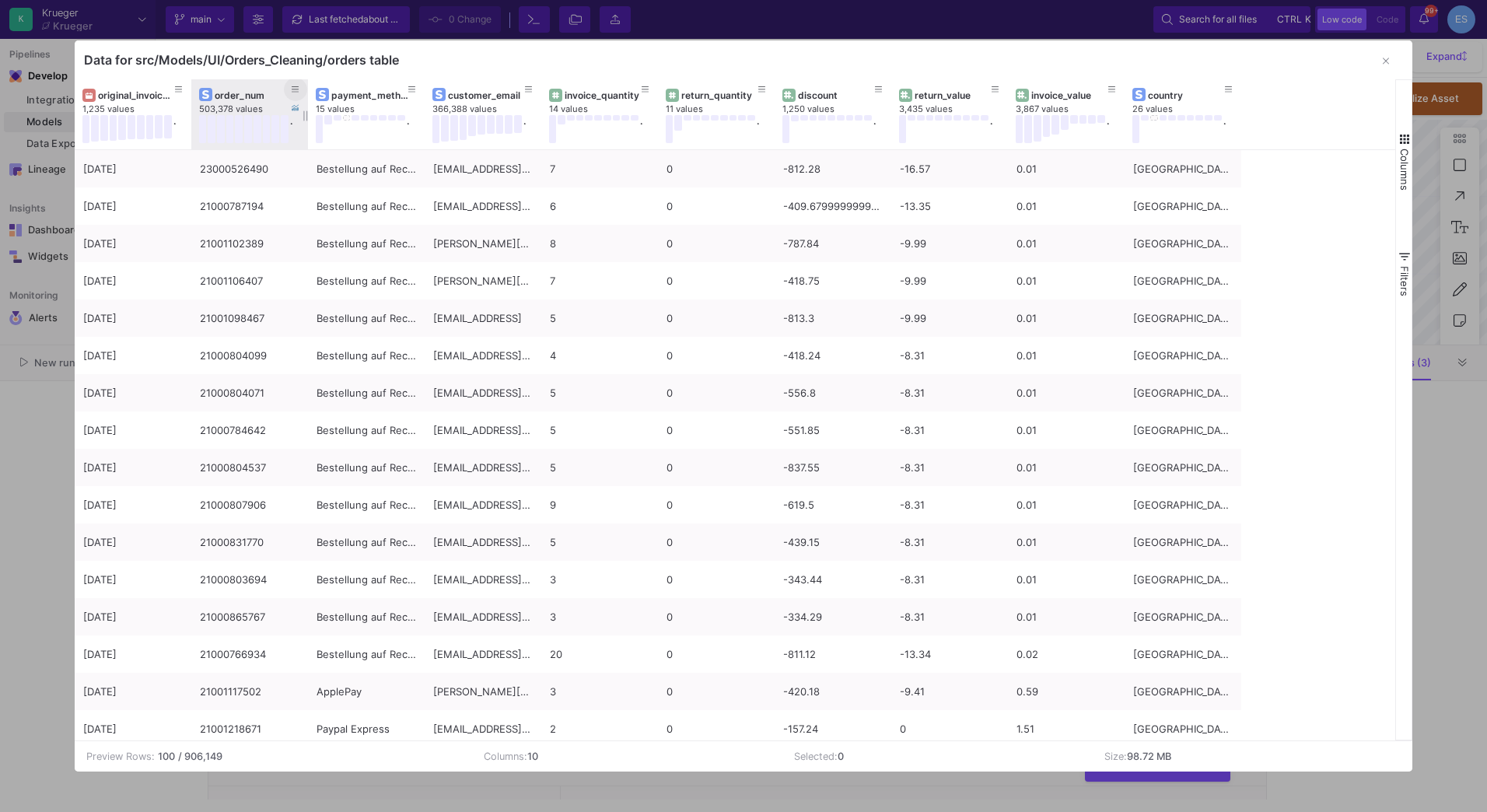
click at [288, 92] on button at bounding box center [295, 89] width 23 height 23
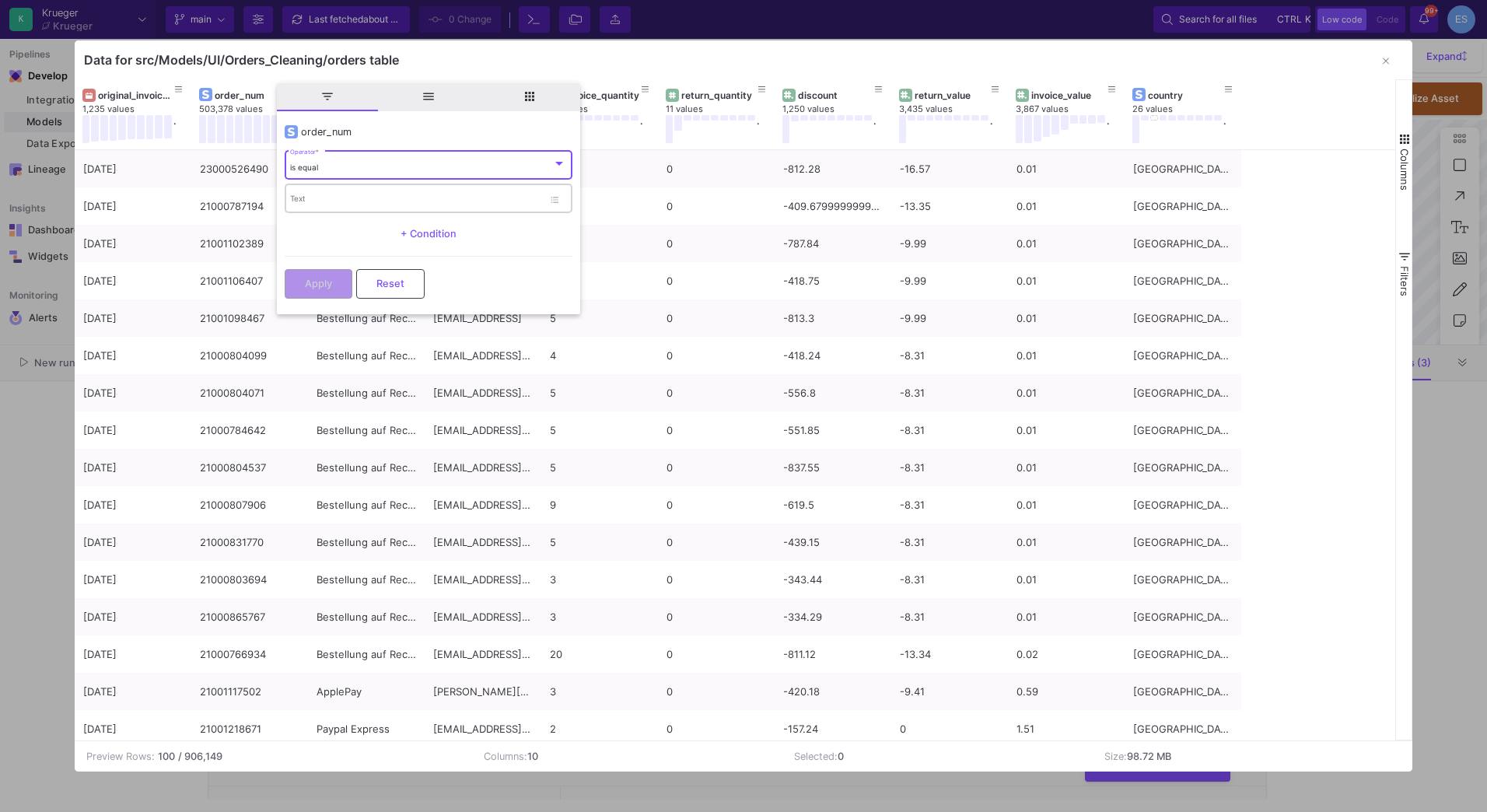
click at [318, 194] on div "Text" at bounding box center [416, 197] width 253 height 32
paste input "21001328425"
type input "21001328425"
click at [336, 286] on button "Apply" at bounding box center [318, 282] width 67 height 30
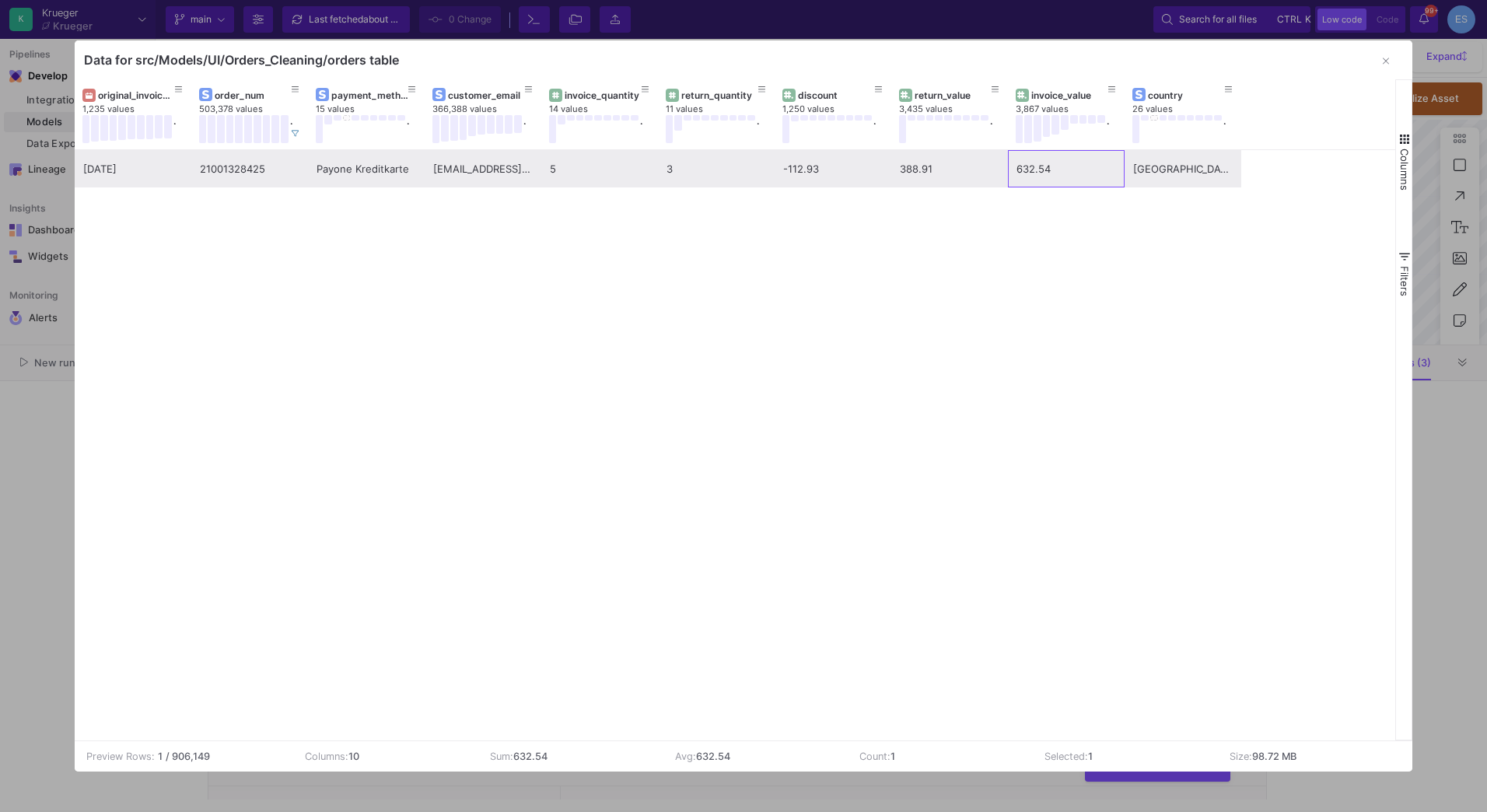
click at [1036, 169] on div "632.54" at bounding box center [1066, 169] width 100 height 37
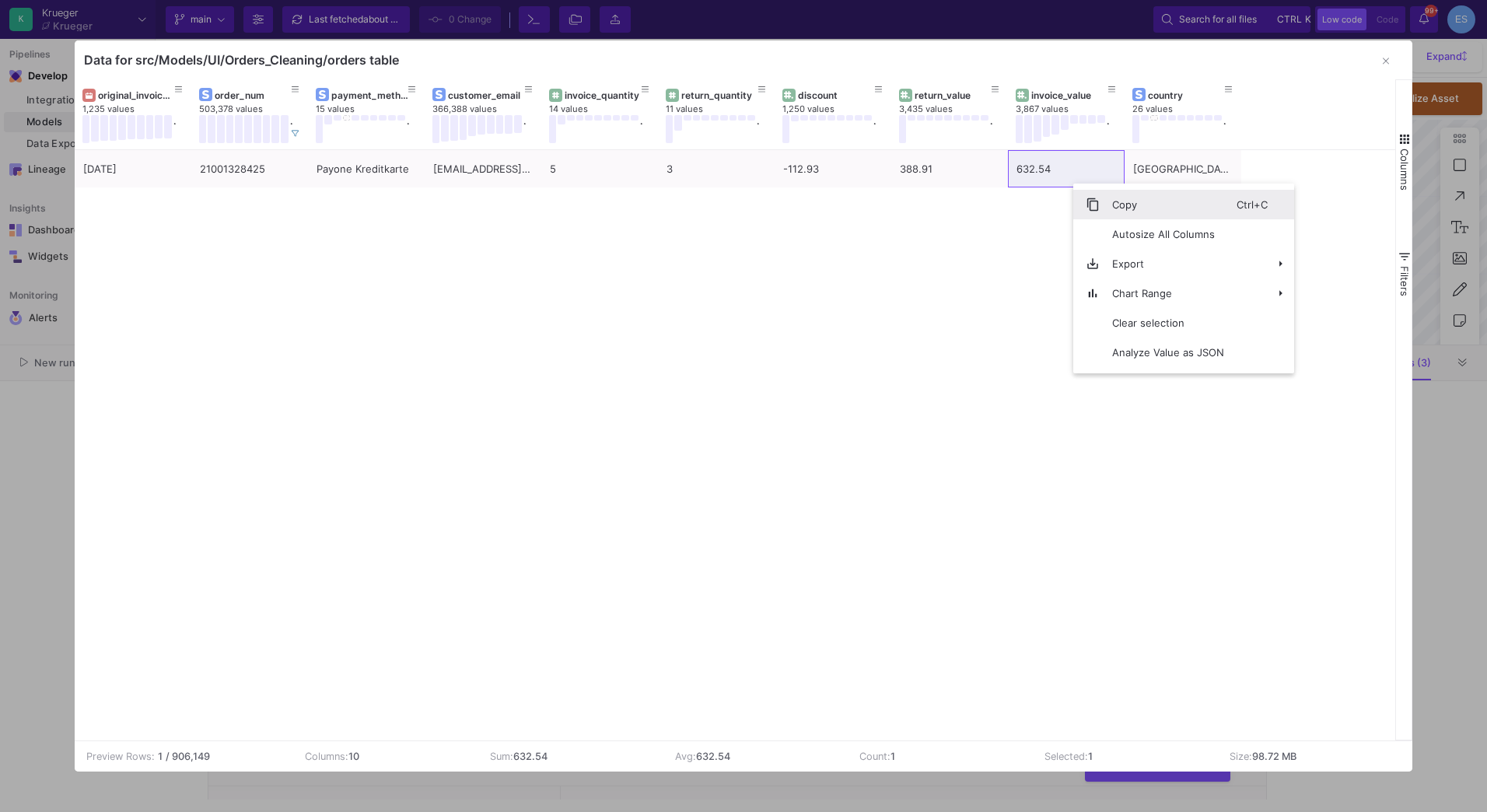
click at [1105, 216] on span "Copy" at bounding box center [1168, 204] width 137 height 30
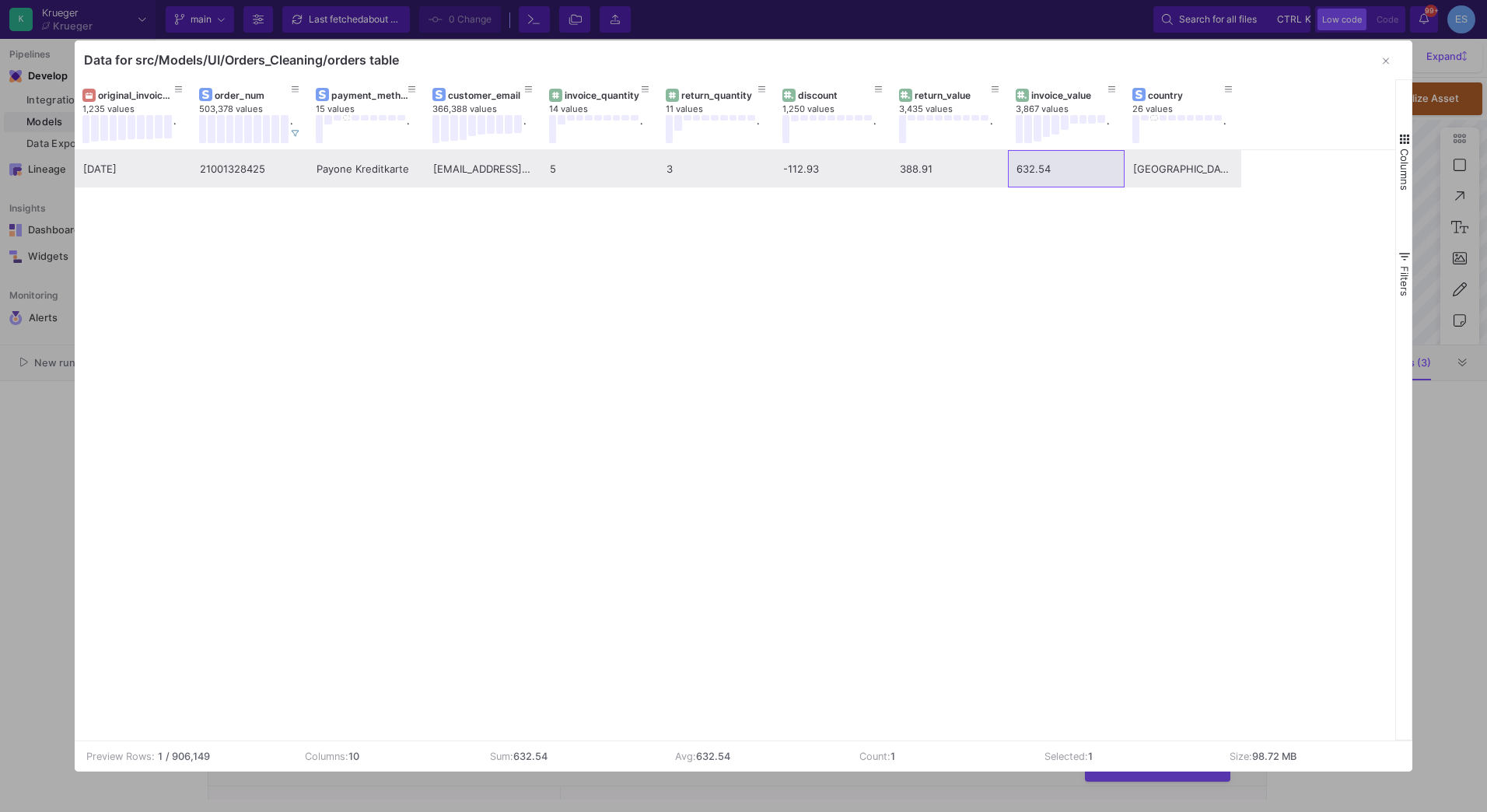
click at [218, 182] on div "21001328425" at bounding box center [249, 169] width 100 height 37
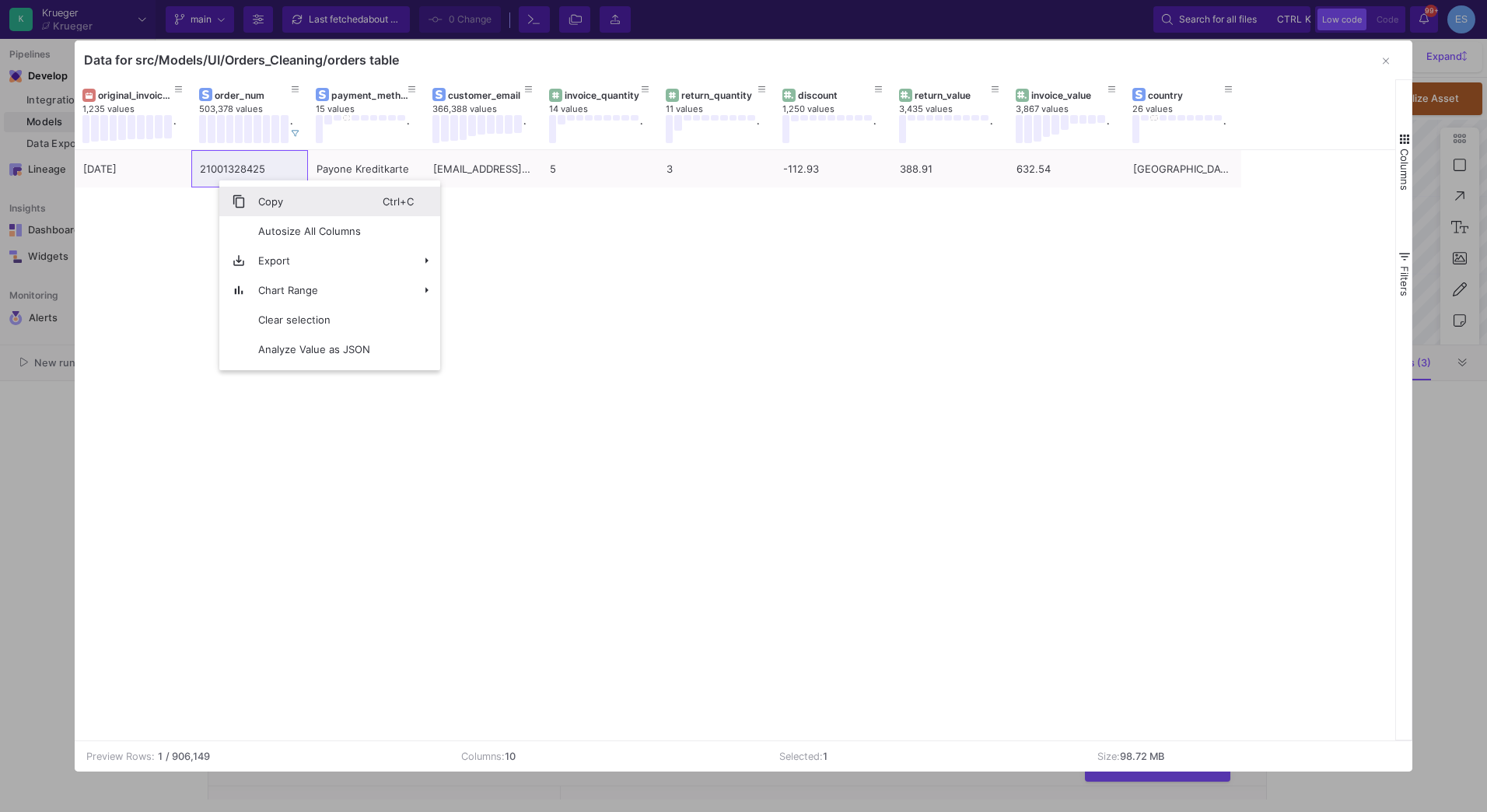
click at [269, 206] on span "Copy" at bounding box center [314, 201] width 137 height 30
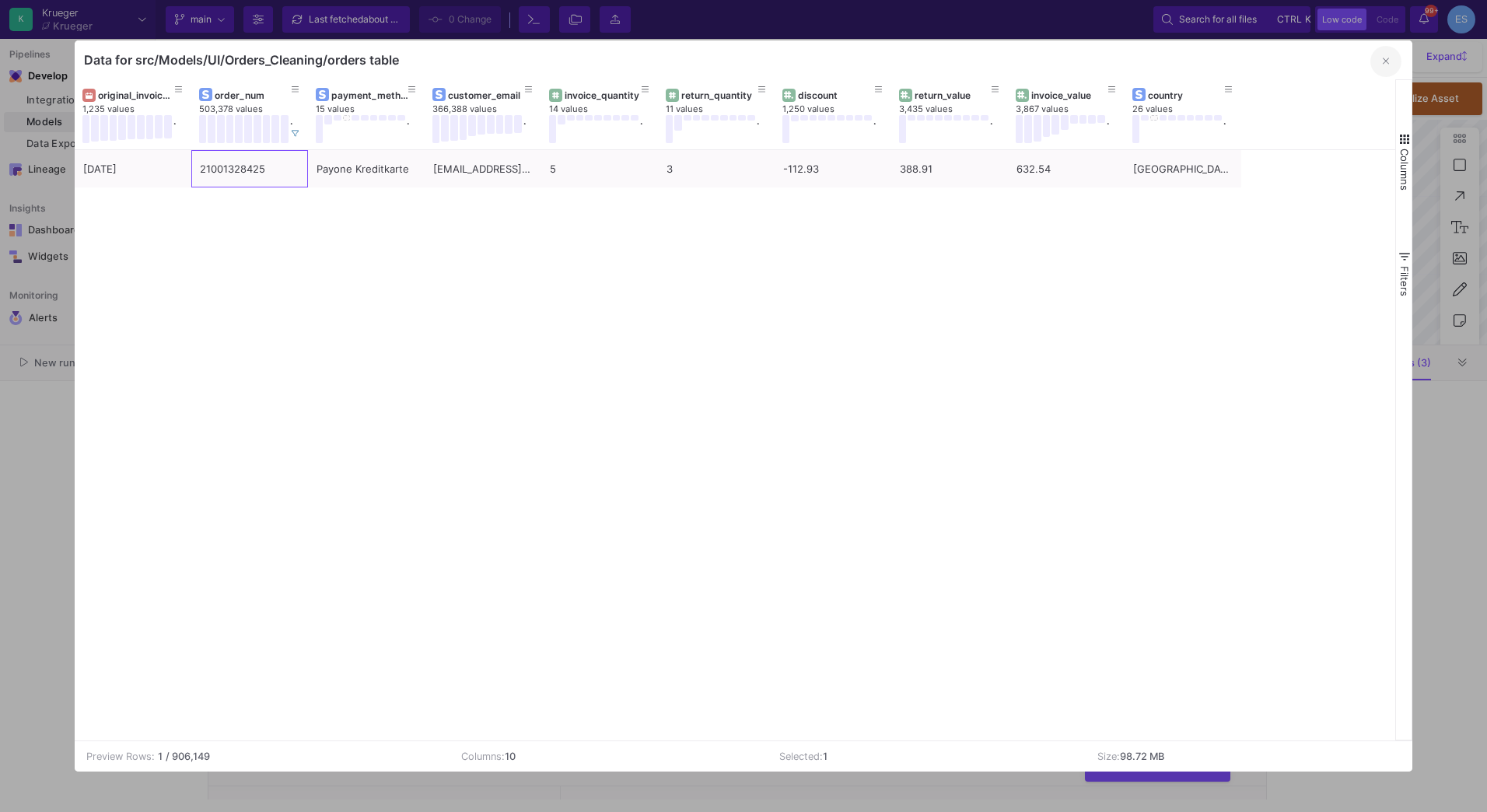
click at [1383, 55] on fa-icon "button" at bounding box center [1385, 61] width 6 height 12
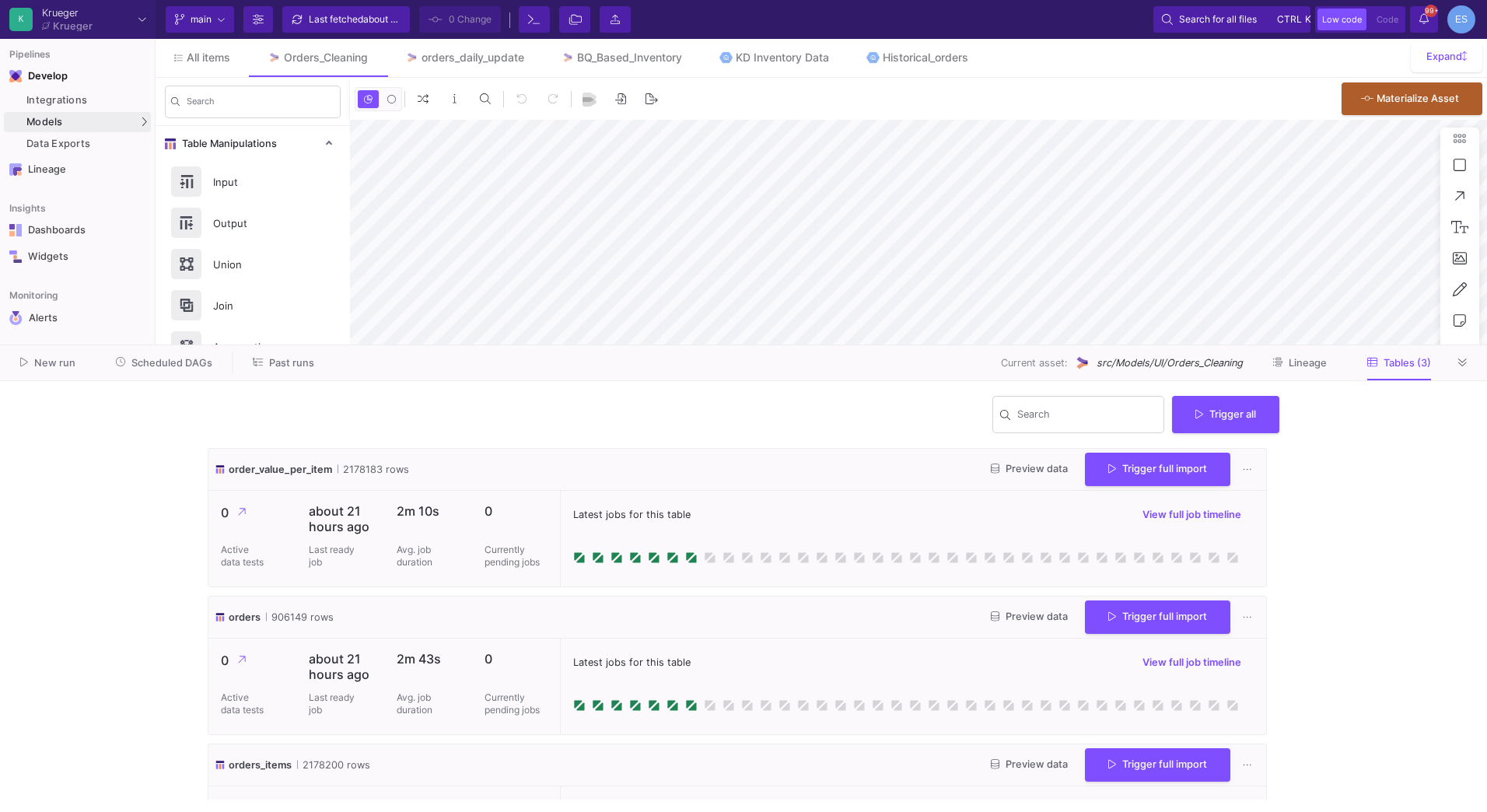
click at [1037, 458] on button "Preview data" at bounding box center [1029, 469] width 102 height 24
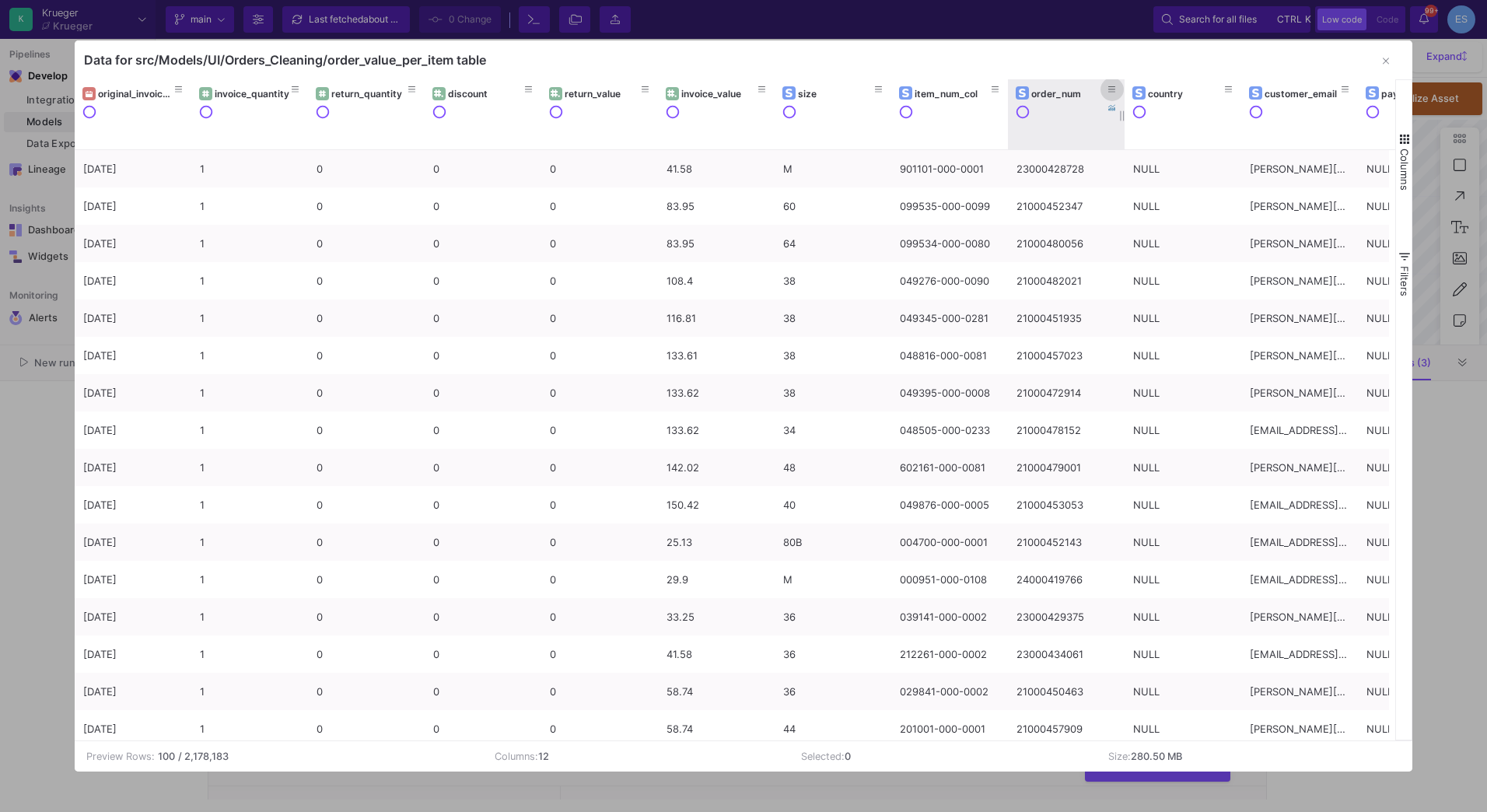
click at [1108, 89] on icon at bounding box center [1112, 90] width 8 height 9
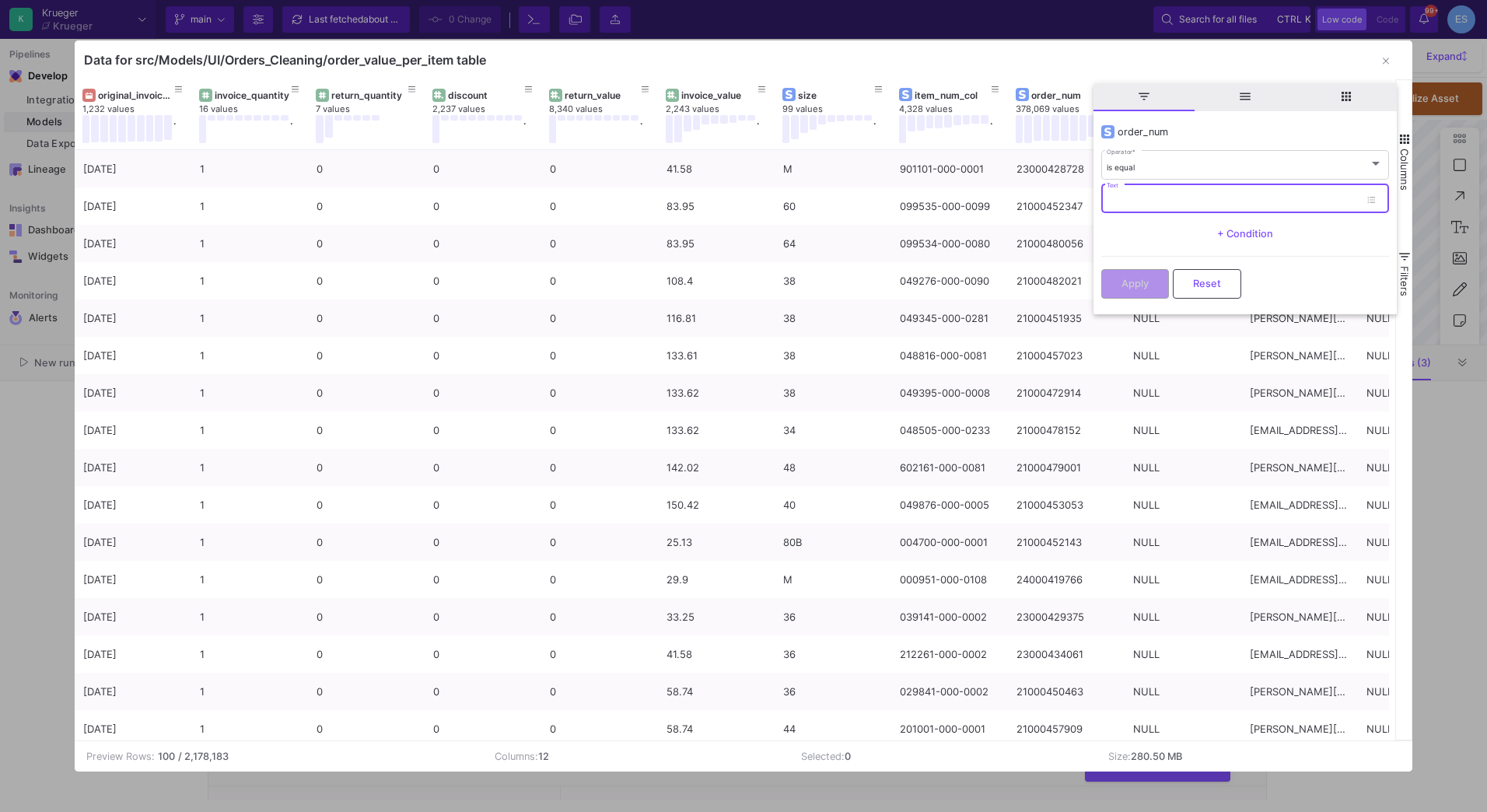
click at [1113, 200] on input "Text" at bounding box center [1233, 201] width 253 height 10
paste input "21001328425"
type input "21001328425"
click at [1149, 288] on button "Apply" at bounding box center [1135, 282] width 67 height 30
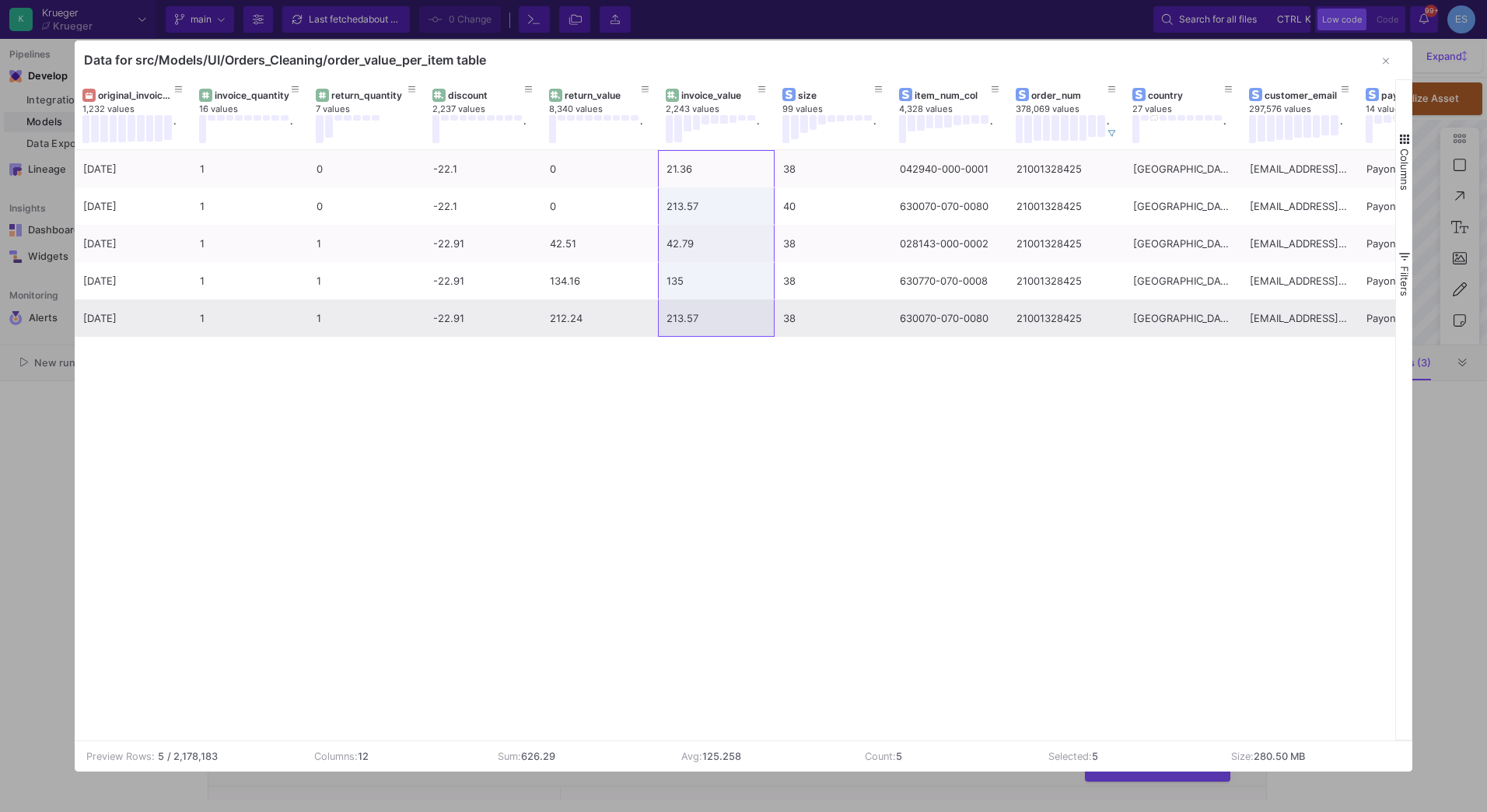
drag, startPoint x: 691, startPoint y: 233, endPoint x: 700, endPoint y: 330, distance: 97.4
click at [700, 330] on div "[DATE] 1 0 -22.1 0 21.36 38 042940-000-0001 21001328425 Deutschland [EMAIL_ADDR…" at bounding box center [775, 243] width 1400 height 187
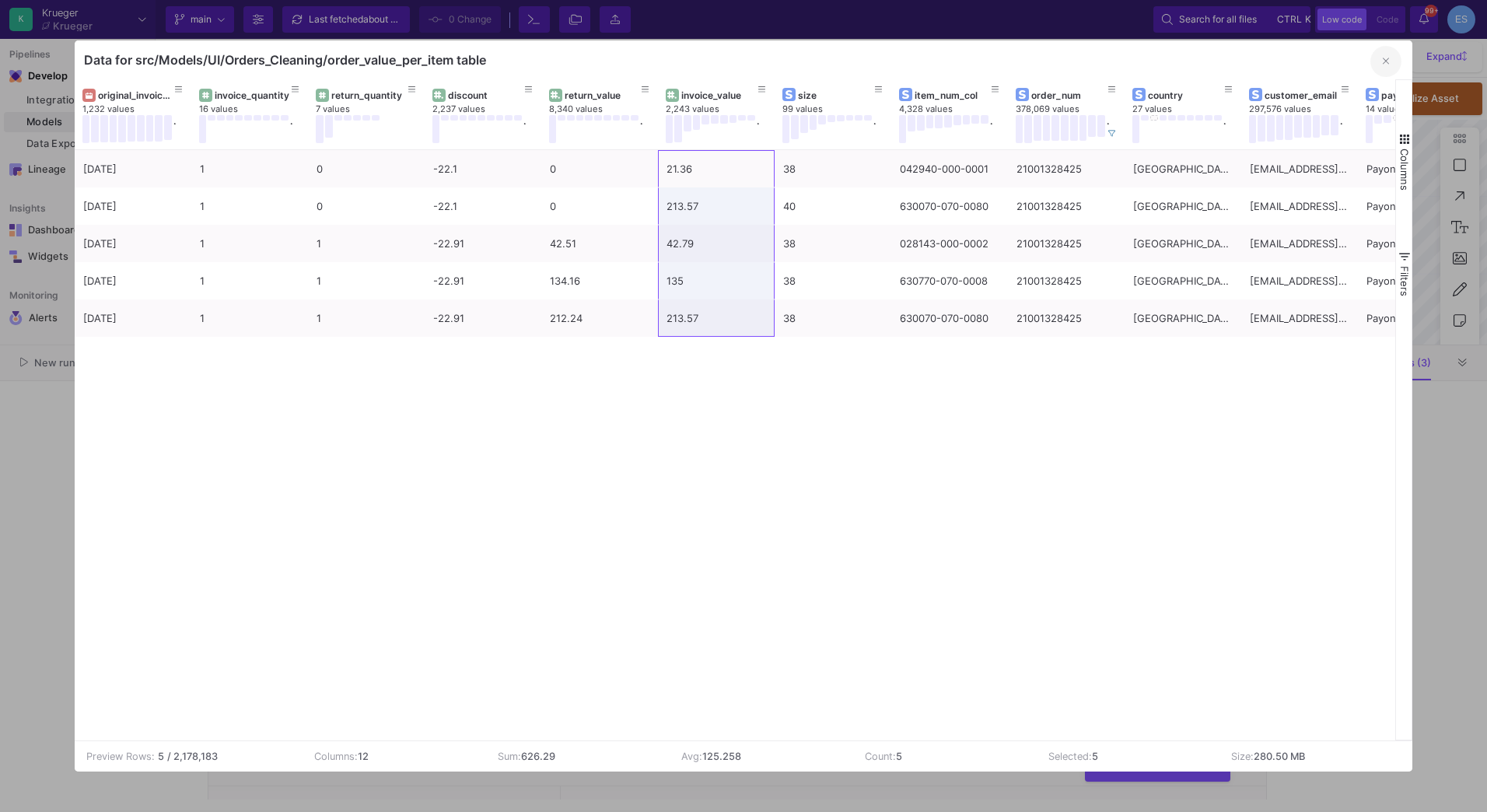
click at [1386, 64] on icon "button" at bounding box center [1385, 61] width 6 height 10
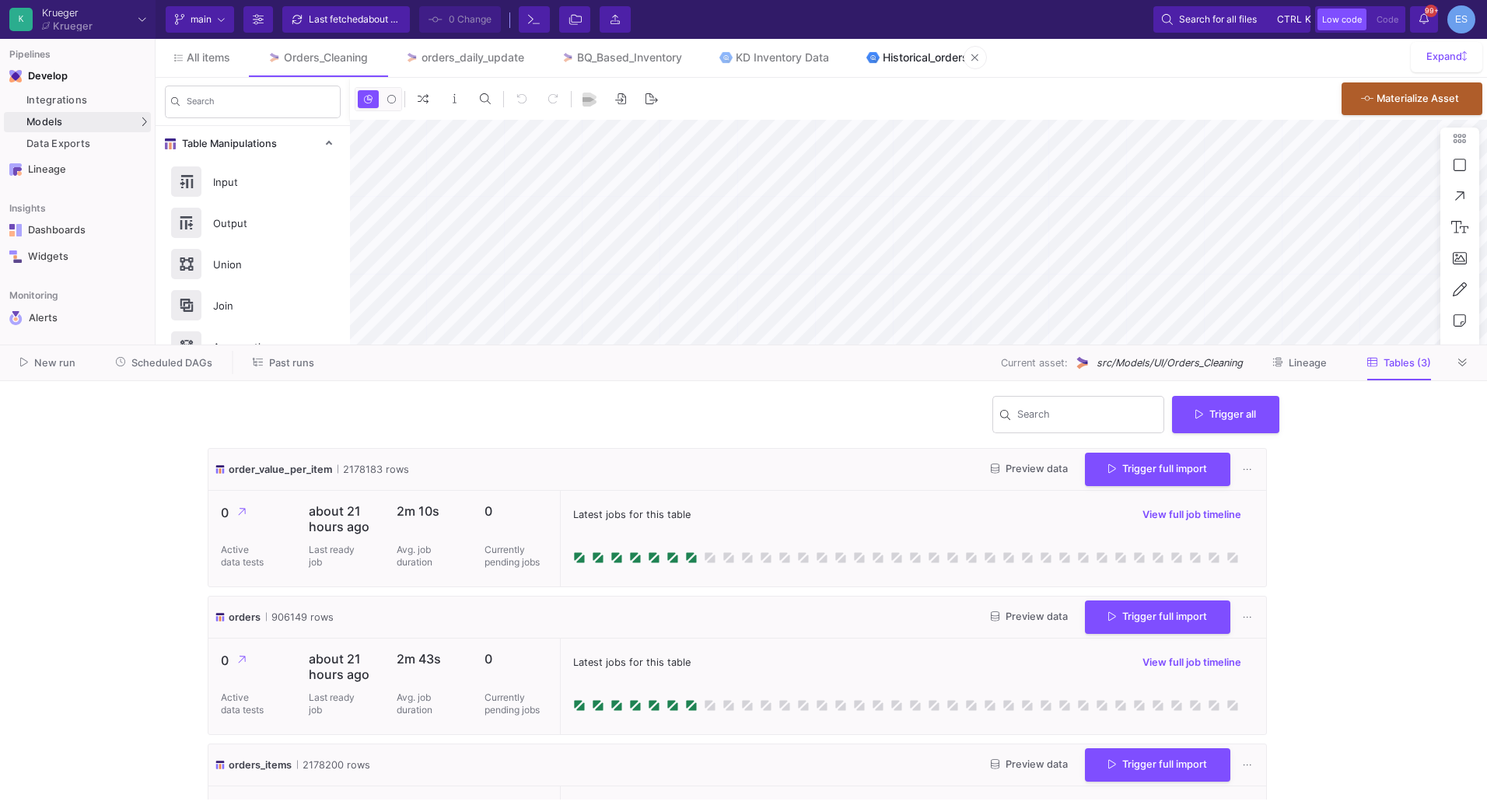
click at [915, 50] on link "Historical_orders" at bounding box center [917, 58] width 139 height 38
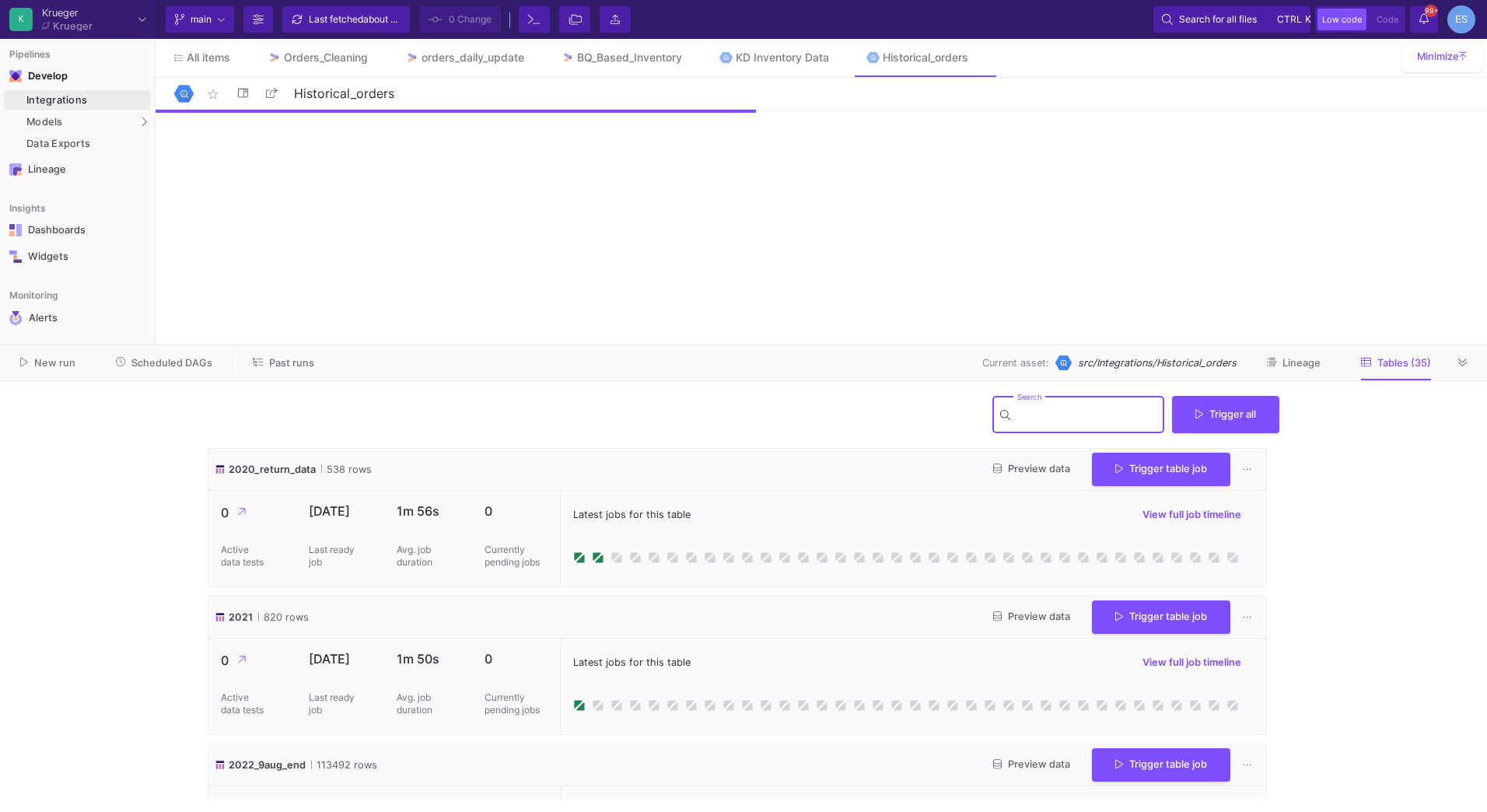
click at [1089, 423] on input "Search" at bounding box center [1087, 416] width 140 height 13
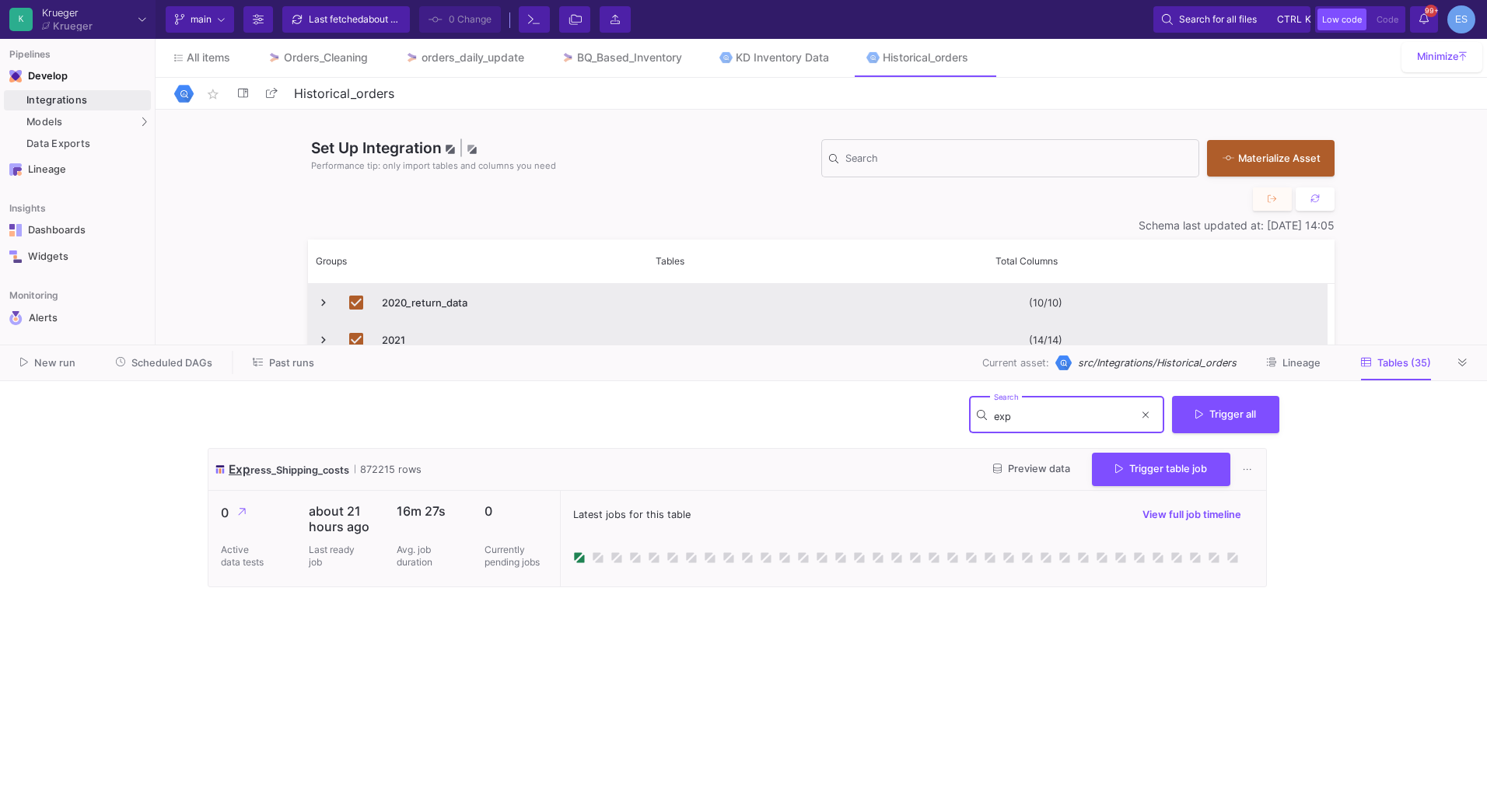
type input "exp"
click at [1048, 467] on span "Preview data" at bounding box center [1031, 468] width 77 height 12
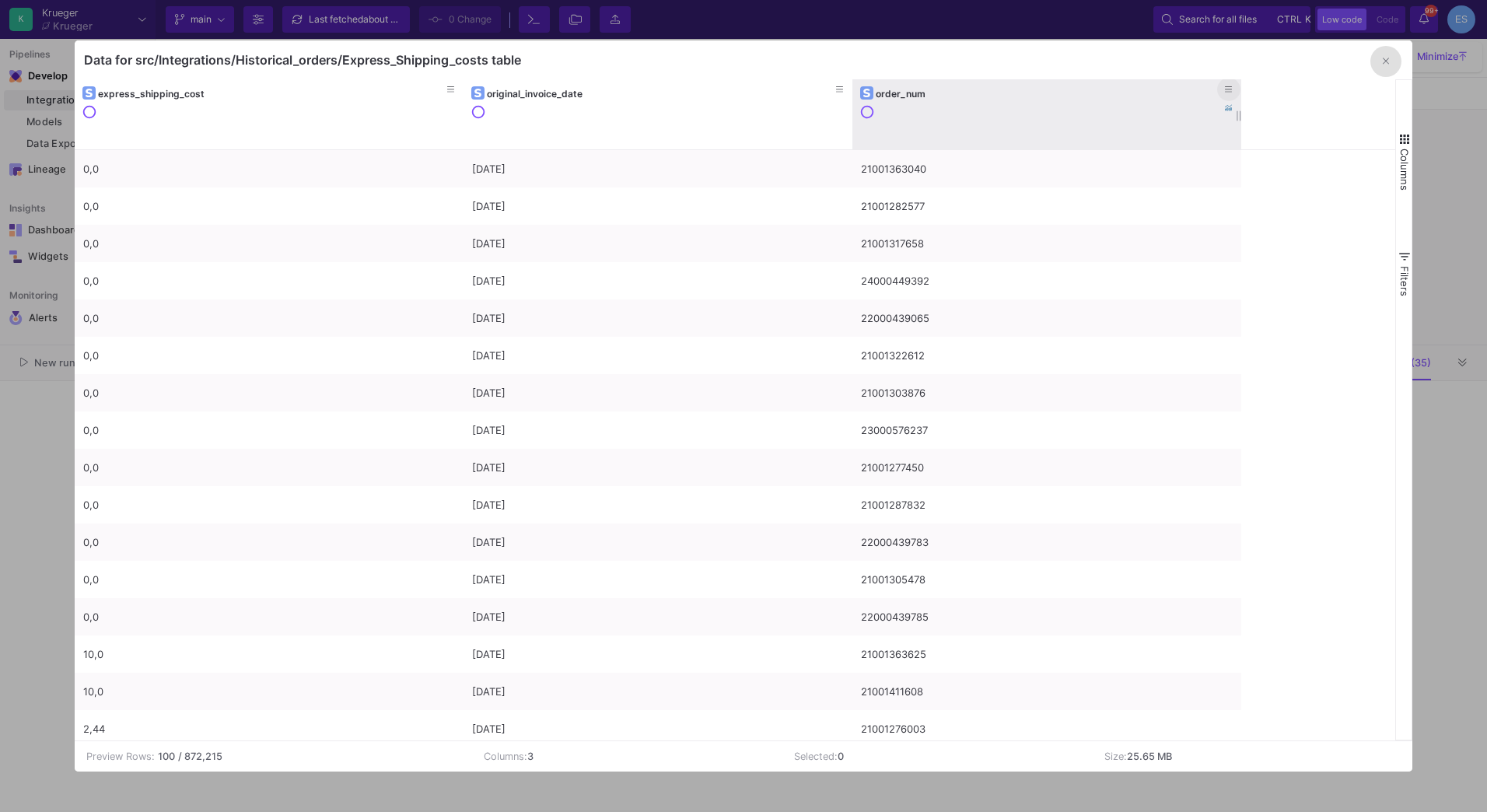
click at [1234, 85] on button at bounding box center [1229, 89] width 23 height 23
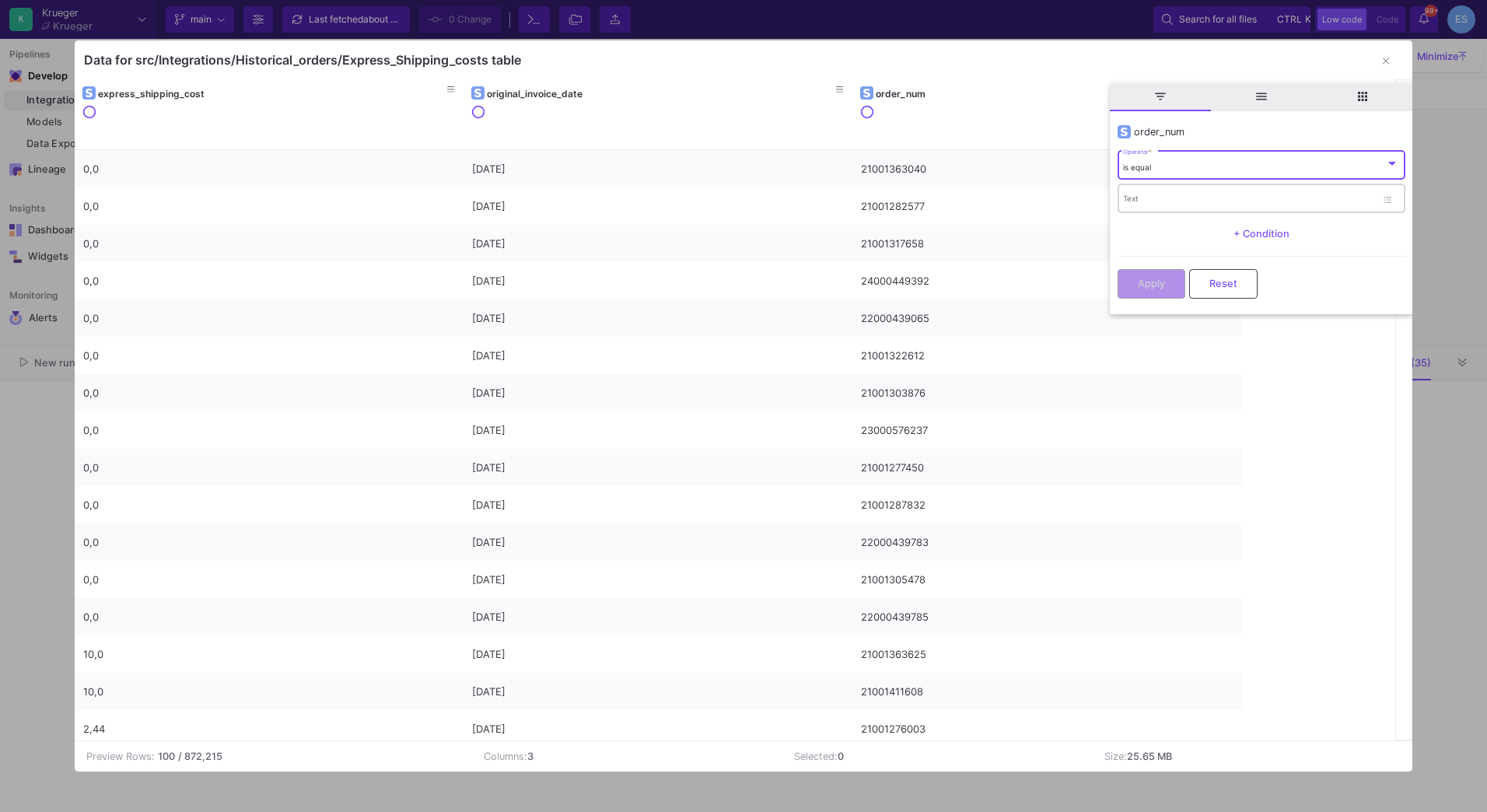
click at [1134, 188] on div "Text" at bounding box center [1249, 197] width 253 height 32
paste input "21001328425"
type input "21001328425"
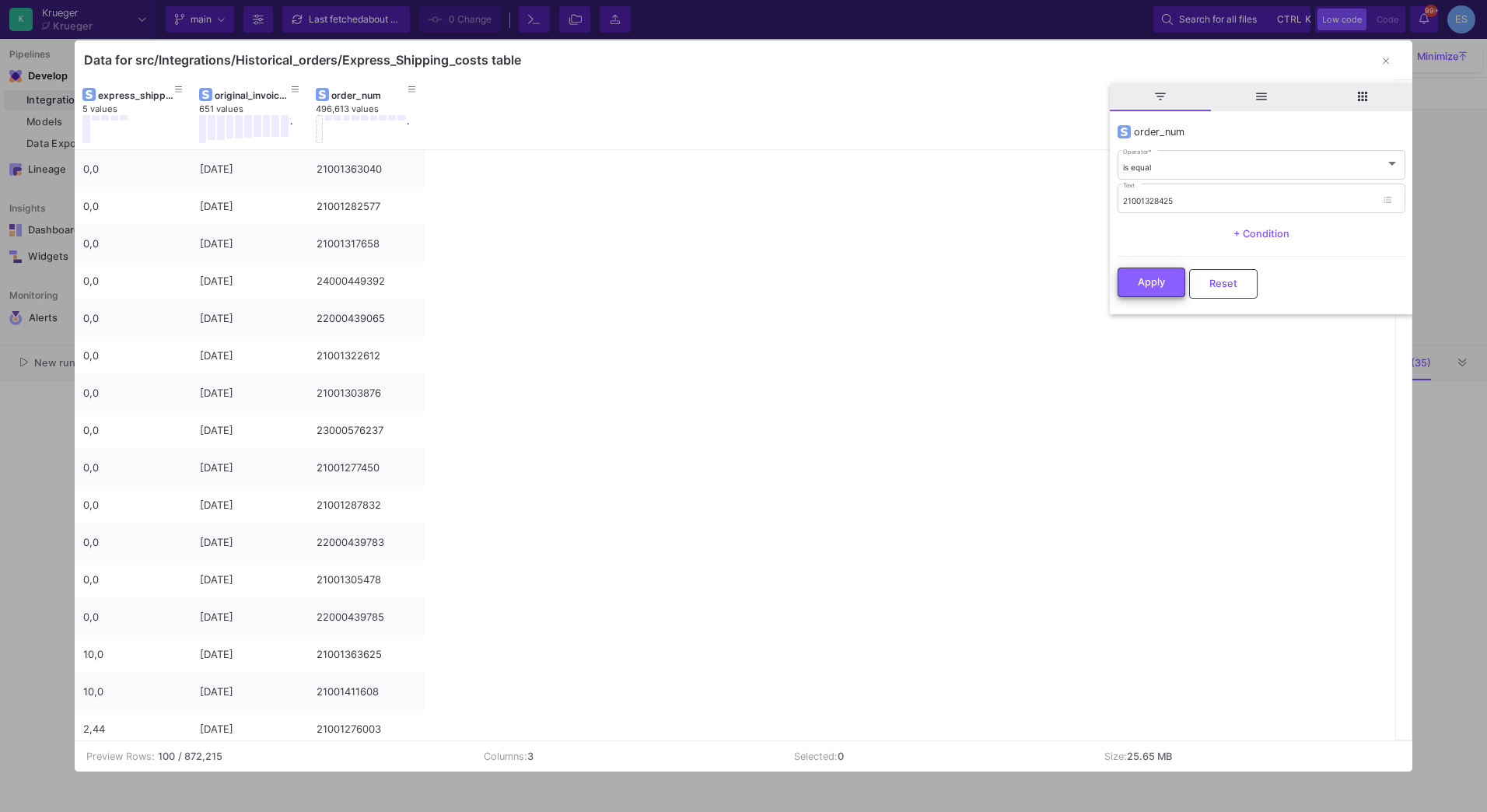
click at [1166, 269] on button "Apply" at bounding box center [1151, 282] width 67 height 30
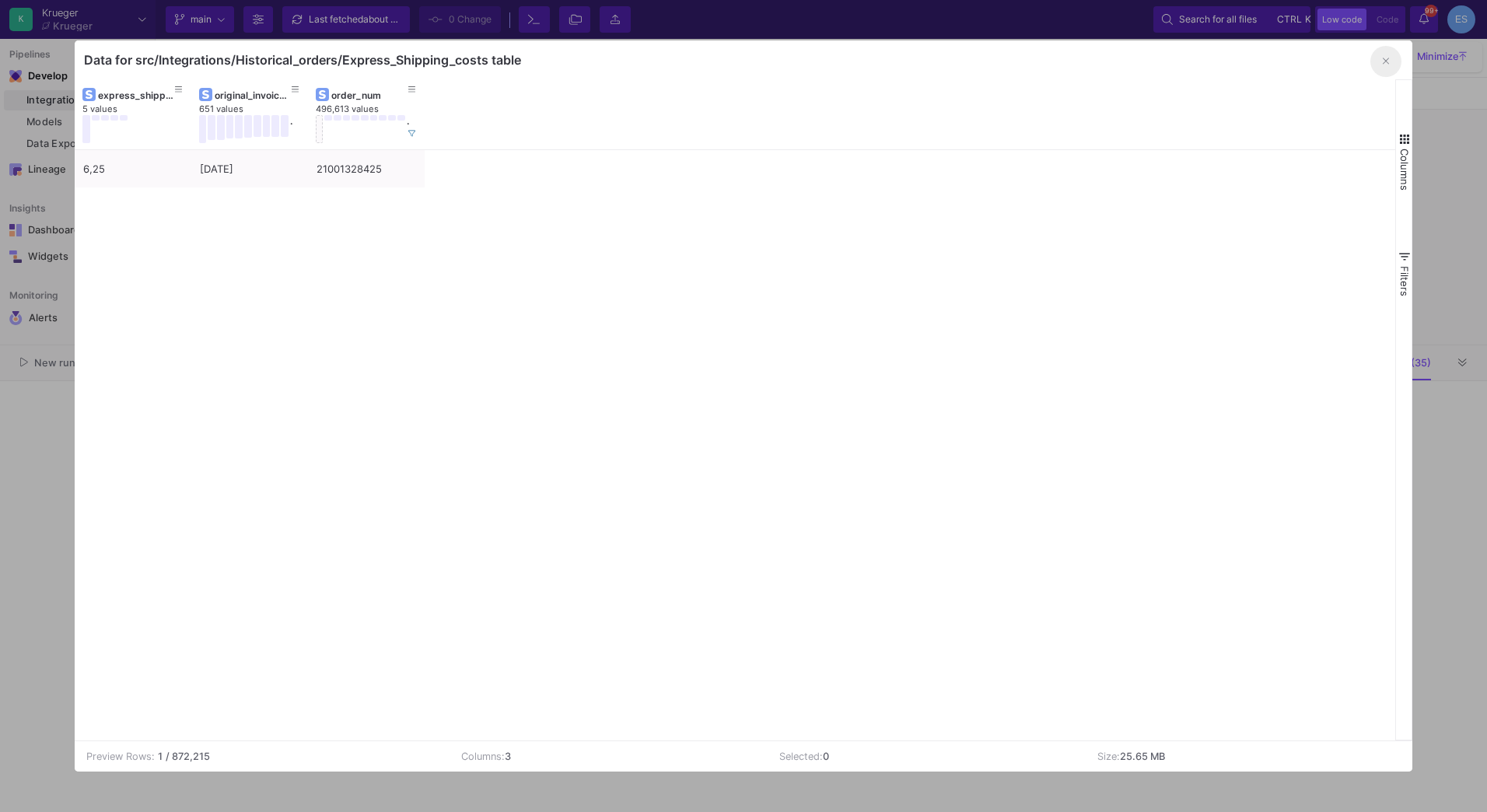
click at [1385, 62] on icon "button" at bounding box center [1385, 61] width 6 height 10
